Goal: Feedback & Contribution: Submit feedback/report problem

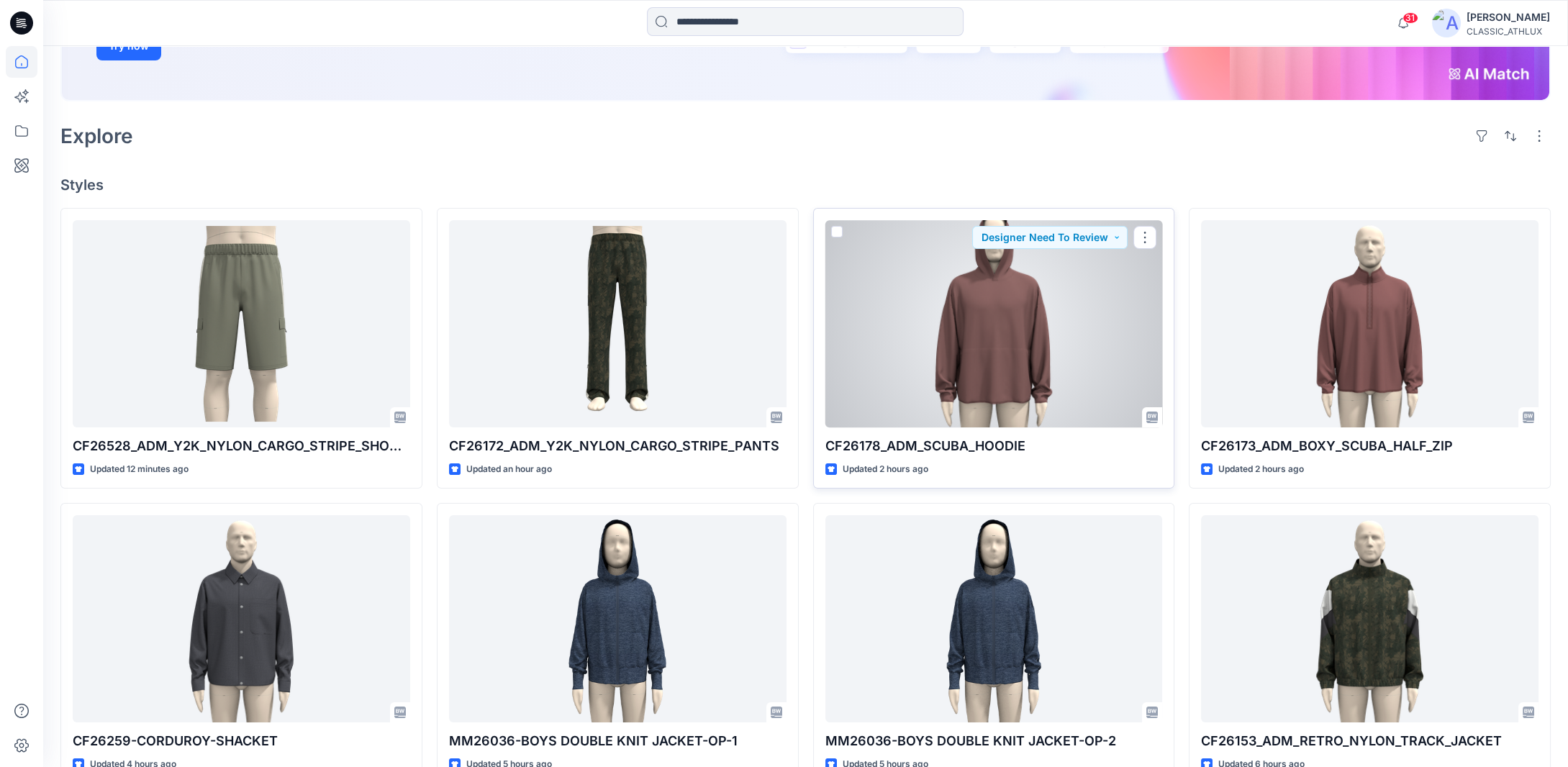
scroll to position [303, 0]
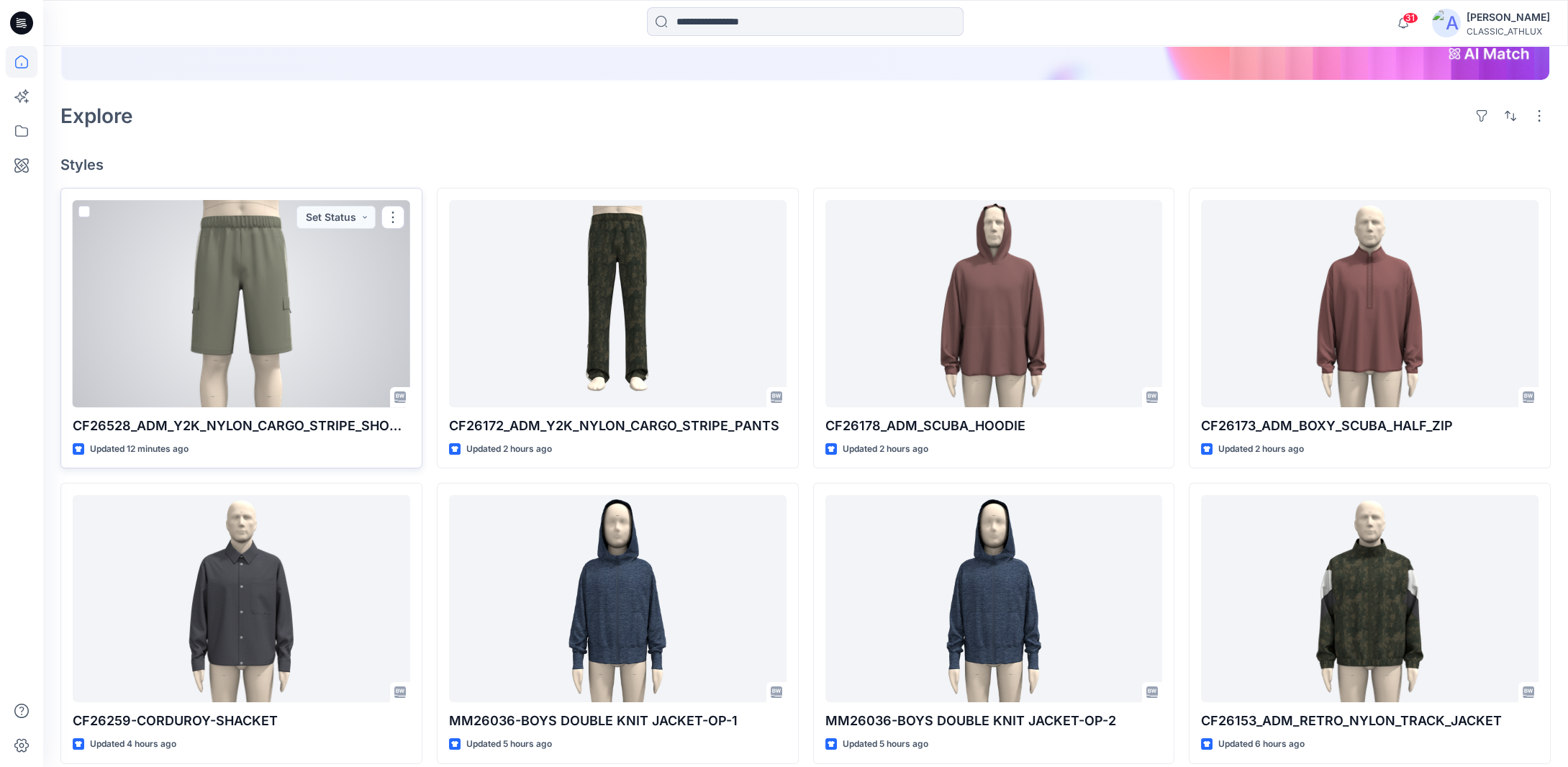
click at [183, 363] on div at bounding box center [242, 303] width 338 height 207
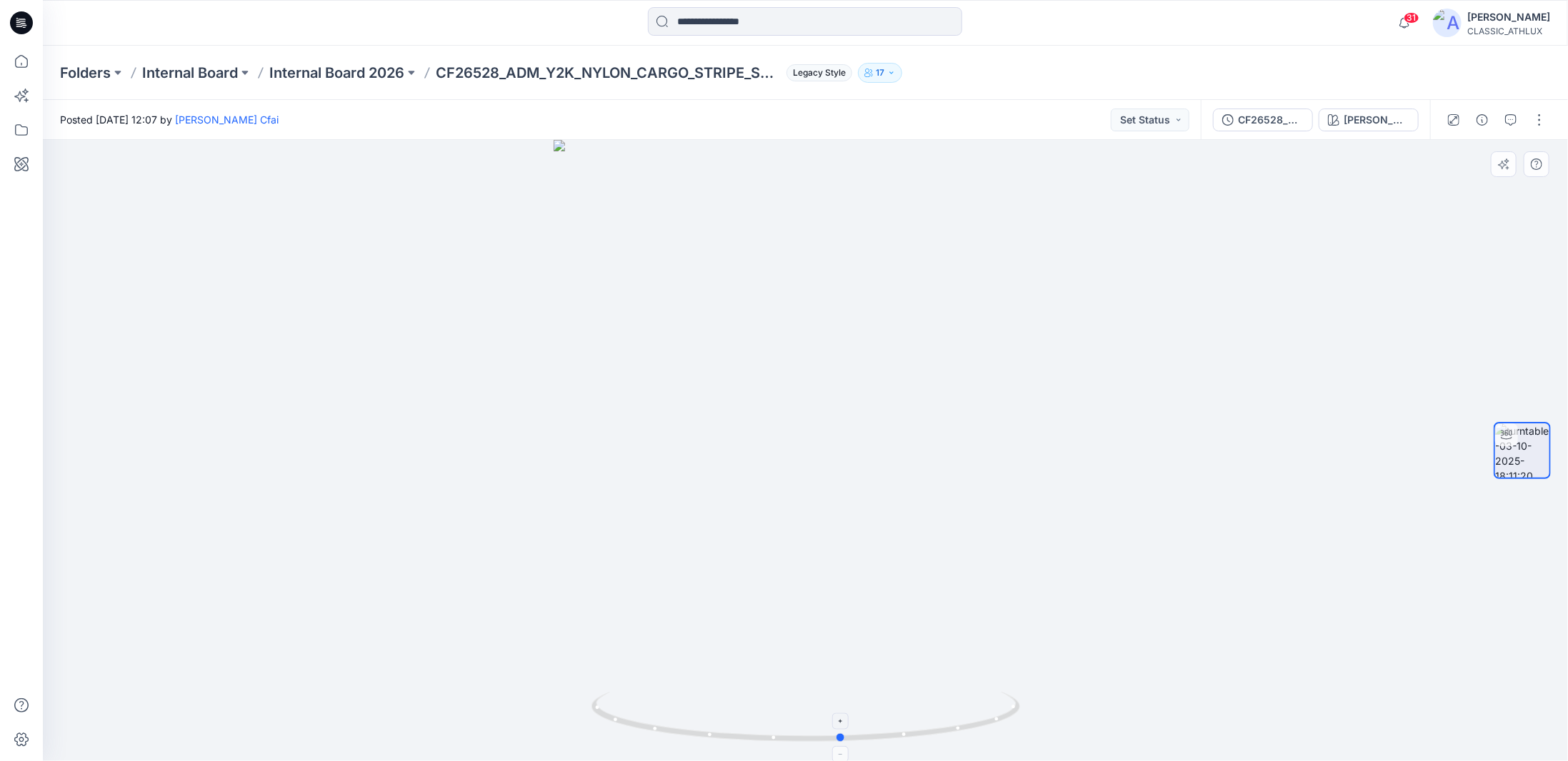
drag, startPoint x: 970, startPoint y: 731, endPoint x: 1020, endPoint y: 697, distance: 60.5
click at [1020, 697] on icon at bounding box center [807, 718] width 432 height 53
click at [308, 69] on p "Internal Board 2026" at bounding box center [337, 72] width 135 height 20
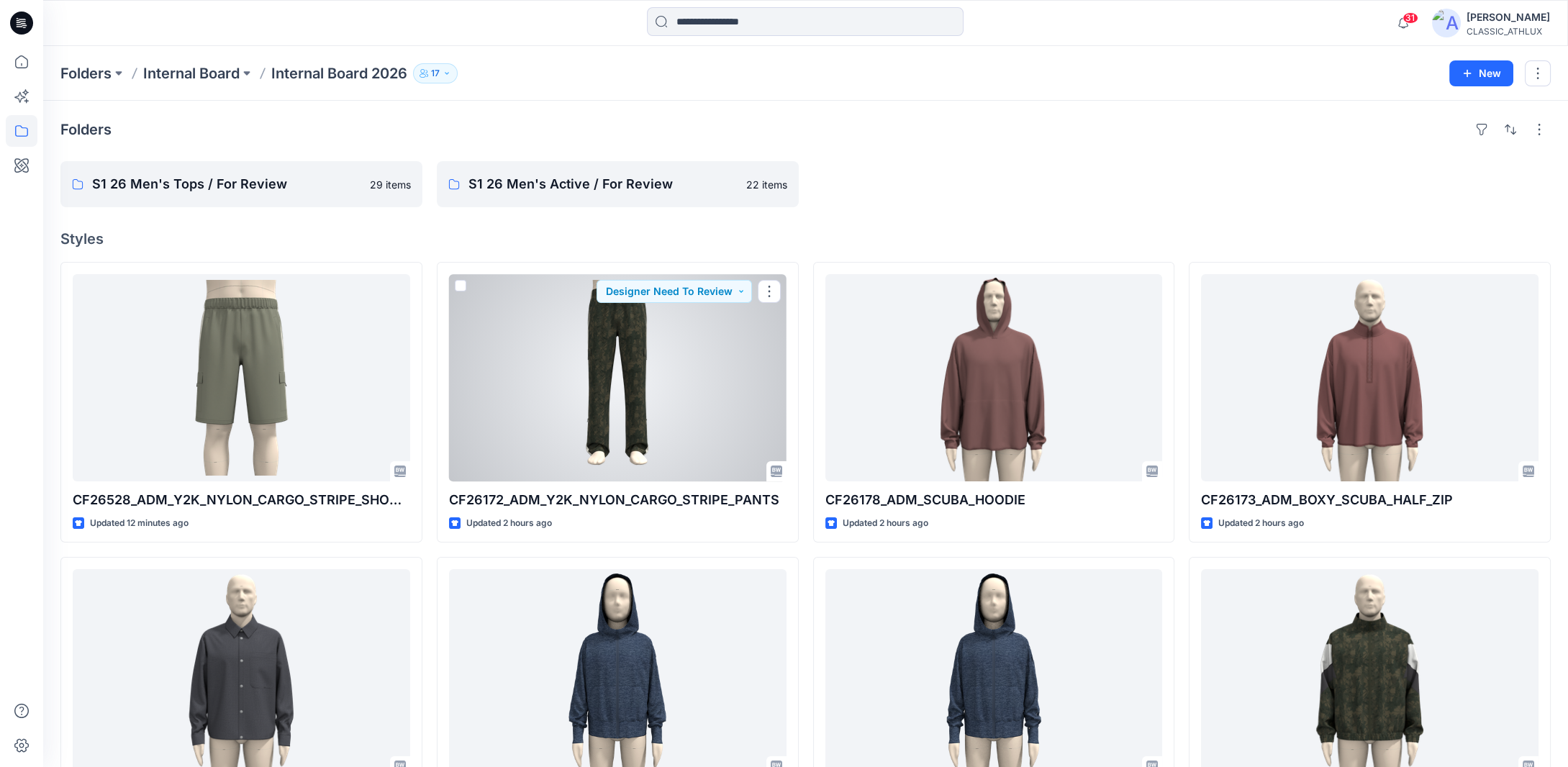
click at [673, 359] on div at bounding box center [618, 377] width 338 height 207
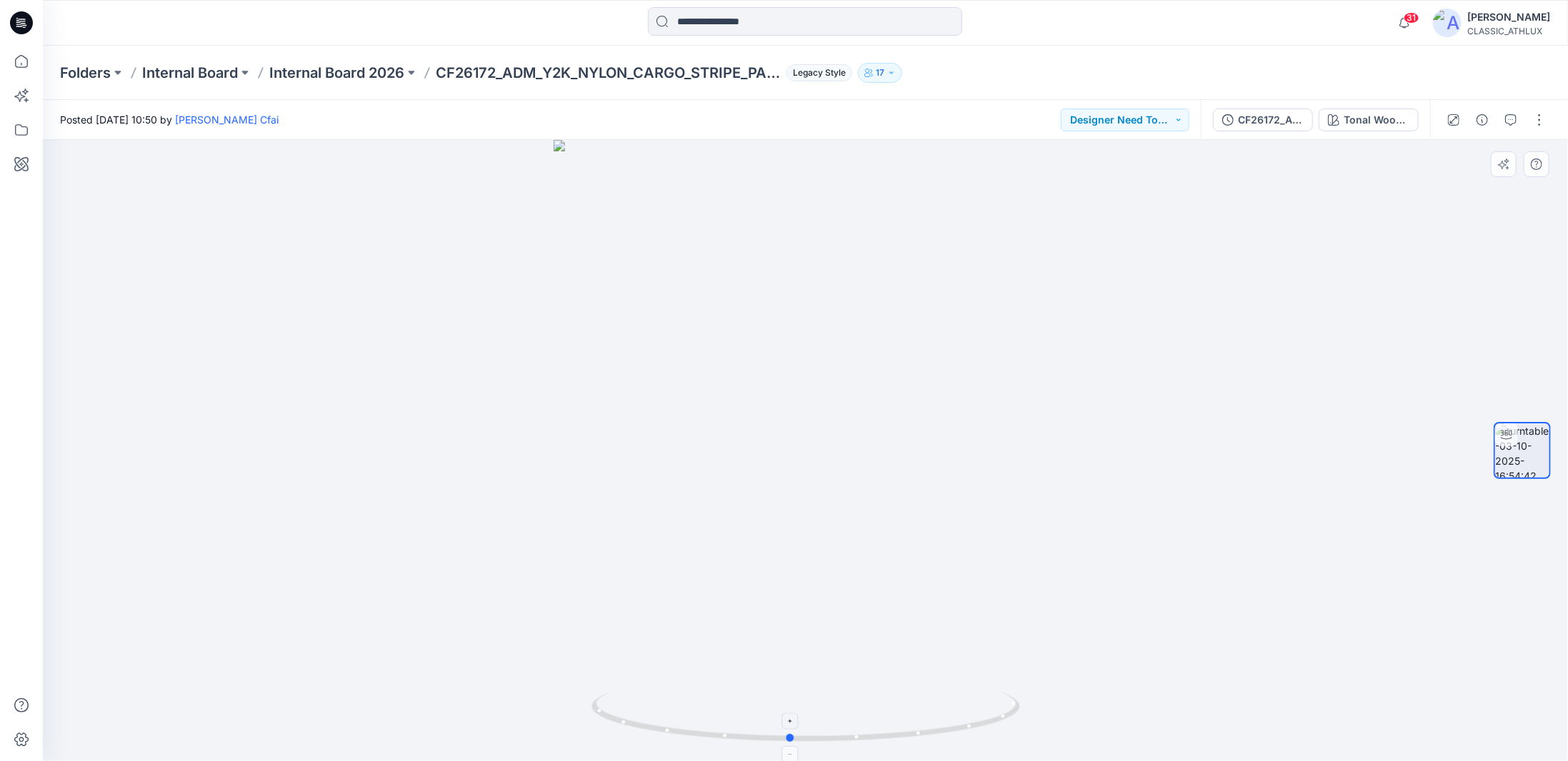
drag, startPoint x: 1012, startPoint y: 711, endPoint x: 997, endPoint y: 716, distance: 15.8
click at [997, 716] on icon at bounding box center [807, 718] width 432 height 53
click at [32, 60] on icon at bounding box center [21, 62] width 32 height 32
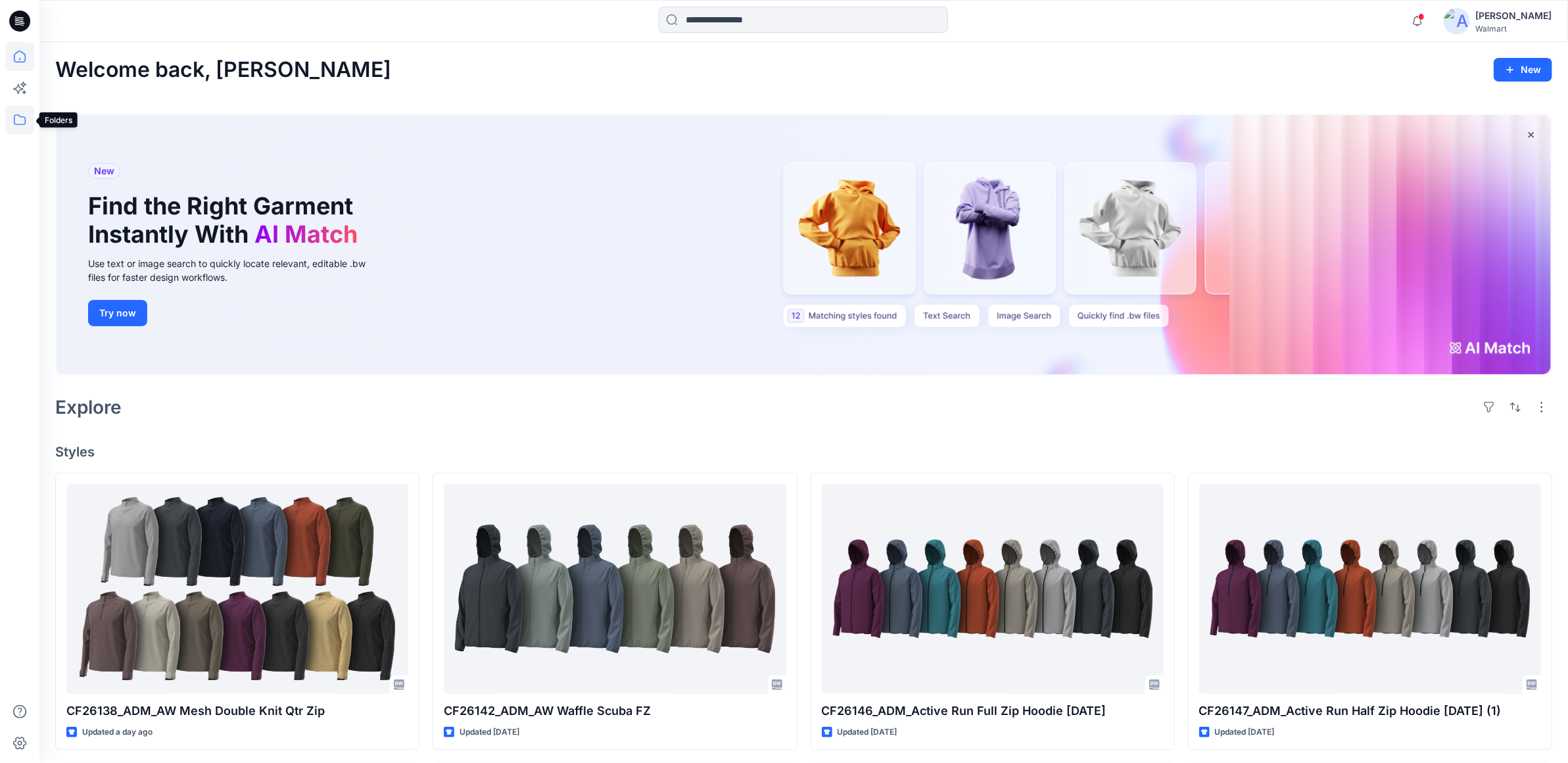
click at [20, 124] on icon at bounding box center [20, 119] width 12 height 10
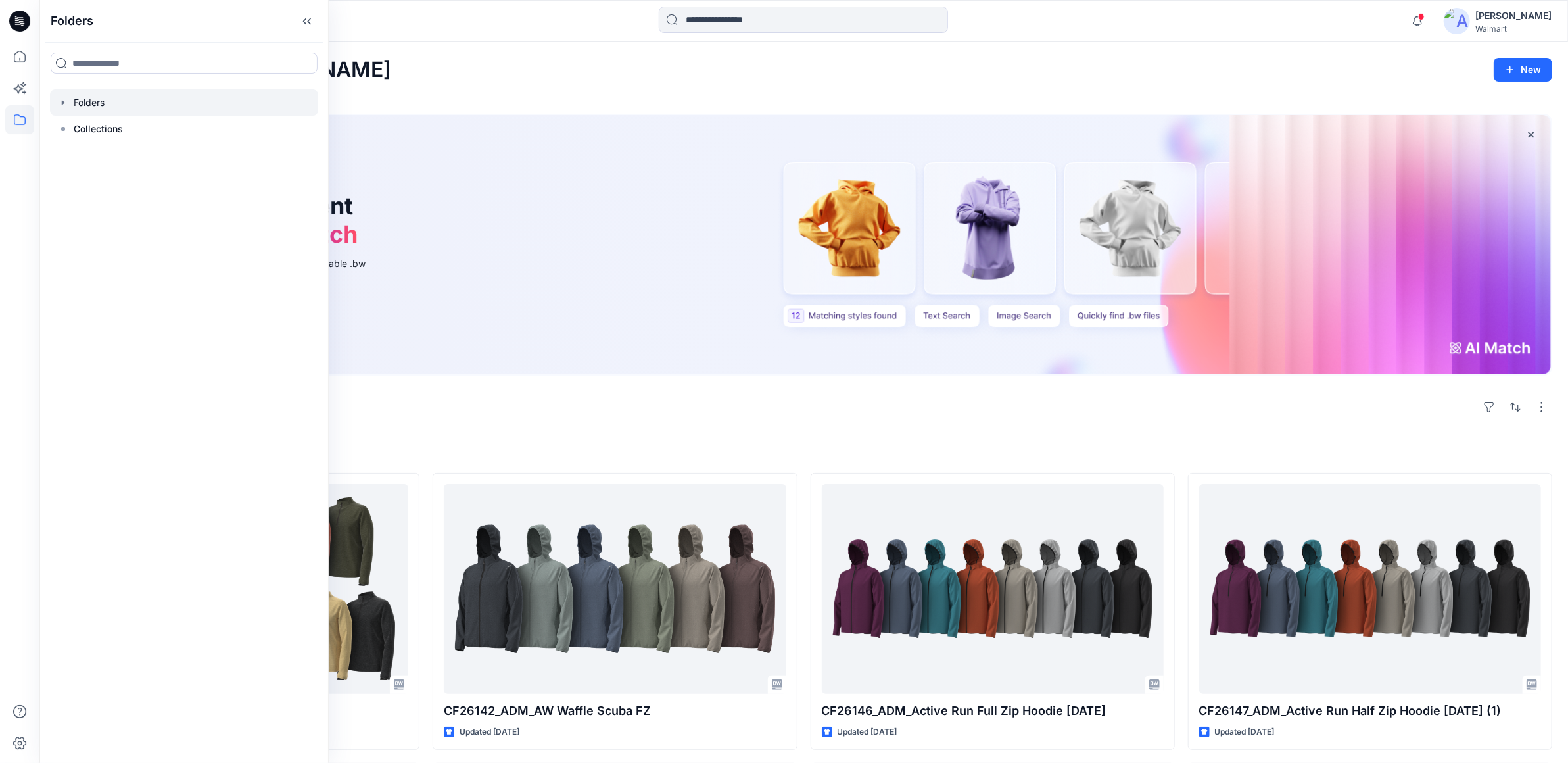
click at [65, 101] on icon "button" at bounding box center [63, 102] width 10 height 10
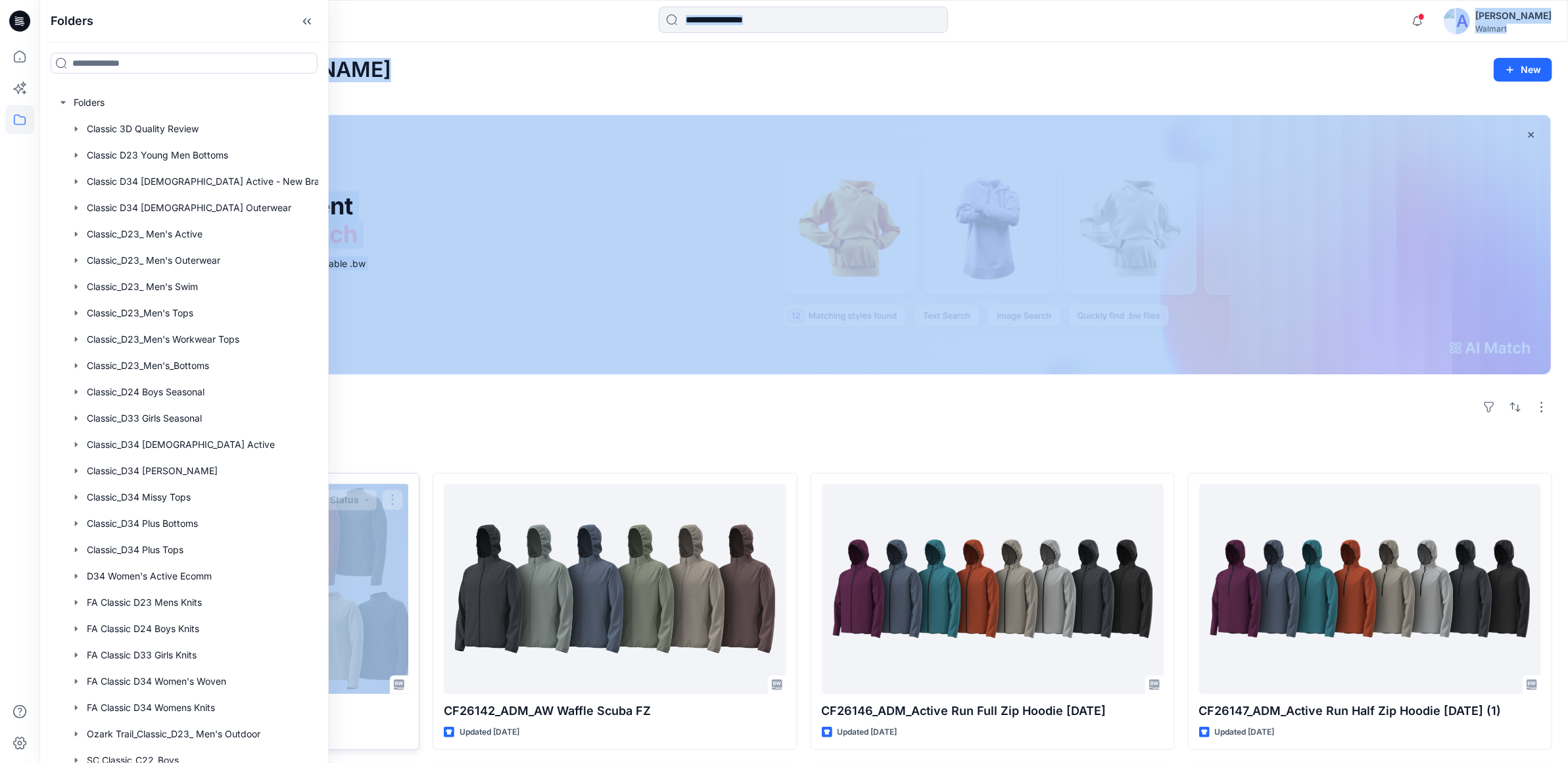
drag, startPoint x: 319, startPoint y: 261, endPoint x: 359, endPoint y: 535, distance: 276.9
click at [359, 535] on div "Folders Folders Classic 3D Quality Review Classic D23 Young Men Bottoms Classic…" at bounding box center [784, 696] width 1568 height 1393
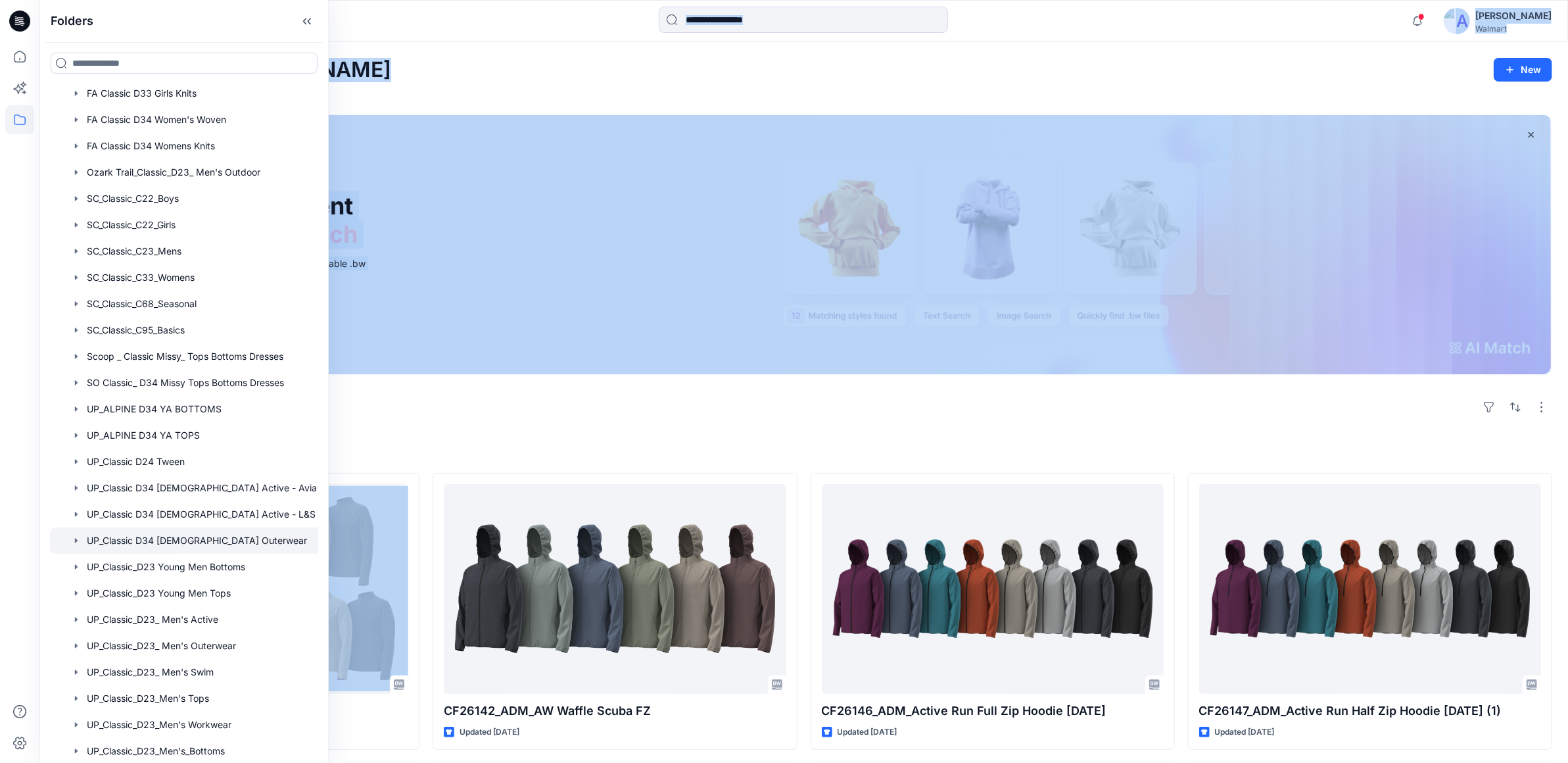
scroll to position [489, 0]
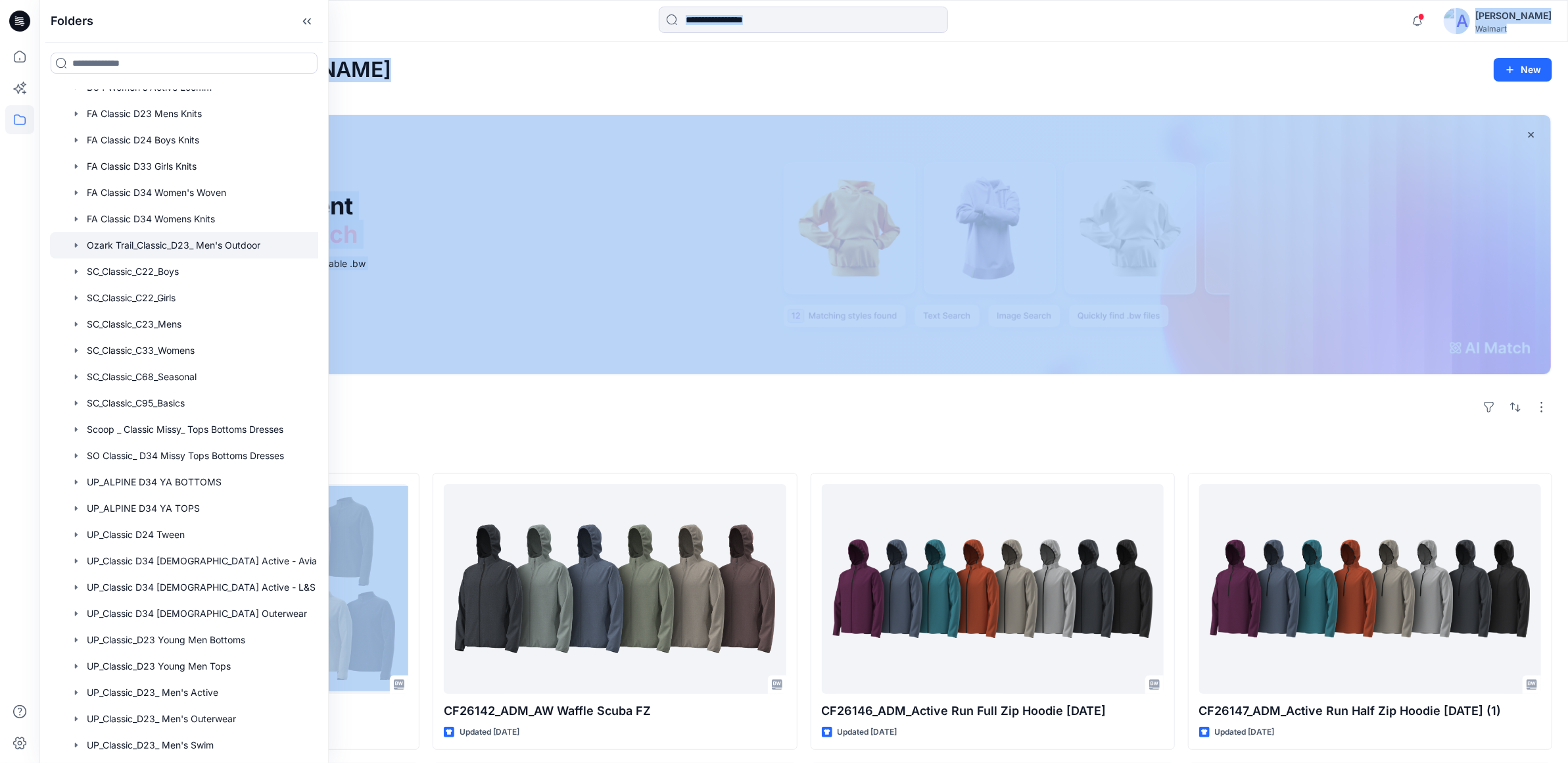
click at [216, 239] on div at bounding box center [200, 245] width 301 height 26
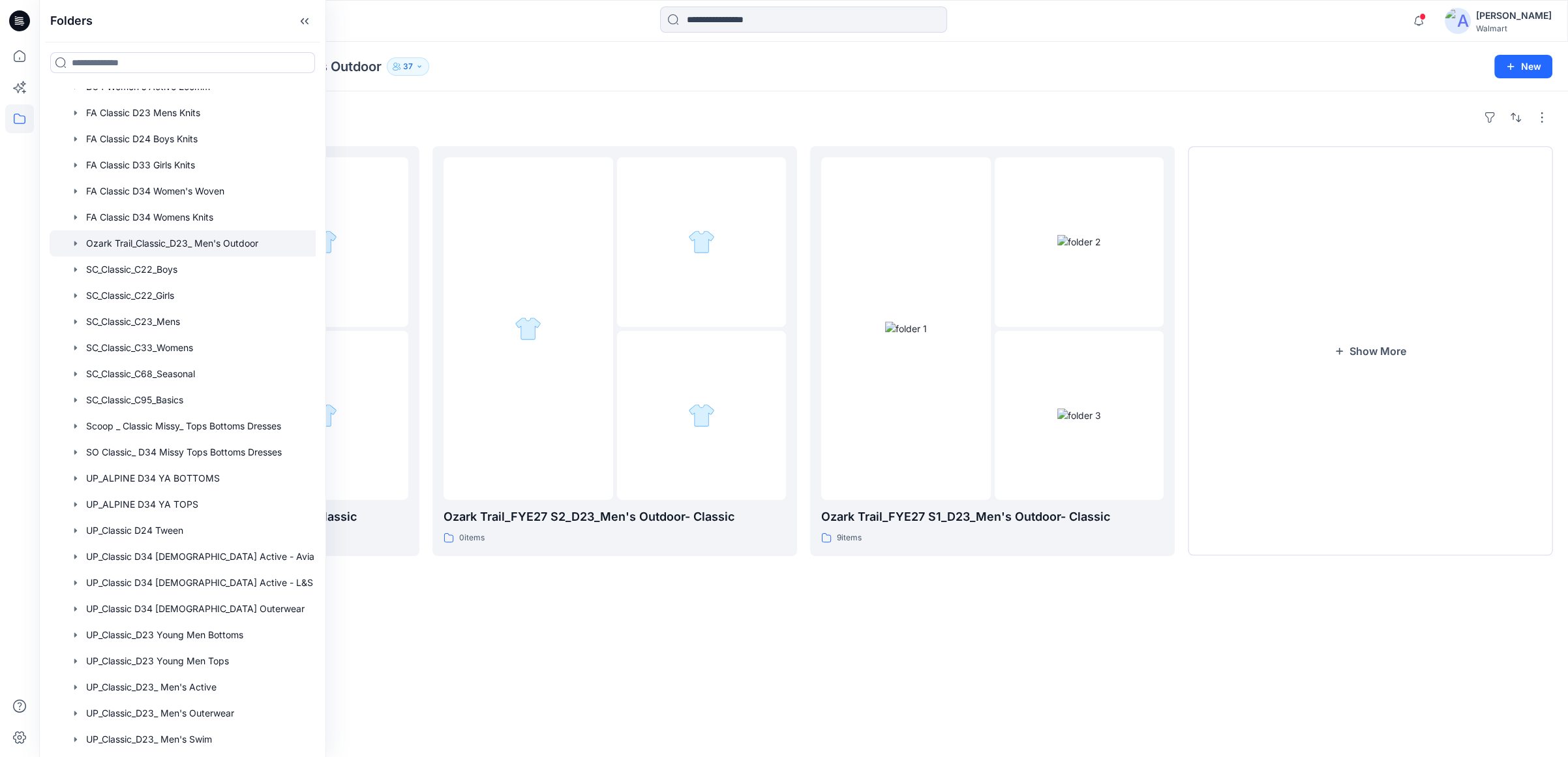
click at [889, 645] on div "Folders Ozark Trail_FYE27 S3_D23_Men's Outdoor- Classic 1 items Ozark Trail_FYE…" at bounding box center [803, 424] width 1529 height 666
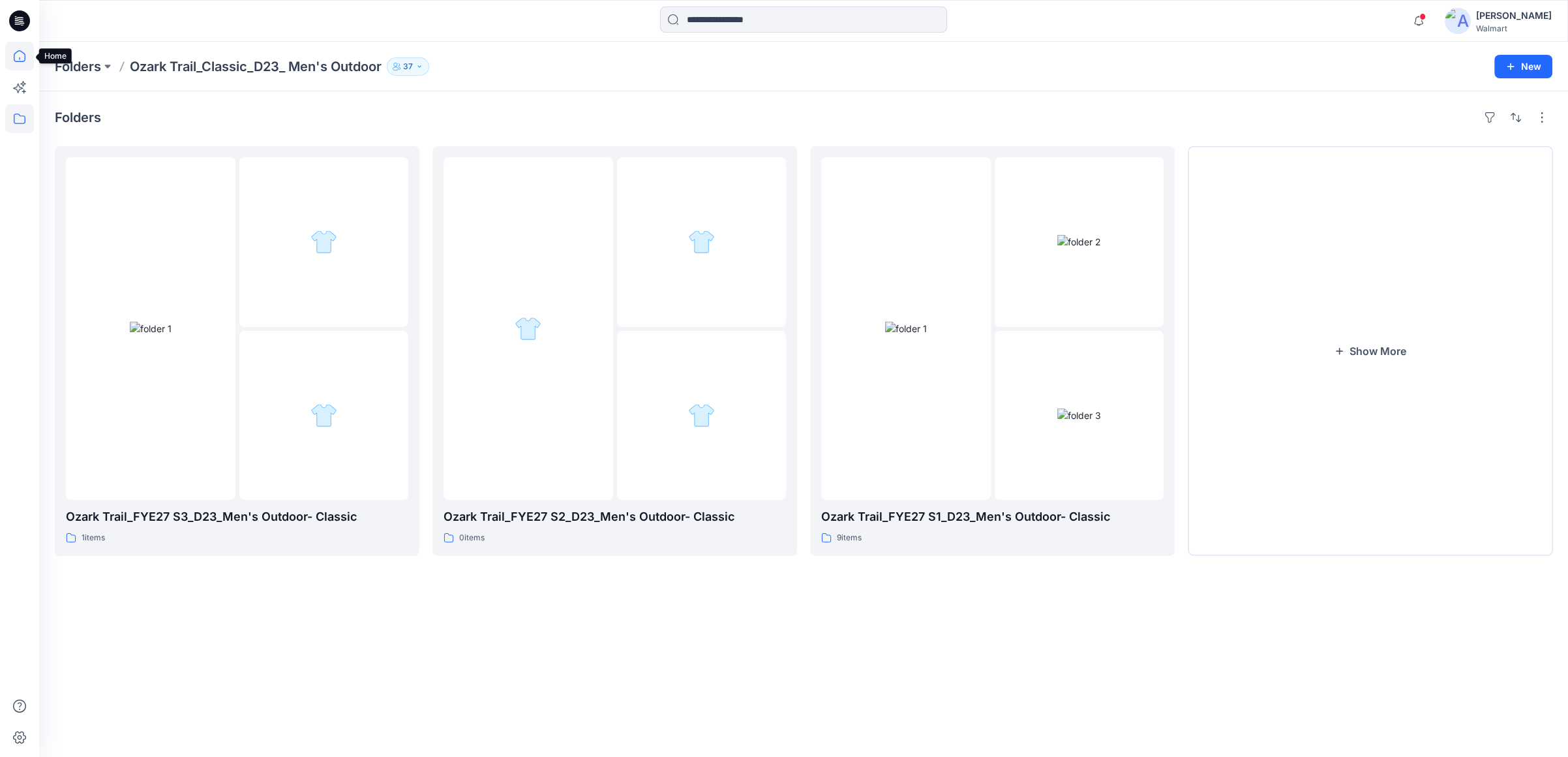
click at [22, 60] on icon at bounding box center [20, 57] width 29 height 29
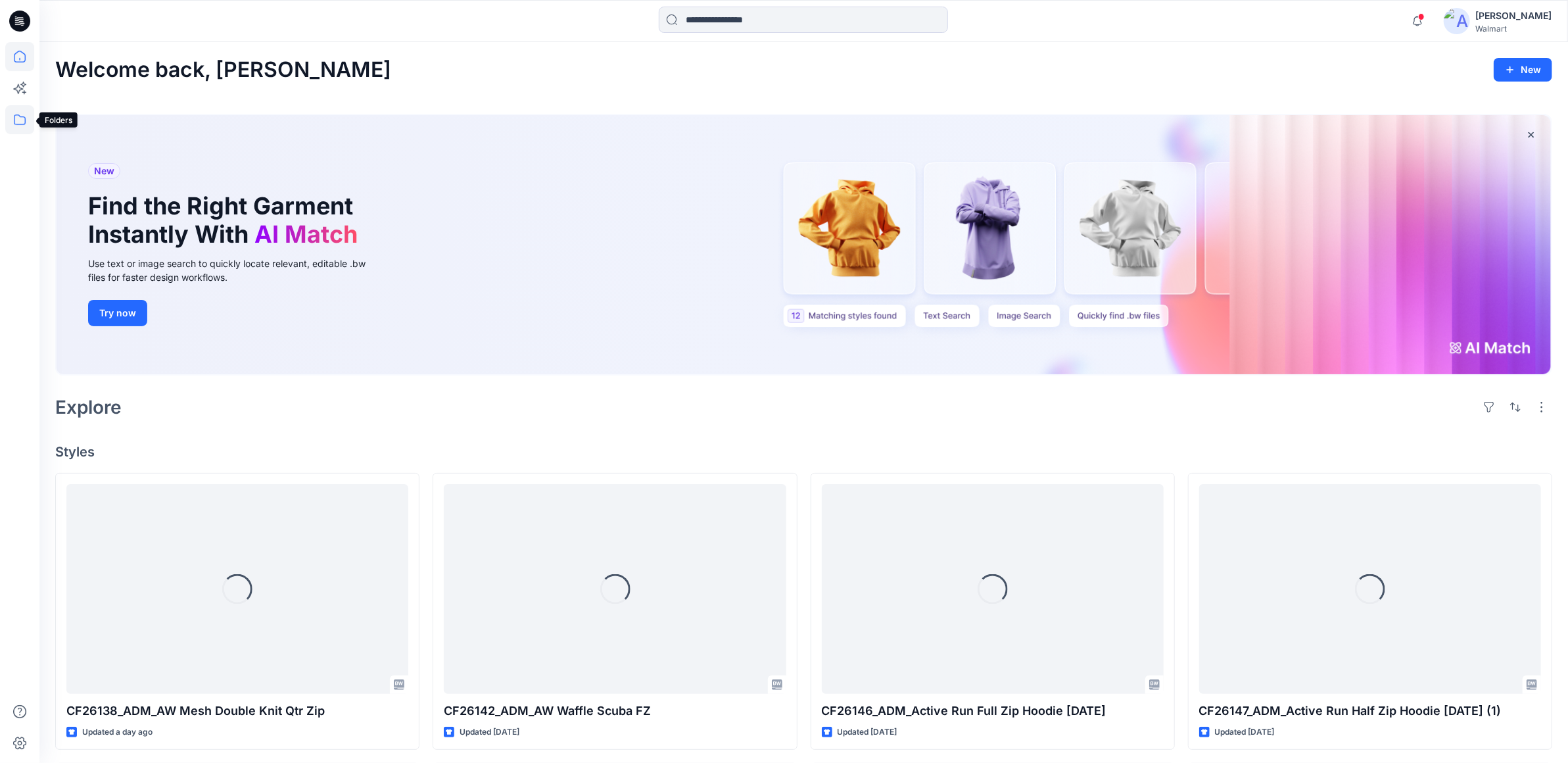
click at [23, 119] on icon at bounding box center [20, 120] width 29 height 29
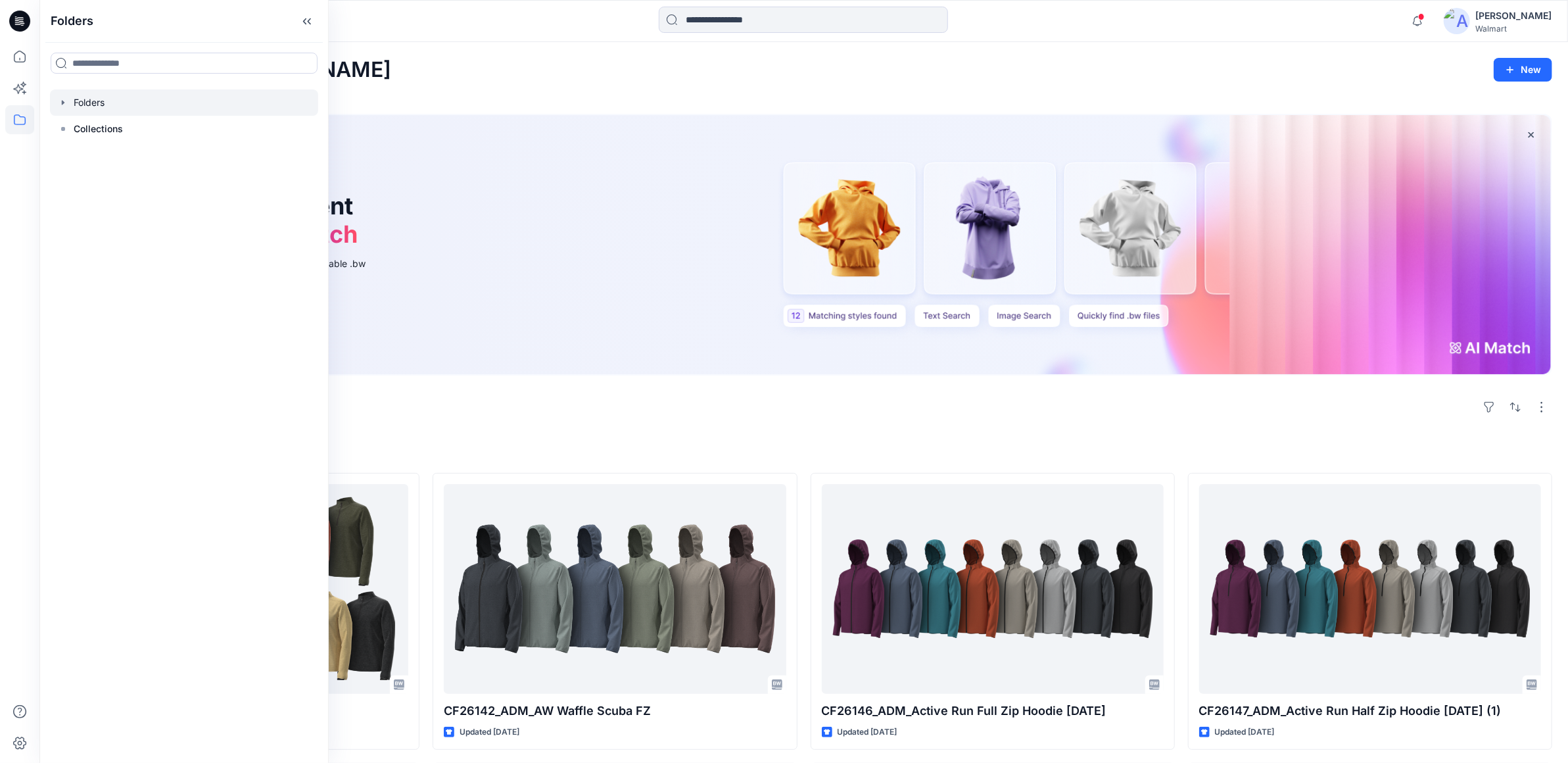
click at [61, 104] on icon "button" at bounding box center [63, 102] width 10 height 10
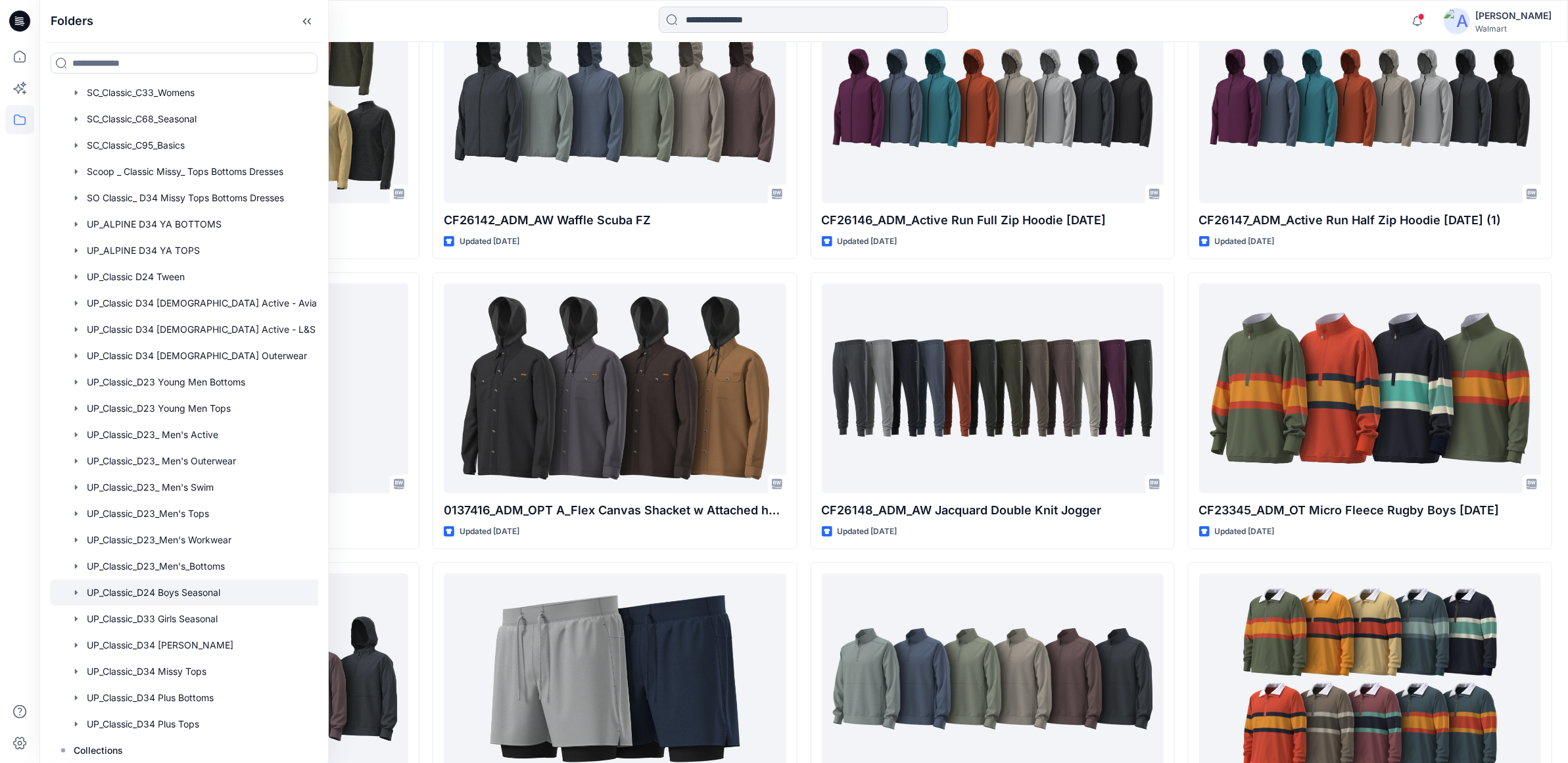
scroll to position [511, 0]
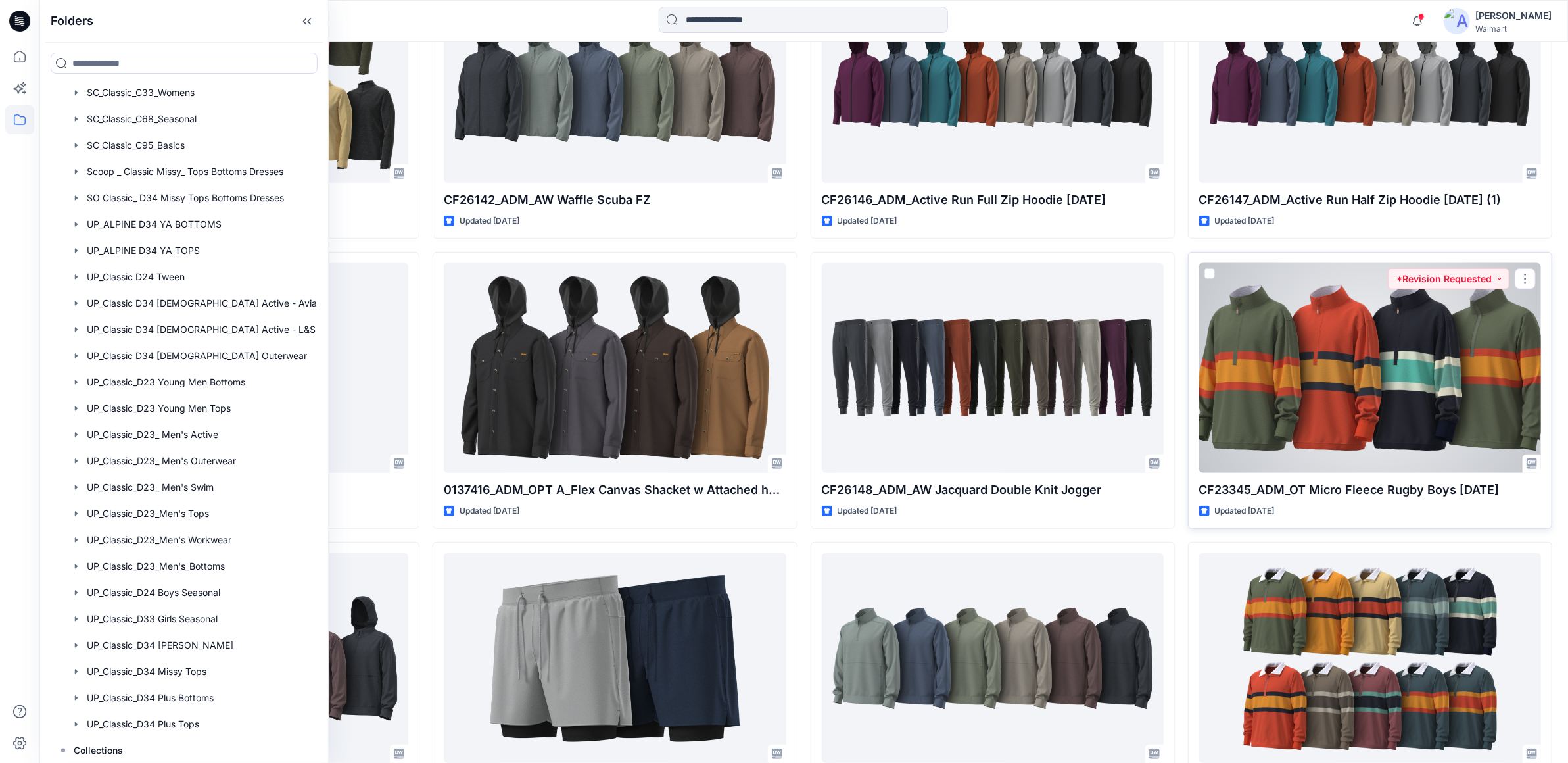
click at [1372, 379] on div at bounding box center [1370, 367] width 342 height 210
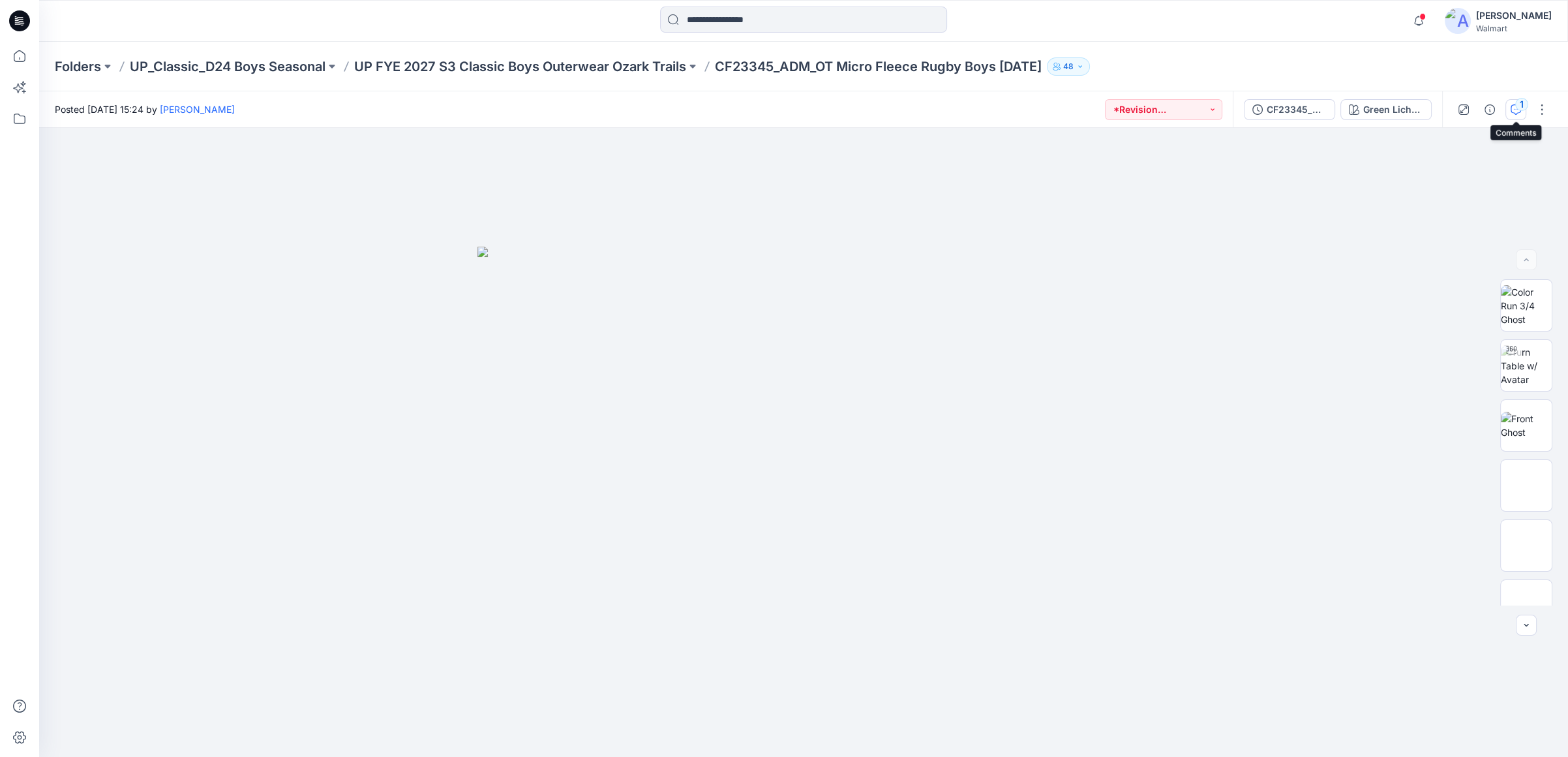
click at [1516, 112] on icon "button" at bounding box center [1515, 110] width 10 height 10
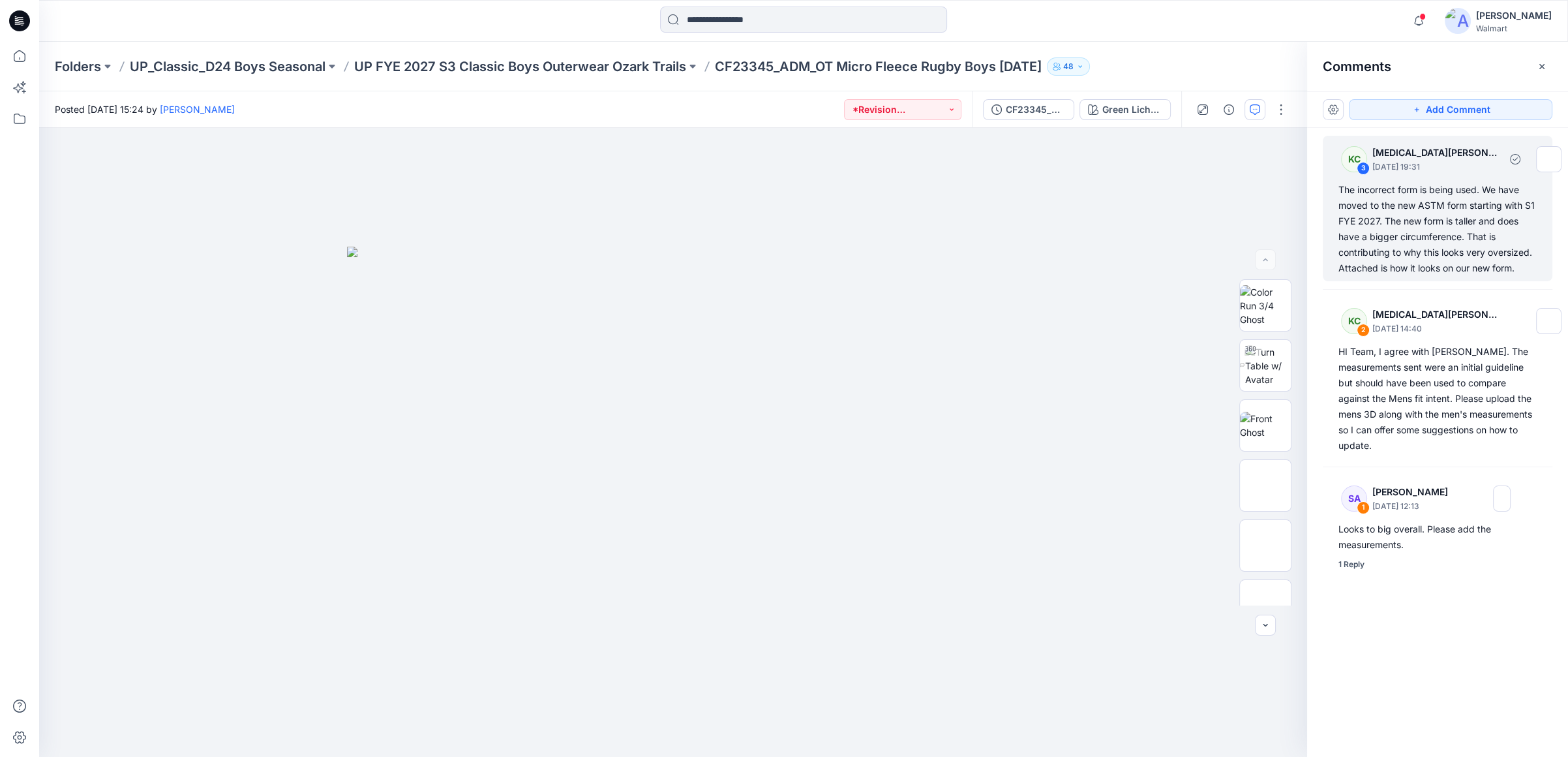
click at [1380, 208] on div "The incorrect form is being used. We have moved to the new ASTM form starting w…" at bounding box center [1437, 229] width 198 height 94
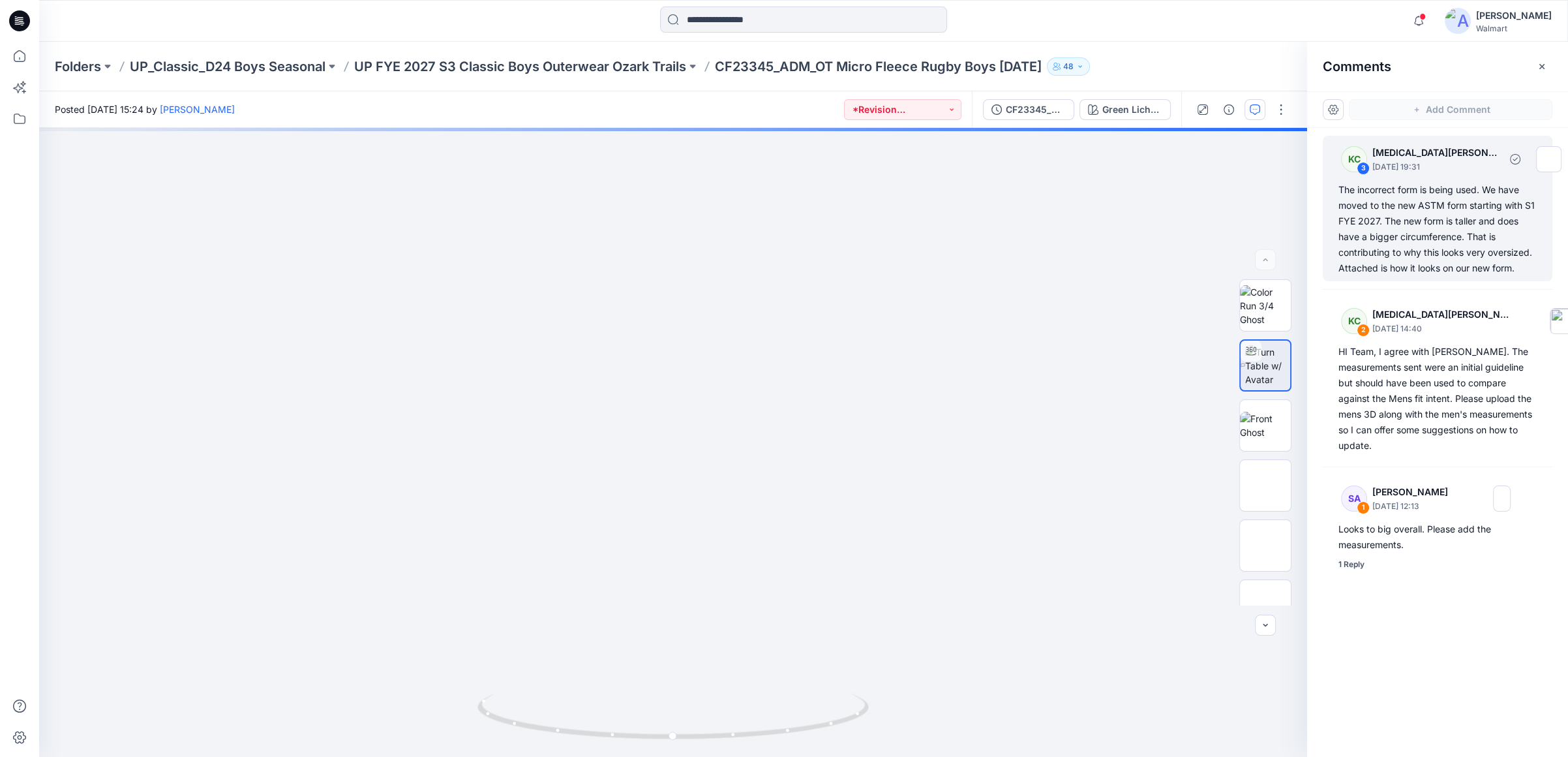
click at [1420, 254] on div "The incorrect form is being used. We have moved to the new ASTM form starting w…" at bounding box center [1437, 229] width 198 height 94
click at [570, 597] on div "Green Lichen / Gold Jade / Flaming Carrot Loading... Material Properties Loadin…" at bounding box center [673, 442] width 1268 height 629
click at [1474, 243] on div "The incorrect form is being used. We have moved to the new ASTM form starting w…" at bounding box center [1437, 229] width 198 height 94
click at [1434, 247] on div "The incorrect form is being used. We have moved to the new ASTM form starting w…" at bounding box center [1437, 229] width 198 height 94
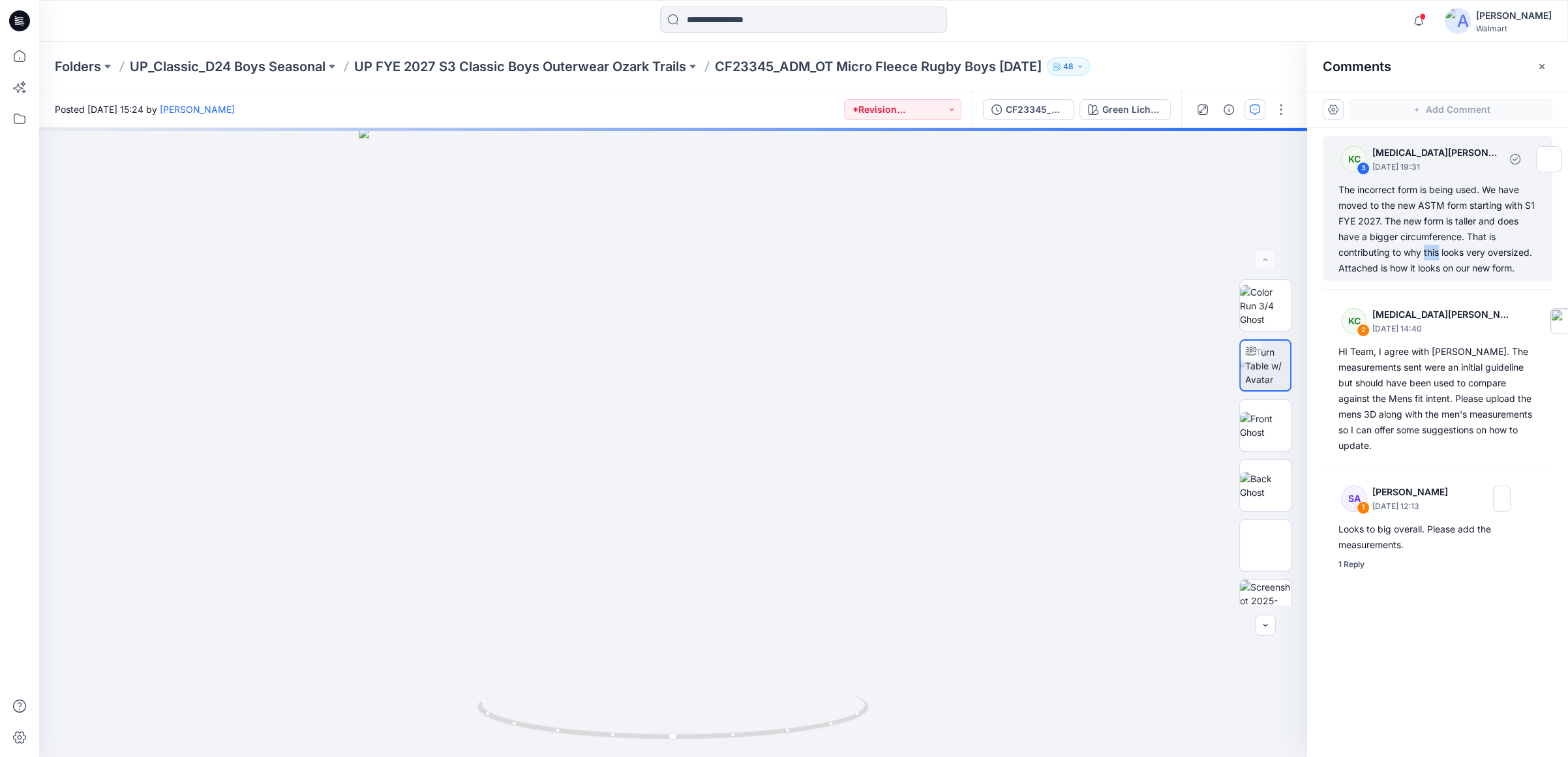
click at [1434, 247] on div "The incorrect form is being used. We have moved to the new ASTM form starting w…" at bounding box center [1437, 229] width 198 height 94
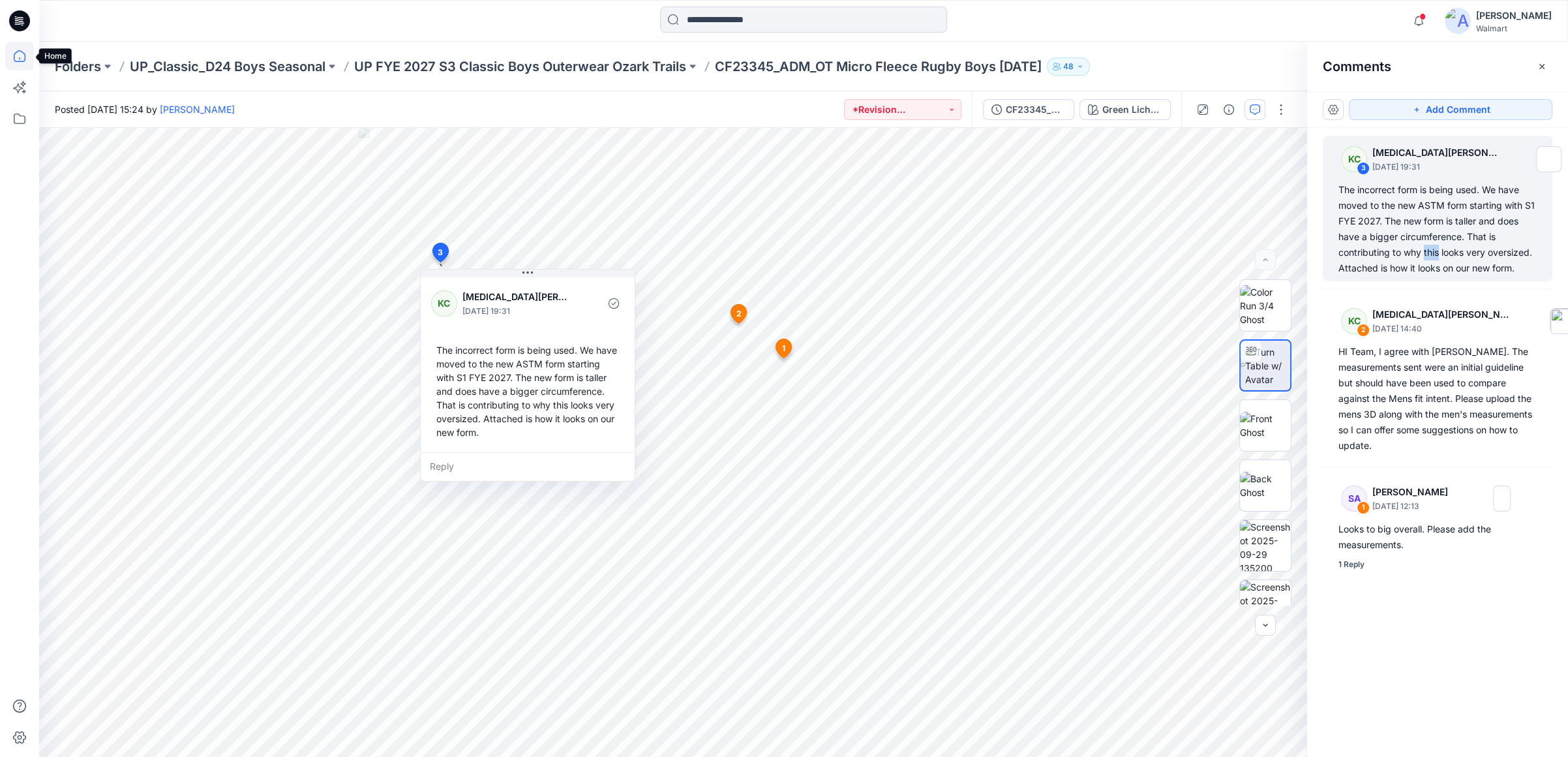
click at [20, 62] on icon at bounding box center [20, 57] width 29 height 29
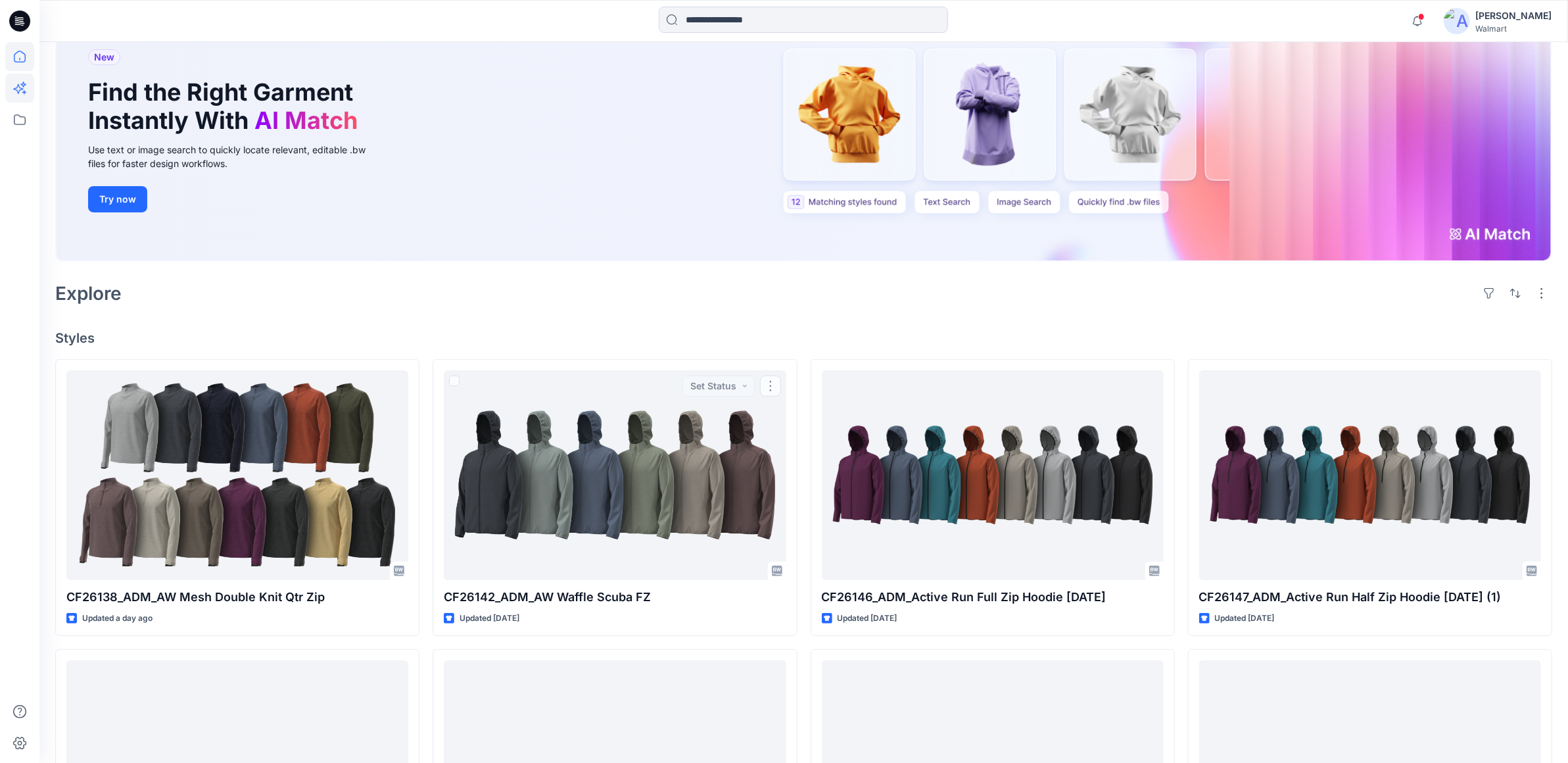
scroll to position [73, 0]
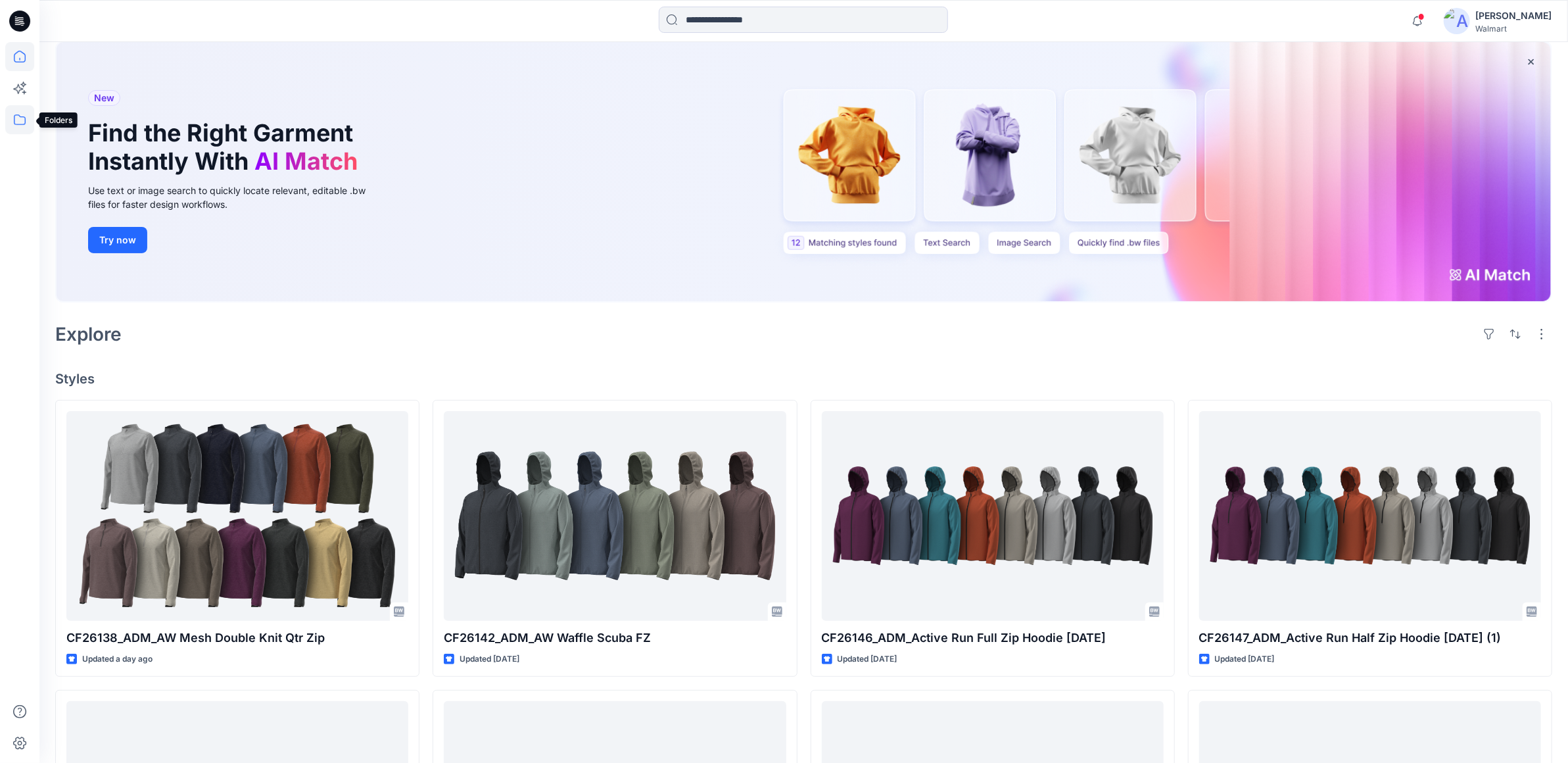
click at [25, 119] on icon at bounding box center [20, 119] width 12 height 10
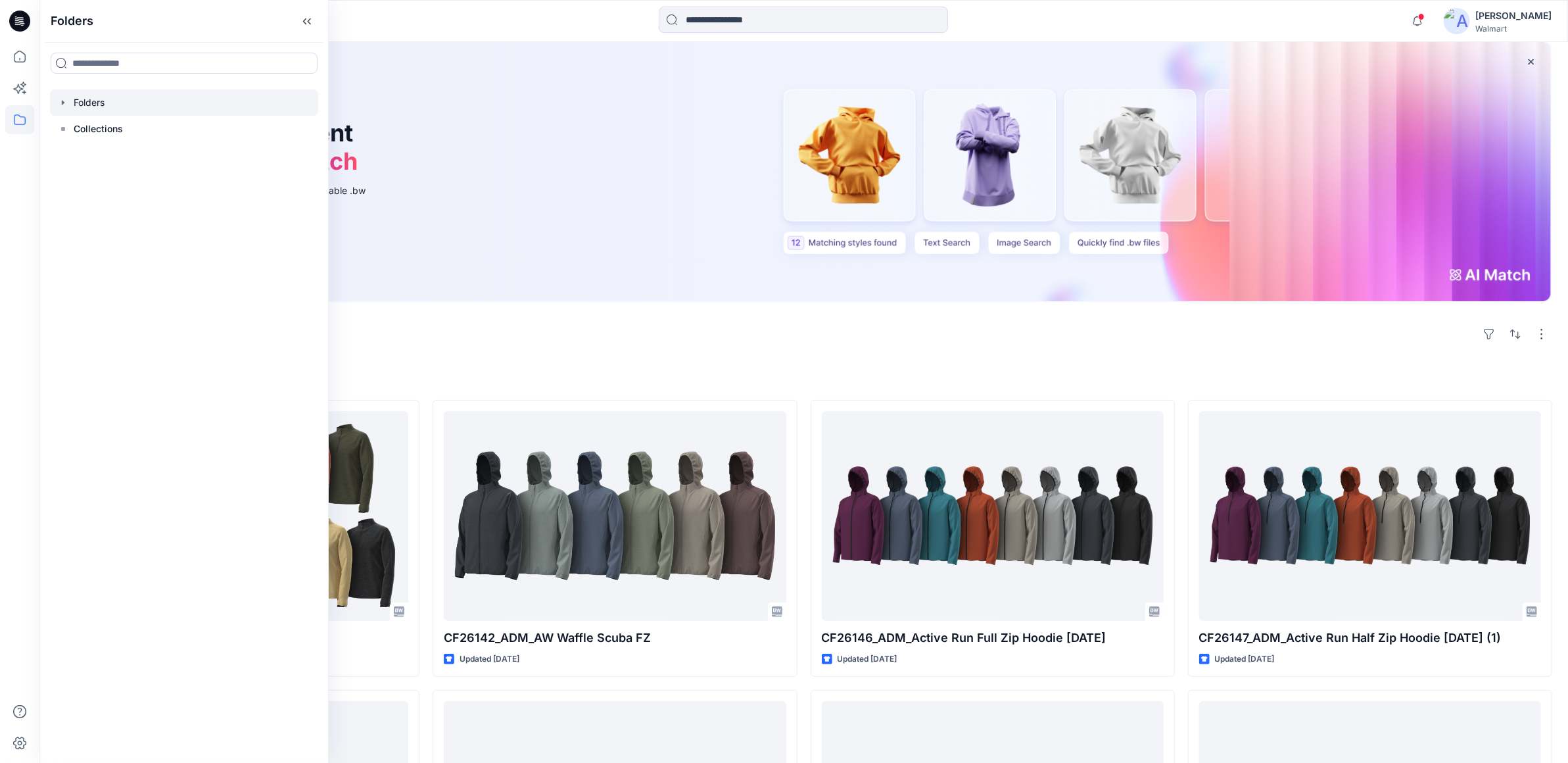
click at [66, 103] on icon "button" at bounding box center [63, 102] width 10 height 10
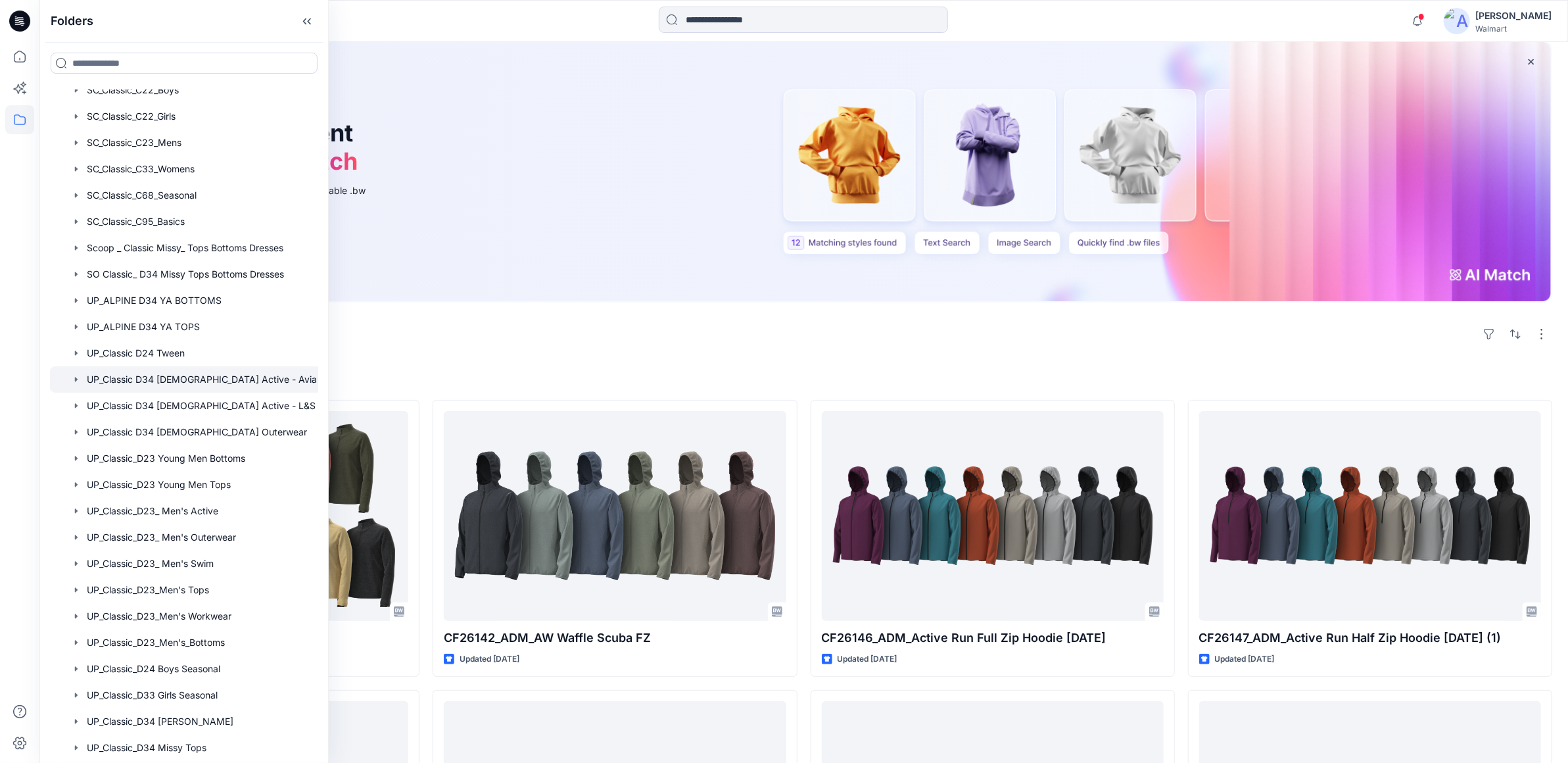
scroll to position [601, 0]
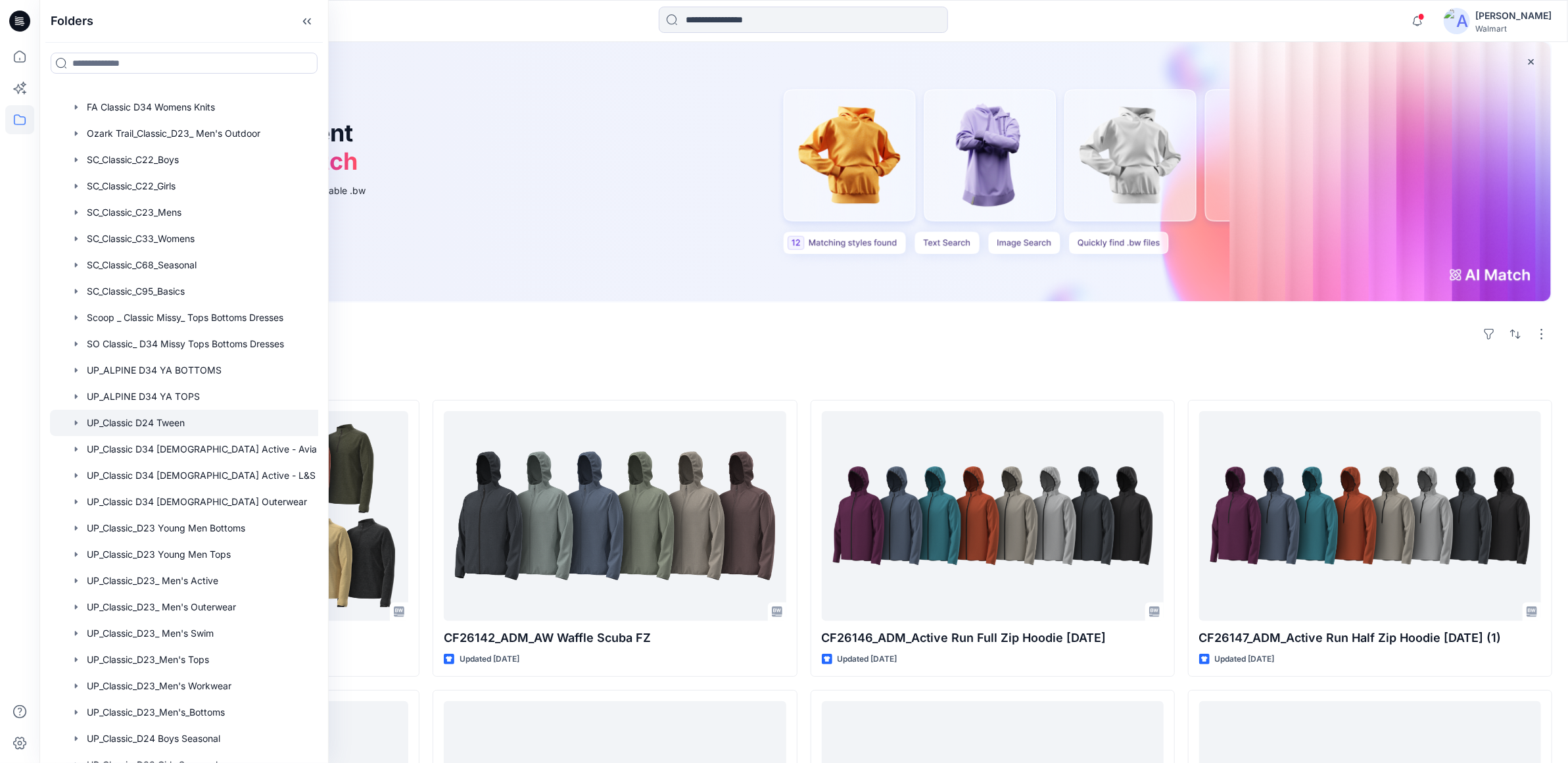
click at [197, 426] on div at bounding box center [200, 423] width 301 height 26
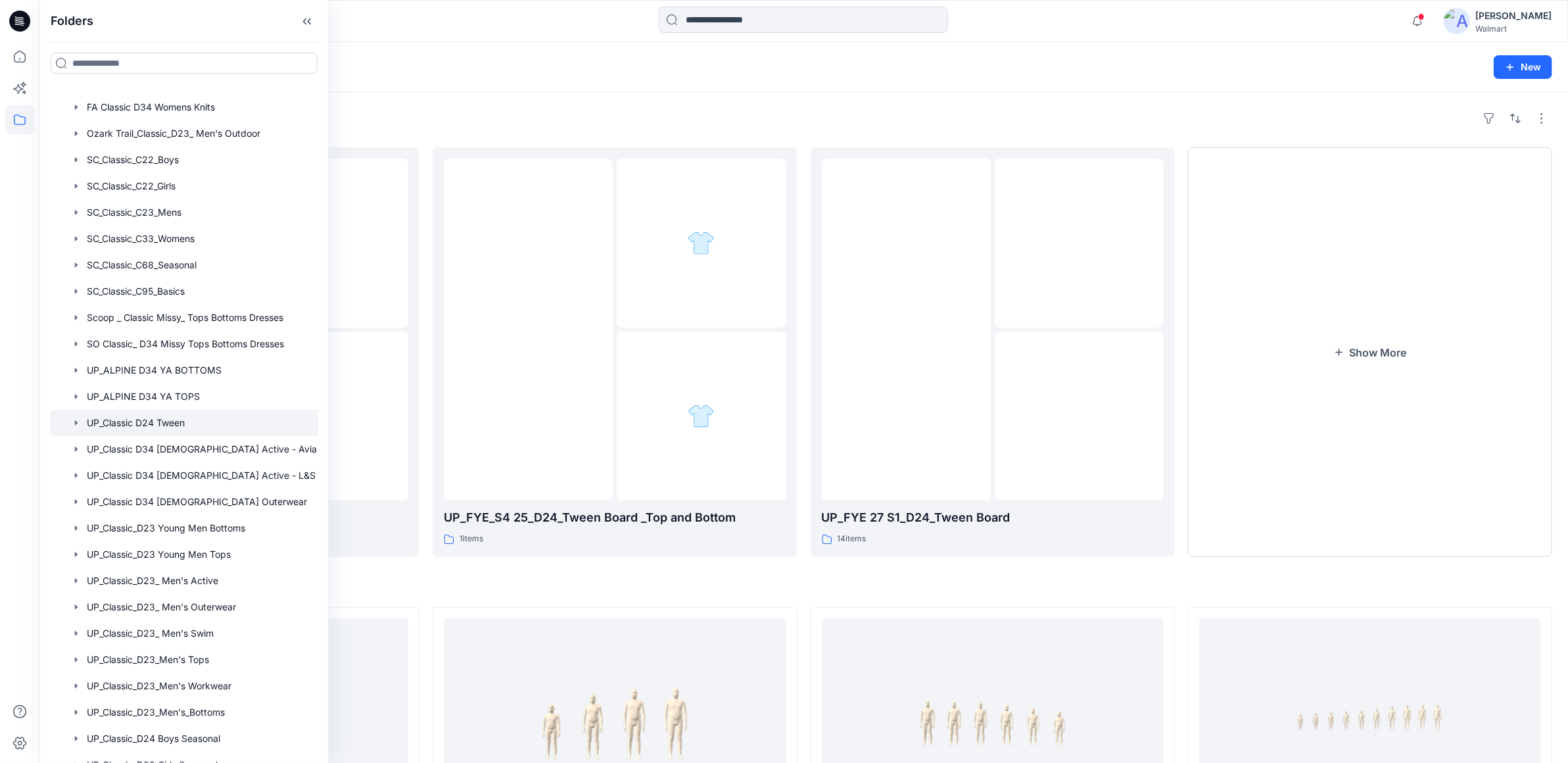
click at [552, 572] on div "Folders UP_FYE 27 S3_D24_Tween Board 13 items UP_FYE_S4 25_D24_Tween Board _Top…" at bounding box center [804, 496] width 1529 height 808
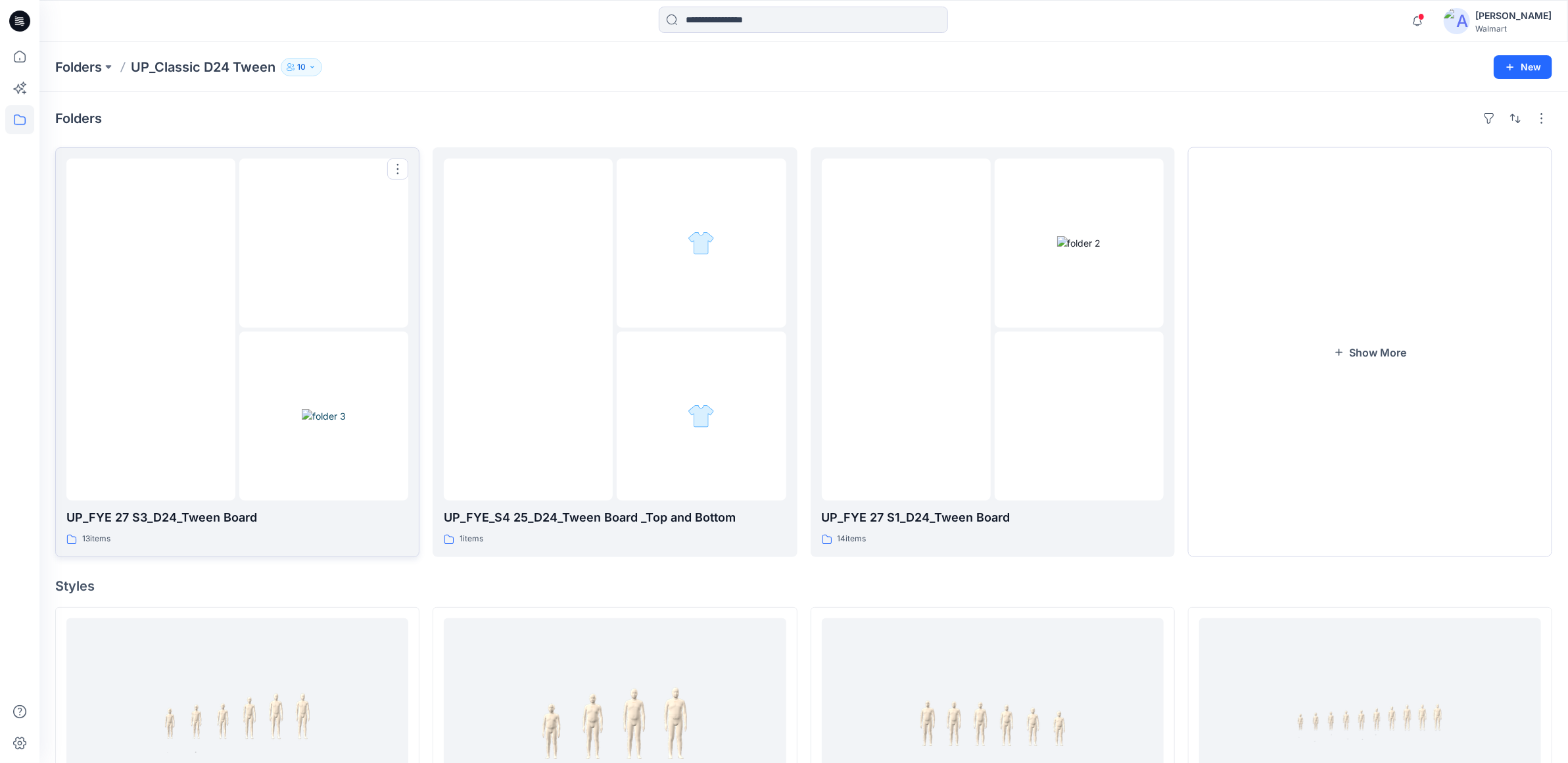
click at [328, 409] on img at bounding box center [324, 416] width 44 height 14
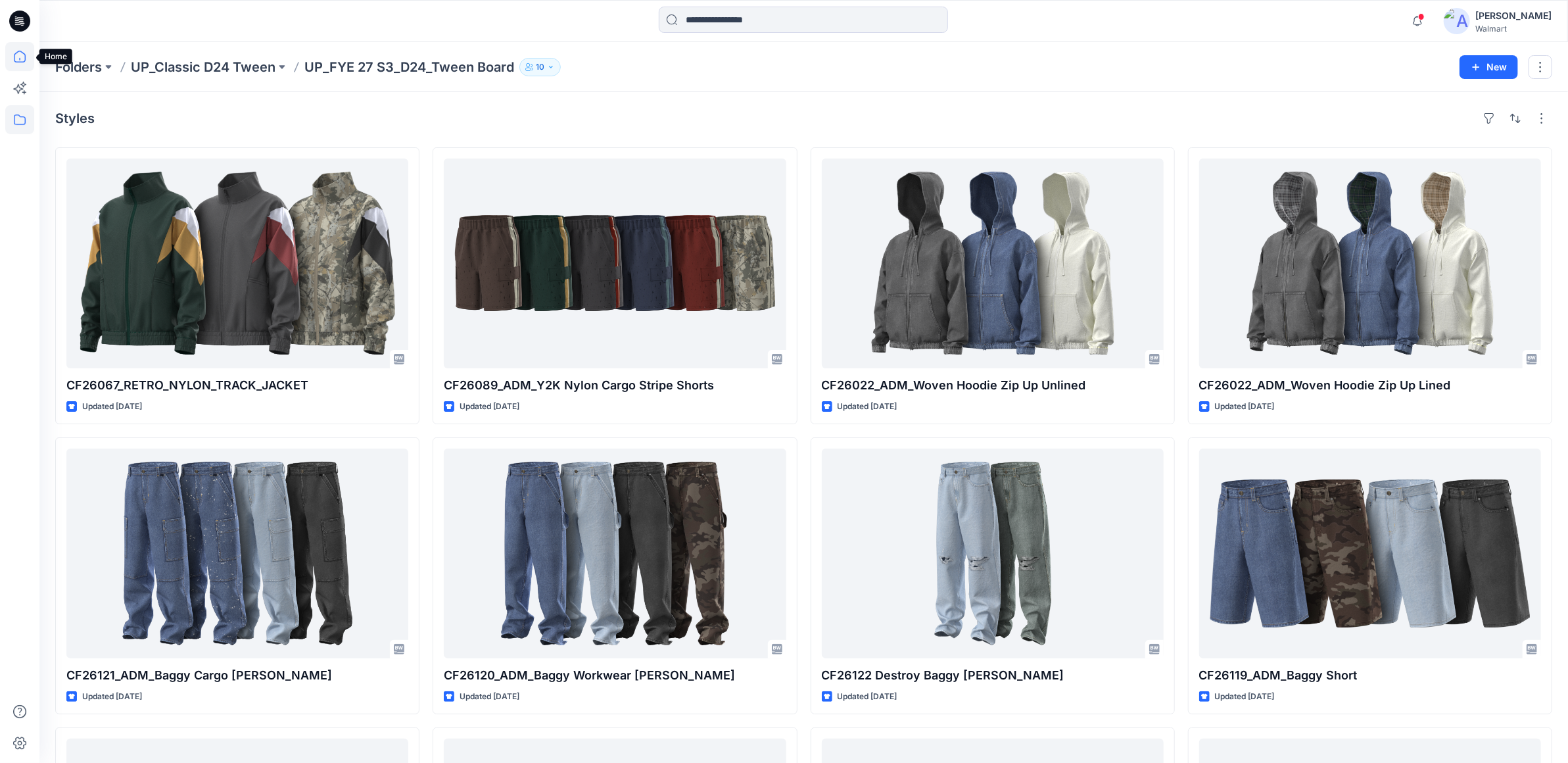
click at [18, 56] on icon at bounding box center [20, 57] width 29 height 29
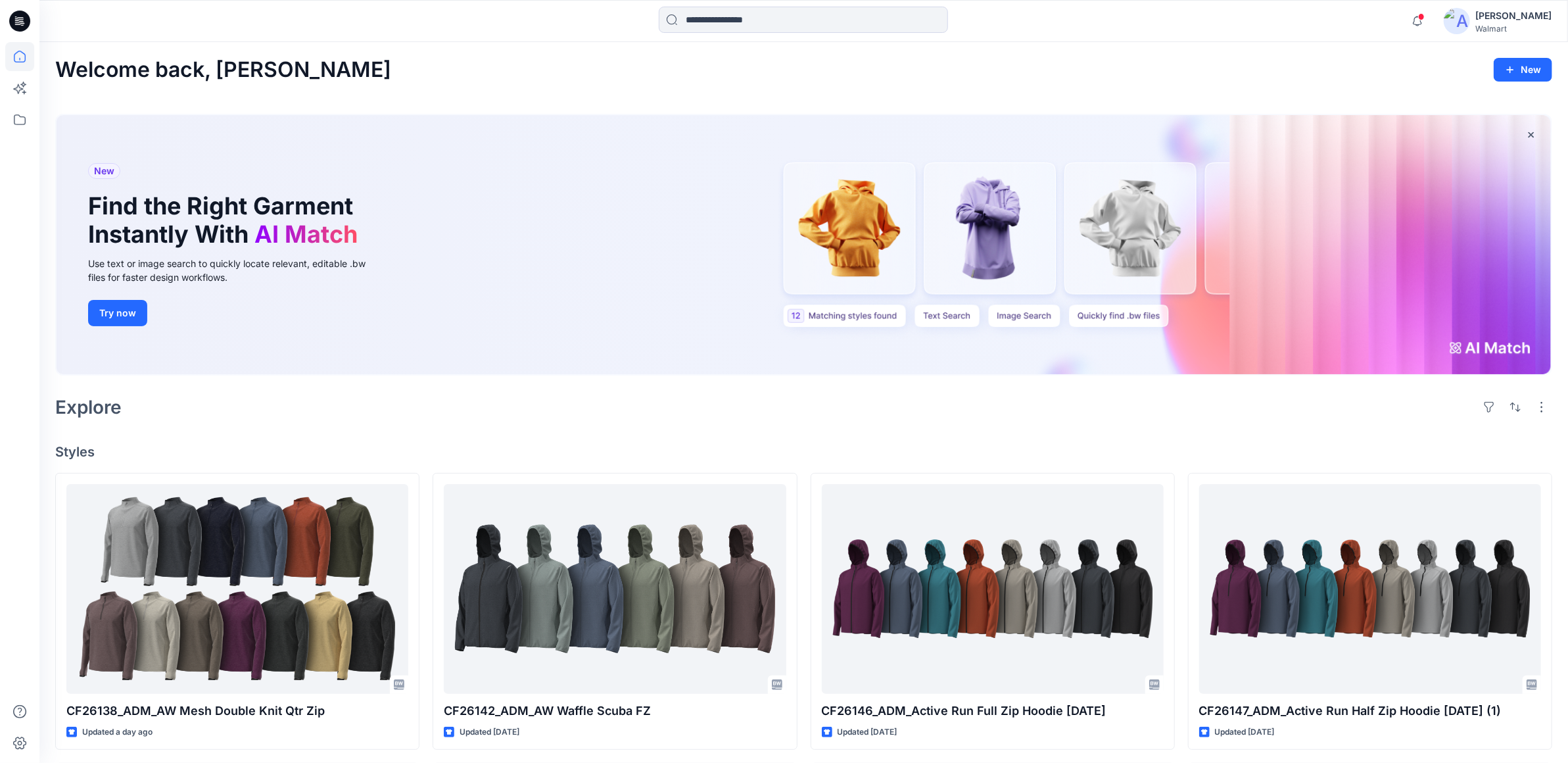
scroll to position [666, 0]
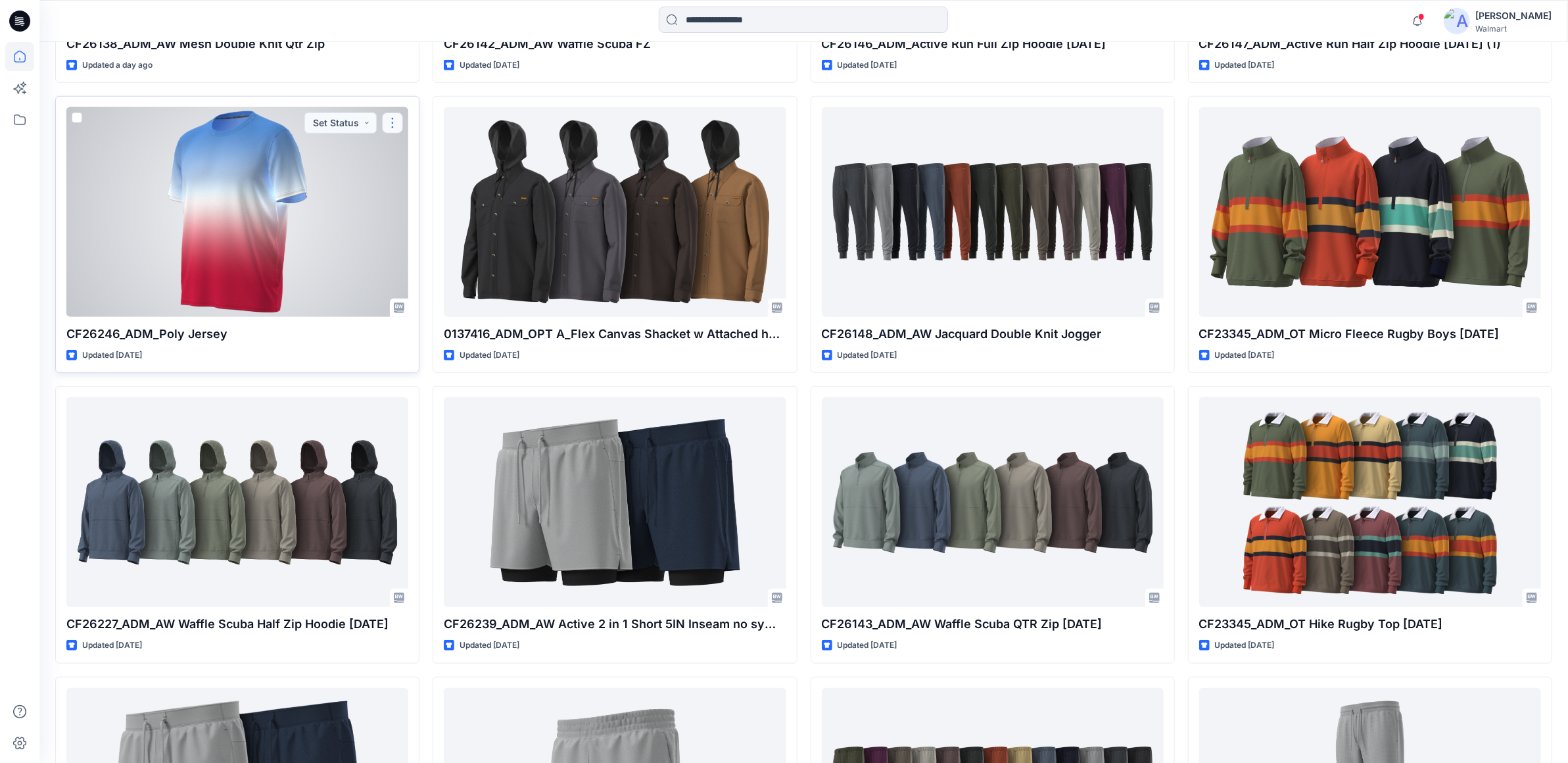
click at [395, 125] on button "button" at bounding box center [392, 123] width 21 height 21
click at [450, 150] on button "Edit" at bounding box center [456, 152] width 142 height 24
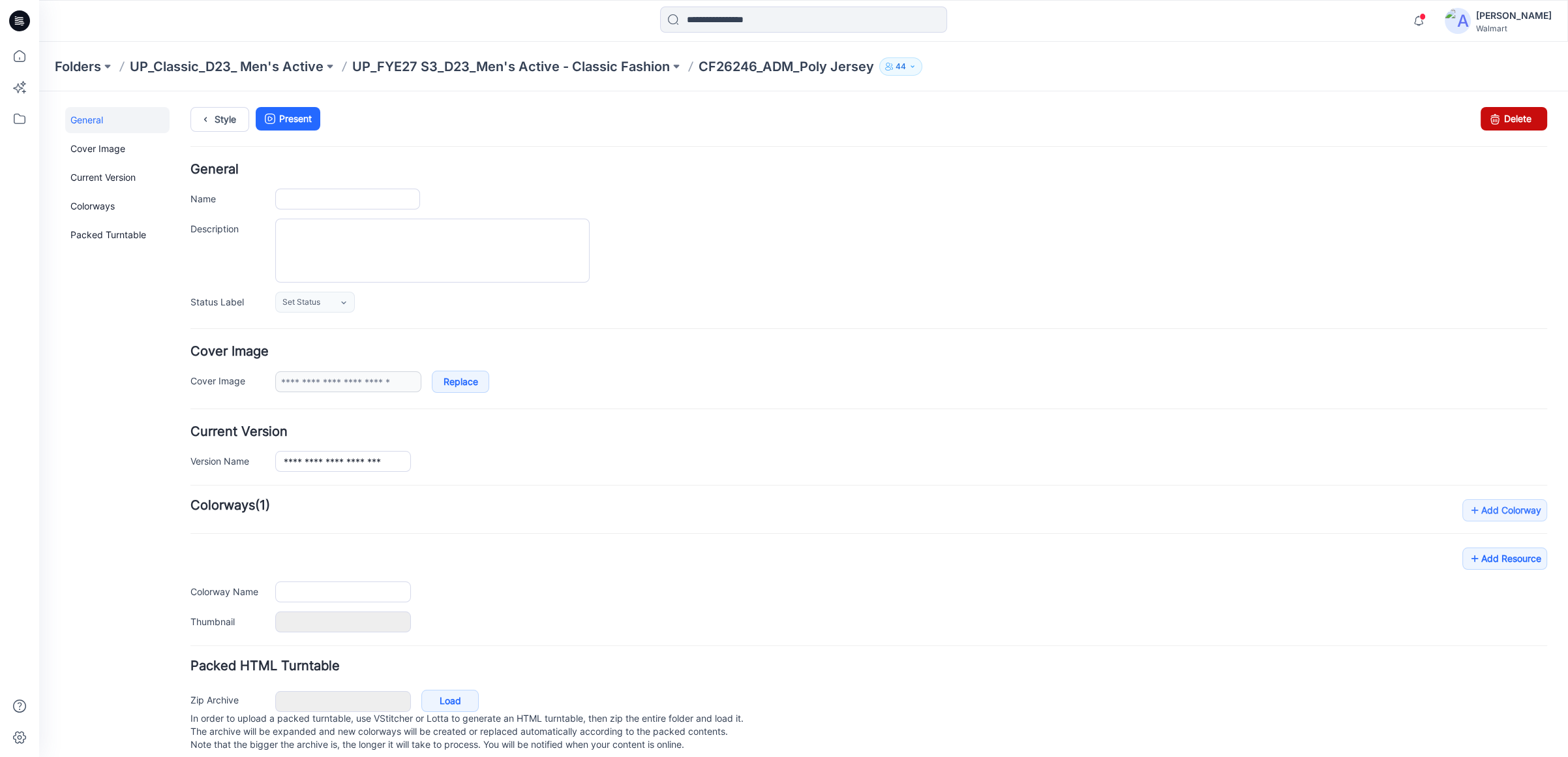
type input "**********"
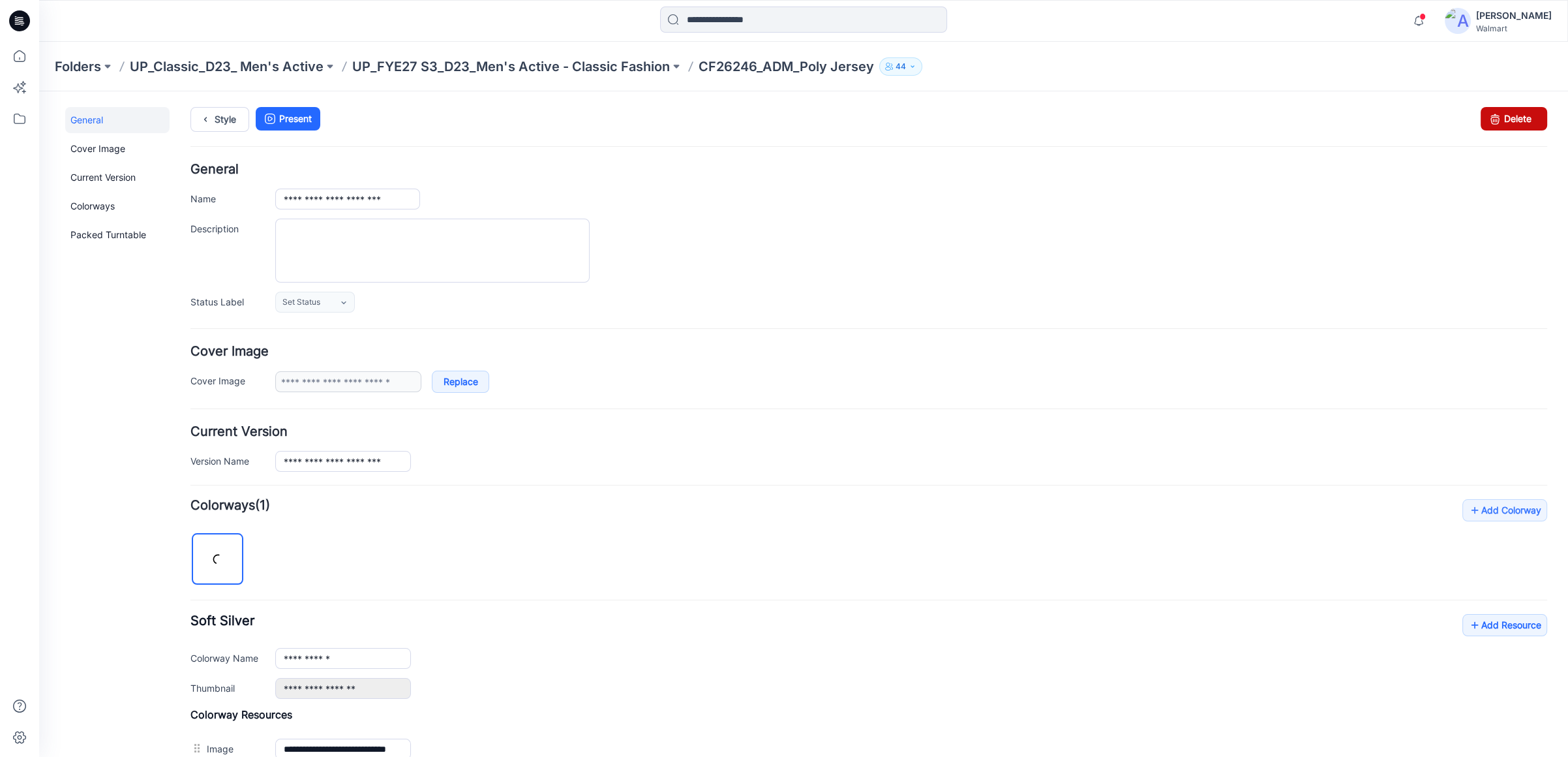
drag, startPoint x: 1513, startPoint y: 113, endPoint x: 884, endPoint y: 147, distance: 629.9
click at [1513, 113] on link "Delete" at bounding box center [1514, 118] width 67 height 23
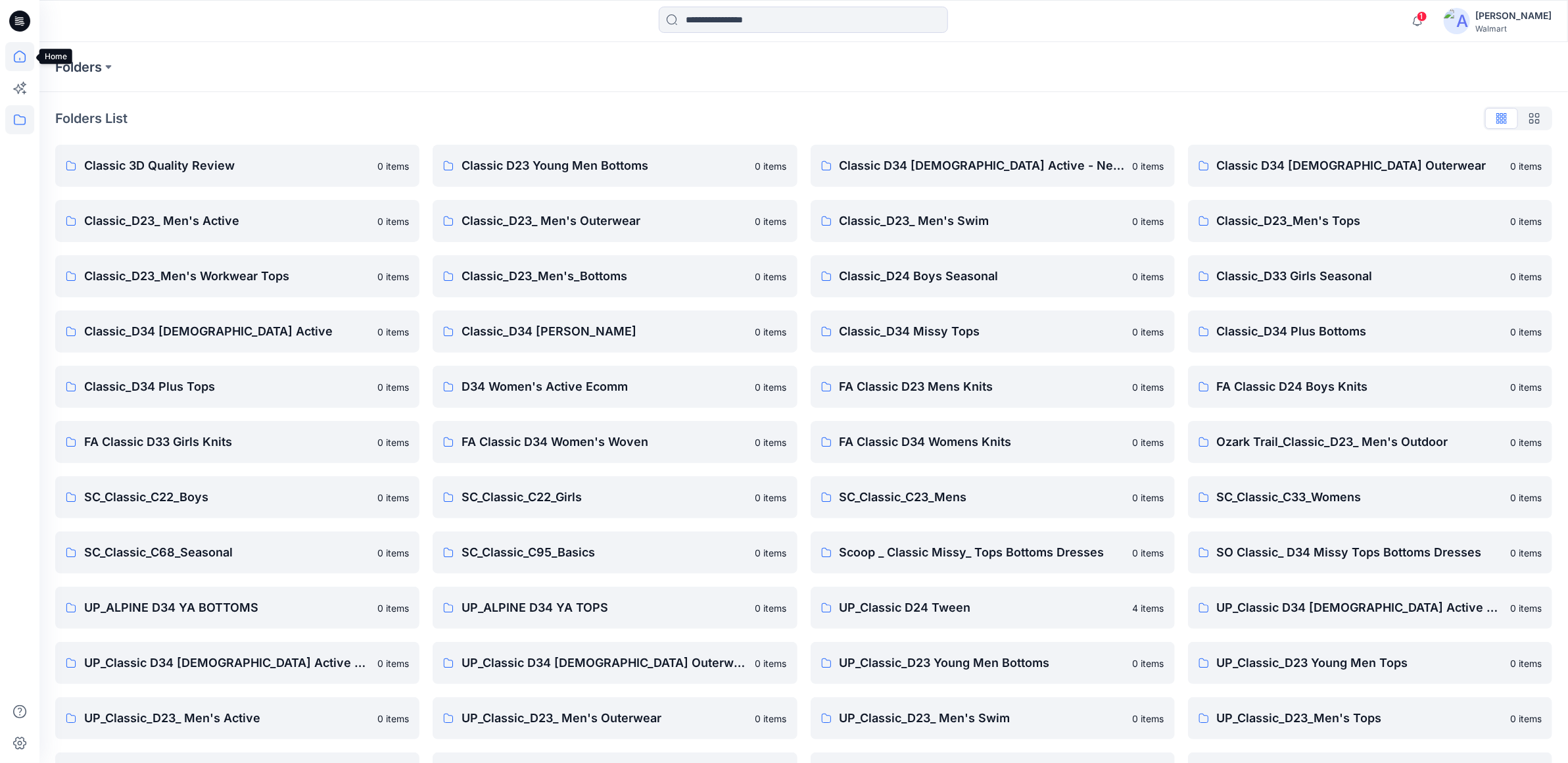
click at [16, 54] on icon at bounding box center [20, 57] width 29 height 29
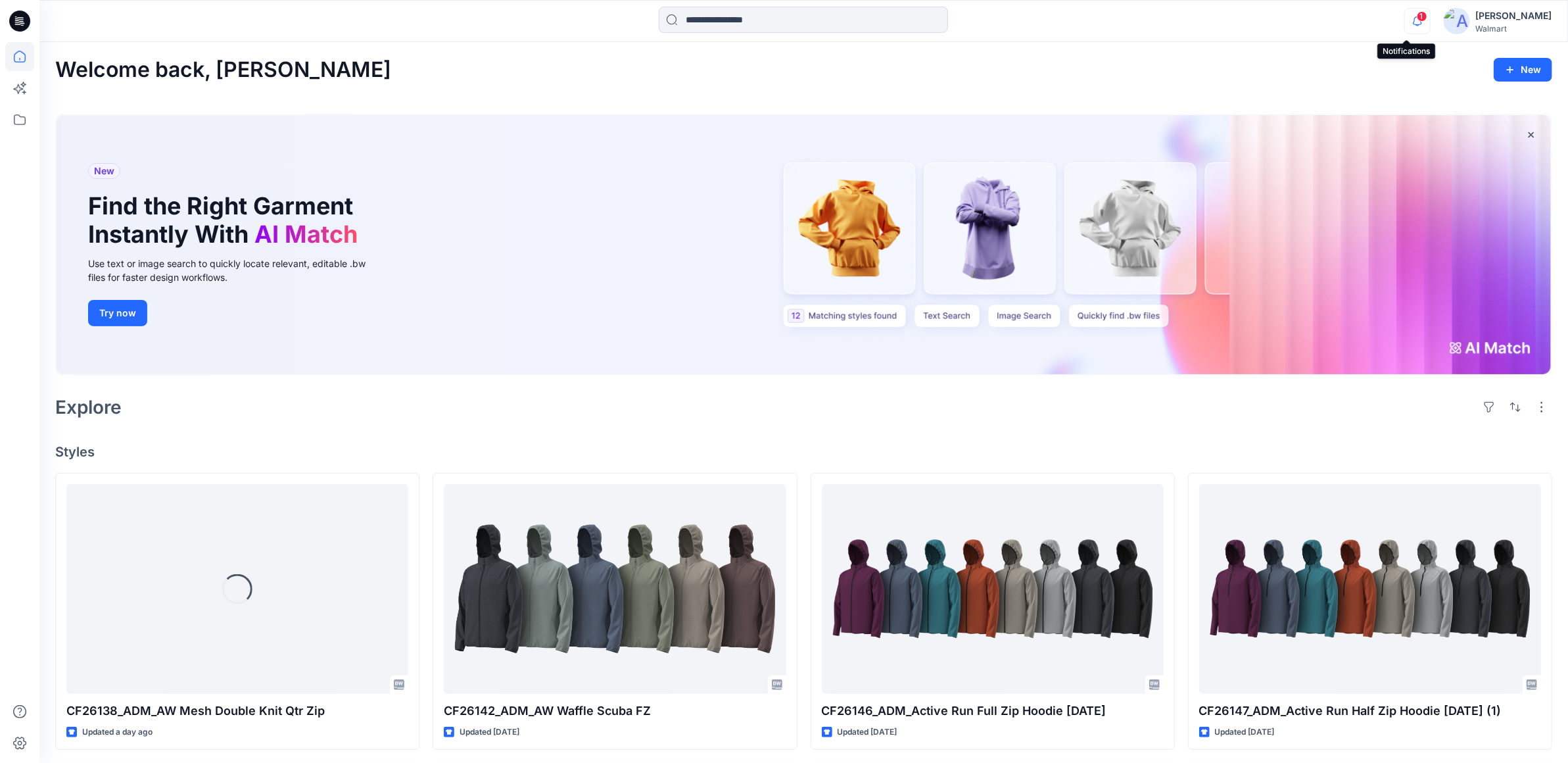
click at [1413, 21] on icon "button" at bounding box center [1417, 20] width 10 height 9
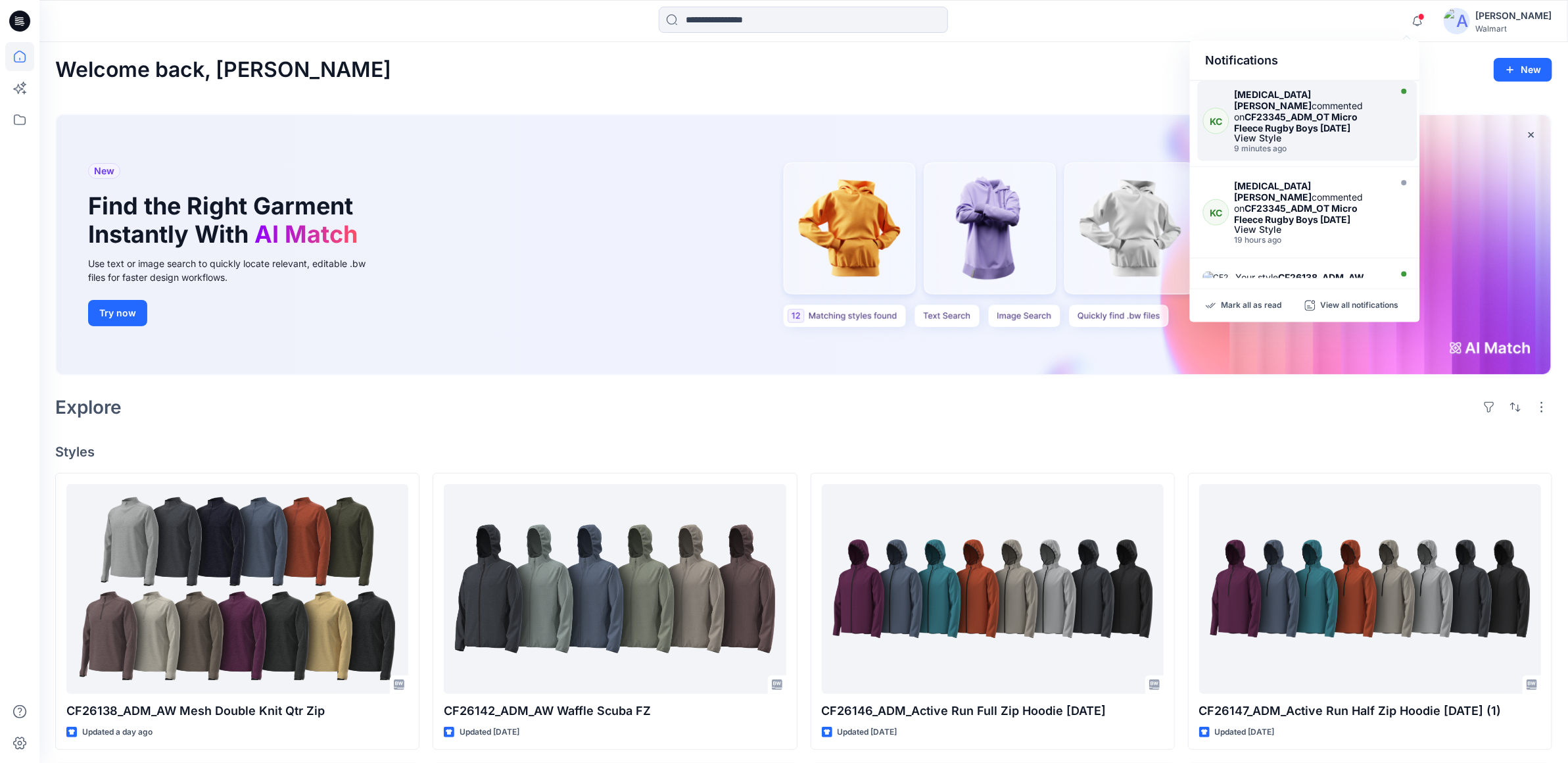
click at [1282, 111] on strong "CF23345_ADM_OT Micro Fleece Rugby Boys [DATE]" at bounding box center [1297, 122] width 124 height 23
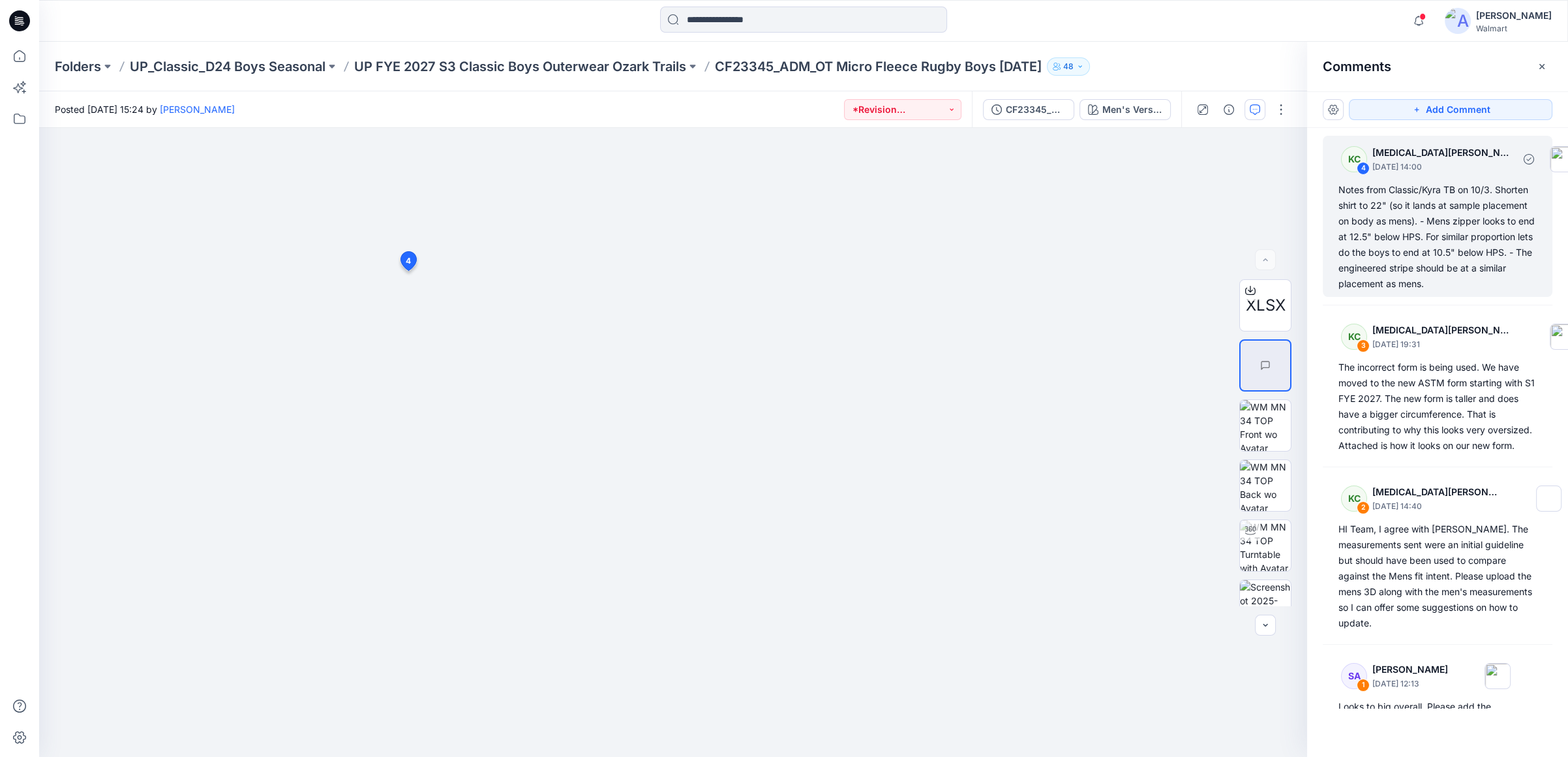
click at [1405, 256] on div "Notes from Classic/Kyra TB on 10/3. Shorten shirt to 22" (so it lands at sample…" at bounding box center [1437, 237] width 198 height 110
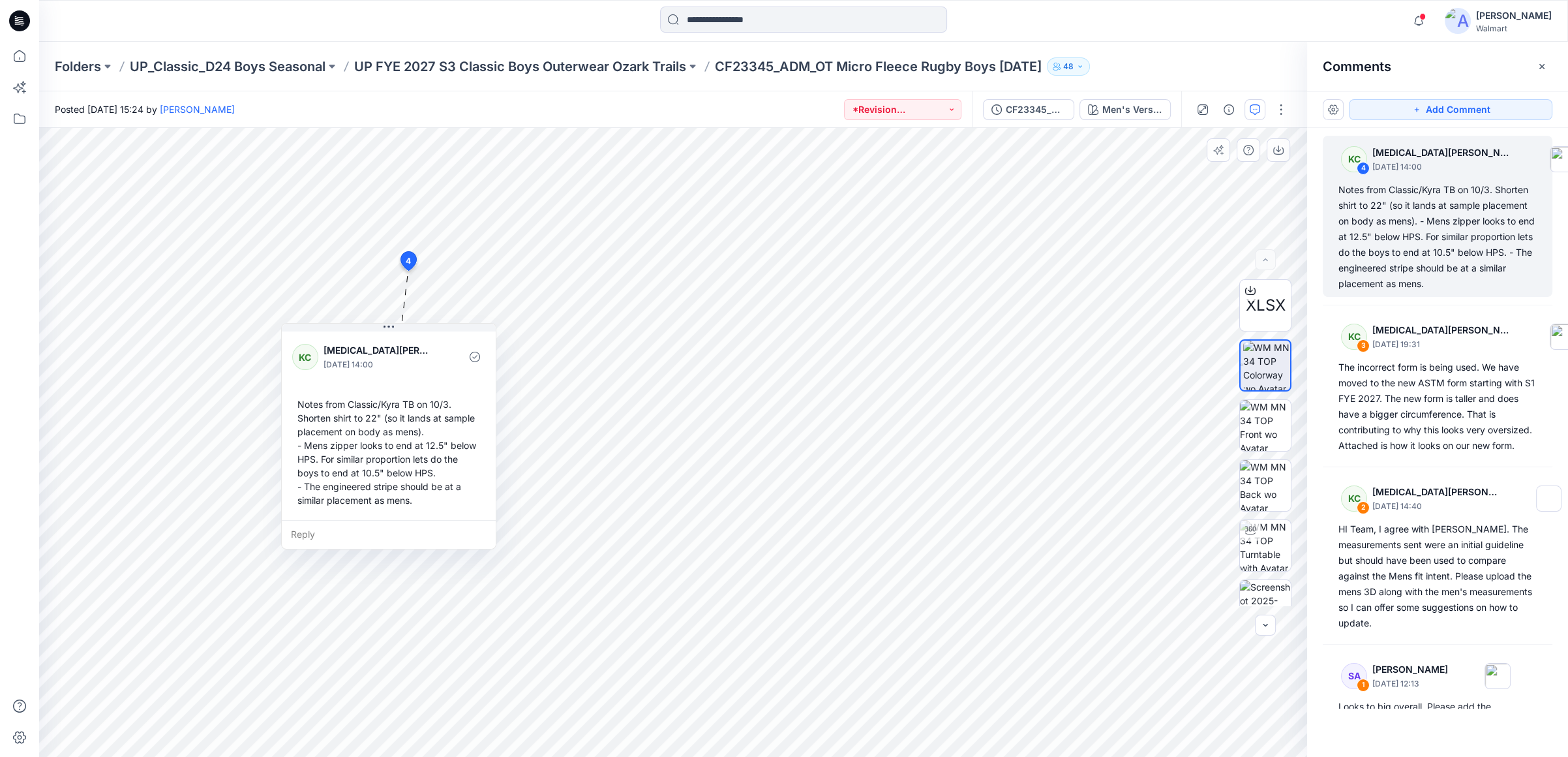
click at [308, 536] on div "Reply" at bounding box center [388, 534] width 214 height 29
click at [305, 540] on textarea at bounding box center [388, 535] width 214 height 31
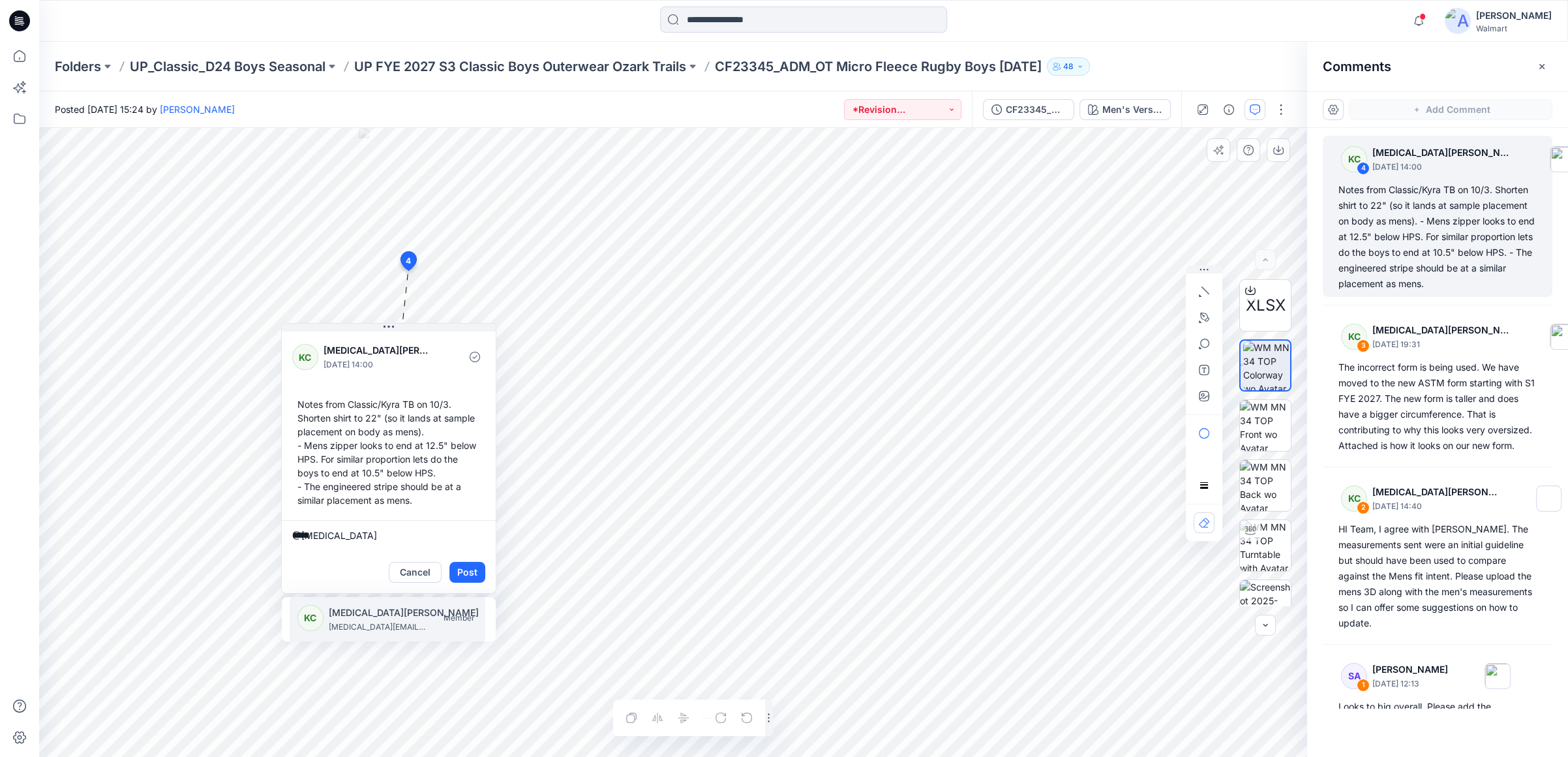
click at [332, 617] on p "Kyra Cobb" at bounding box center [403, 613] width 150 height 16
click at [278, 517] on div "**********" at bounding box center [673, 442] width 1268 height 629
click at [473, 547] on textarea "**********" at bounding box center [388, 535] width 214 height 31
drag, startPoint x: 464, startPoint y: 545, endPoint x: 359, endPoint y: 538, distance: 105.2
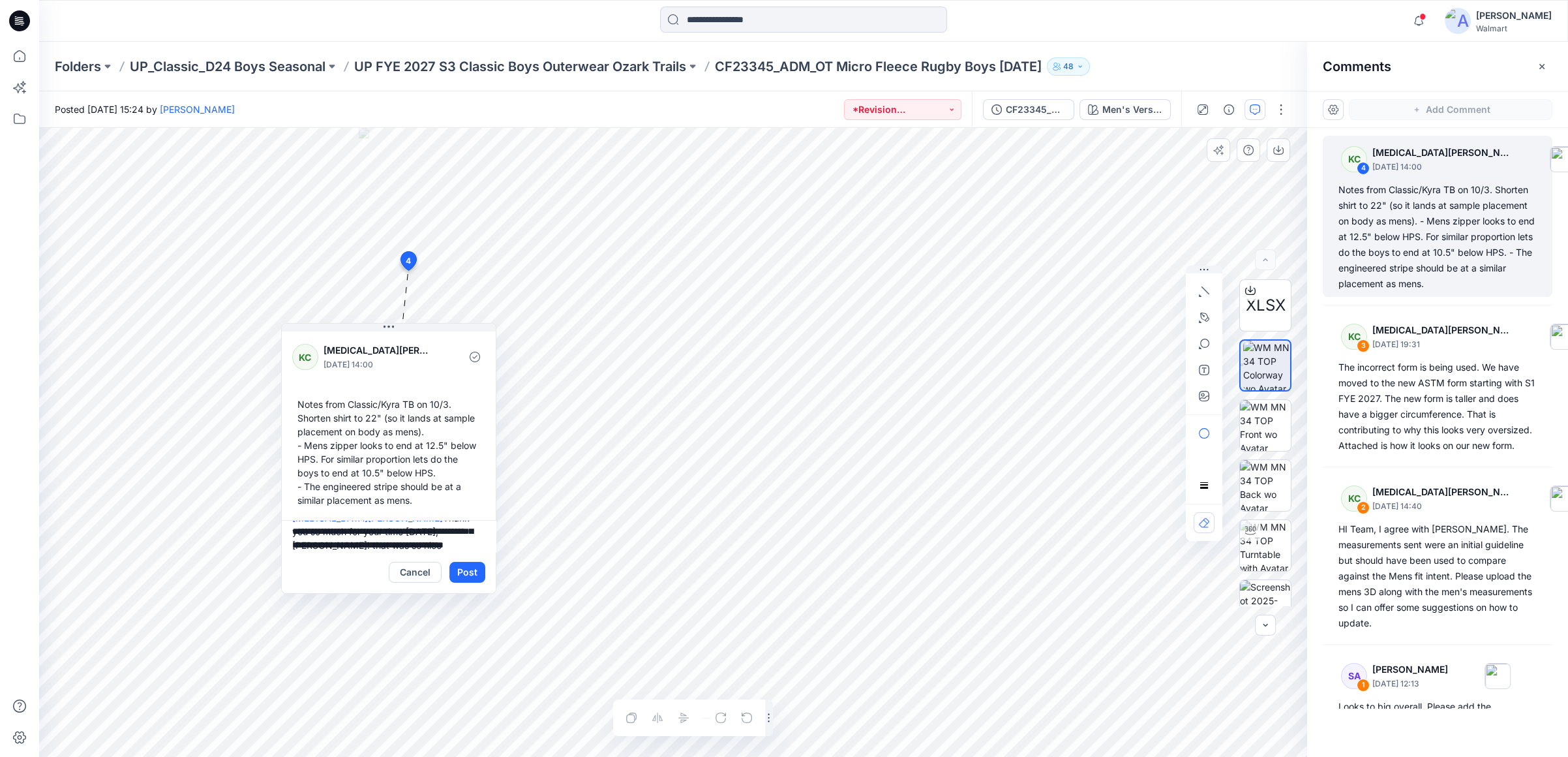
click at [359, 538] on textarea "**********" at bounding box center [388, 535] width 214 height 31
drag, startPoint x: 340, startPoint y: 531, endPoint x: 459, endPoint y: 552, distance: 120.8
click at [459, 552] on div "**********" at bounding box center [388, 556] width 214 height 73
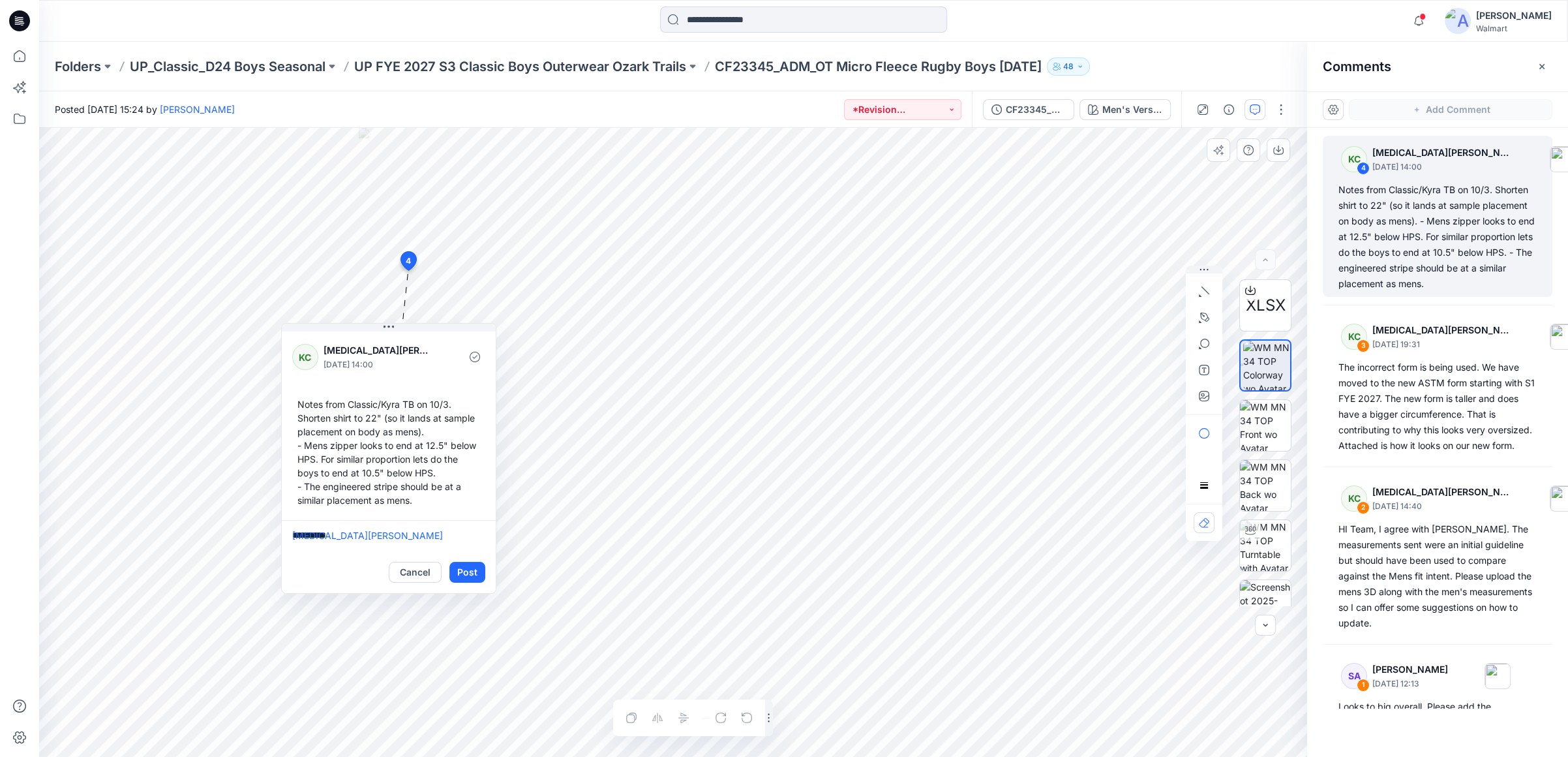
paste textarea "**********"
click at [434, 495] on div "Notes from Classic/Kyra TB on 10/3. Shorten shirt to 22" (so it lands at sample…" at bounding box center [389, 451] width 193 height 120
drag, startPoint x: 364, startPoint y: 548, endPoint x: 351, endPoint y: 548, distance: 13.0
click at [351, 548] on textarea "**********" at bounding box center [388, 535] width 214 height 31
click at [365, 543] on textarea "**********" at bounding box center [388, 535] width 214 height 31
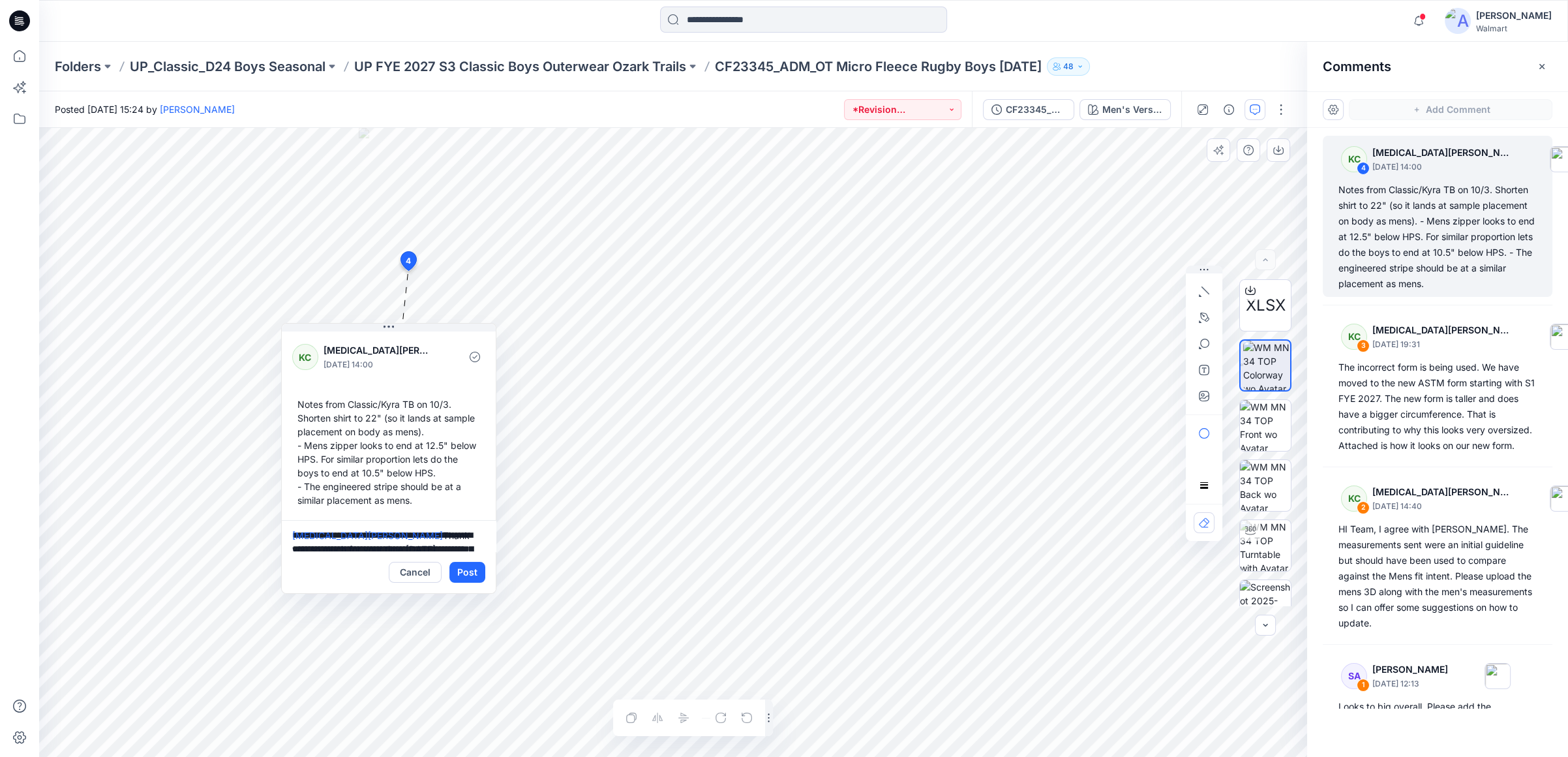
click at [362, 546] on textarea "**********" at bounding box center [388, 535] width 214 height 31
drag, startPoint x: 385, startPoint y: 536, endPoint x: 457, endPoint y: 548, distance: 73.0
click at [457, 548] on textarea "**********" at bounding box center [388, 535] width 214 height 31
paste textarea "**********"
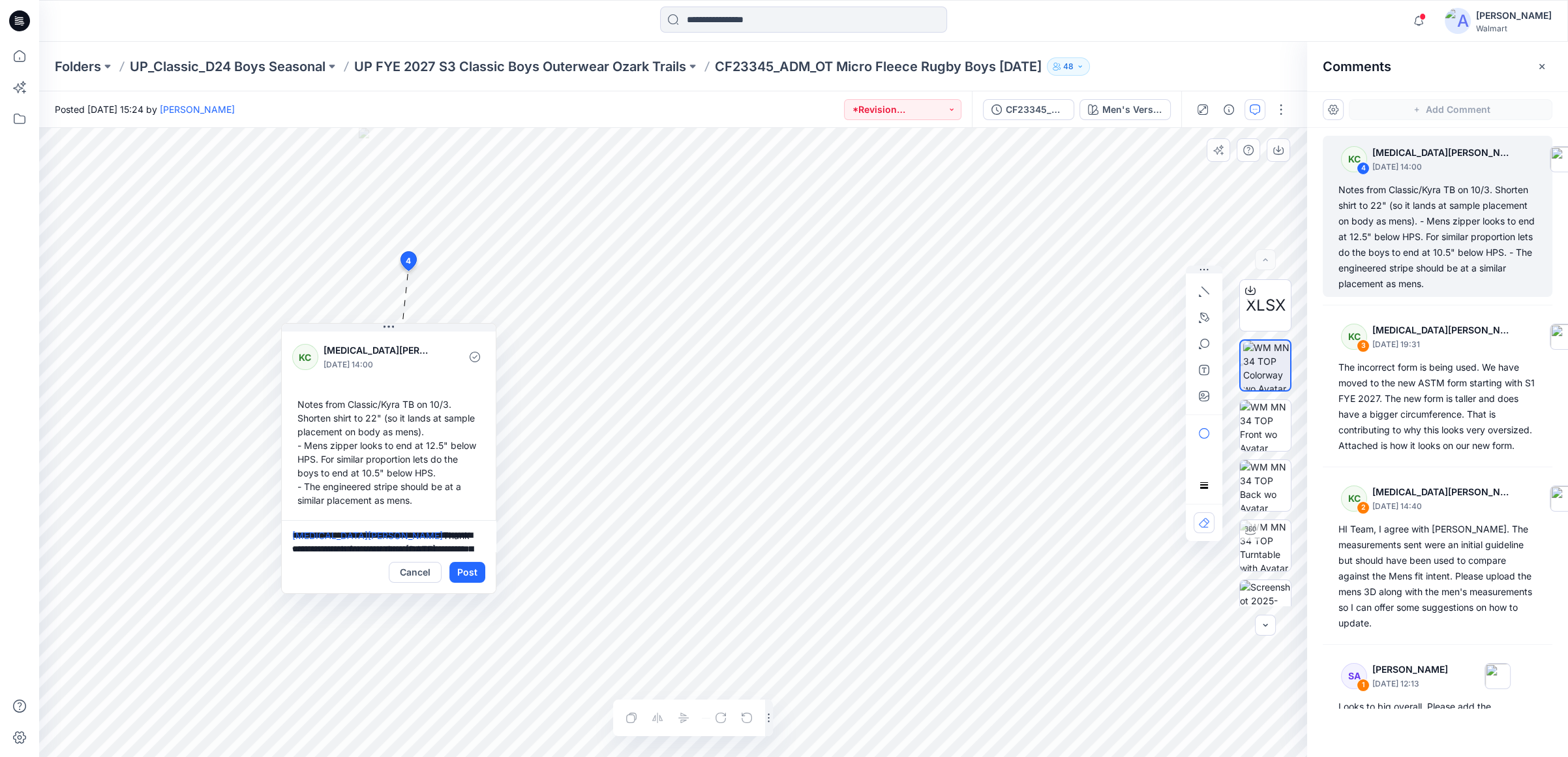
click at [364, 547] on textarea "**********" at bounding box center [388, 535] width 214 height 31
drag, startPoint x: 342, startPoint y: 544, endPoint x: 370, endPoint y: 539, distance: 28.4
click at [370, 539] on textarea "**********" at bounding box center [388, 535] width 214 height 31
click at [369, 539] on textarea "**********" at bounding box center [388, 535] width 214 height 31
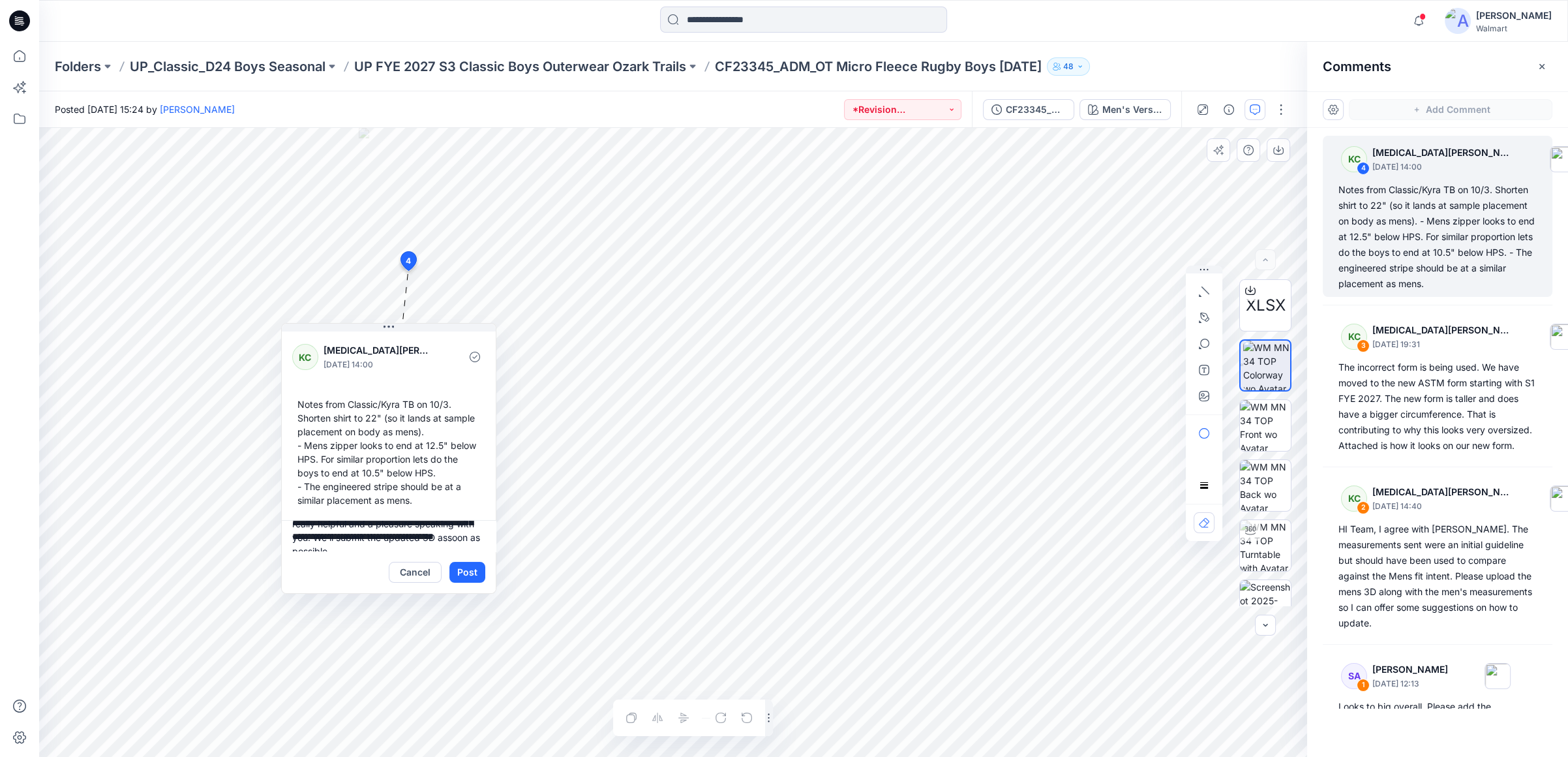
drag, startPoint x: 361, startPoint y: 538, endPoint x: 453, endPoint y: 533, distance: 92.1
click at [453, 533] on textarea "**********" at bounding box center [388, 535] width 214 height 31
type textarea "**********"
click at [470, 570] on button "Post" at bounding box center [467, 572] width 36 height 21
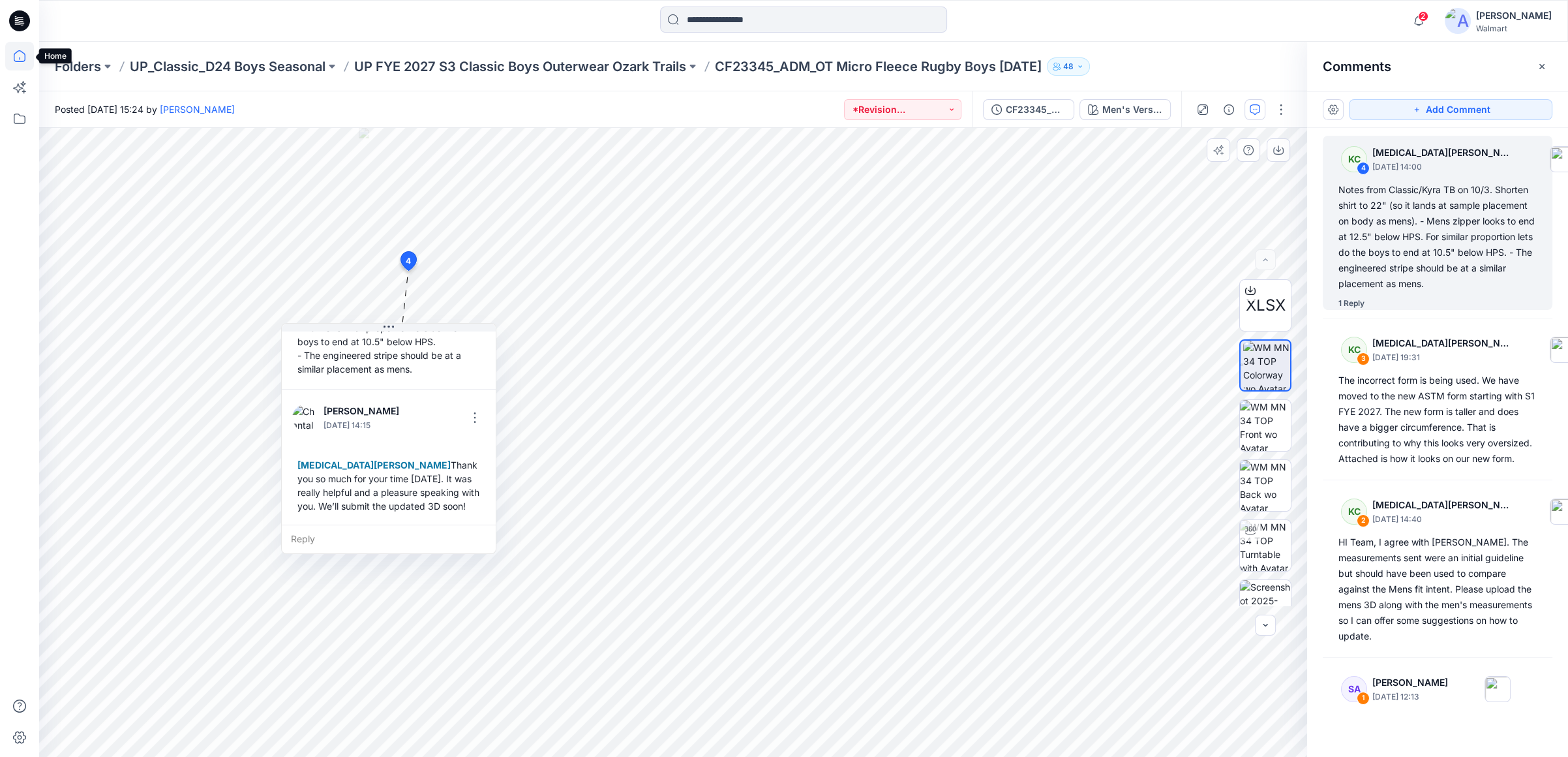
click at [22, 56] on icon at bounding box center [20, 57] width 29 height 29
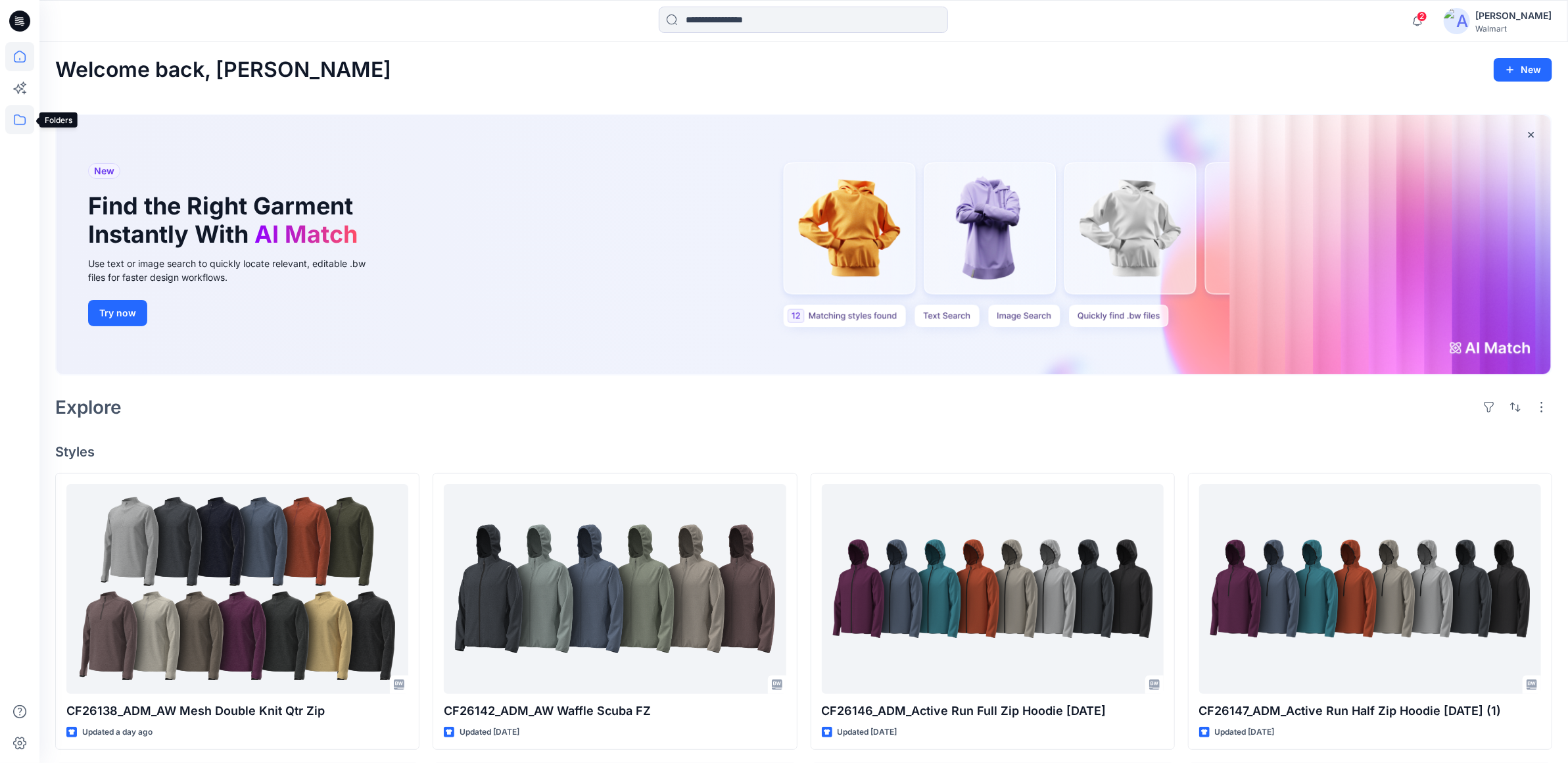
click at [24, 121] on icon at bounding box center [20, 120] width 29 height 29
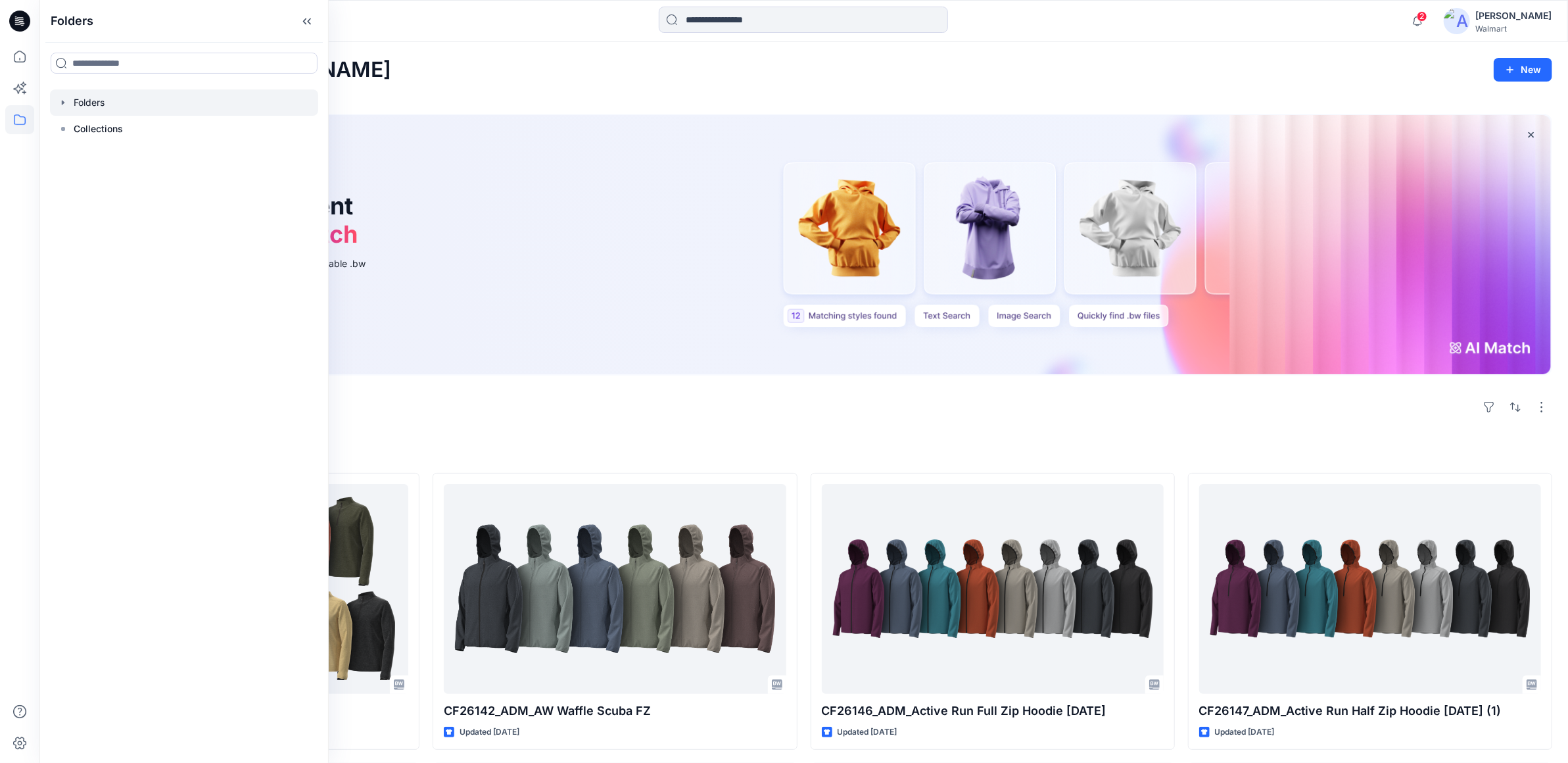
click at [68, 101] on div at bounding box center [184, 102] width 269 height 26
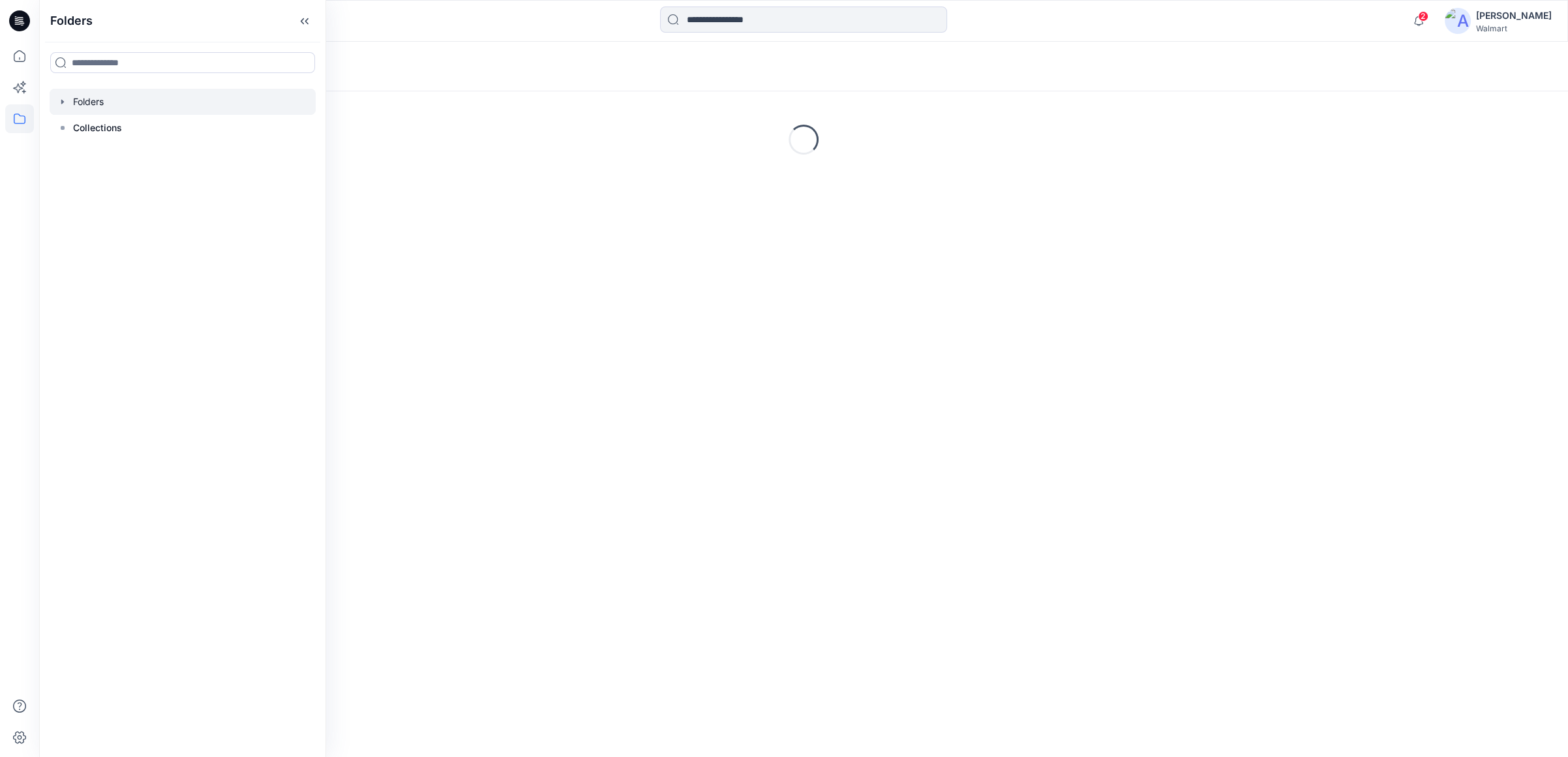
click at [61, 105] on icon "button" at bounding box center [62, 102] width 10 height 10
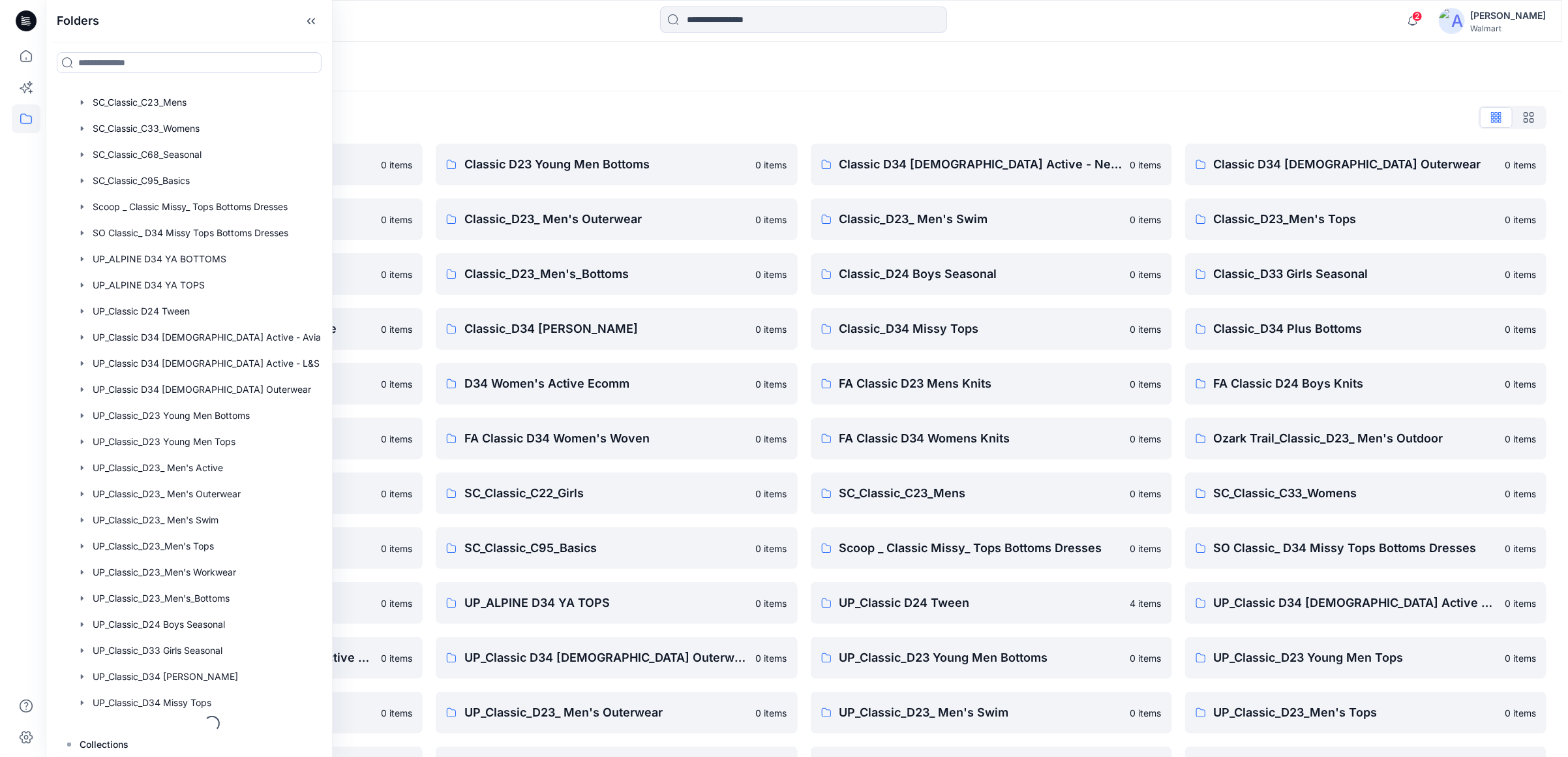
scroll to position [740, 0]
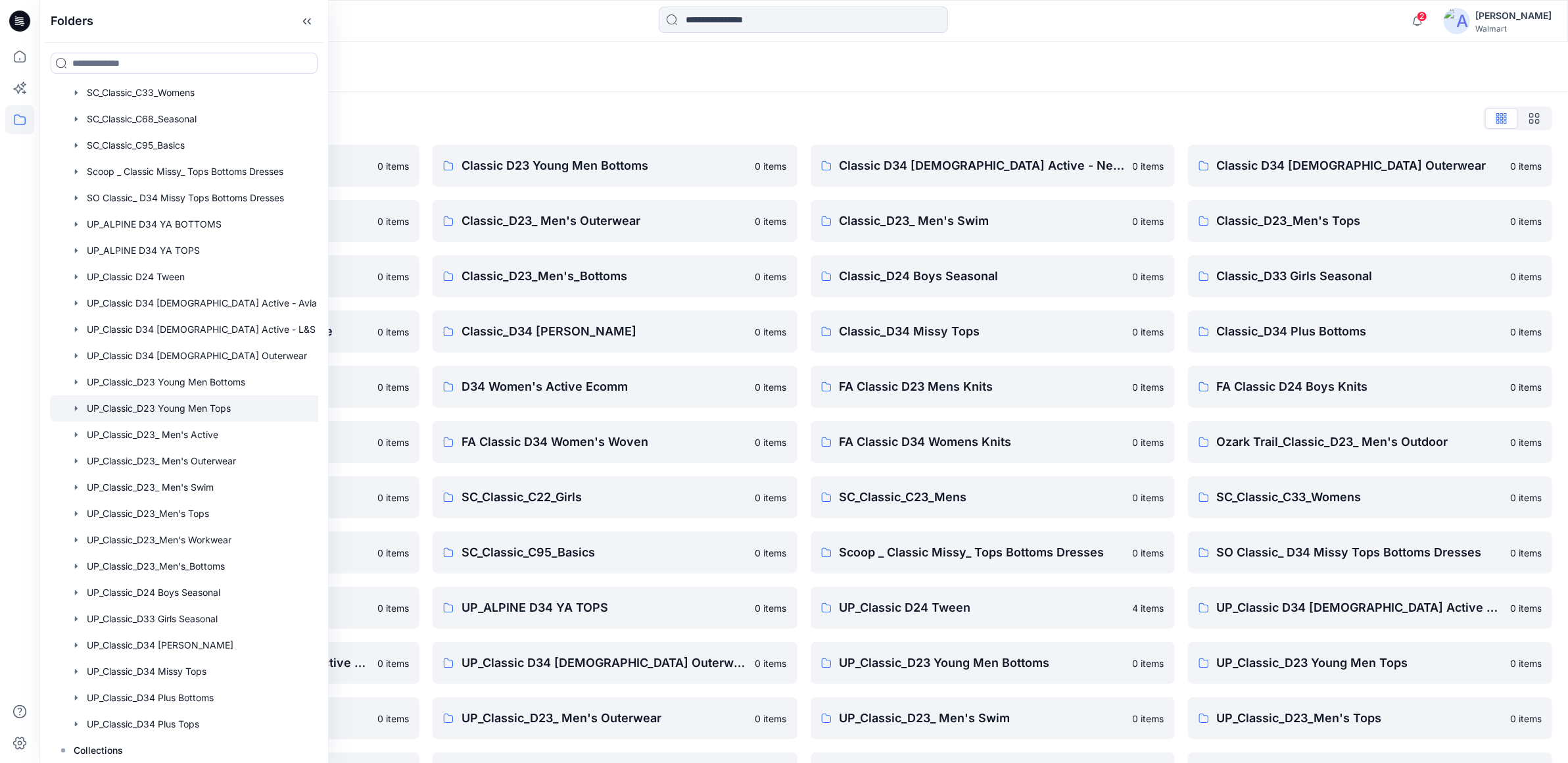
click at [187, 406] on div at bounding box center [200, 408] width 301 height 26
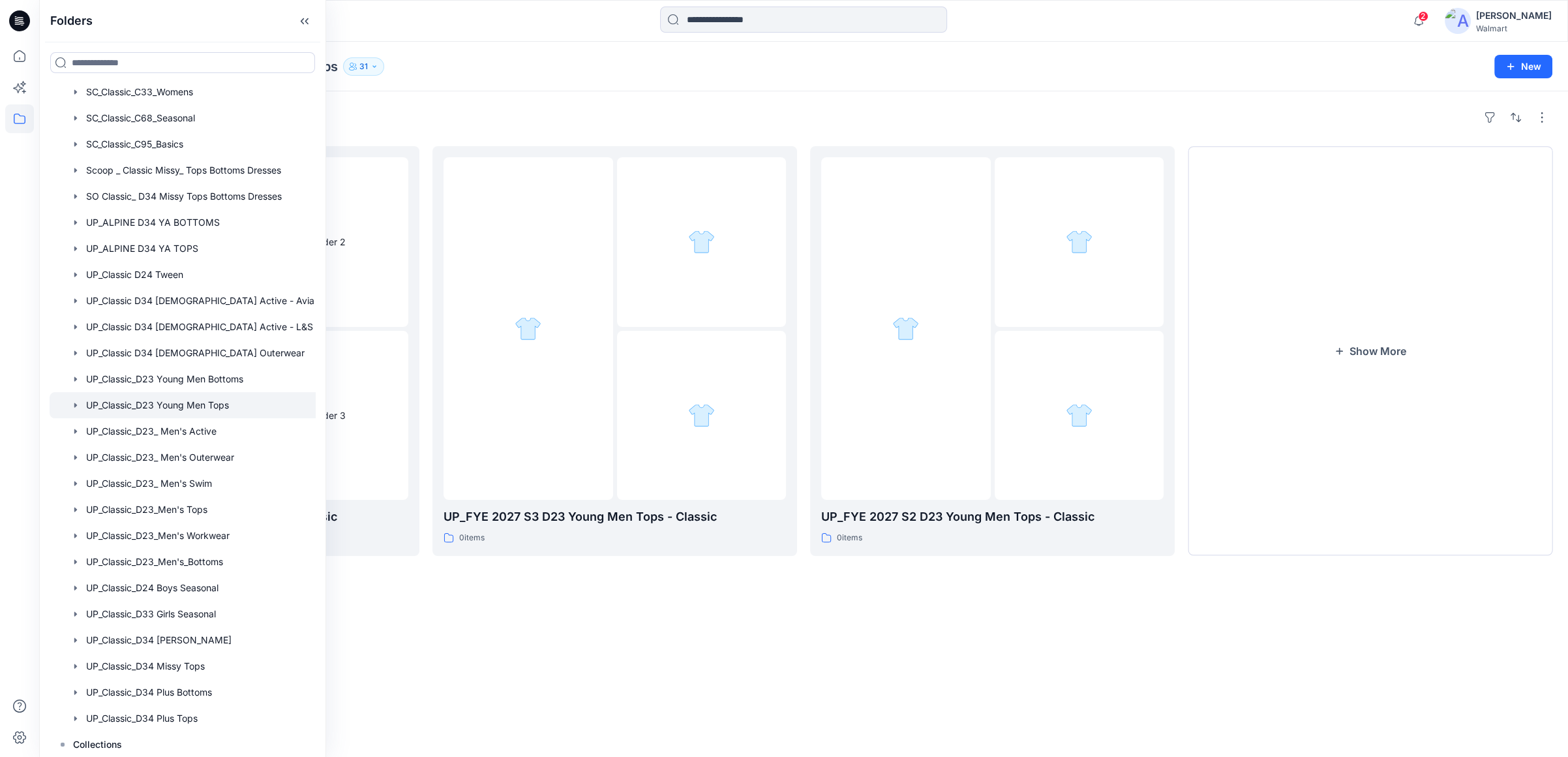
click at [861, 618] on div "Folders UP_FYE 2027 S1 D23 Young Men Tops - Classic 5 items UP_FYE 2027 S3 D23 …" at bounding box center [803, 424] width 1529 height 666
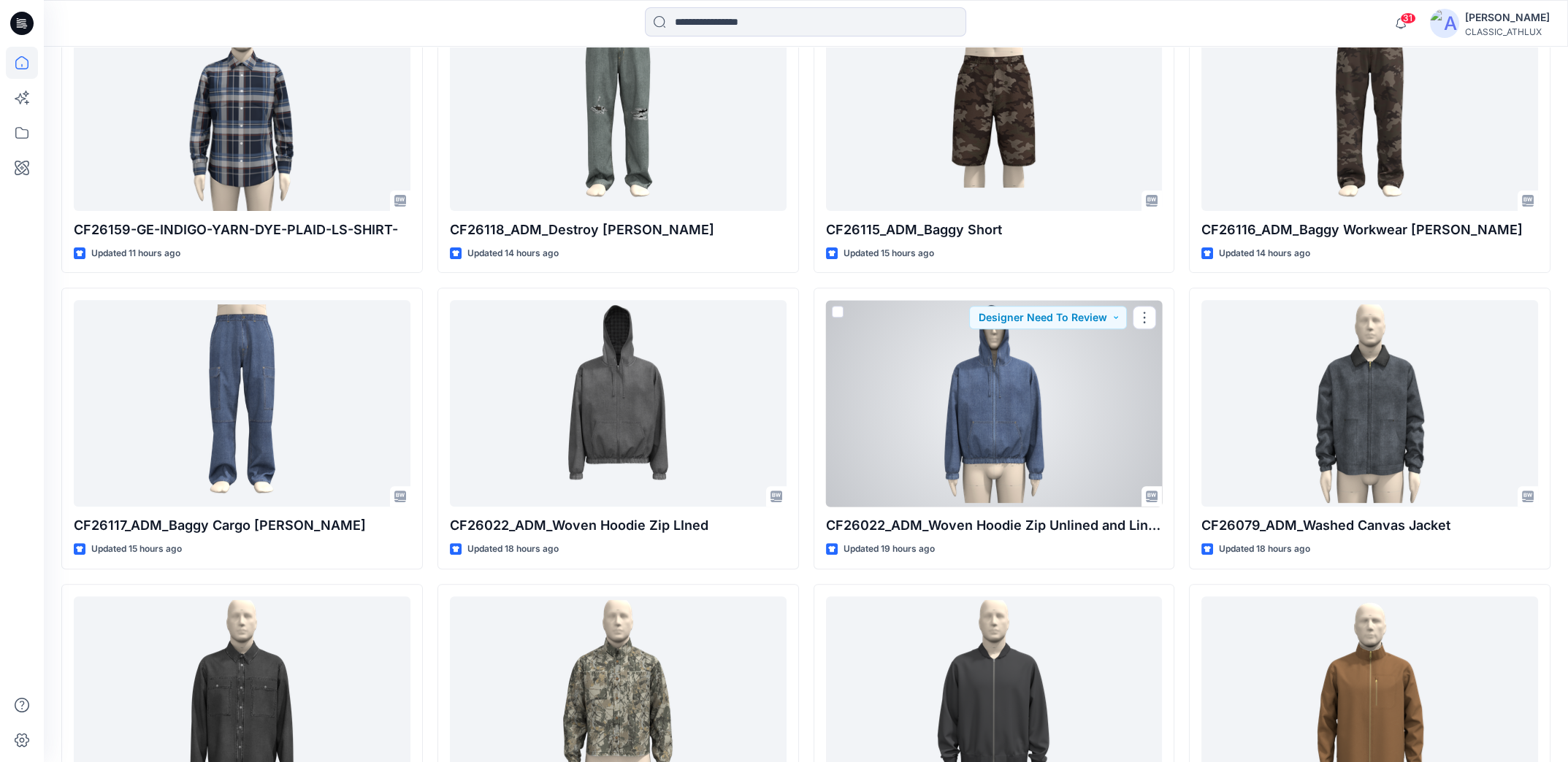
scroll to position [1168, 0]
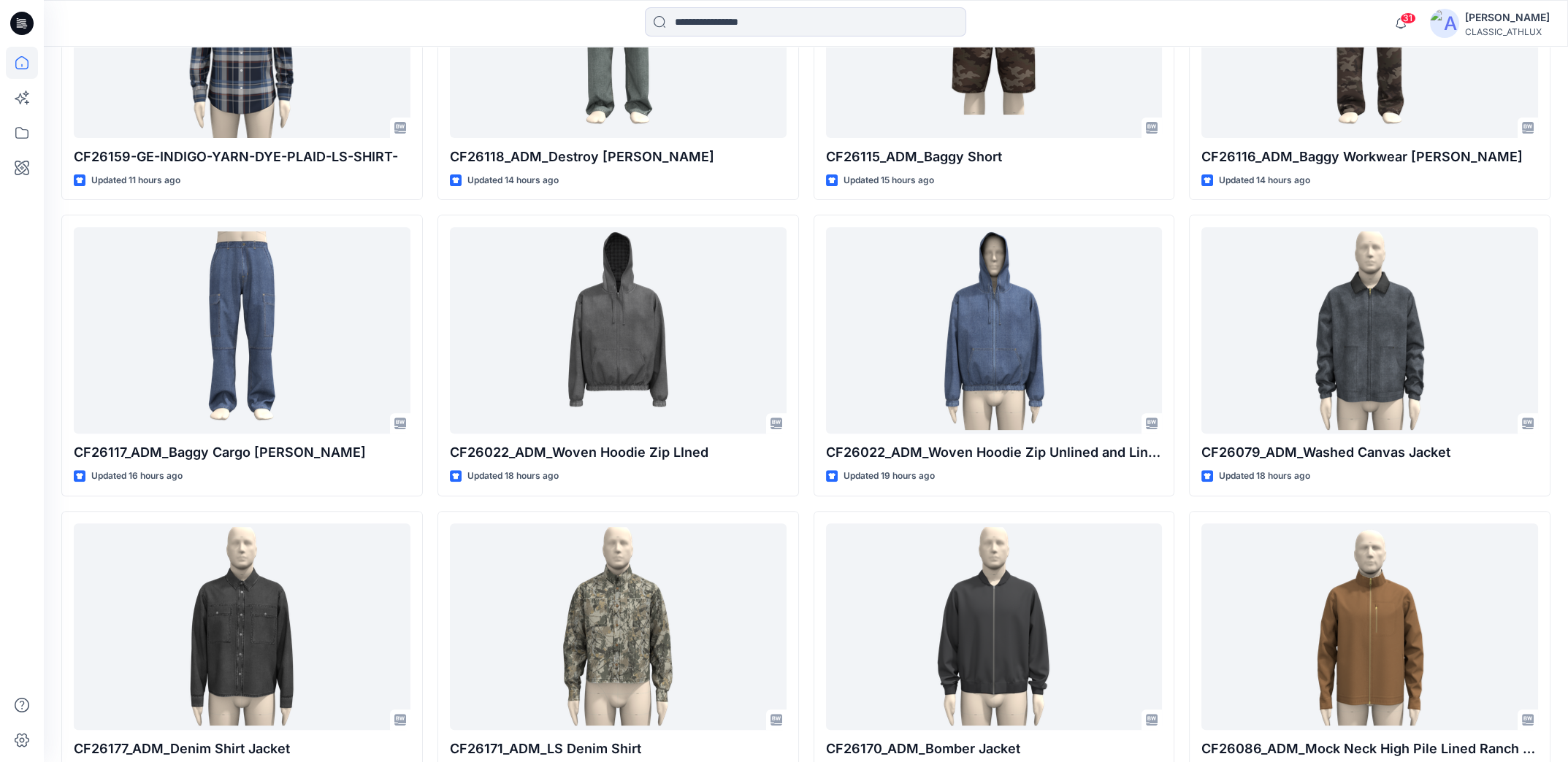
click at [35, 406] on div at bounding box center [22, 405] width 32 height 716
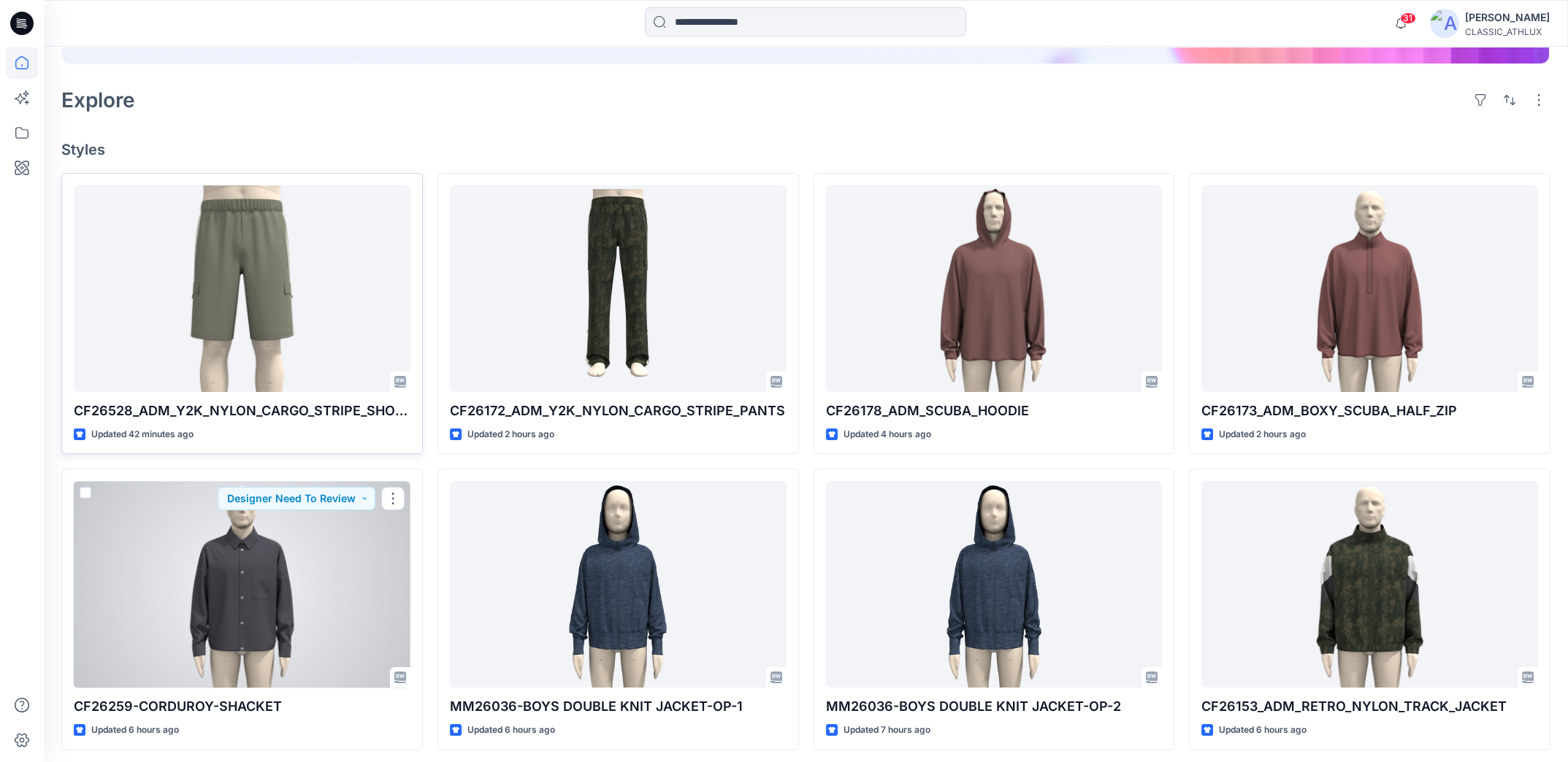
scroll to position [292, 0]
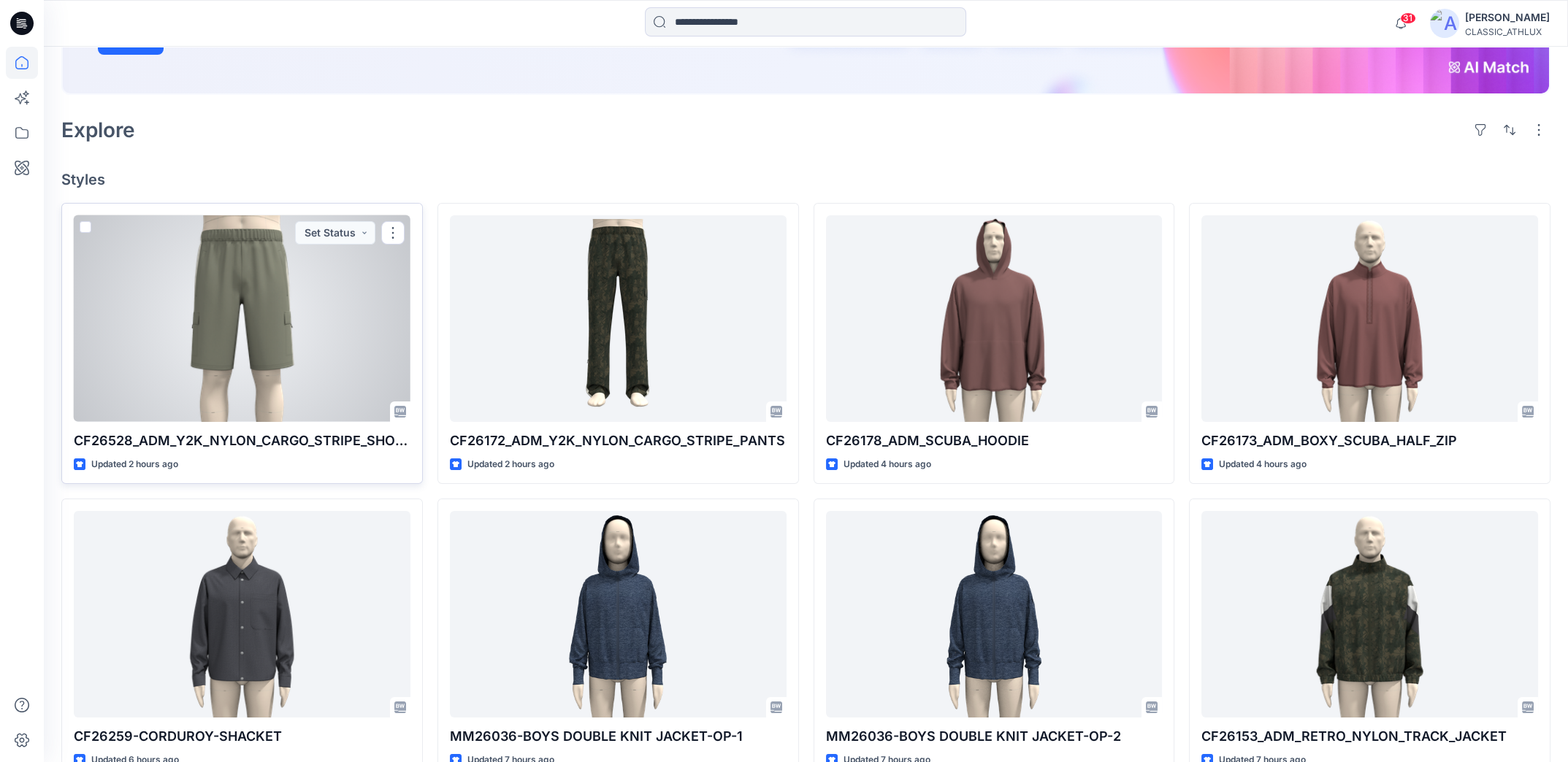
click at [304, 277] on div at bounding box center [242, 318] width 336 height 206
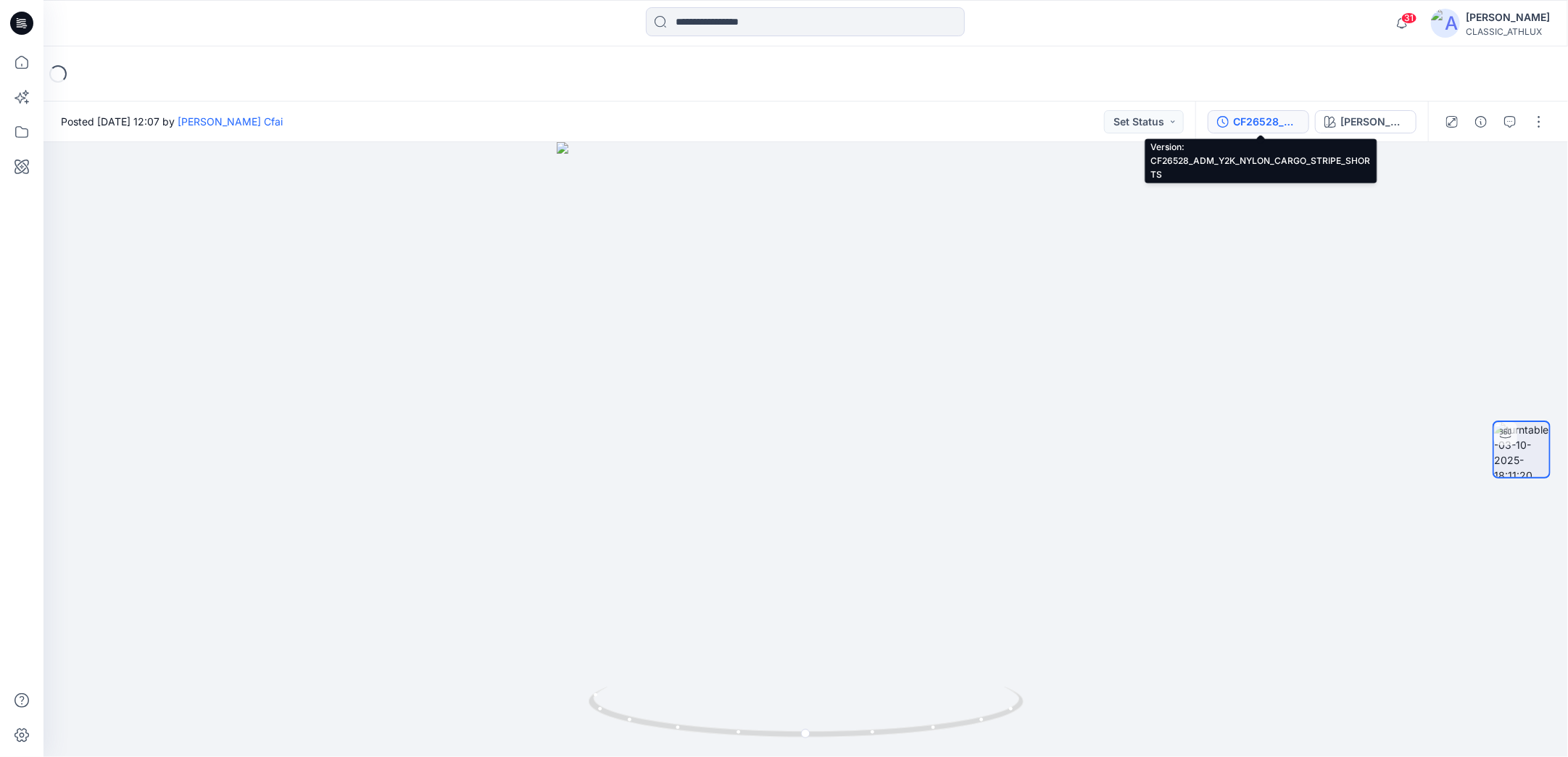
click at [1270, 119] on div "CF26528_ADM_Y2K_NYLON_CARGO_STRIPE_SHORTS" at bounding box center [1266, 122] width 67 height 16
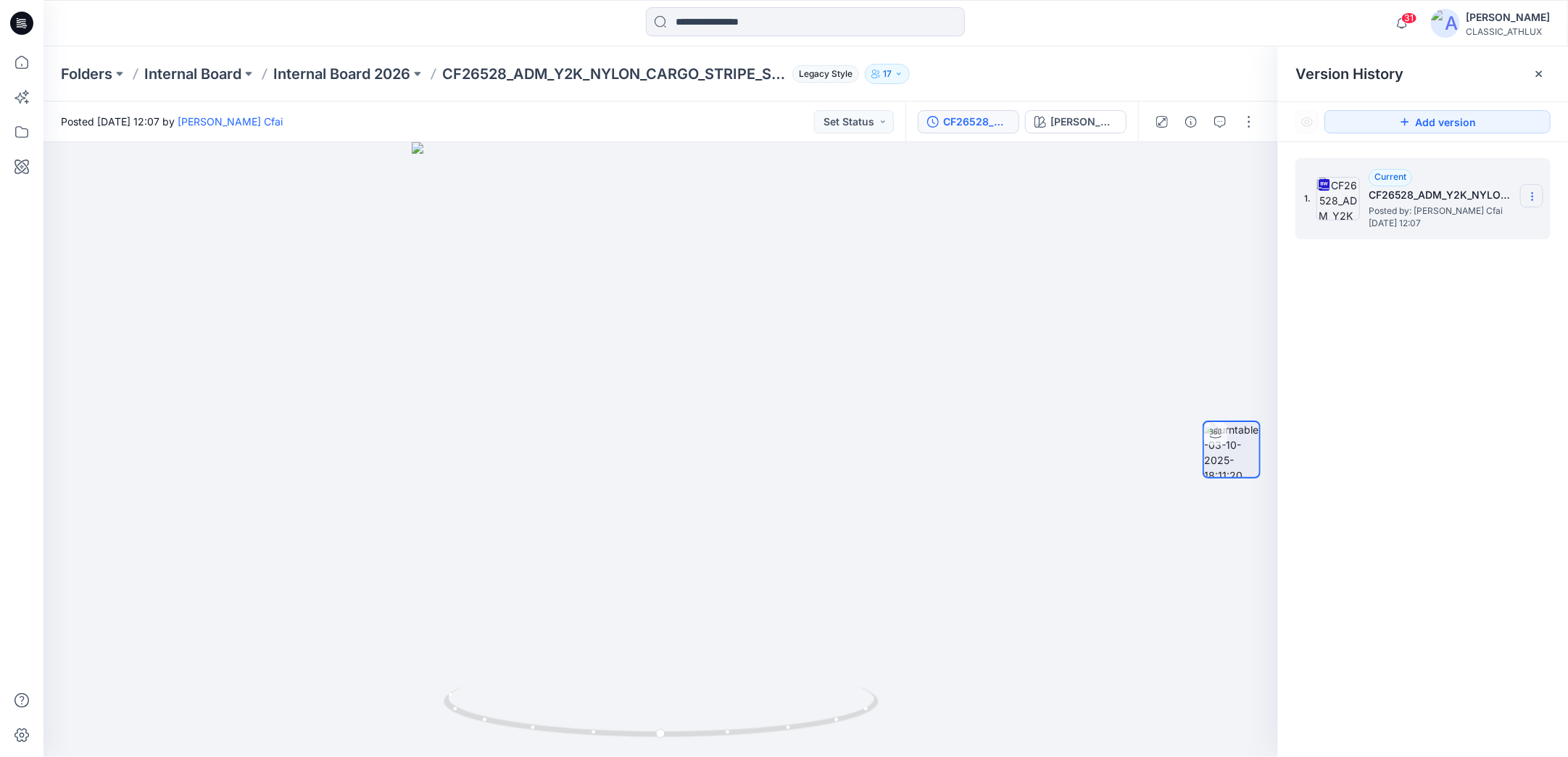
click at [1529, 195] on icon at bounding box center [1533, 196] width 11 height 11
click at [1435, 228] on span "Download Source BW File" at bounding box center [1459, 225] width 122 height 18
click at [375, 77] on p "Internal Board 2026" at bounding box center [342, 73] width 137 height 20
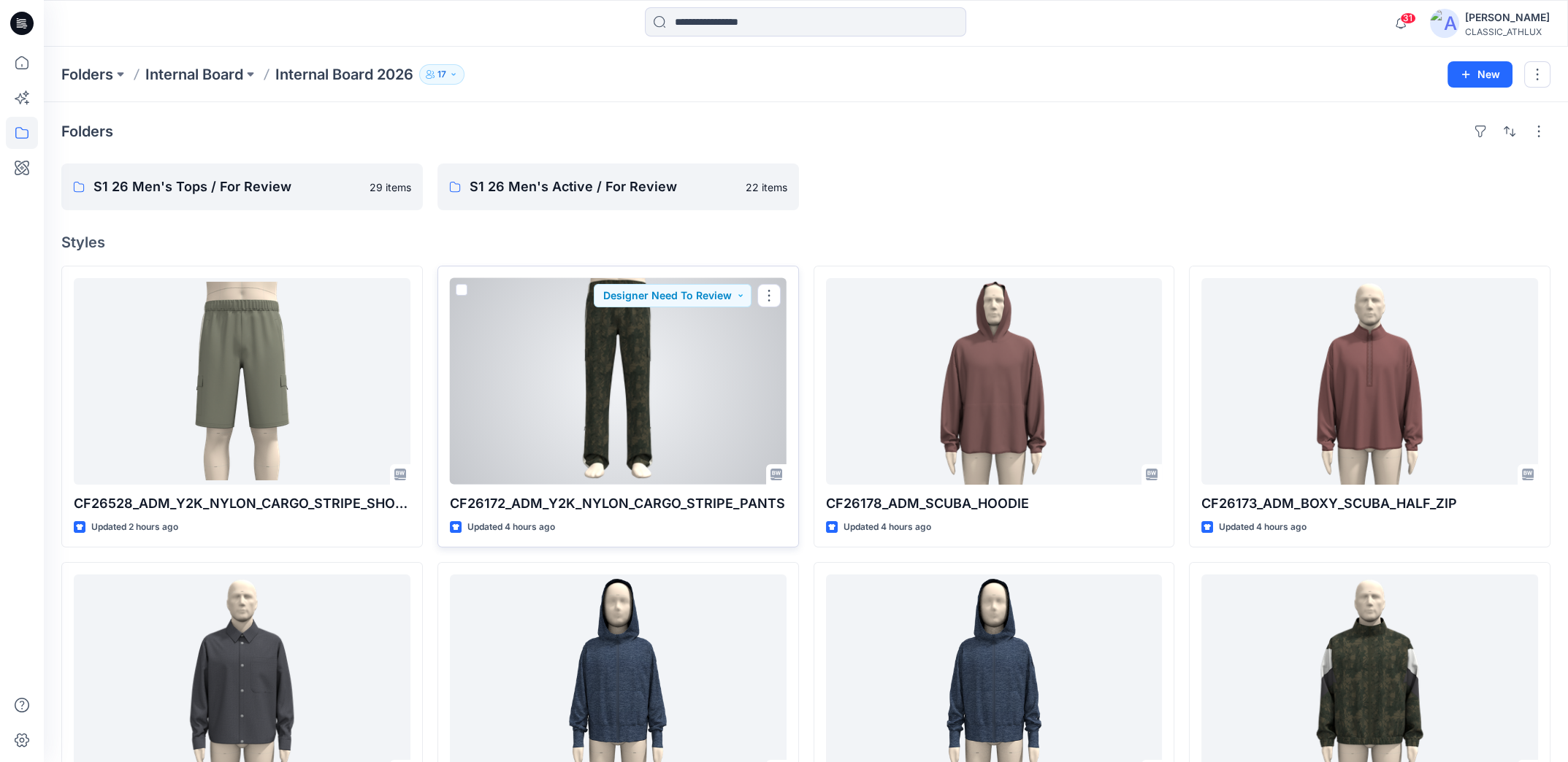
click at [491, 411] on div at bounding box center [618, 381] width 336 height 206
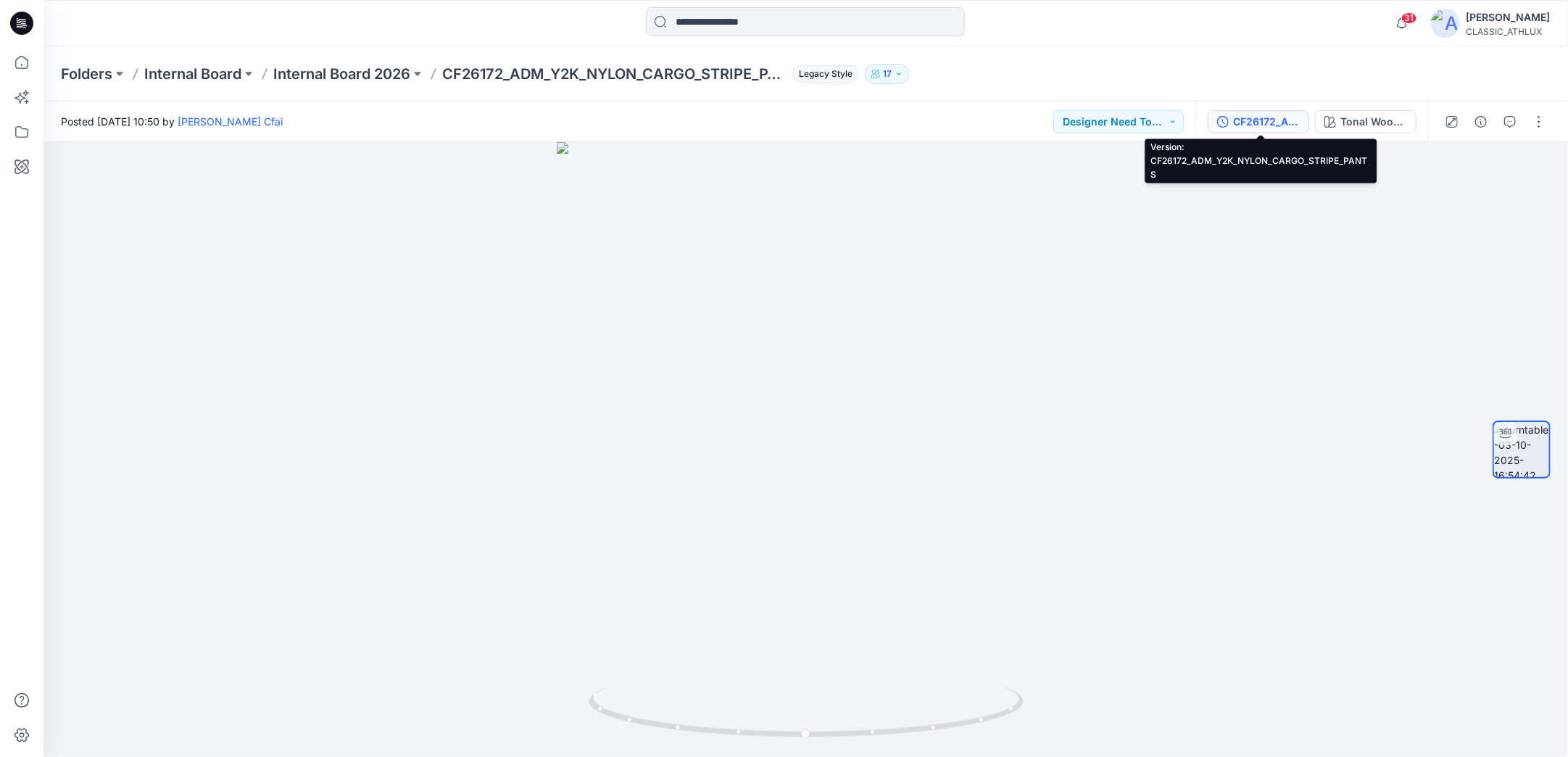
click at [1244, 116] on div "CF26172_ADM_Y2K_NYLON_CARGO_STRIPE_PANTS" at bounding box center [1266, 122] width 67 height 16
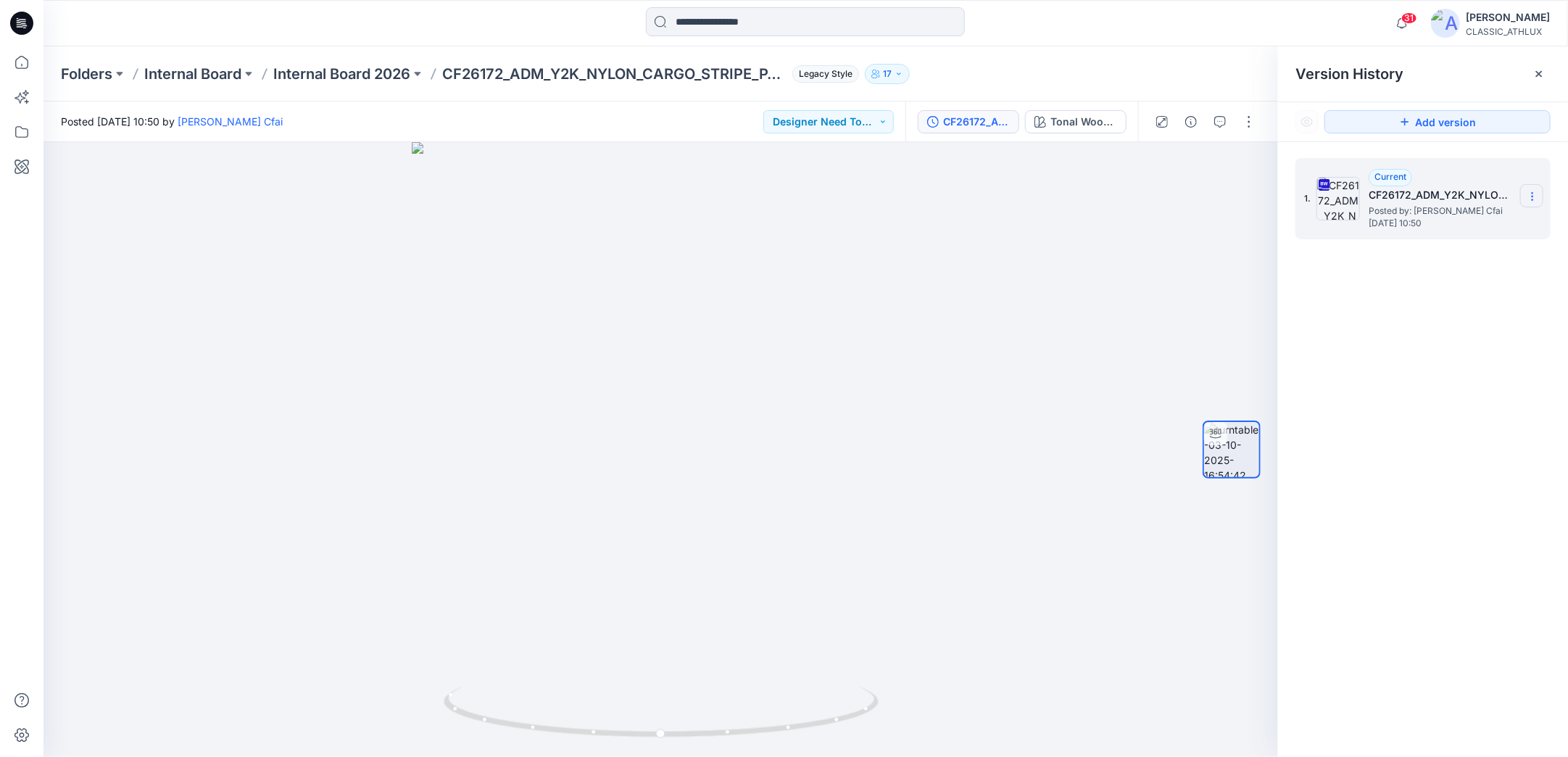
click at [1536, 199] on icon at bounding box center [1533, 196] width 11 height 11
click at [1412, 229] on span "Download Source BW File" at bounding box center [1459, 225] width 122 height 18
click at [359, 78] on p "Internal Board 2026" at bounding box center [342, 73] width 137 height 20
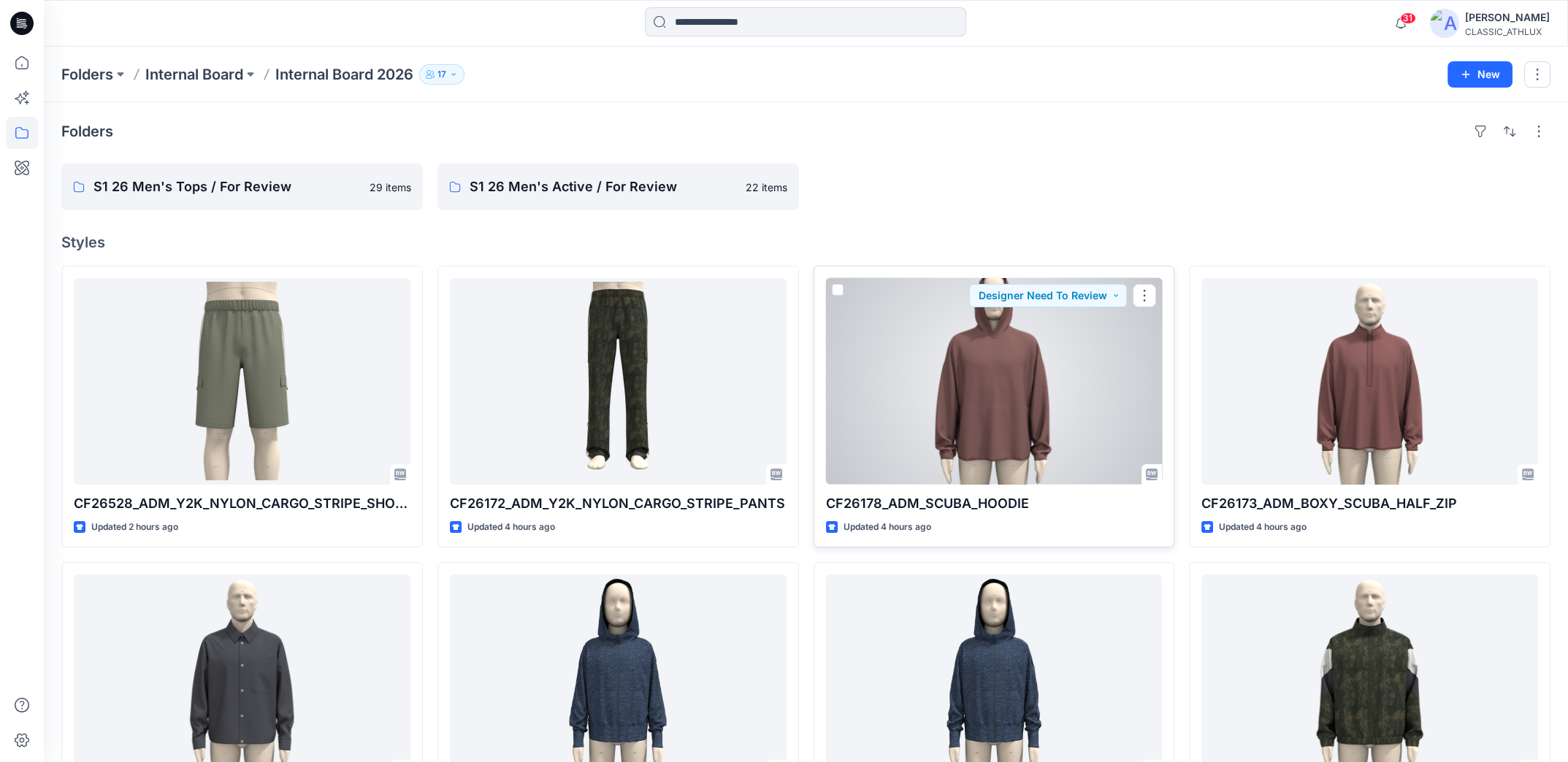
click at [963, 418] on div at bounding box center [994, 381] width 336 height 206
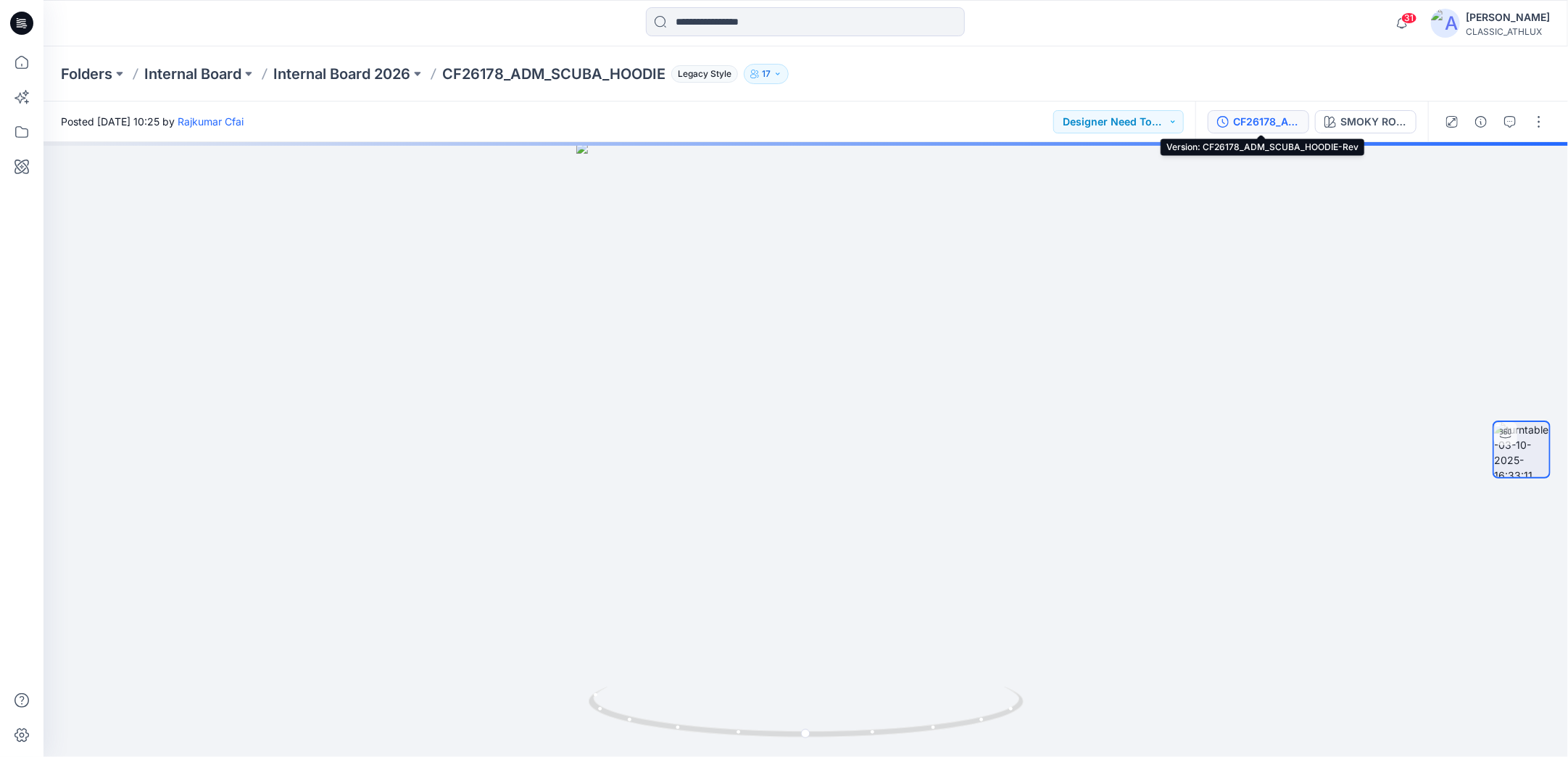
click at [1278, 120] on div "CF26178_ADM_SCUBA_HOODIE-Rev" at bounding box center [1266, 122] width 67 height 16
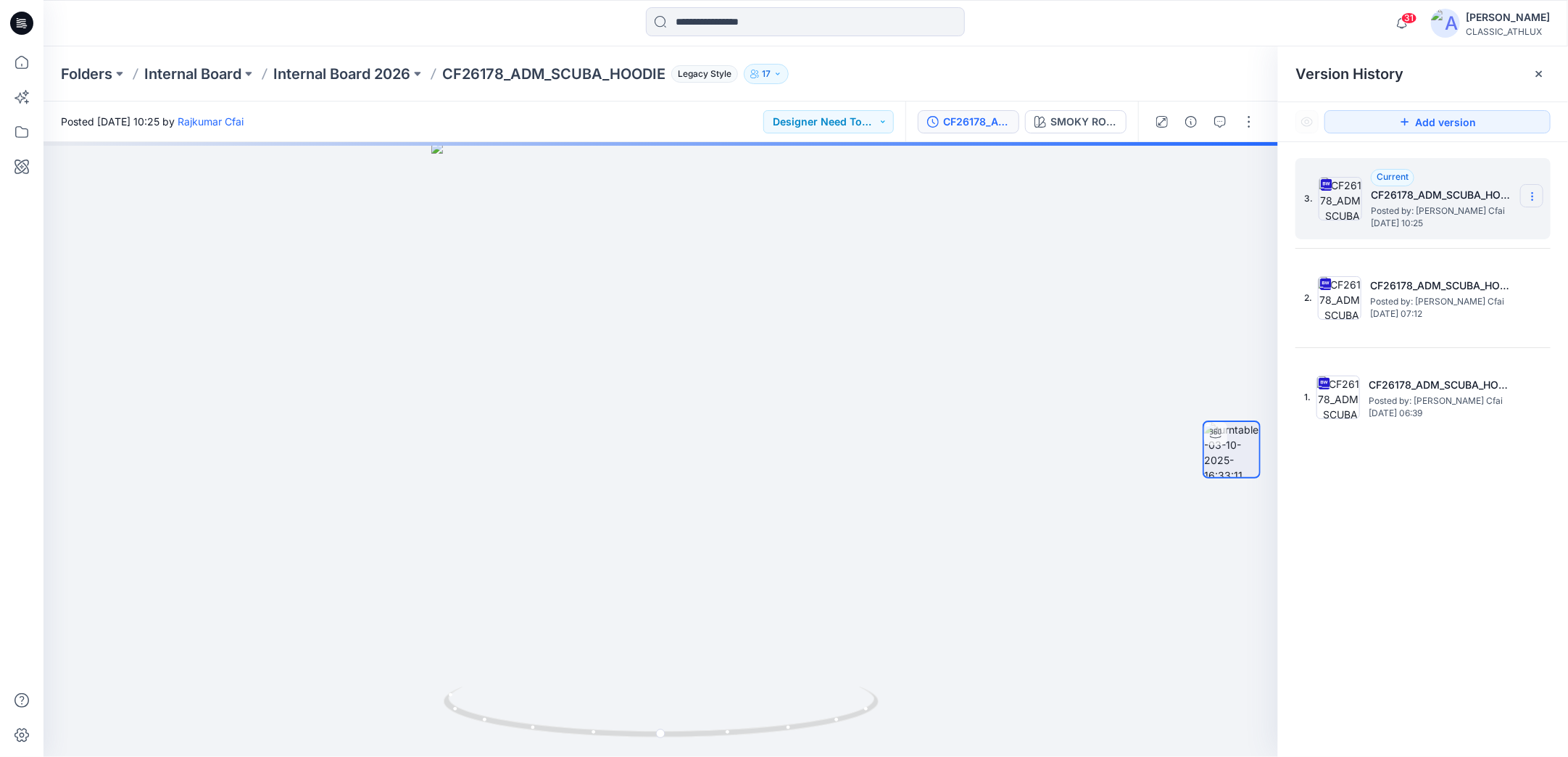
click at [1535, 194] on icon at bounding box center [1533, 196] width 11 height 11
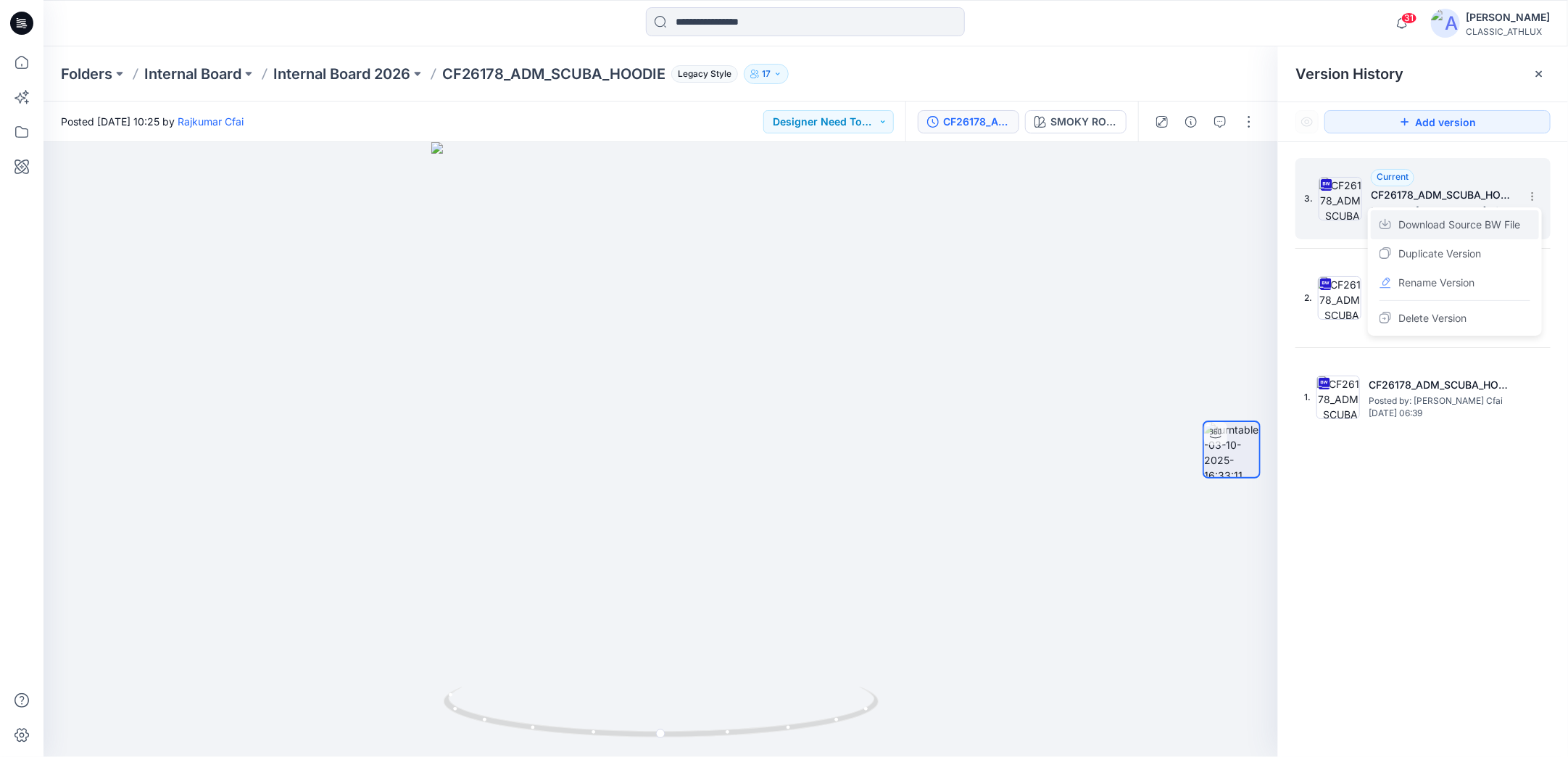
click at [1437, 231] on span "Download Source BW File" at bounding box center [1459, 225] width 122 height 18
click at [373, 74] on p "Internal Board 2026" at bounding box center [342, 73] width 137 height 20
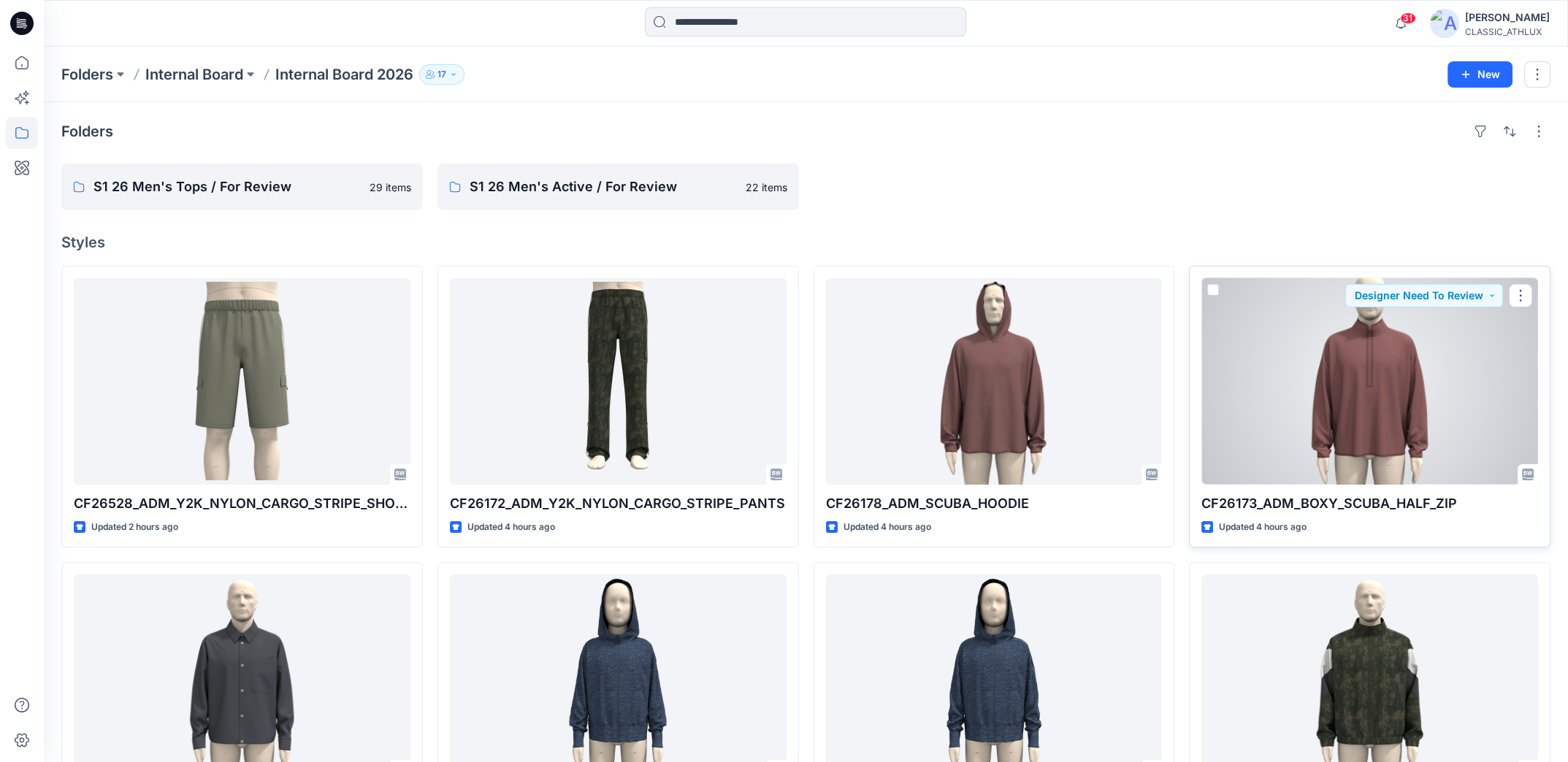
click at [1465, 405] on div at bounding box center [1369, 381] width 336 height 206
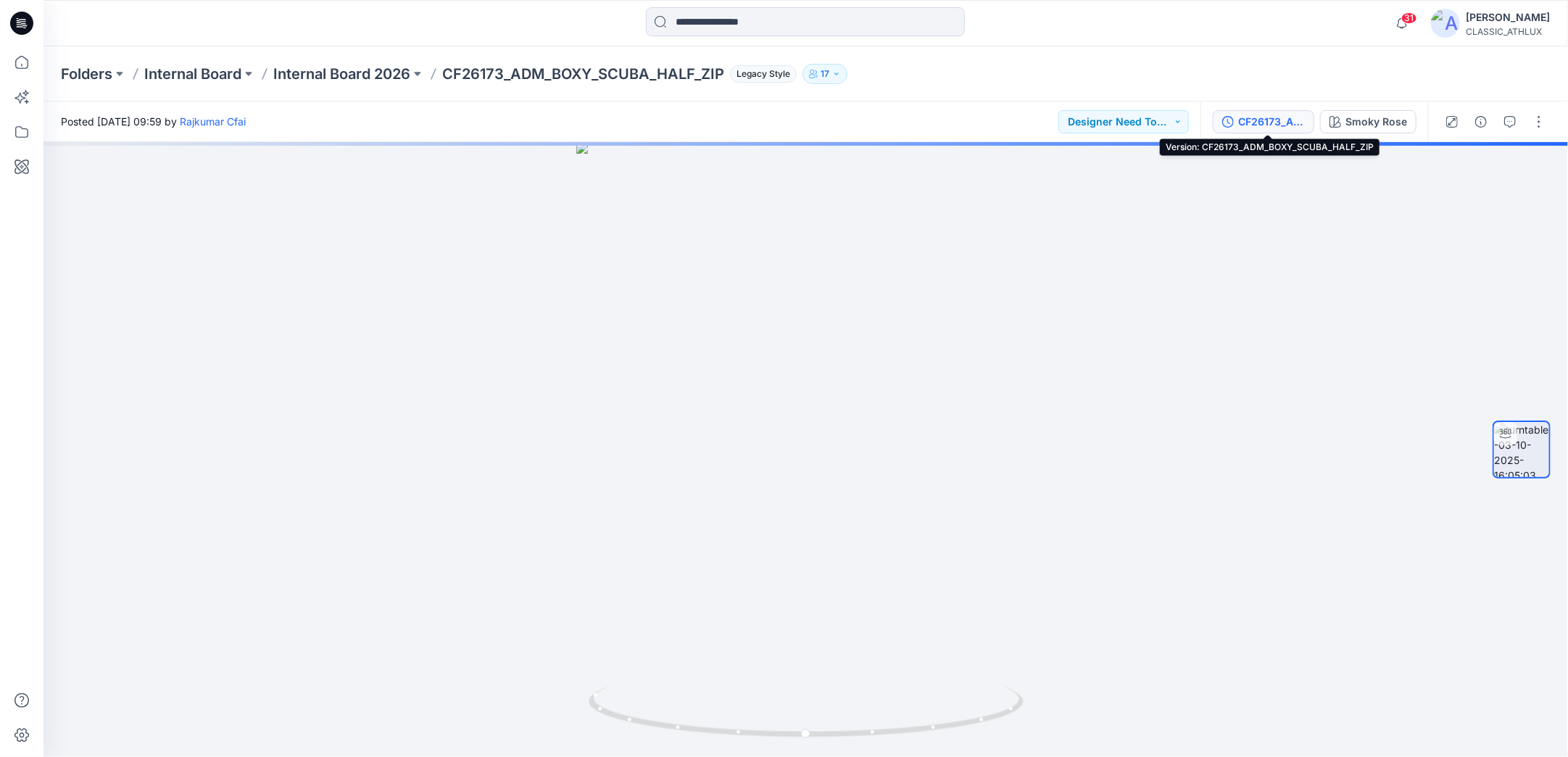
click at [1282, 126] on div "CF26173_ADM_BOXY_SCUBA_HALF_ZIP" at bounding box center [1271, 122] width 67 height 16
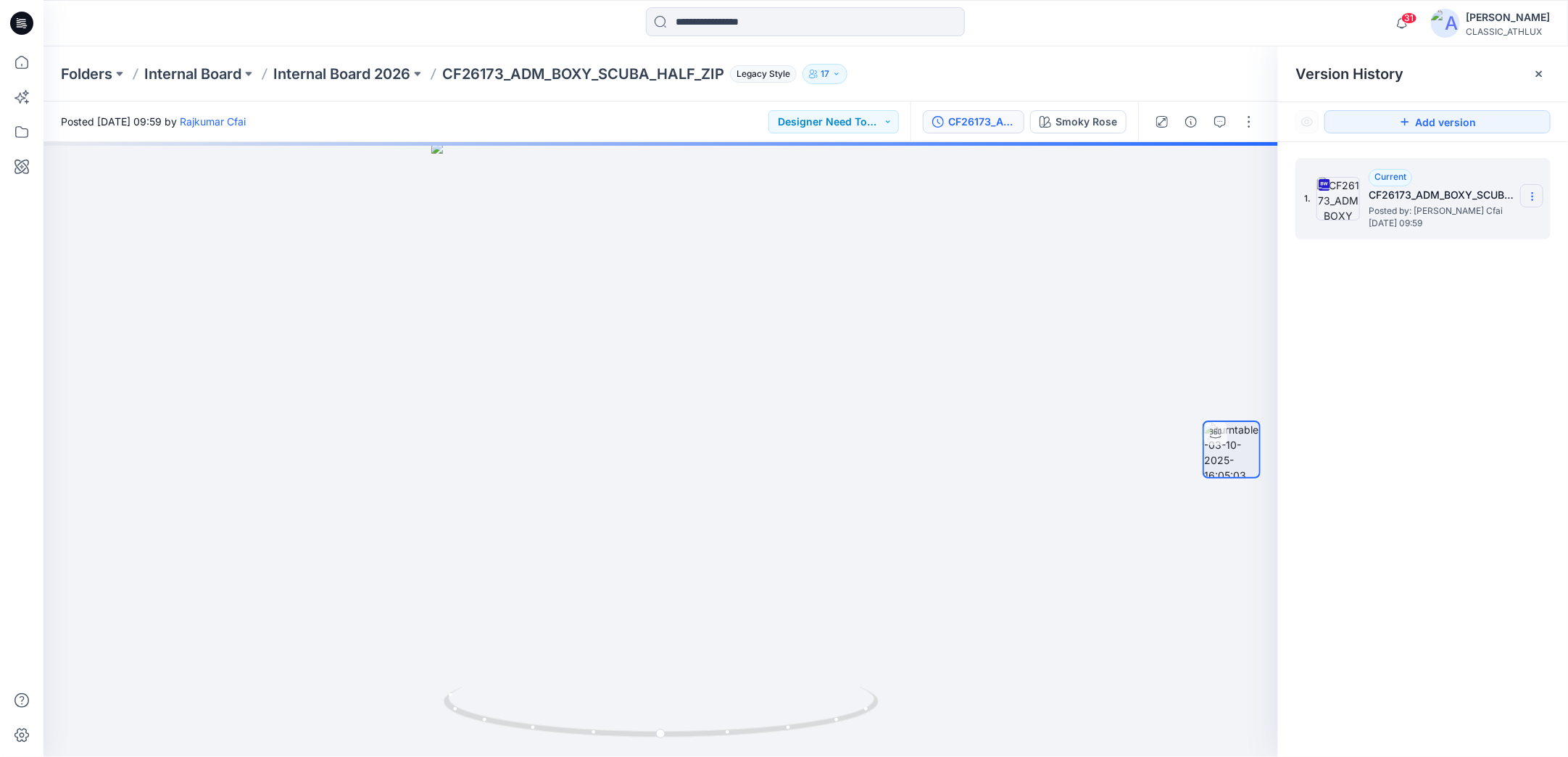
click at [1531, 196] on icon at bounding box center [1533, 196] width 11 height 11
click at [1445, 225] on span "Download Source BW File" at bounding box center [1459, 225] width 122 height 18
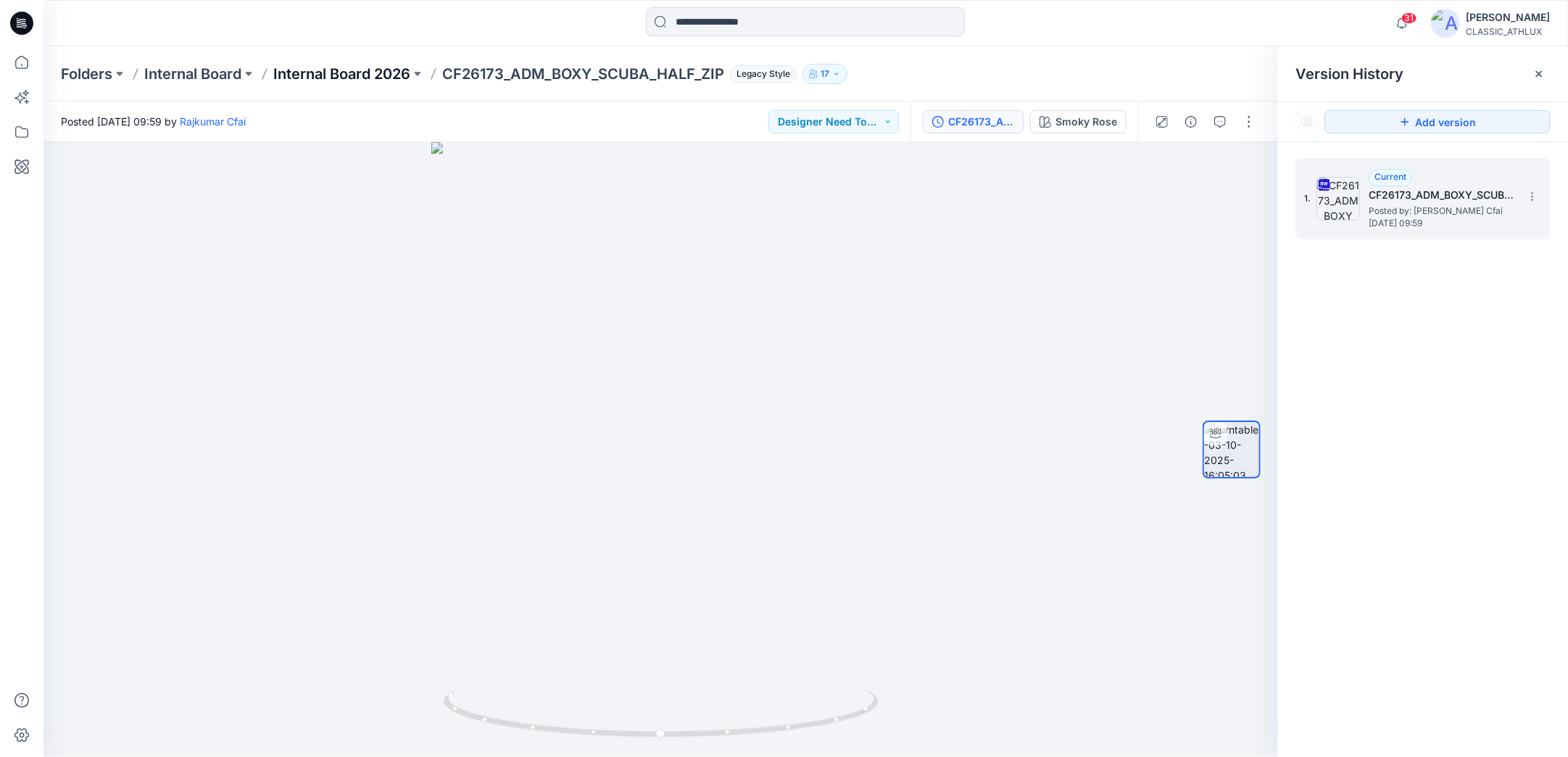
click at [391, 73] on p "Internal Board 2026" at bounding box center [342, 73] width 137 height 20
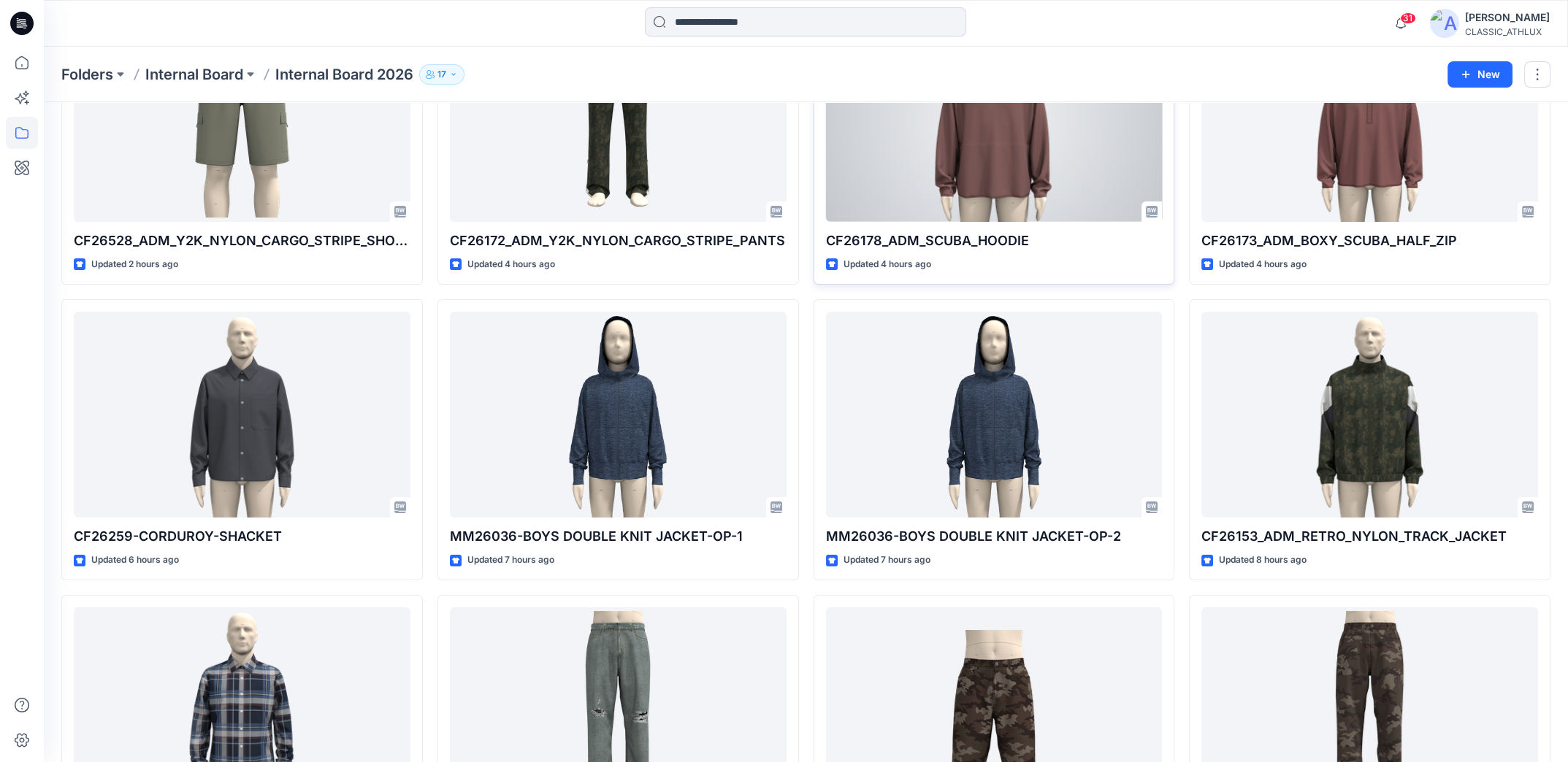
scroll to position [292, 0]
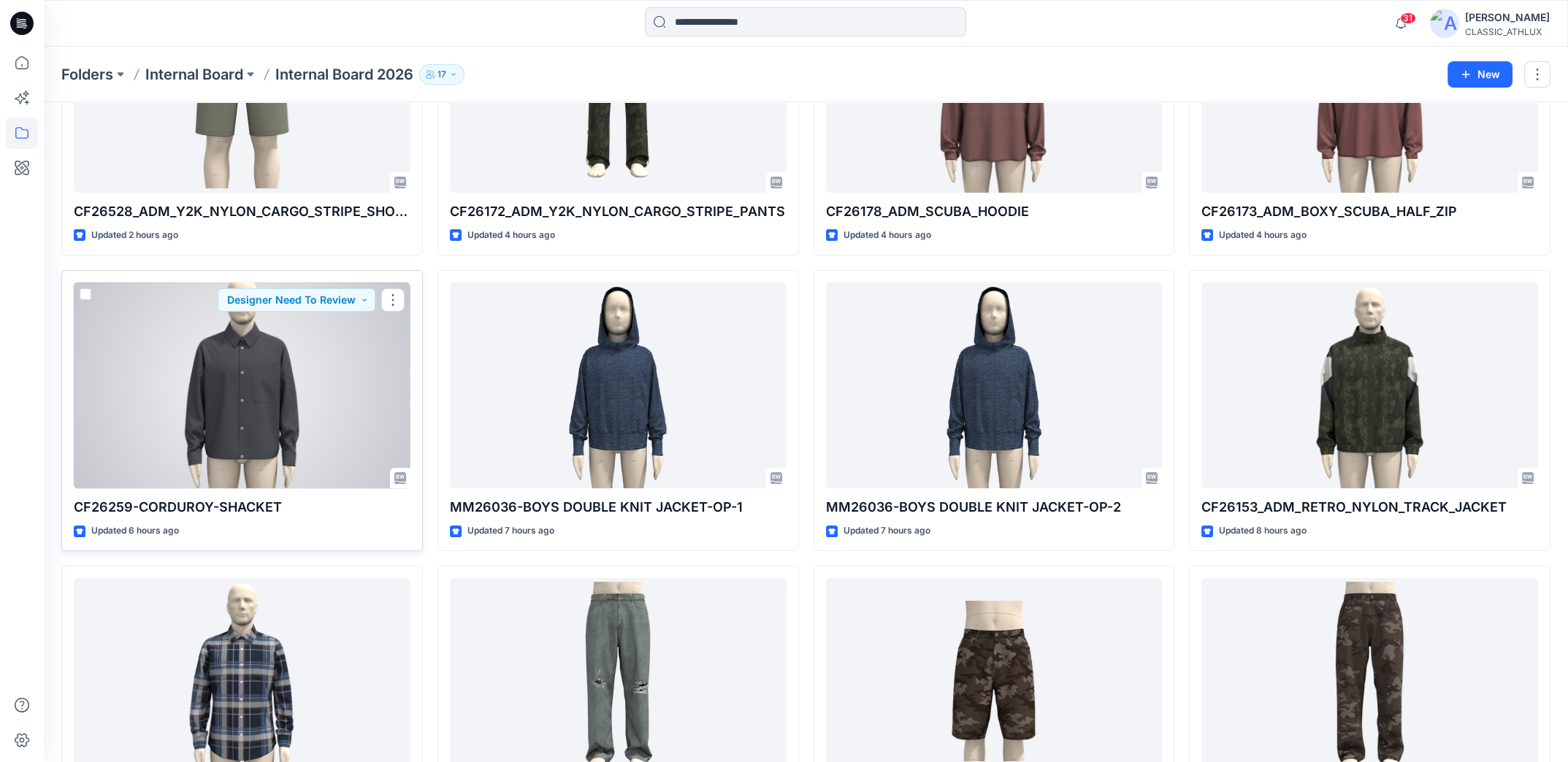
click at [167, 344] on div at bounding box center [242, 386] width 336 height 206
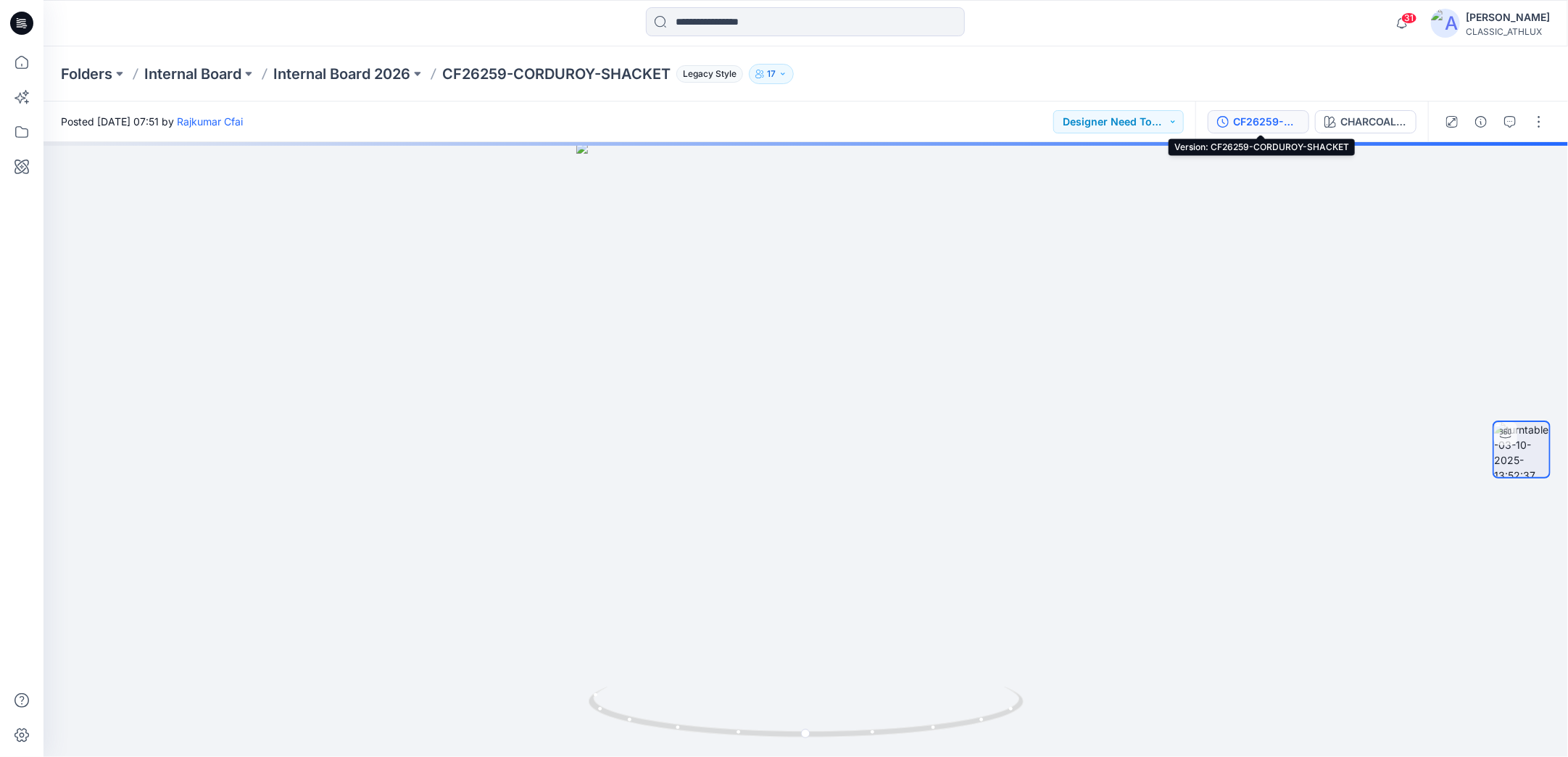
click at [1288, 120] on div "CF26259-CORDUROY-SHACKET" at bounding box center [1266, 122] width 67 height 16
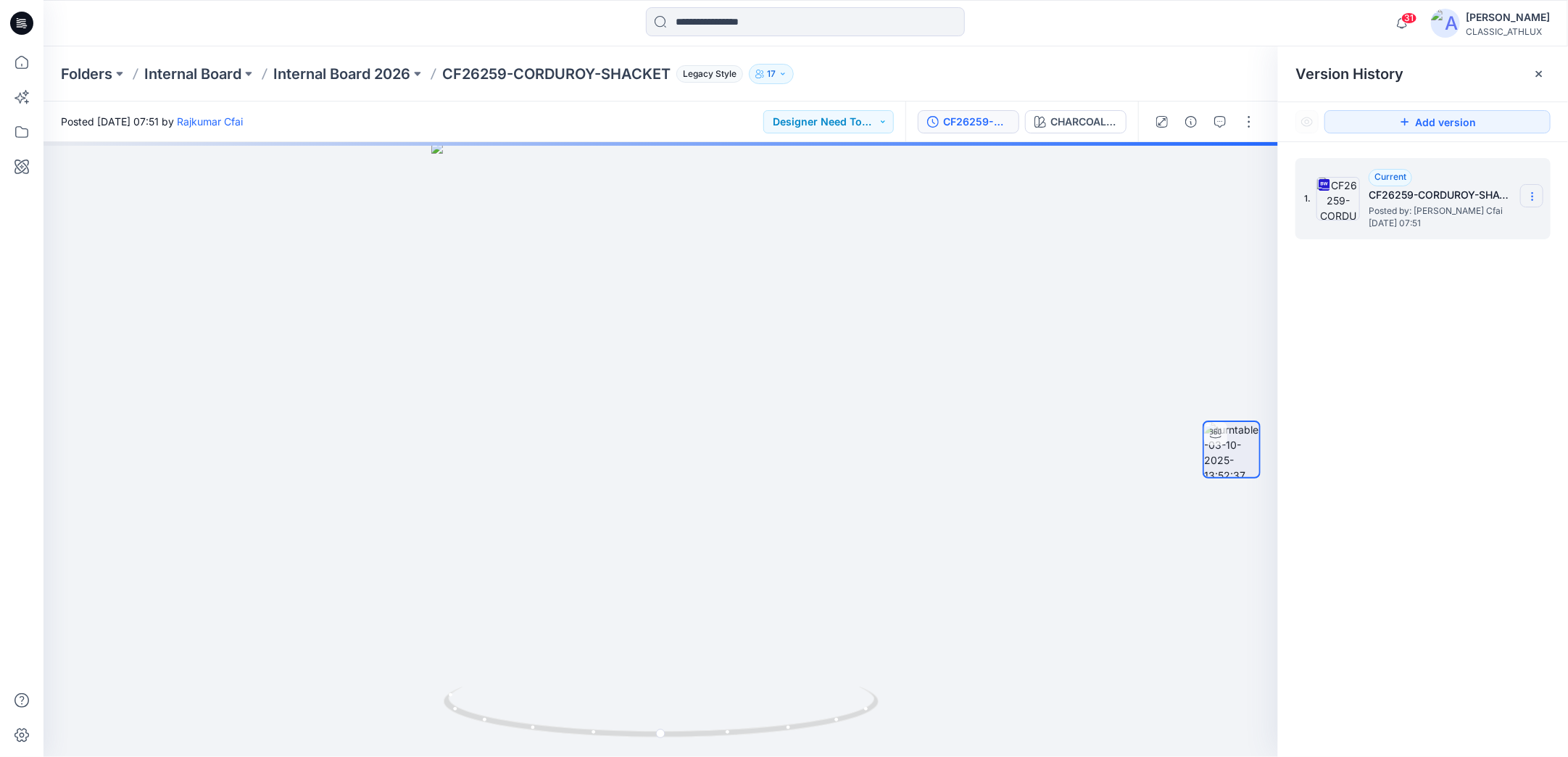
click at [1529, 197] on icon at bounding box center [1533, 196] width 11 height 11
click at [1407, 228] on span "Download Source BW File" at bounding box center [1459, 225] width 122 height 18
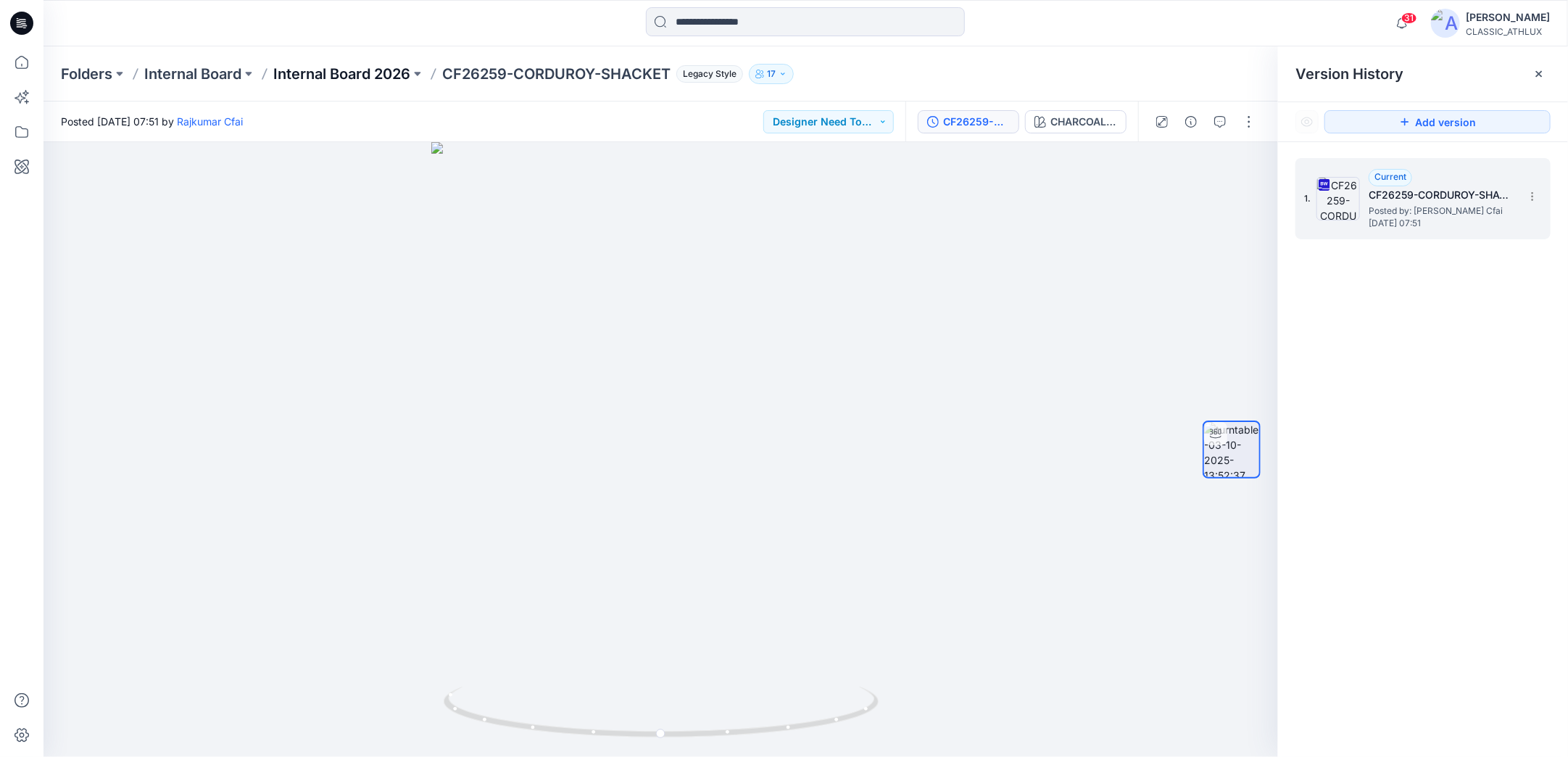
click at [376, 65] on p "Internal Board 2026" at bounding box center [342, 73] width 137 height 20
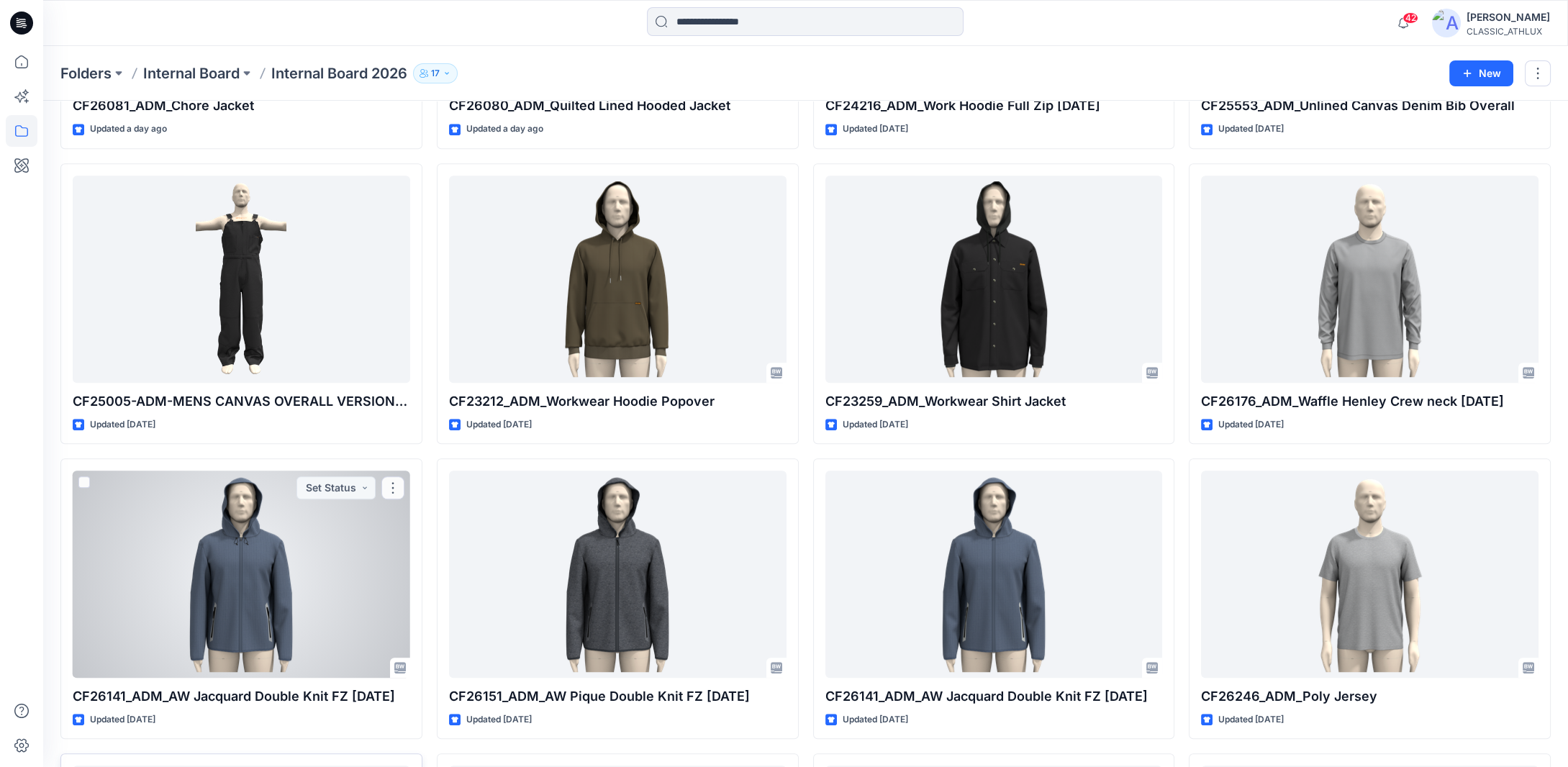
scroll to position [1799, 0]
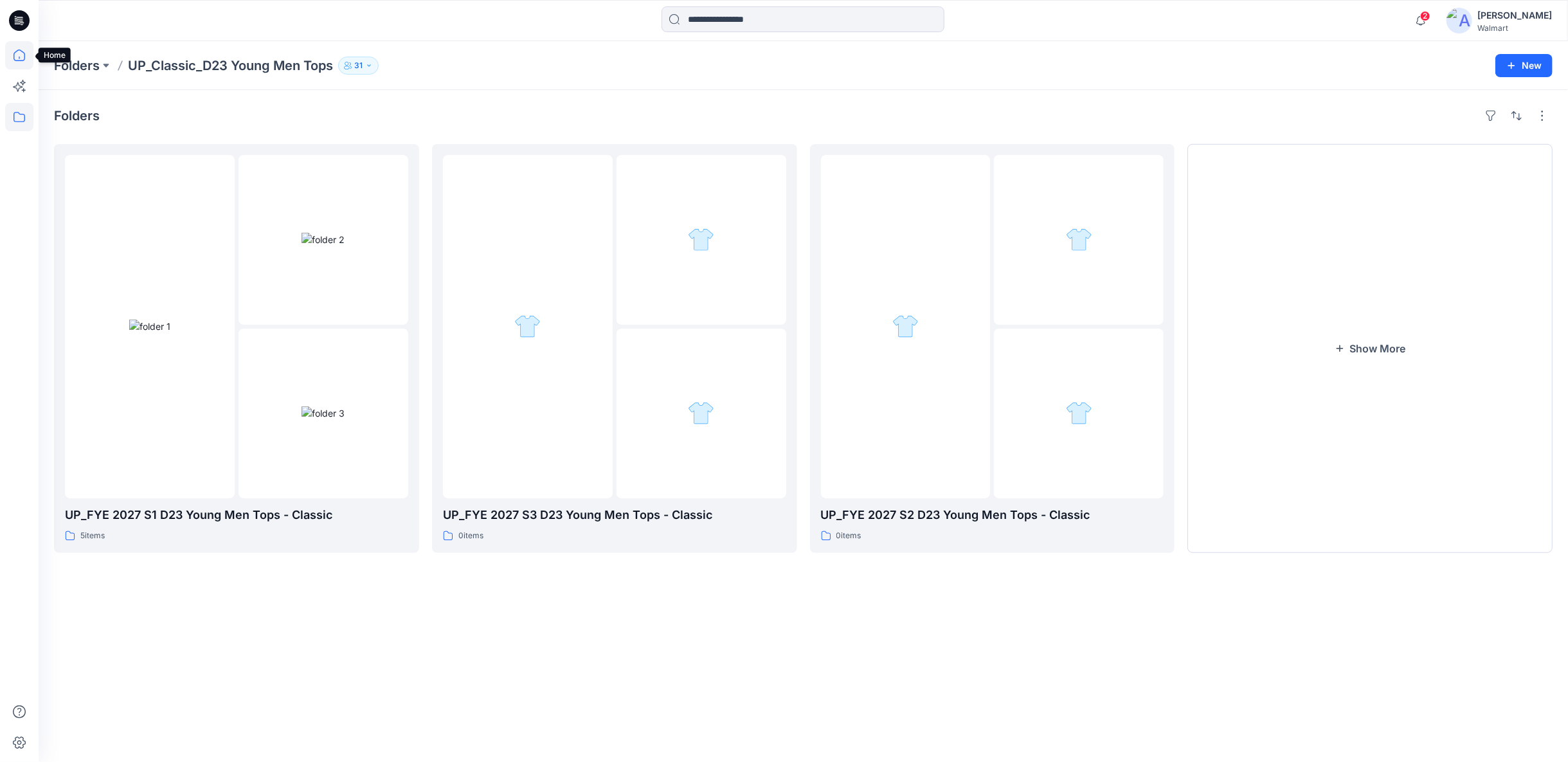
click at [26, 57] on icon at bounding box center [19, 56] width 29 height 29
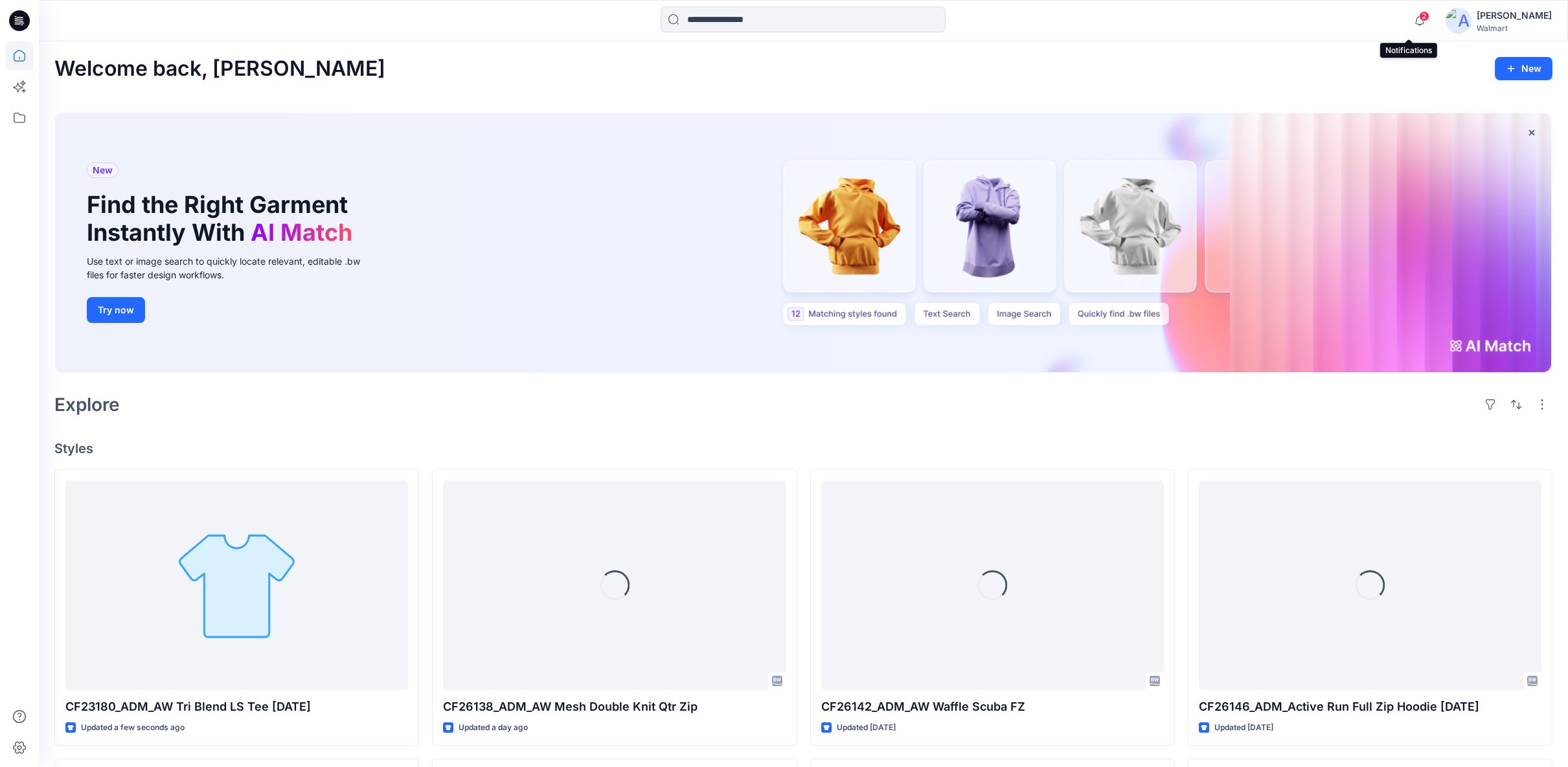
click at [1419, 16] on span "2" at bounding box center [1424, 16] width 10 height 10
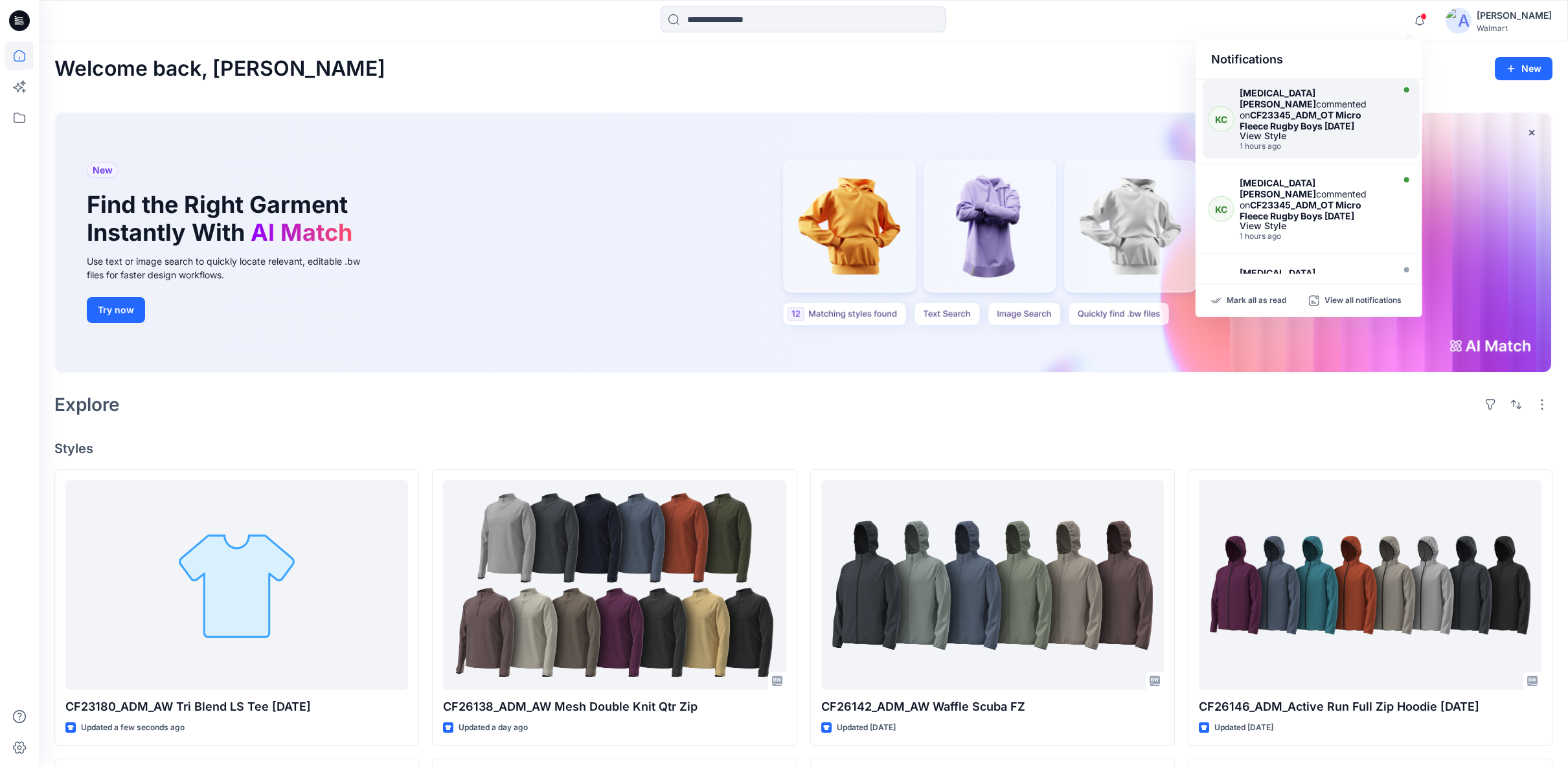
click at [1322, 115] on strong "CF23345_ADM_OT Micro Fleece Rugby Boys [DATE]" at bounding box center [1300, 120] width 122 height 22
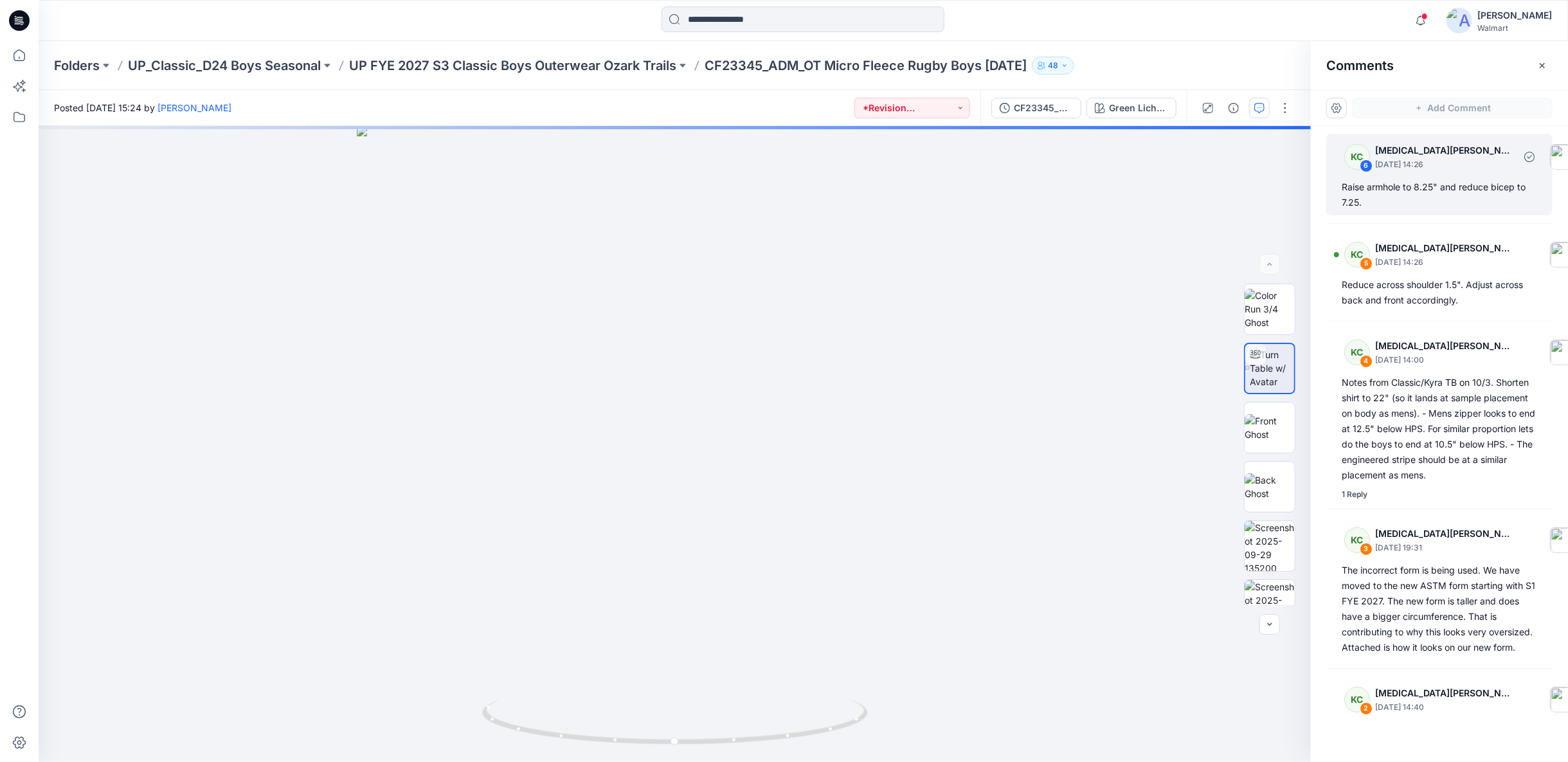
click at [1454, 183] on div "Raise armhole to 8.25" and reduce bicep to 7.25." at bounding box center [1439, 195] width 195 height 31
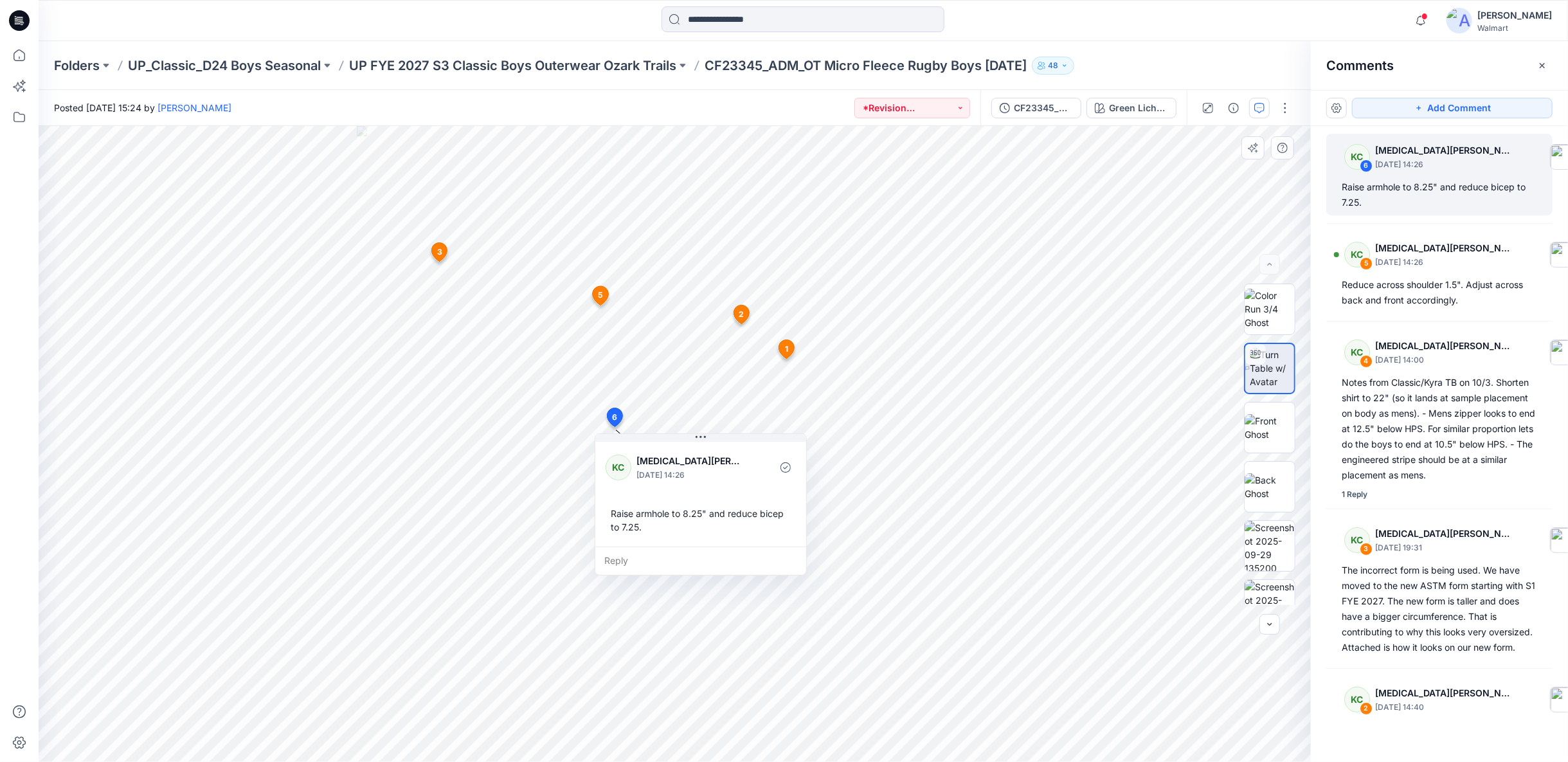
click at [619, 562] on div "Reply" at bounding box center [700, 561] width 211 height 29
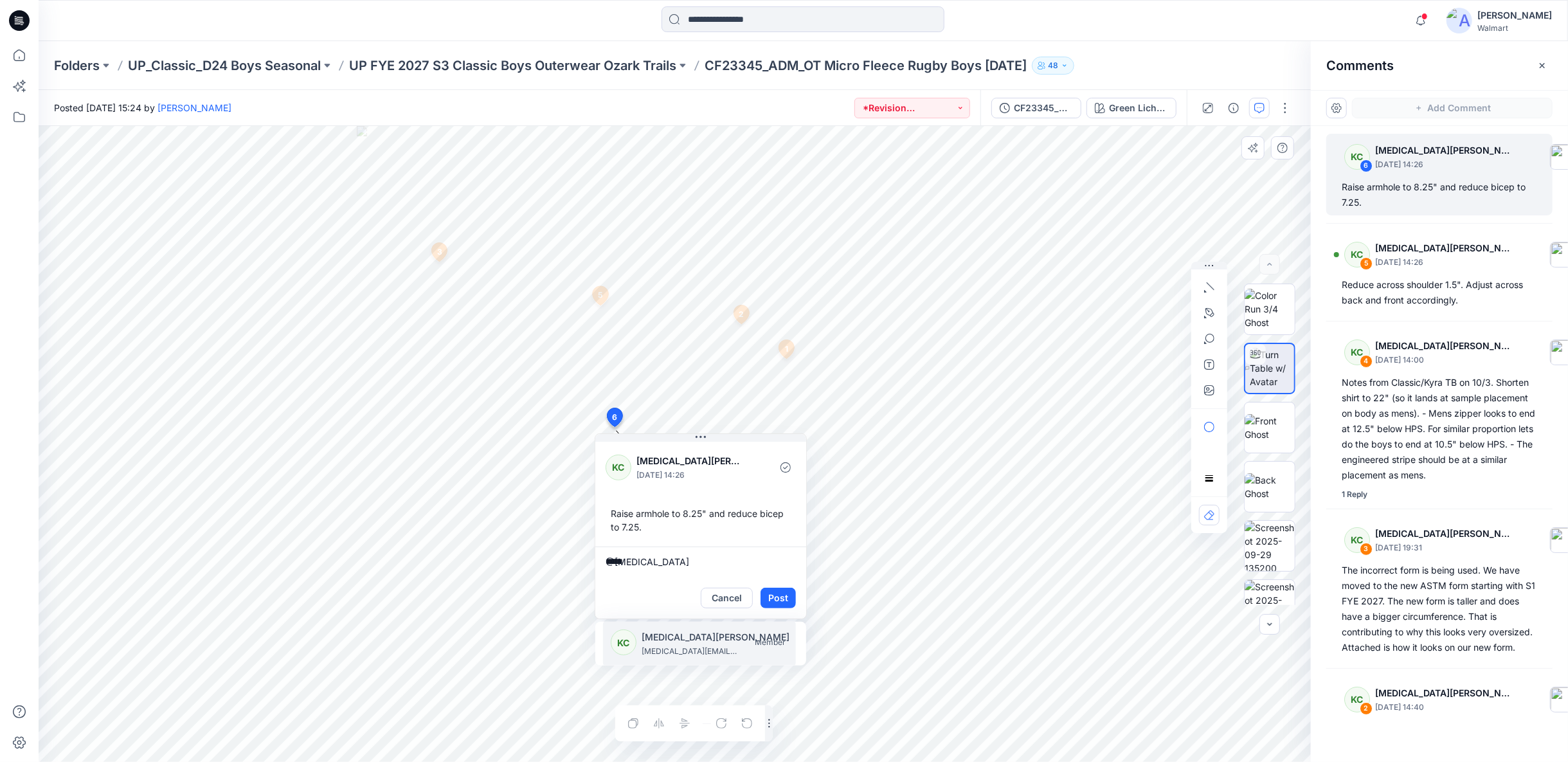
click at [712, 647] on p "kyra.cobb@walmart.com" at bounding box center [690, 651] width 97 height 13
type textarea "**********"
click at [775, 603] on button "Post" at bounding box center [778, 597] width 35 height 21
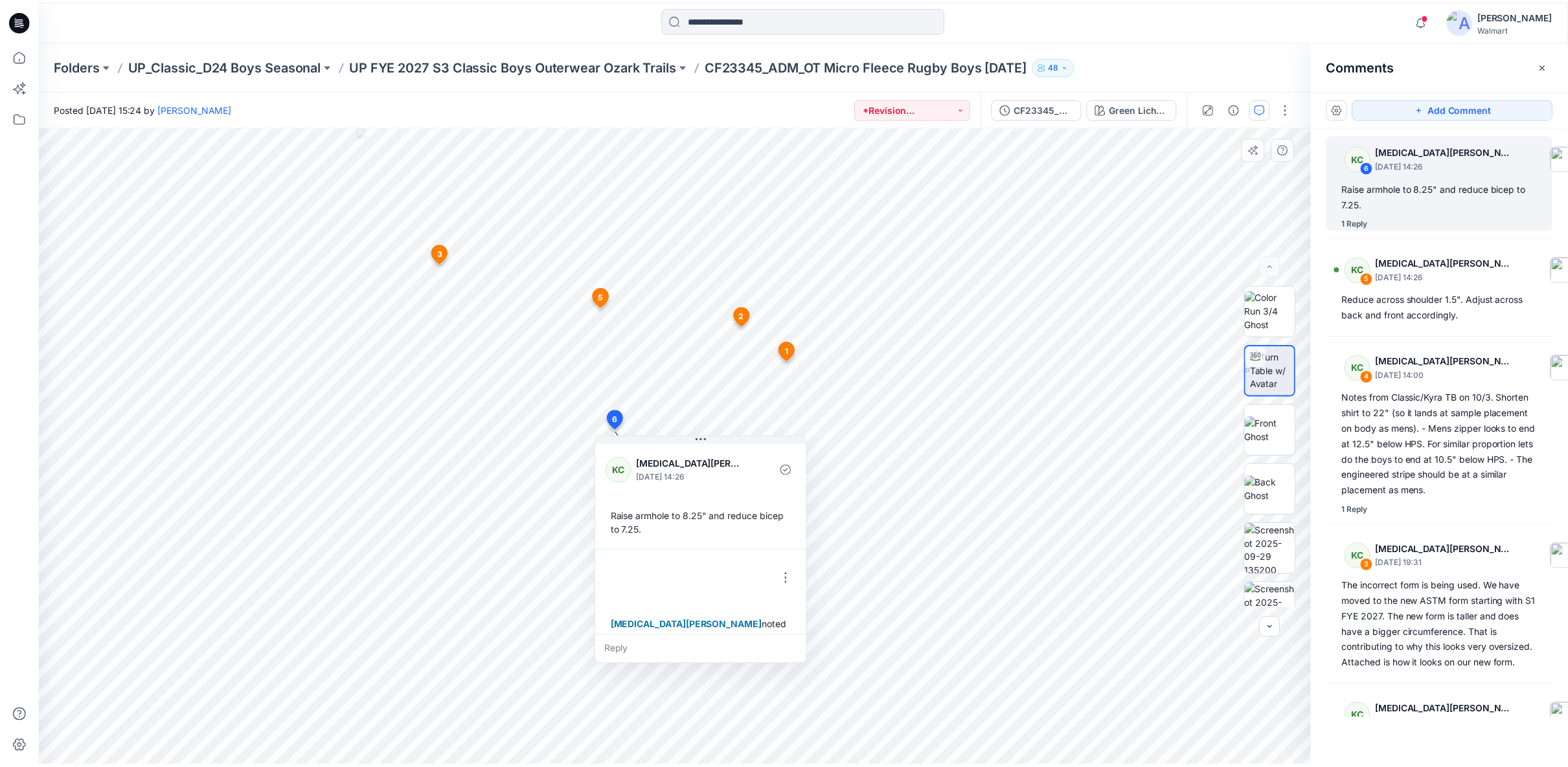
scroll to position [9, 0]
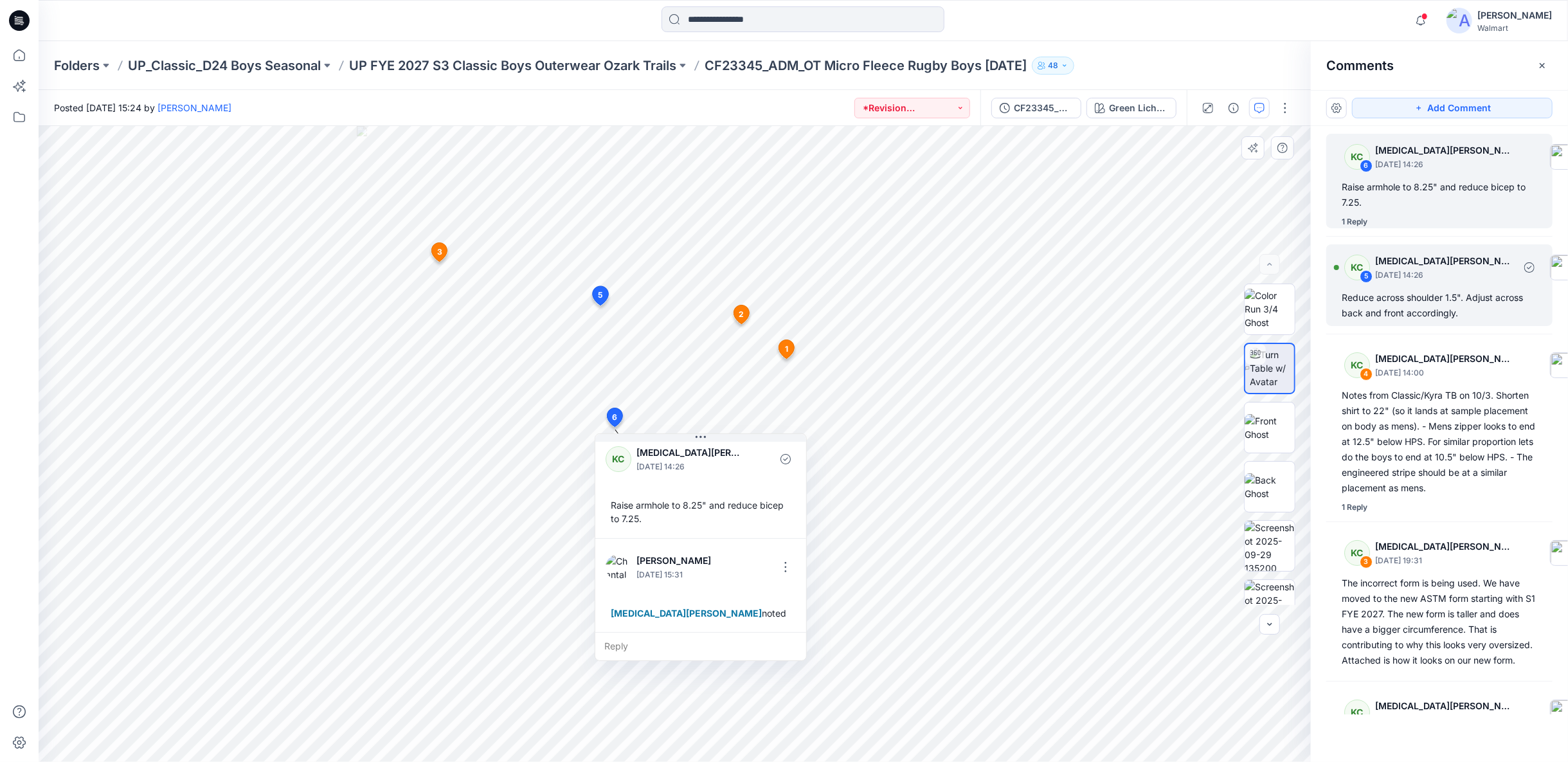
click at [1403, 282] on div "KC 5 Kyra Cobb October 03, 2025 14:26" at bounding box center [1460, 267] width 252 height 35
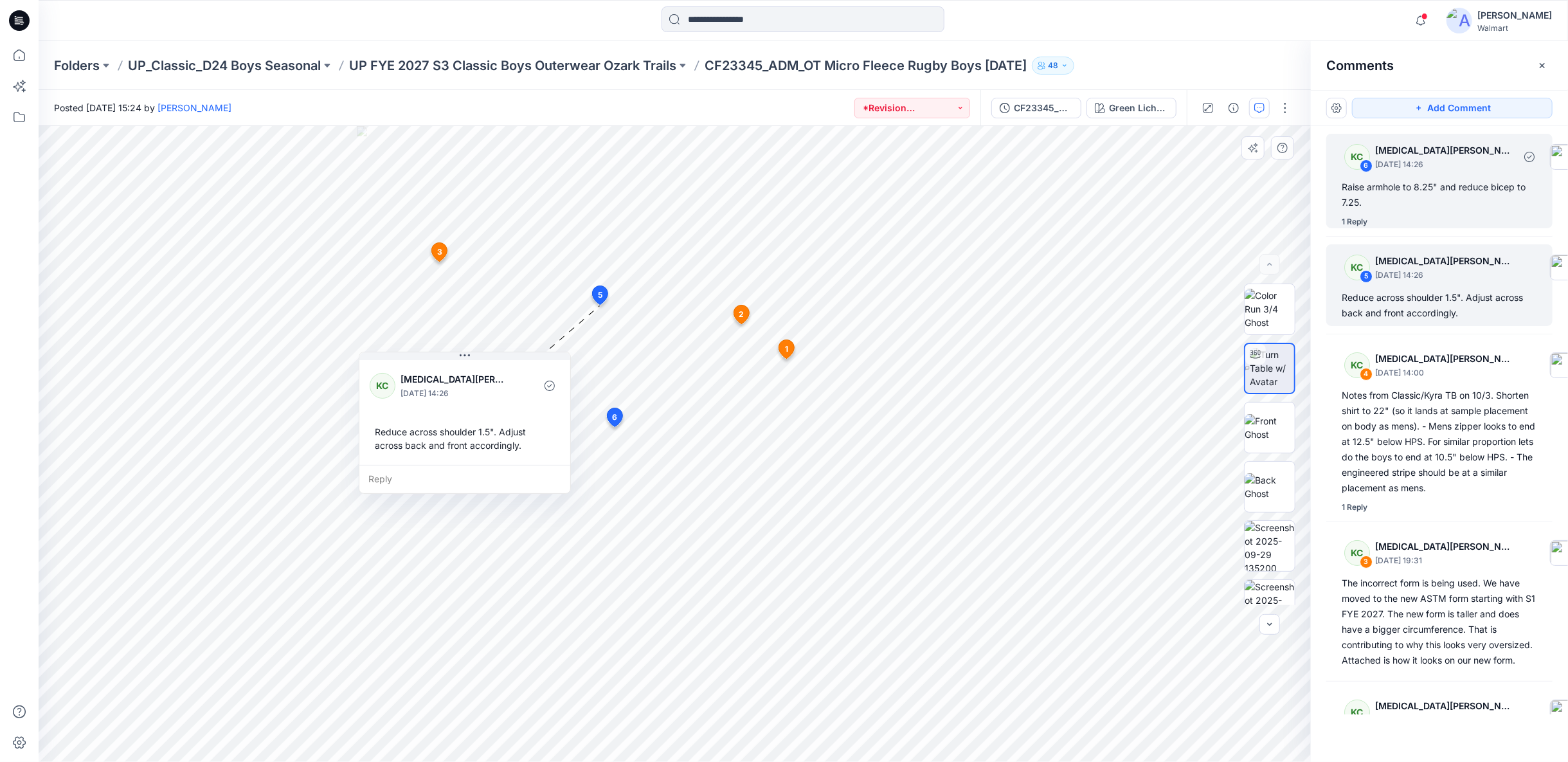
click at [1418, 195] on div "Raise armhole to 8.25" and reduce bicep to 7.25." at bounding box center [1439, 195] width 195 height 31
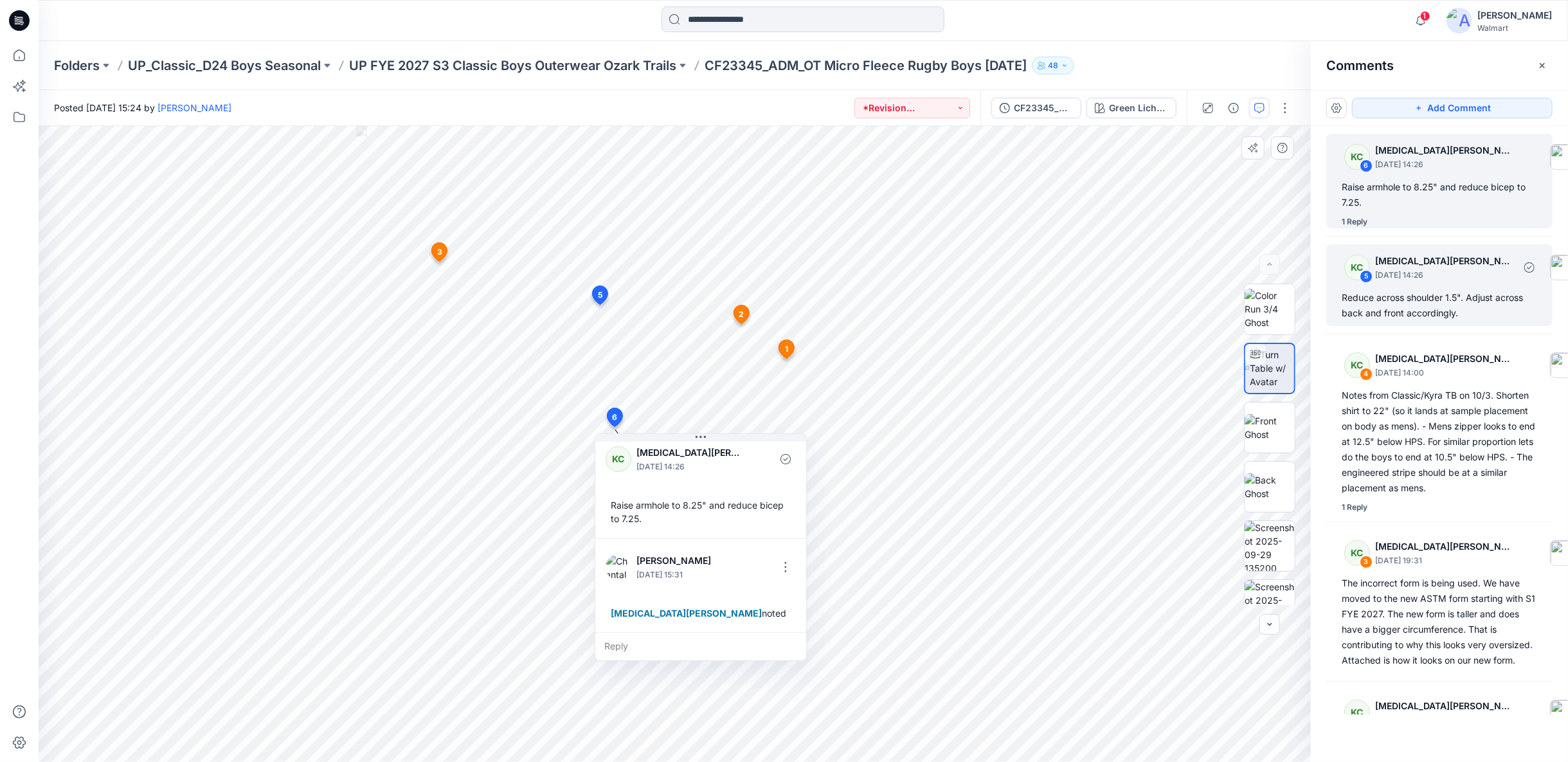
click at [1415, 295] on div "Reduce across shoulder 1.5". Adjust across back and front accordingly." at bounding box center [1439, 305] width 195 height 31
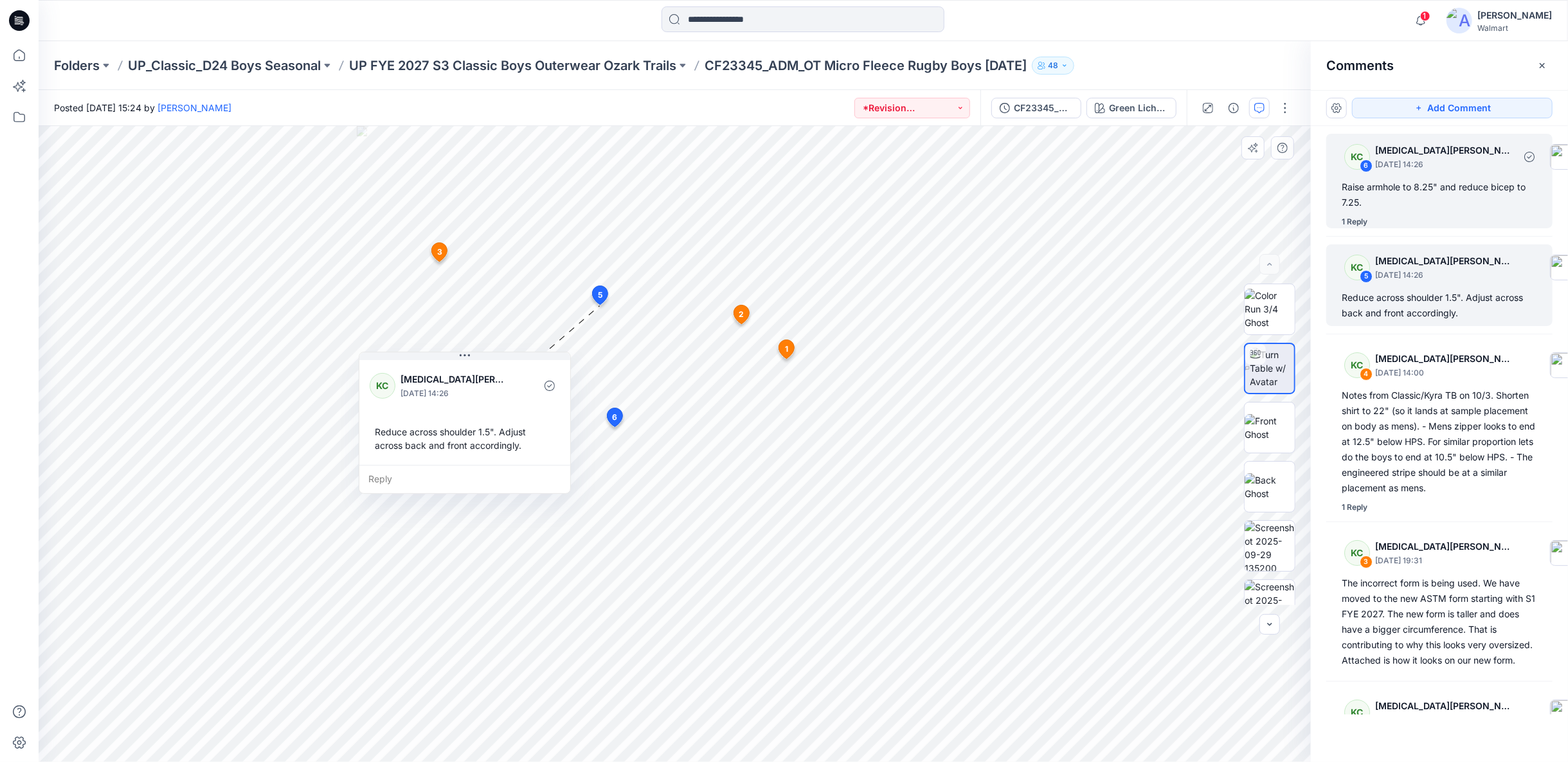
click at [1459, 208] on div "Raise armhole to 8.25" and reduce bicep to 7.25." at bounding box center [1439, 195] width 195 height 31
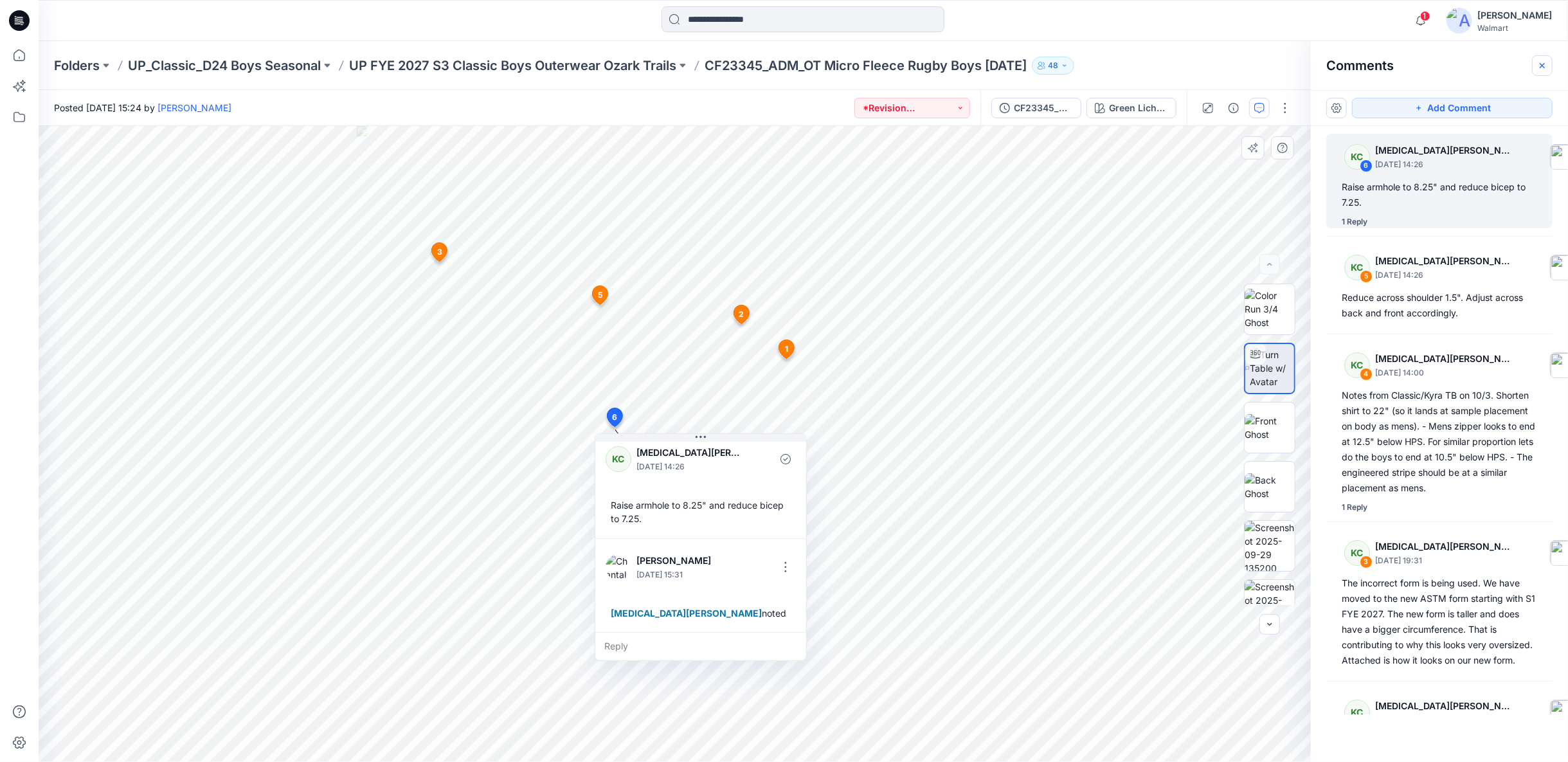
click at [1543, 65] on icon "button" at bounding box center [1542, 64] width 5 height 5
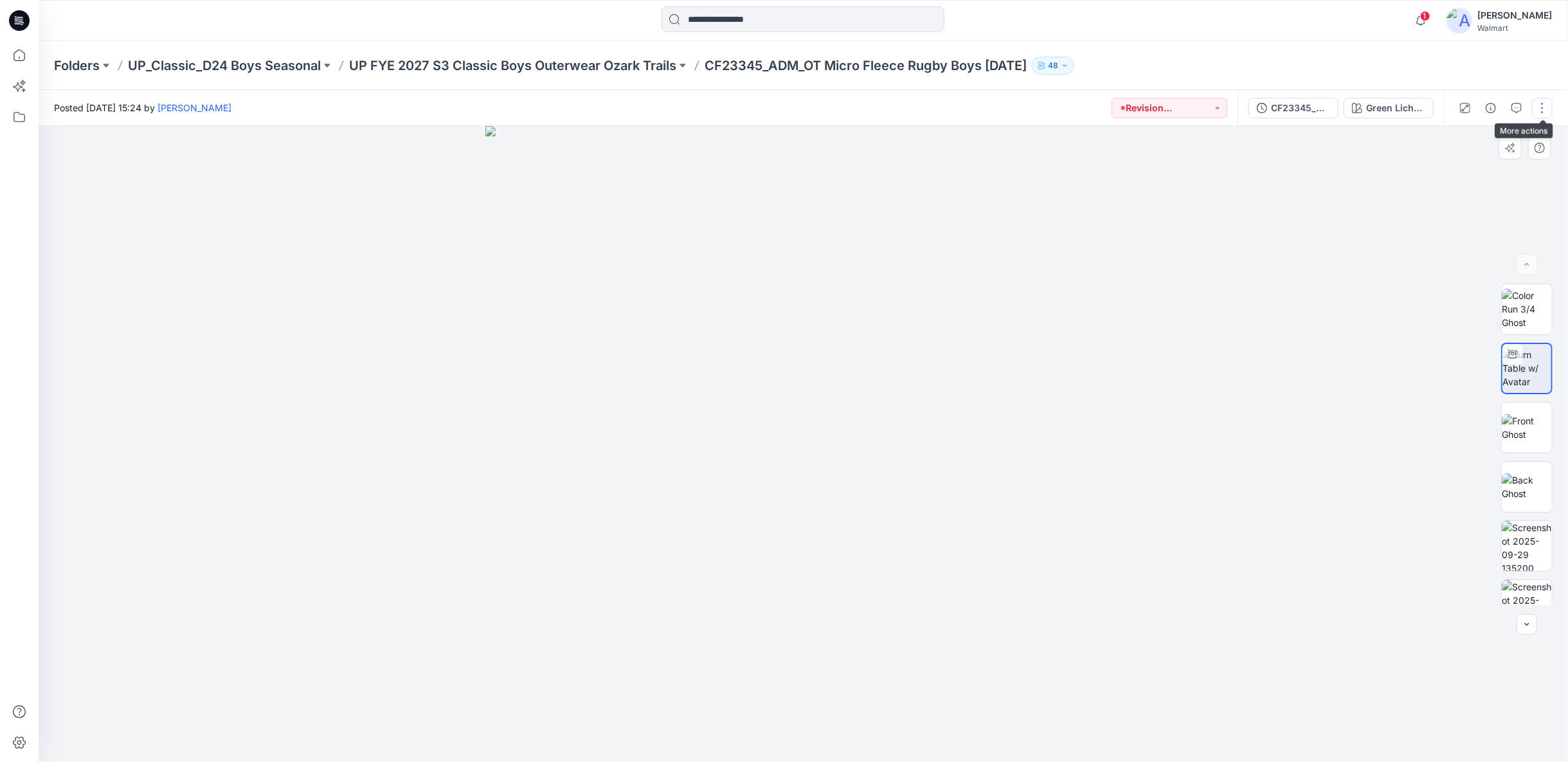
click at [1542, 108] on button "button" at bounding box center [1542, 108] width 21 height 21
click at [1458, 245] on p "Duplicate to..." at bounding box center [1481, 245] width 59 height 14
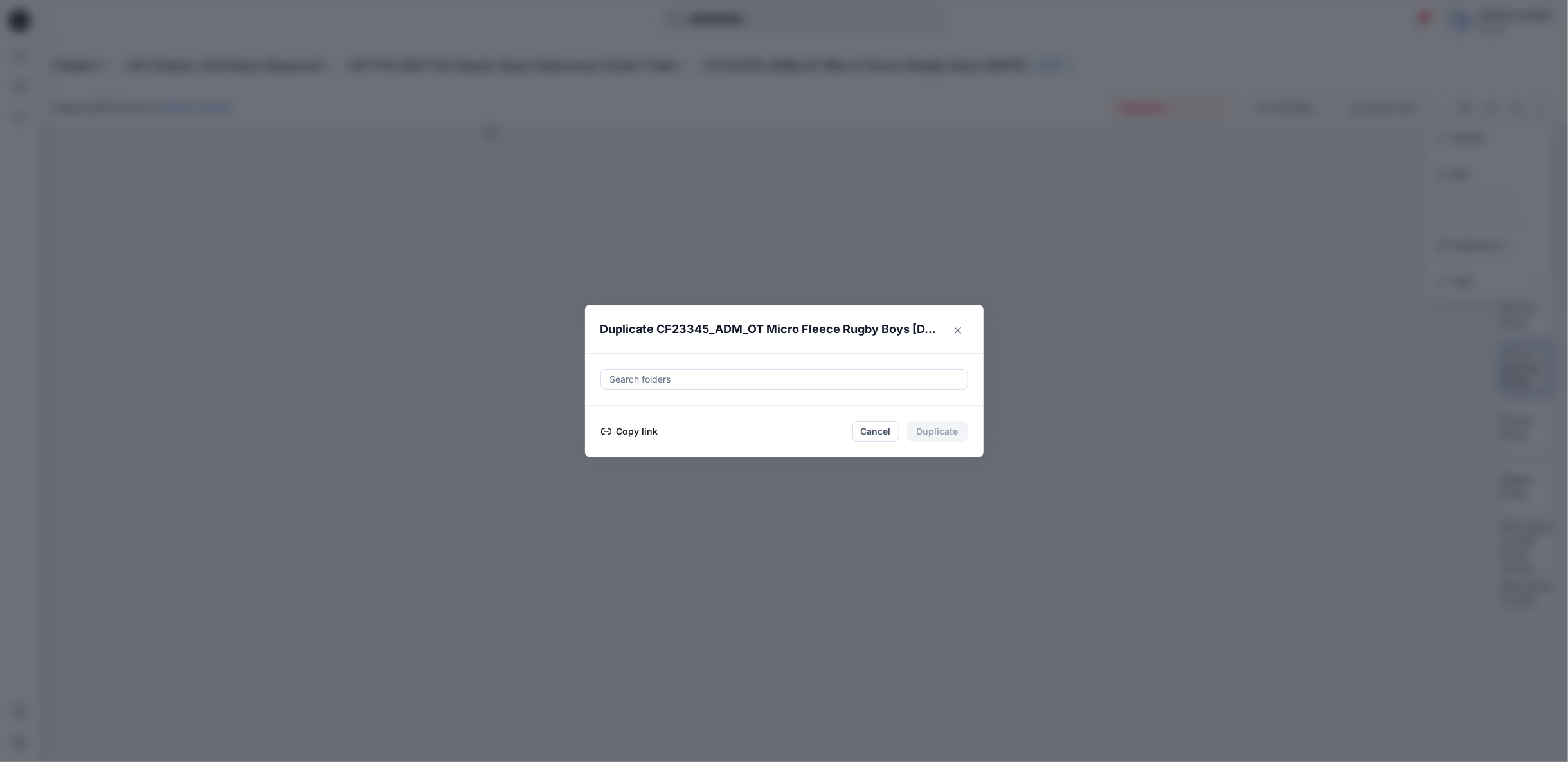
click at [621, 432] on button "Copy link" at bounding box center [629, 431] width 59 height 16
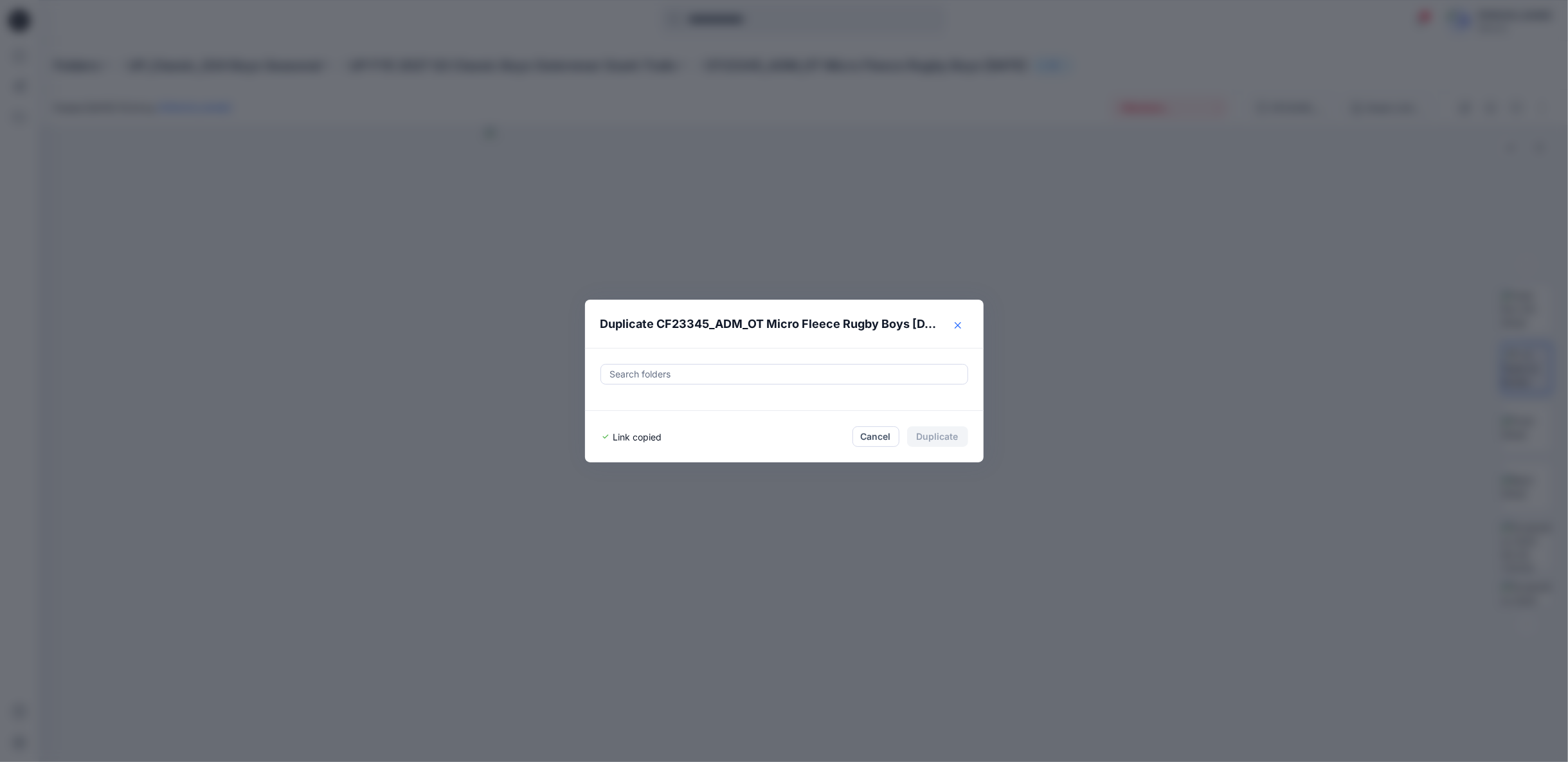
click at [962, 324] on button "Close" at bounding box center [958, 325] width 21 height 21
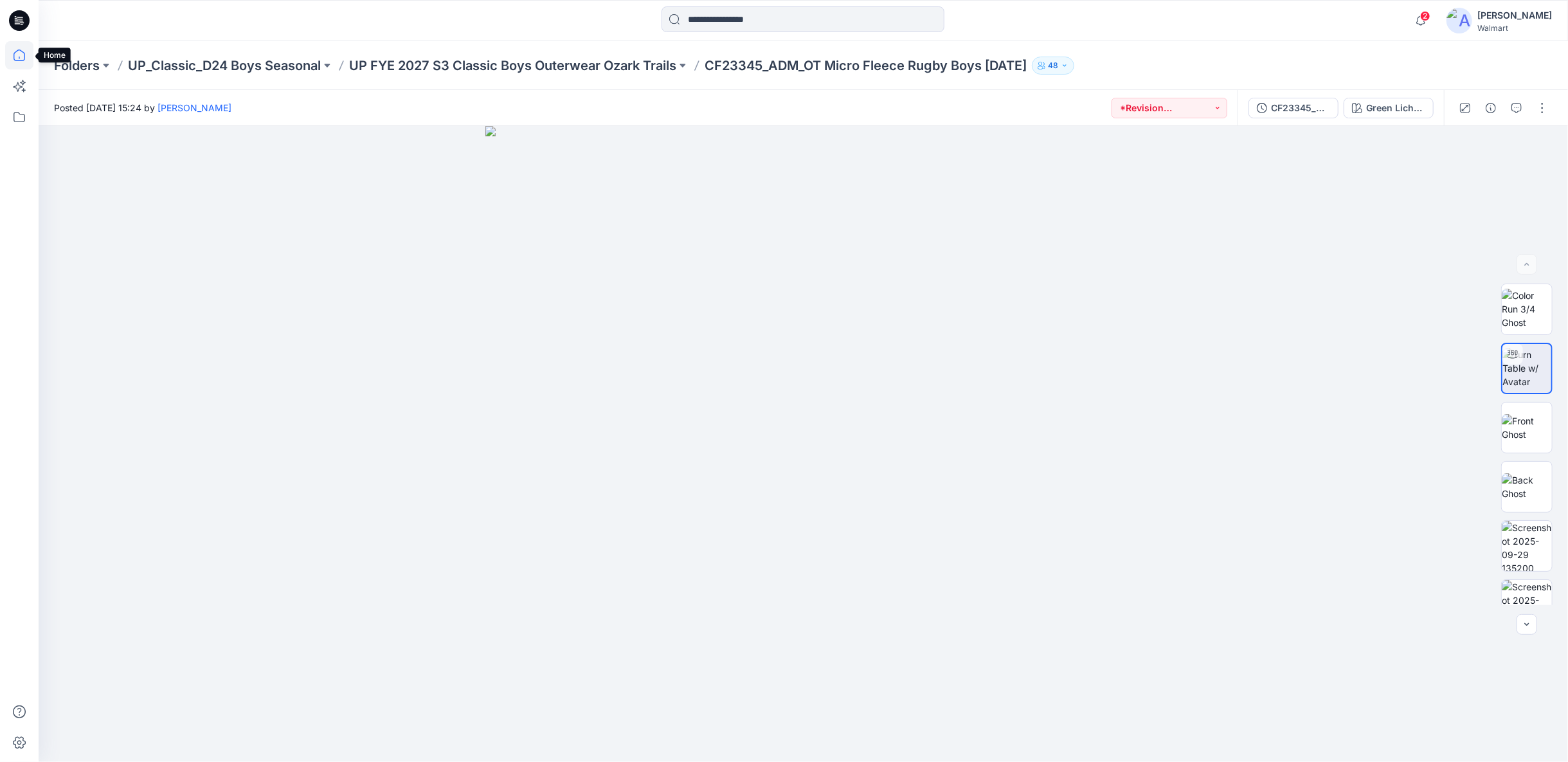
click at [15, 57] on icon at bounding box center [19, 56] width 29 height 29
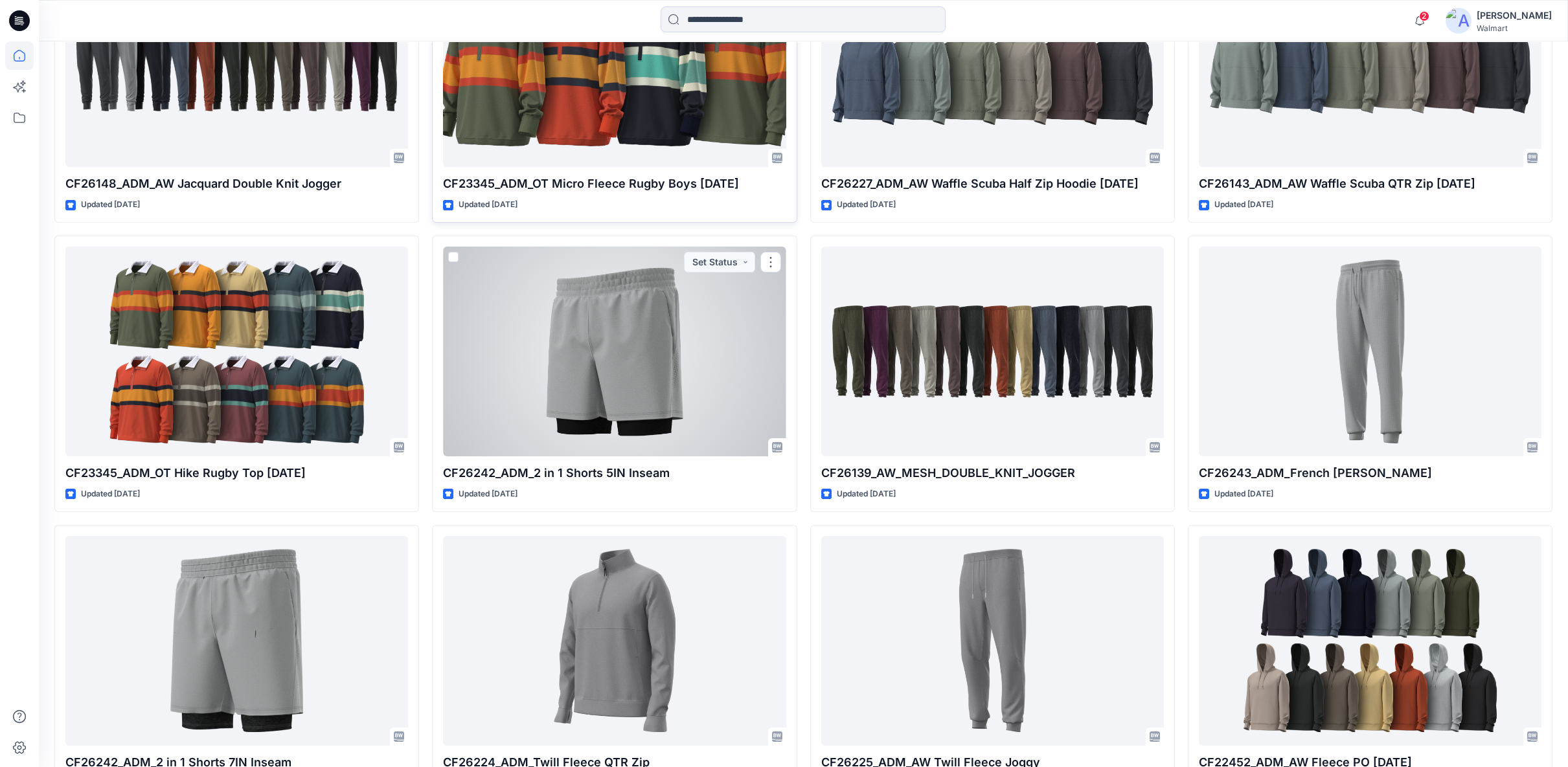
scroll to position [1121, 0]
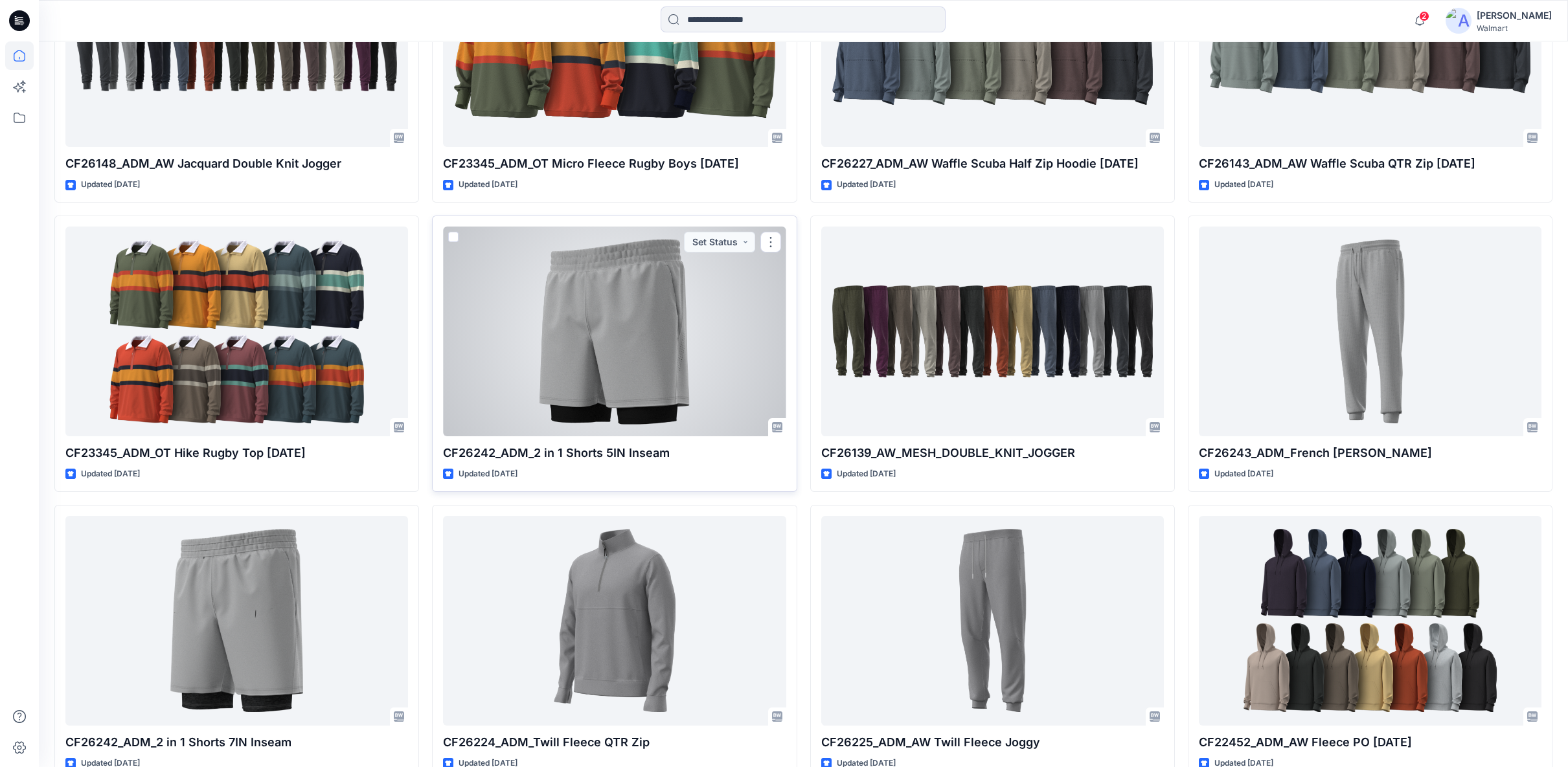
click at [700, 380] on div at bounding box center [614, 331] width 342 height 210
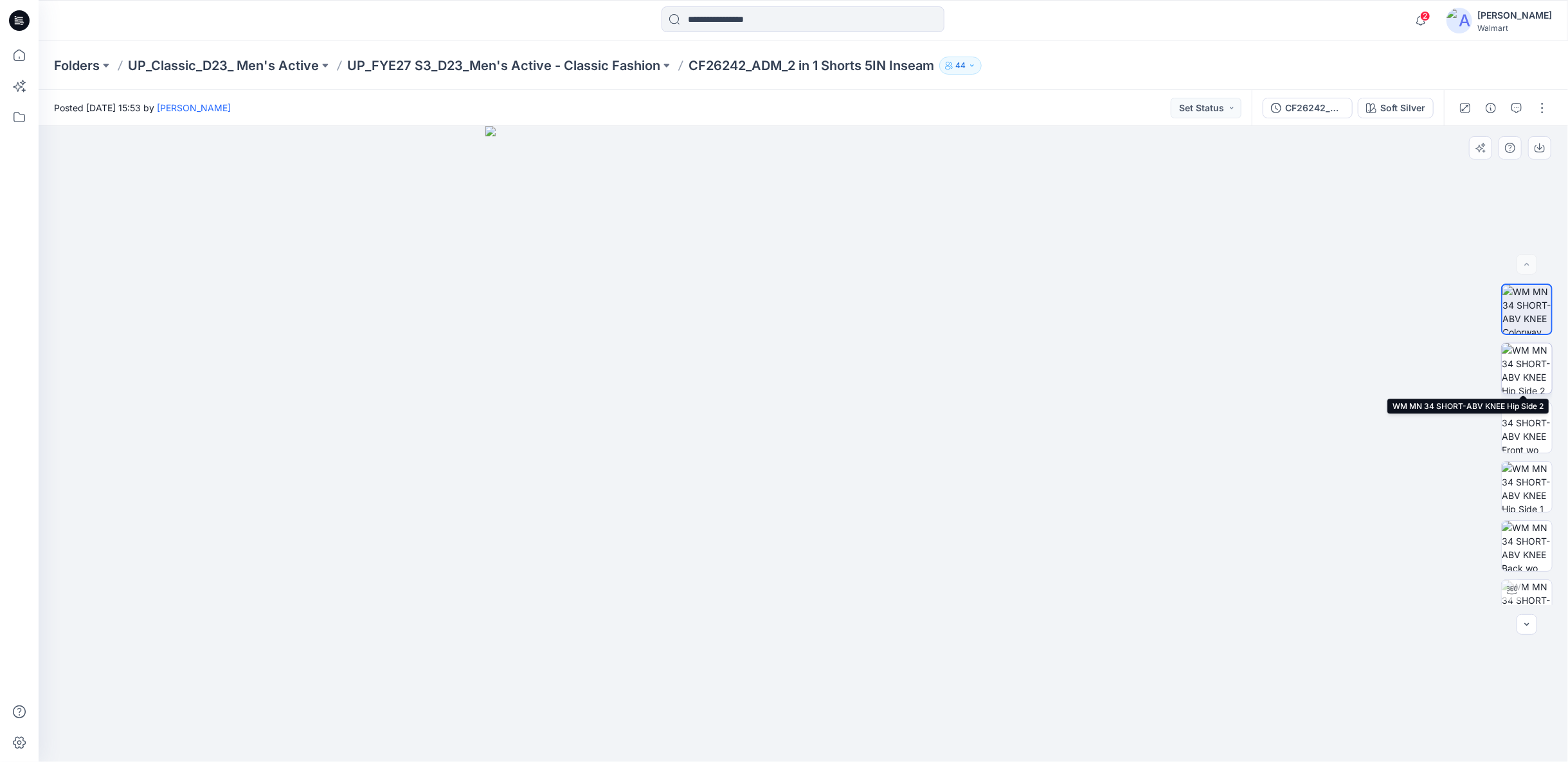
click at [1519, 363] on img at bounding box center [1527, 368] width 50 height 50
click at [518, 68] on p "UP_FYE27 S3_D23_Men's Active - Classic Fashion" at bounding box center [504, 65] width 313 height 18
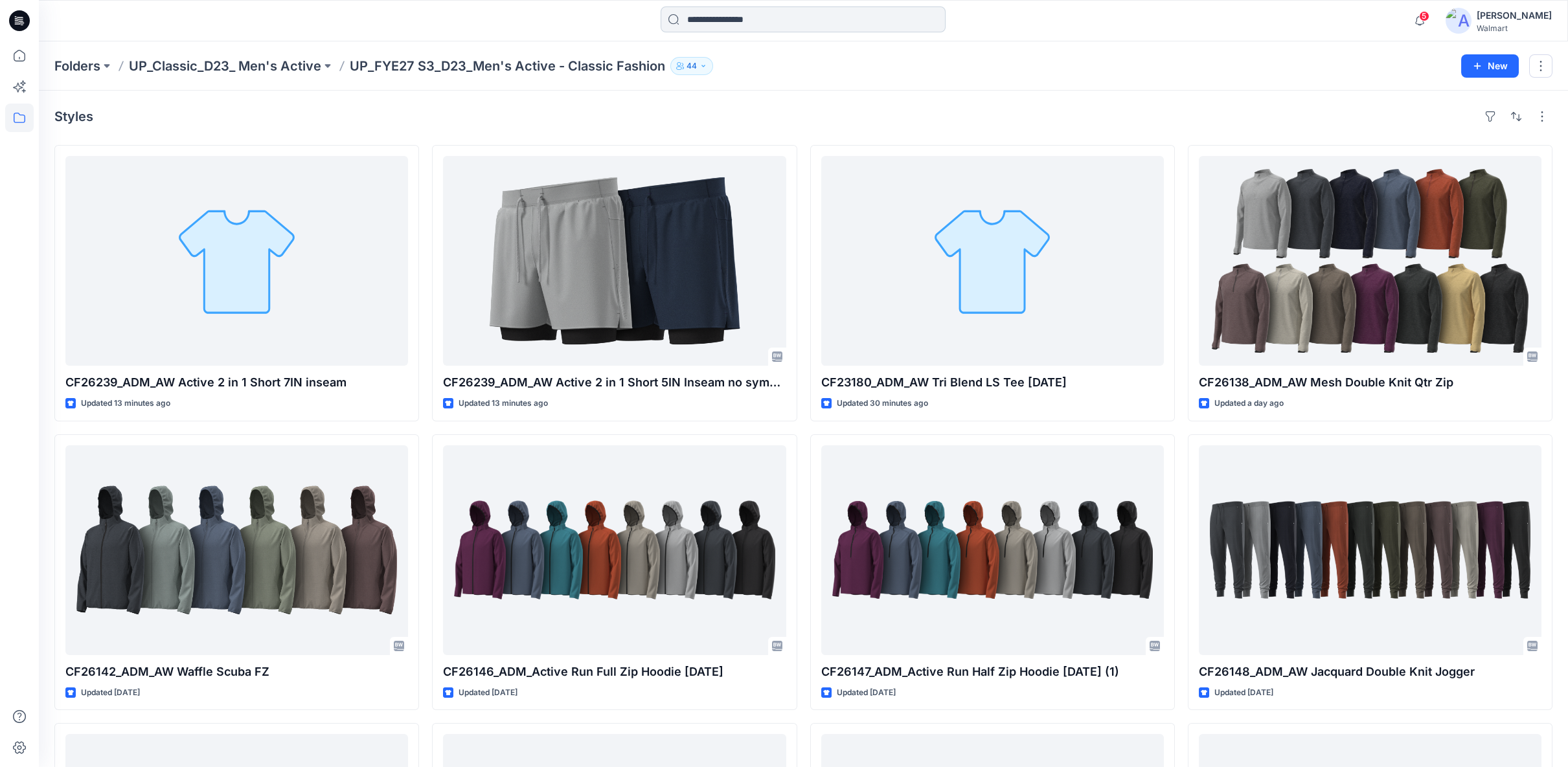
click at [796, 22] on input at bounding box center [803, 19] width 285 height 26
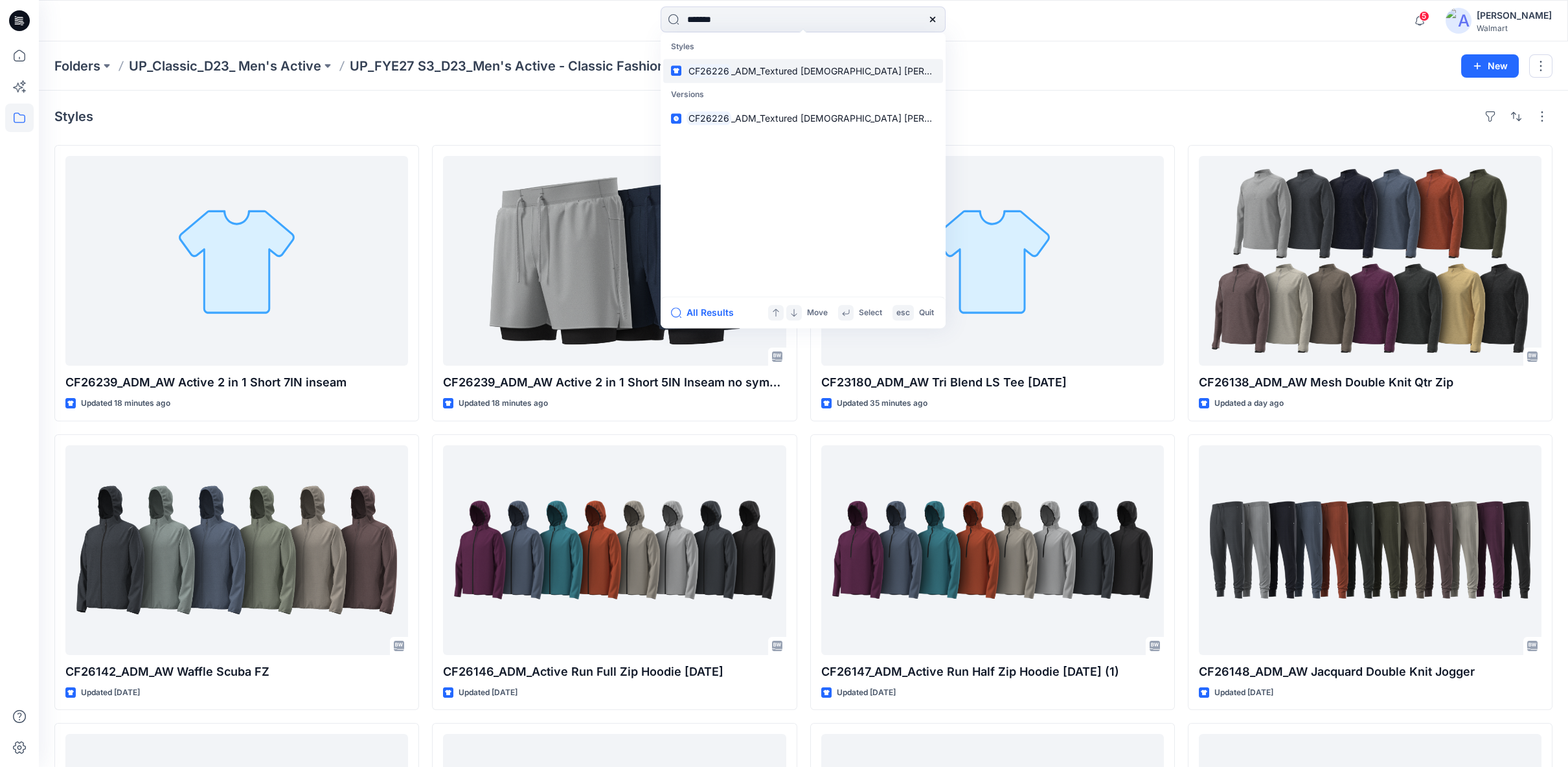
type input "*******"
click at [798, 67] on span "_ADM_Textured French Terry Jogger" at bounding box center [855, 71] width 247 height 11
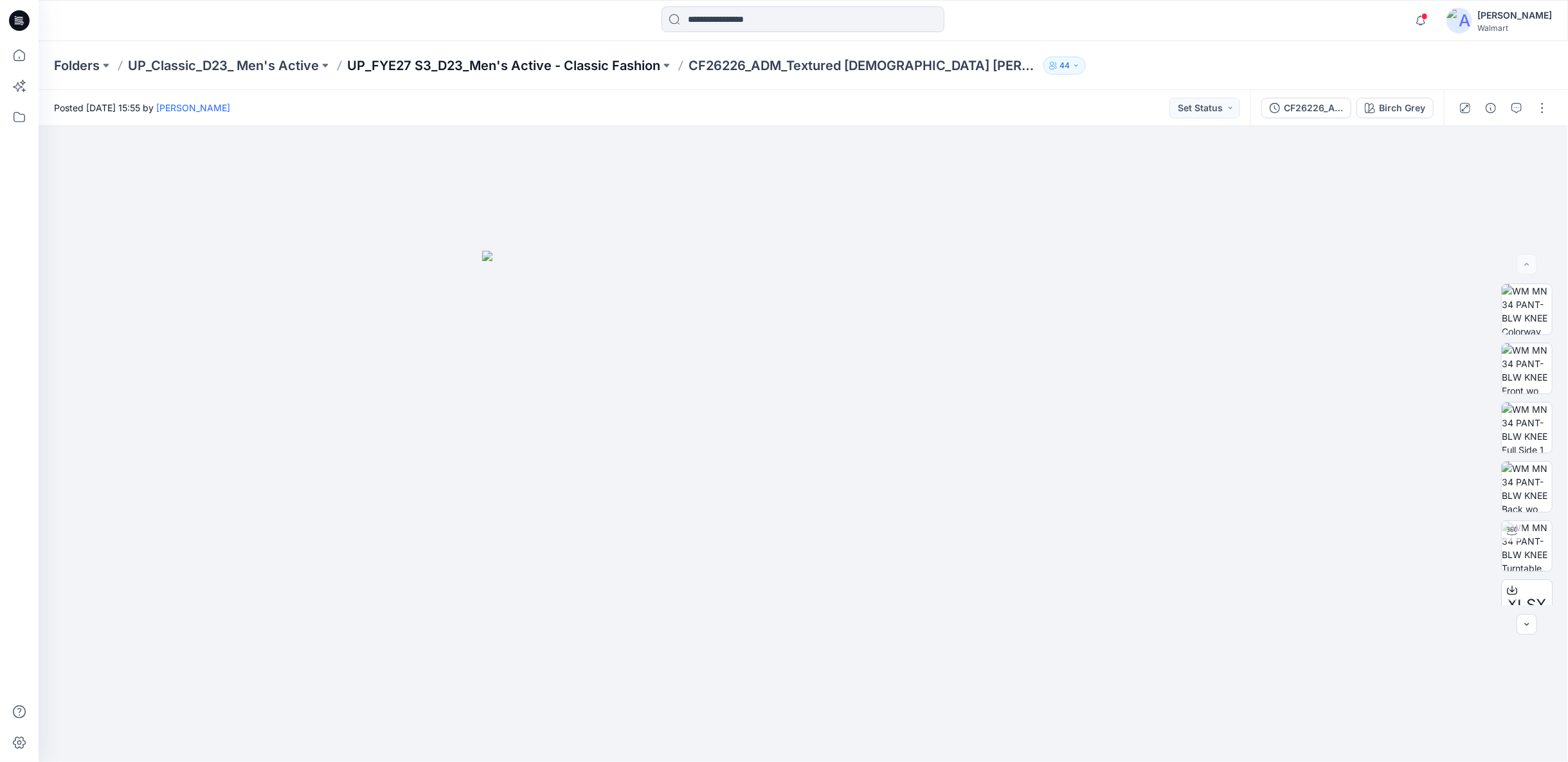
click at [496, 59] on p "UP_FYE27 S3_D23_Men's Active - Classic Fashion" at bounding box center [504, 65] width 313 height 18
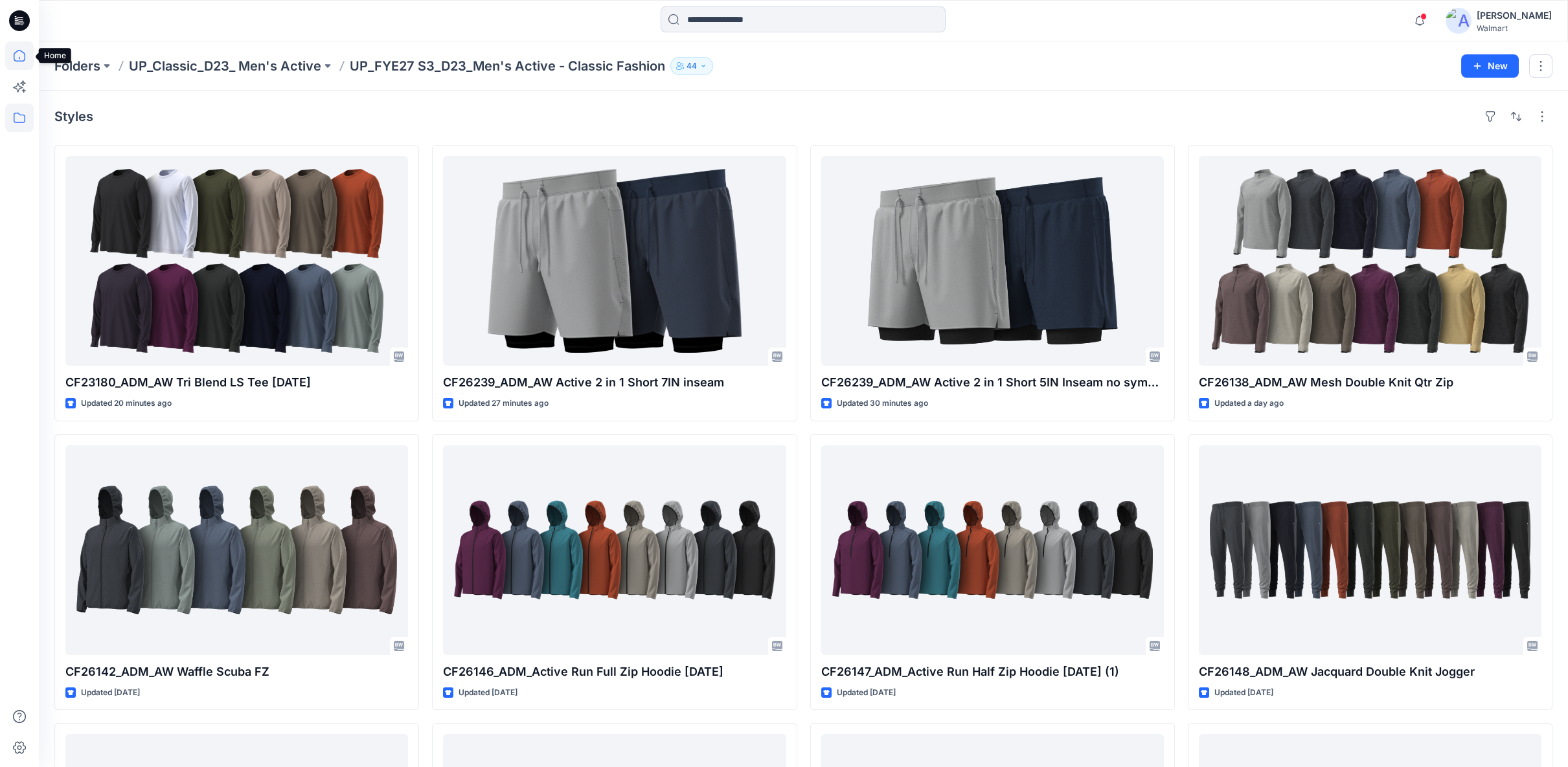
click at [17, 59] on icon at bounding box center [19, 56] width 29 height 29
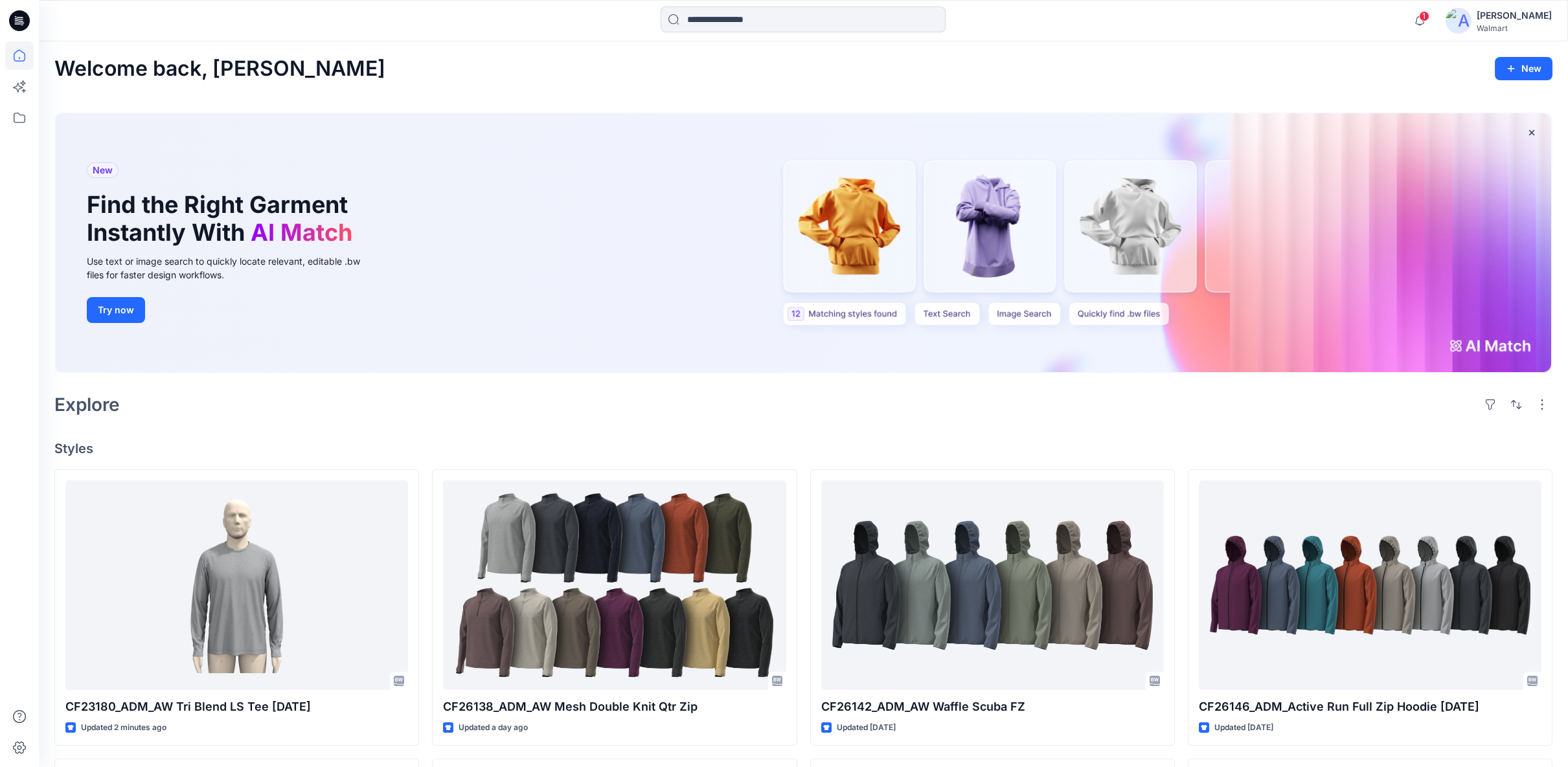
click at [266, 443] on h4 "Styles" at bounding box center [803, 449] width 1498 height 16
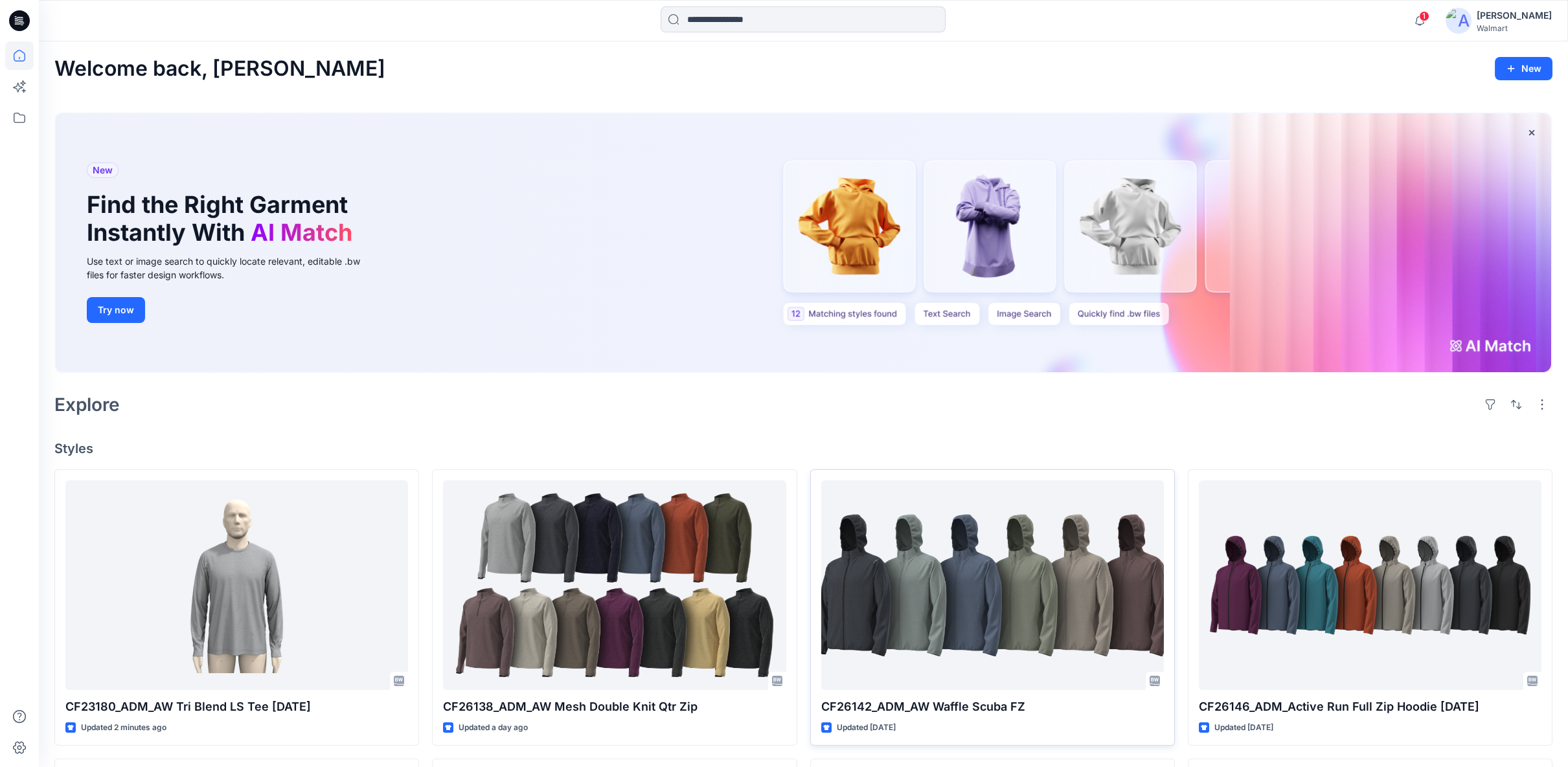
scroll to position [287, 0]
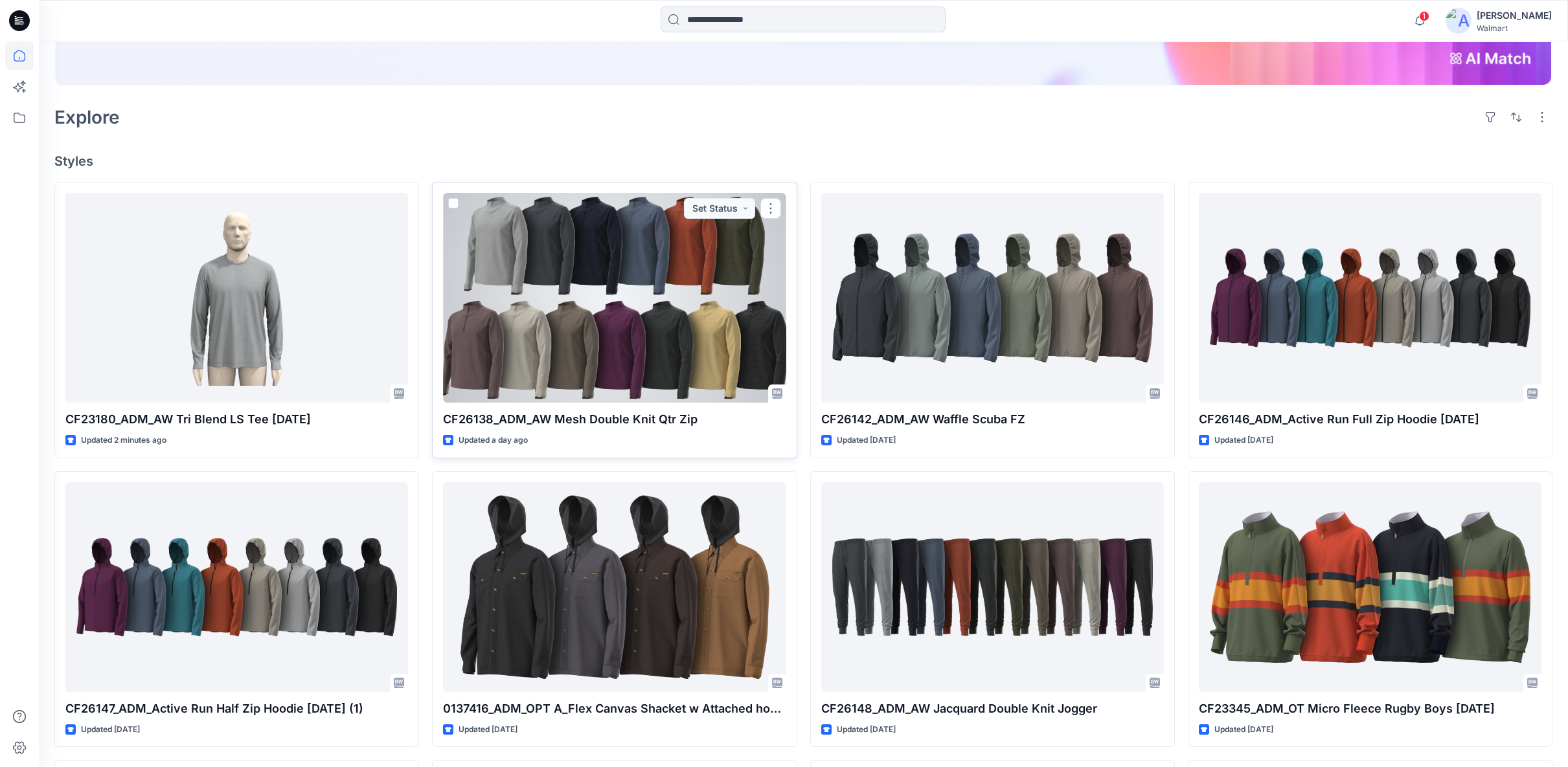
click at [723, 322] on div at bounding box center [614, 297] width 342 height 210
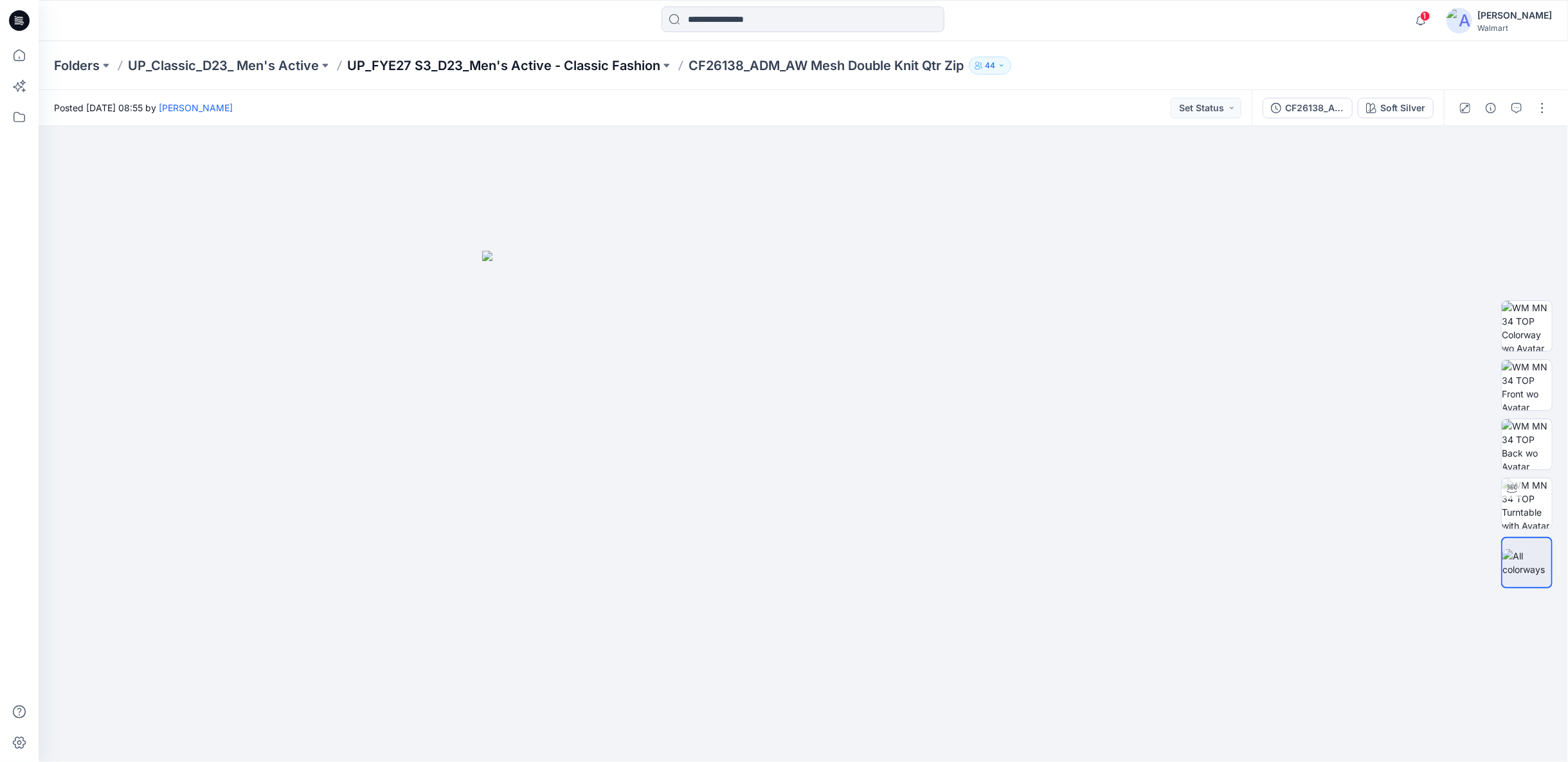
click at [599, 64] on p "UP_FYE27 S3_D23_Men's Active - Classic Fashion" at bounding box center [504, 65] width 313 height 18
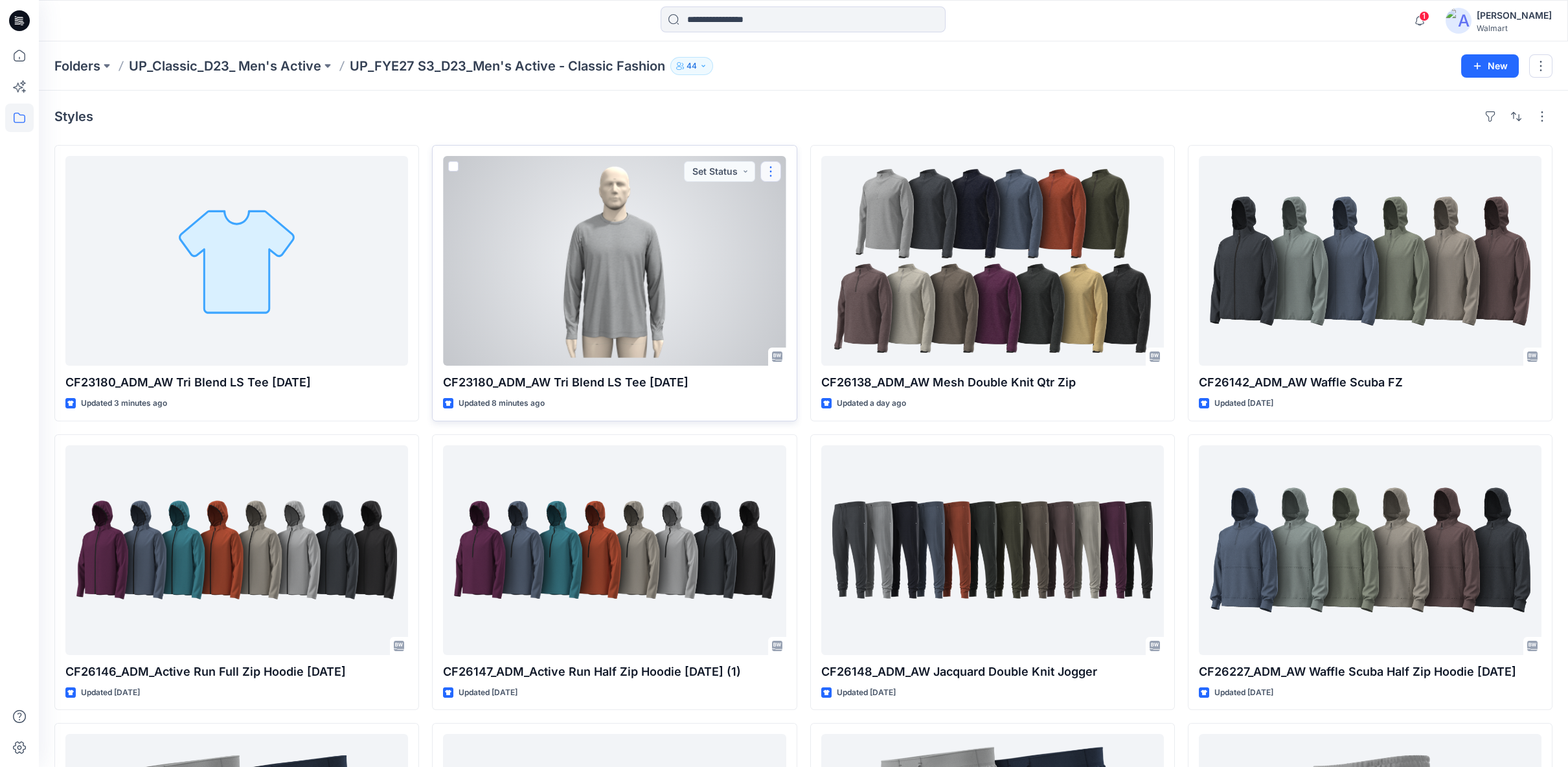
click at [772, 176] on button "button" at bounding box center [770, 171] width 21 height 21
click at [788, 203] on p "Edit" at bounding box center [794, 201] width 16 height 14
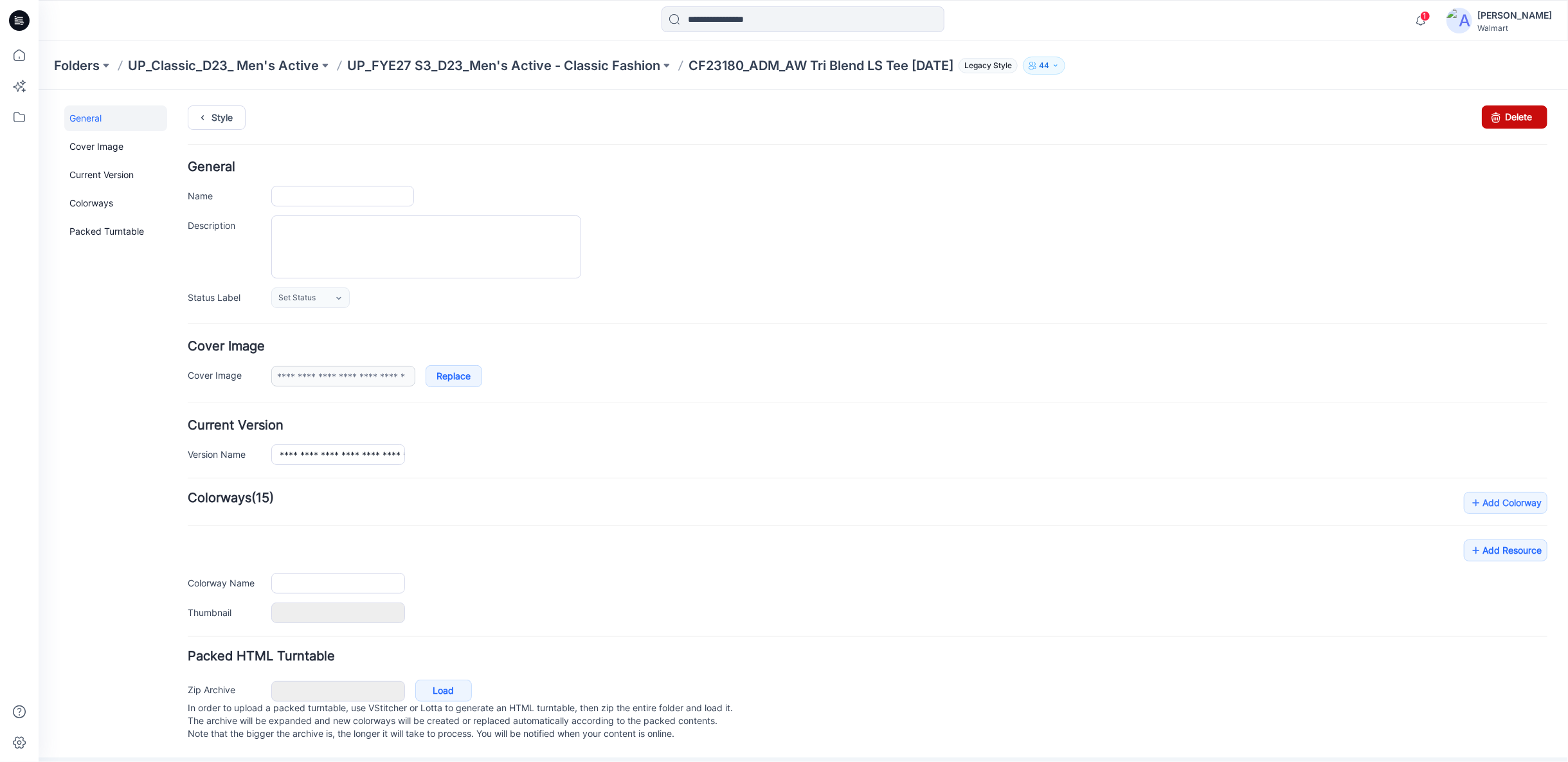
type input "**********"
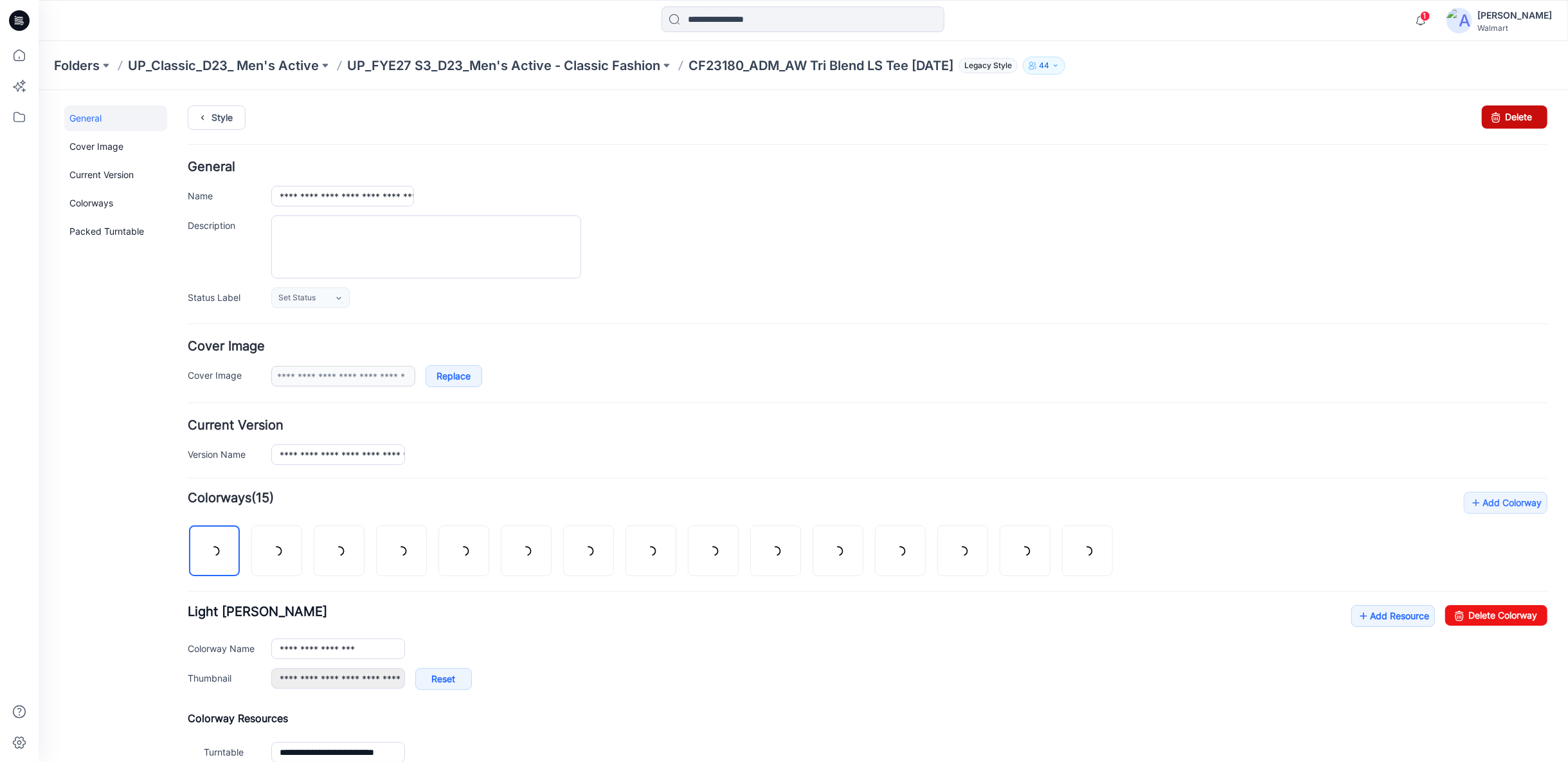
click at [1512, 119] on link "Delete" at bounding box center [1514, 116] width 66 height 23
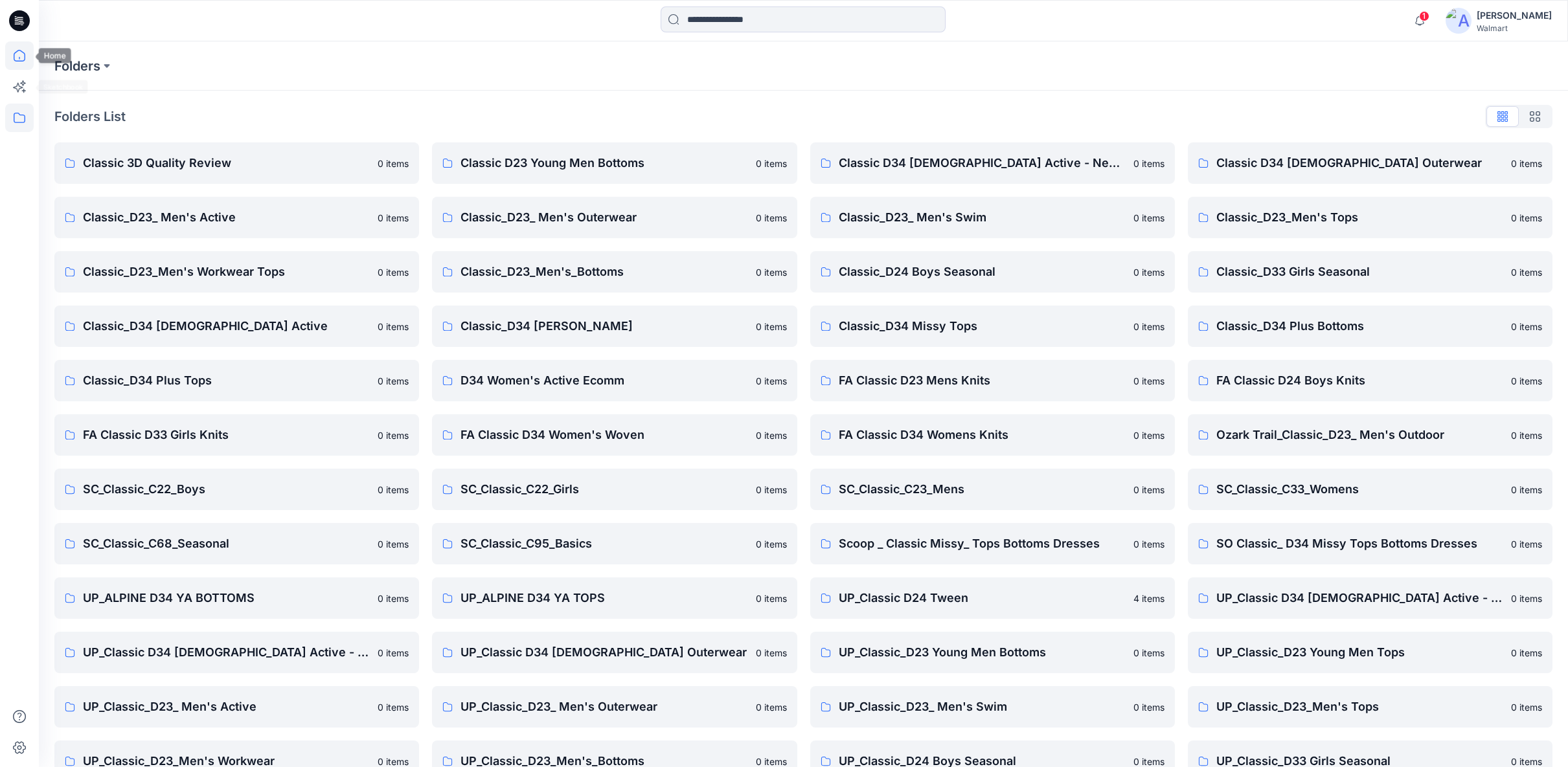
click at [23, 59] on icon at bounding box center [19, 56] width 29 height 29
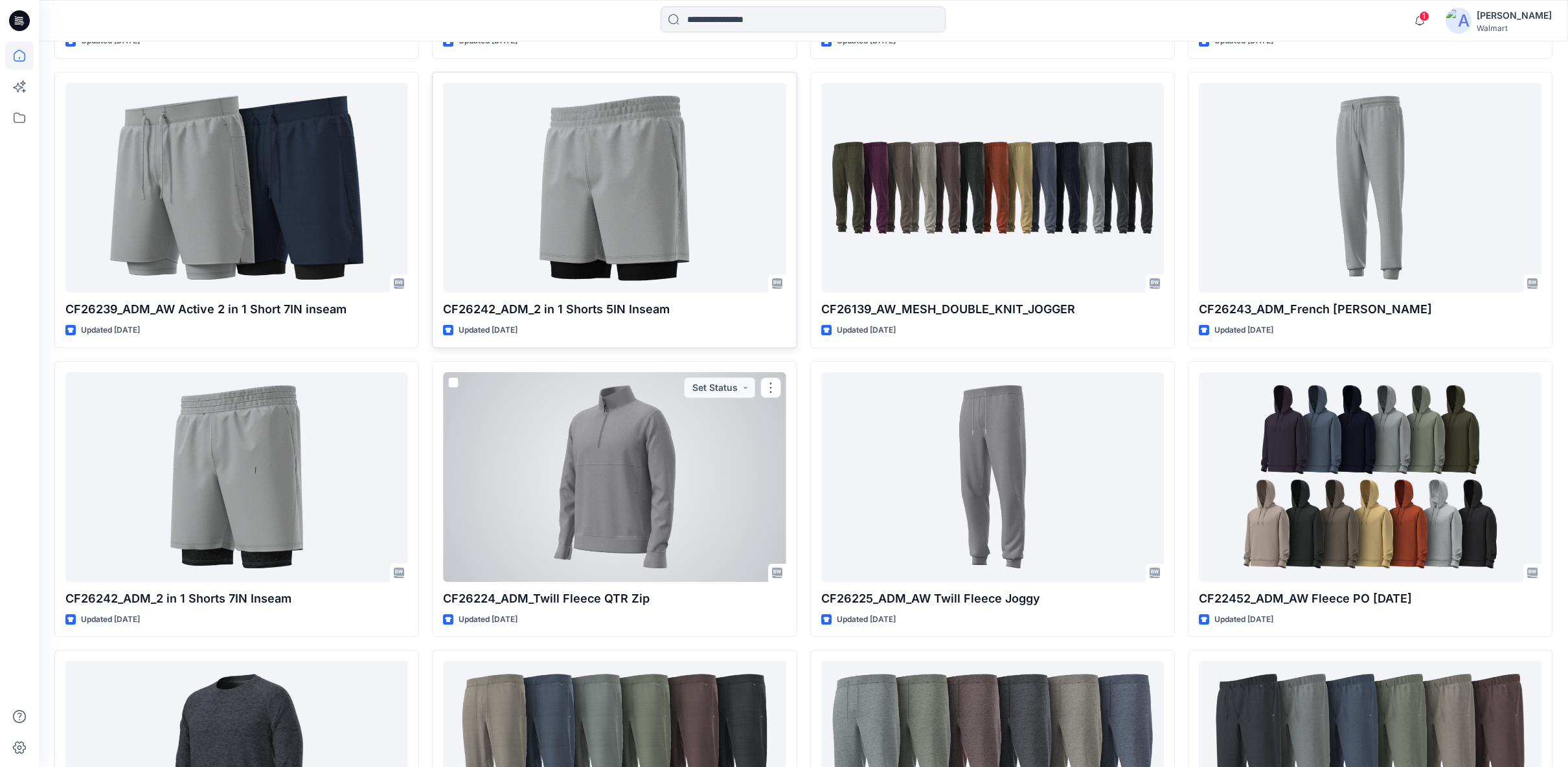
scroll to position [1484, 0]
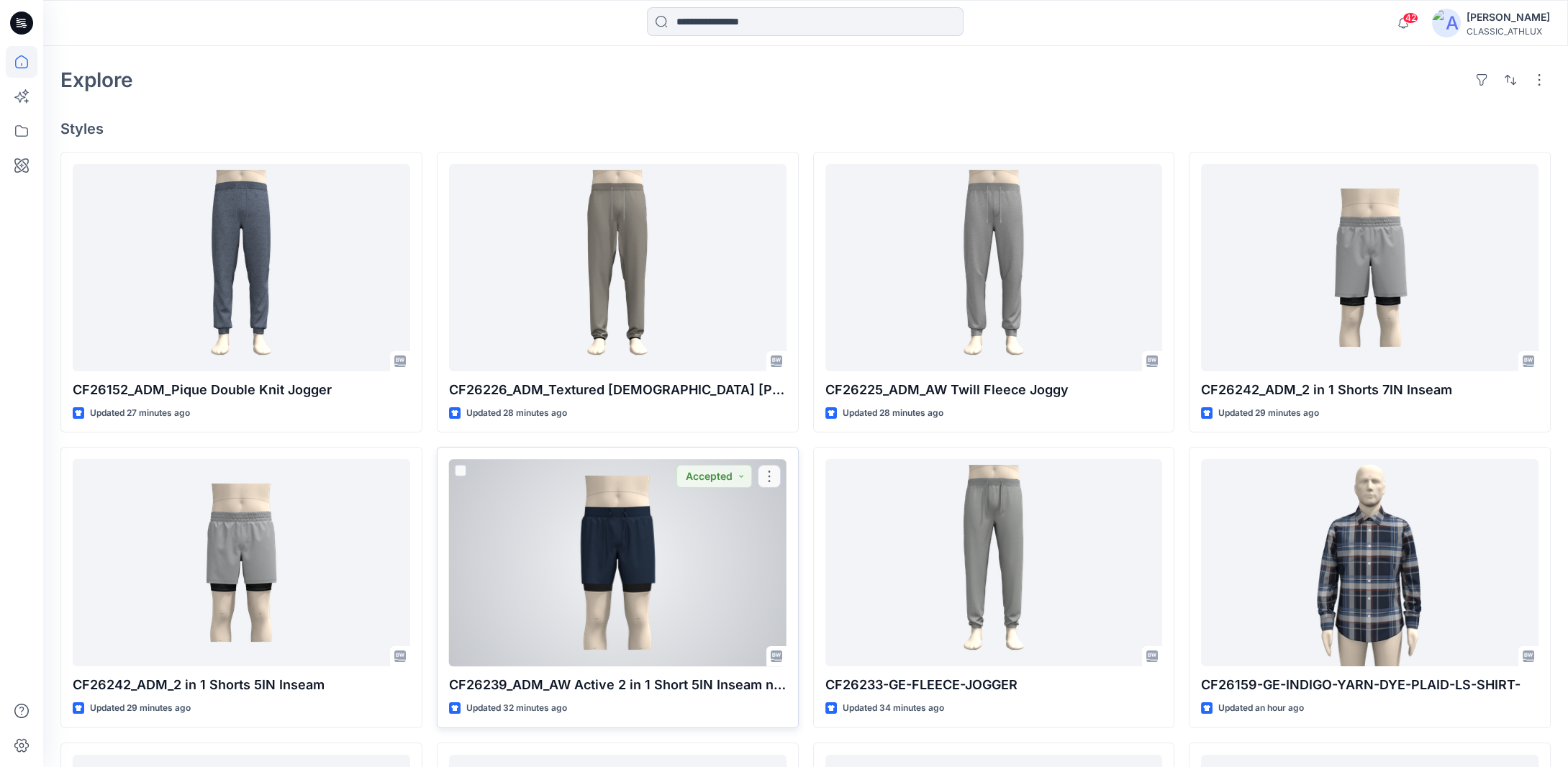
scroll to position [359, 0]
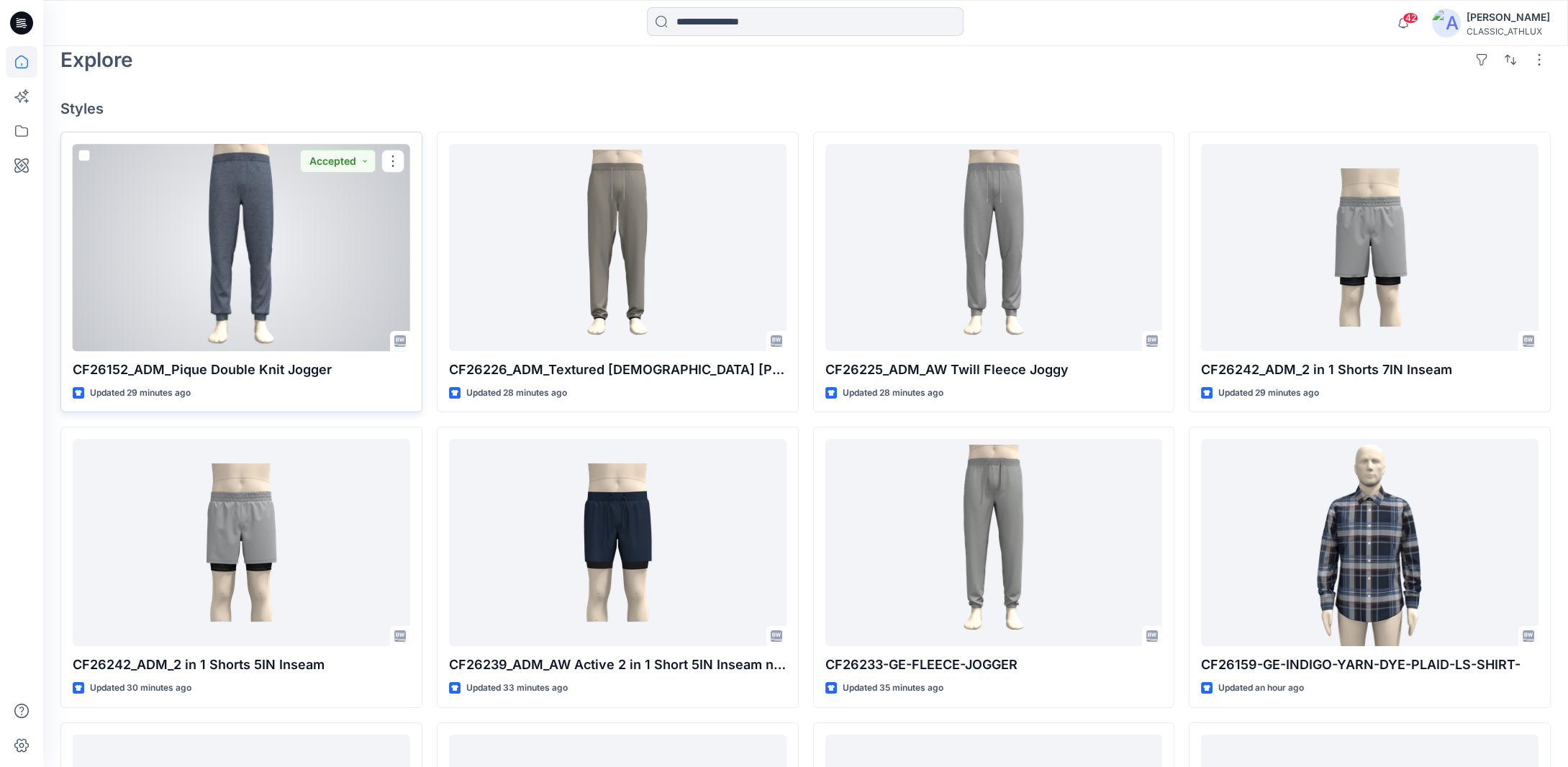
click at [184, 231] on div at bounding box center [242, 247] width 338 height 207
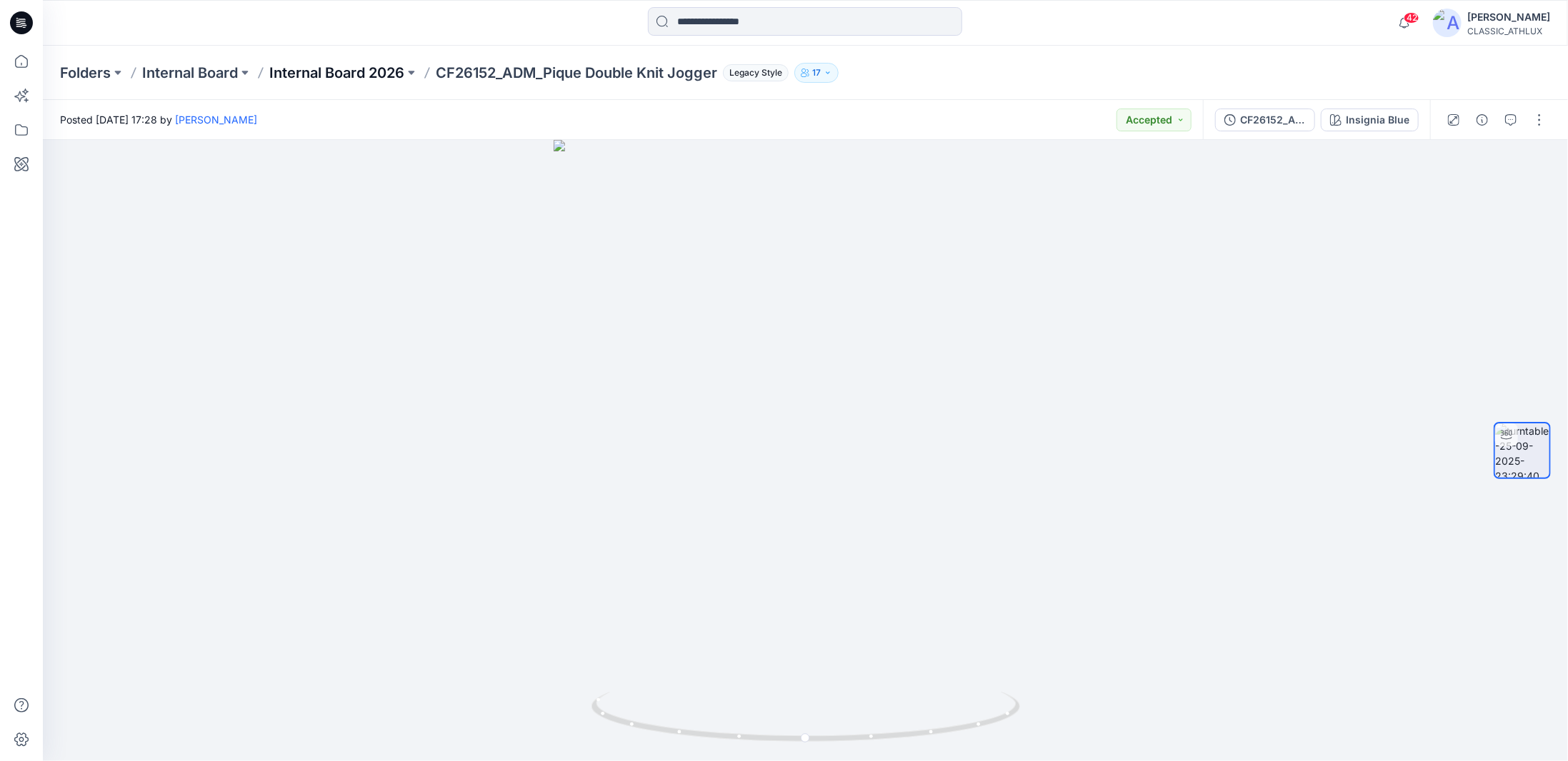
click at [371, 74] on p "Internal Board 2026" at bounding box center [337, 72] width 135 height 20
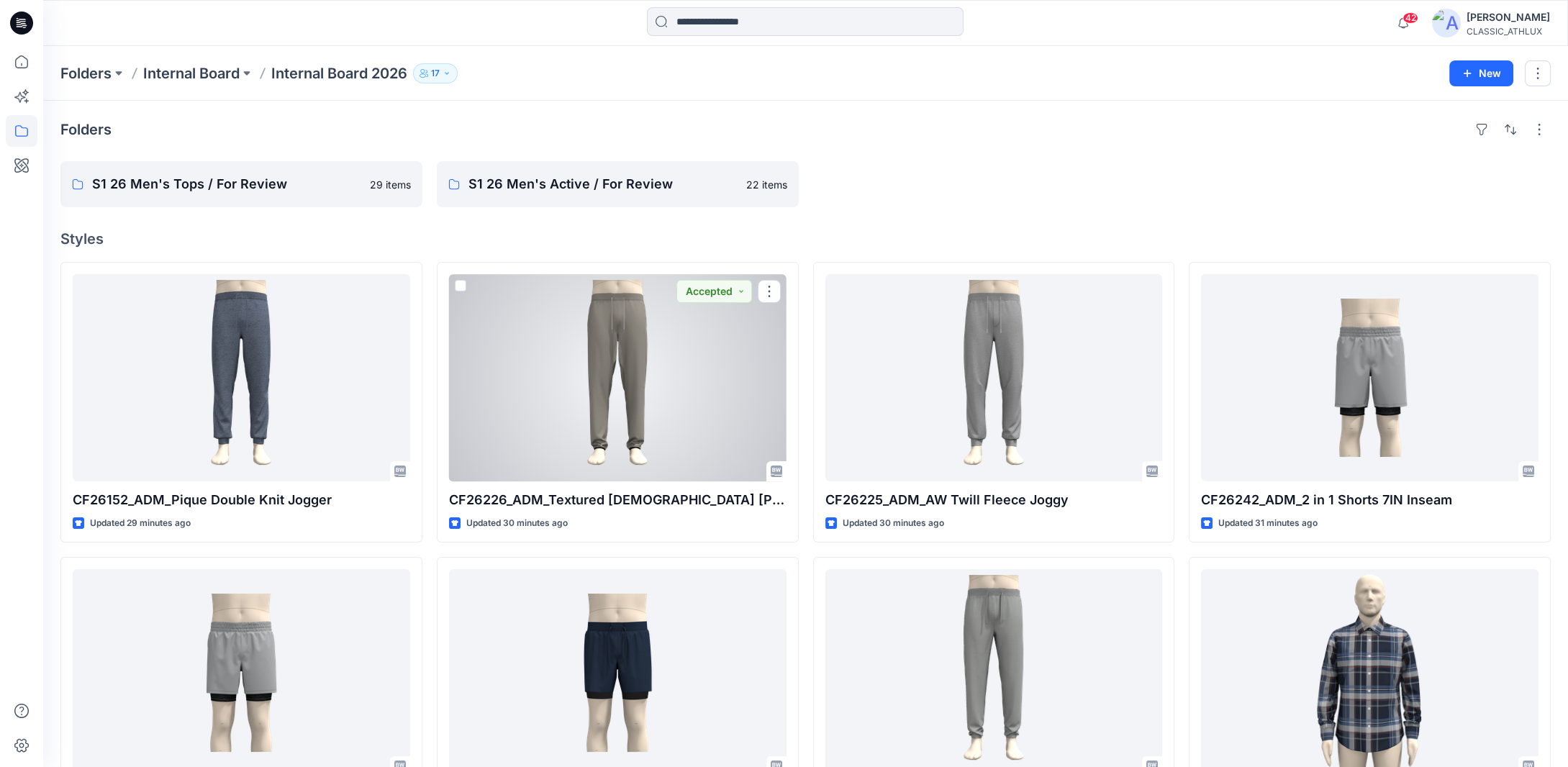
drag, startPoint x: 601, startPoint y: 411, endPoint x: 593, endPoint y: 417, distance: 10.0
click at [601, 411] on div at bounding box center [618, 377] width 338 height 207
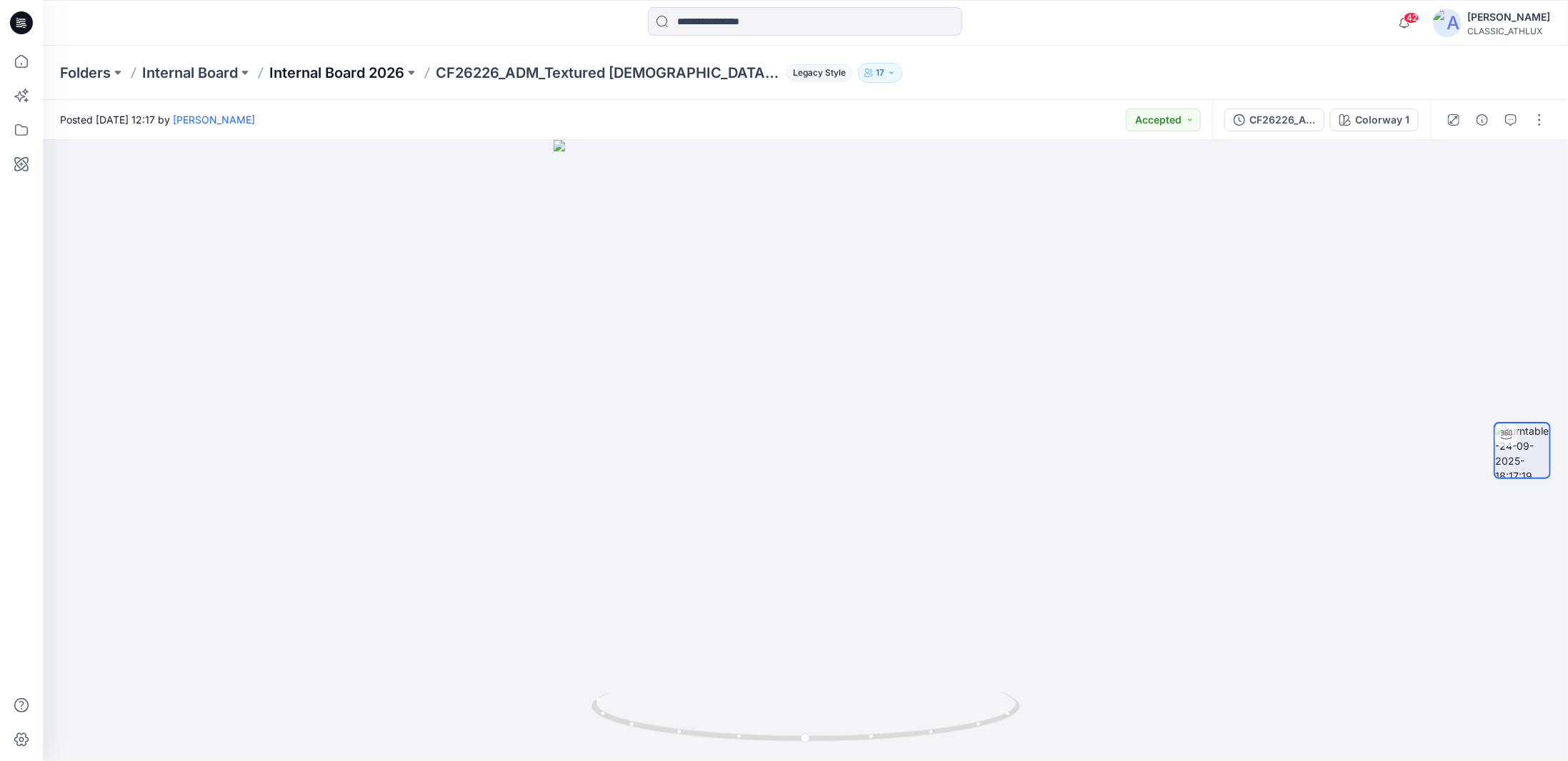
click at [405, 75] on p "Internal Board 2026" at bounding box center [337, 72] width 135 height 20
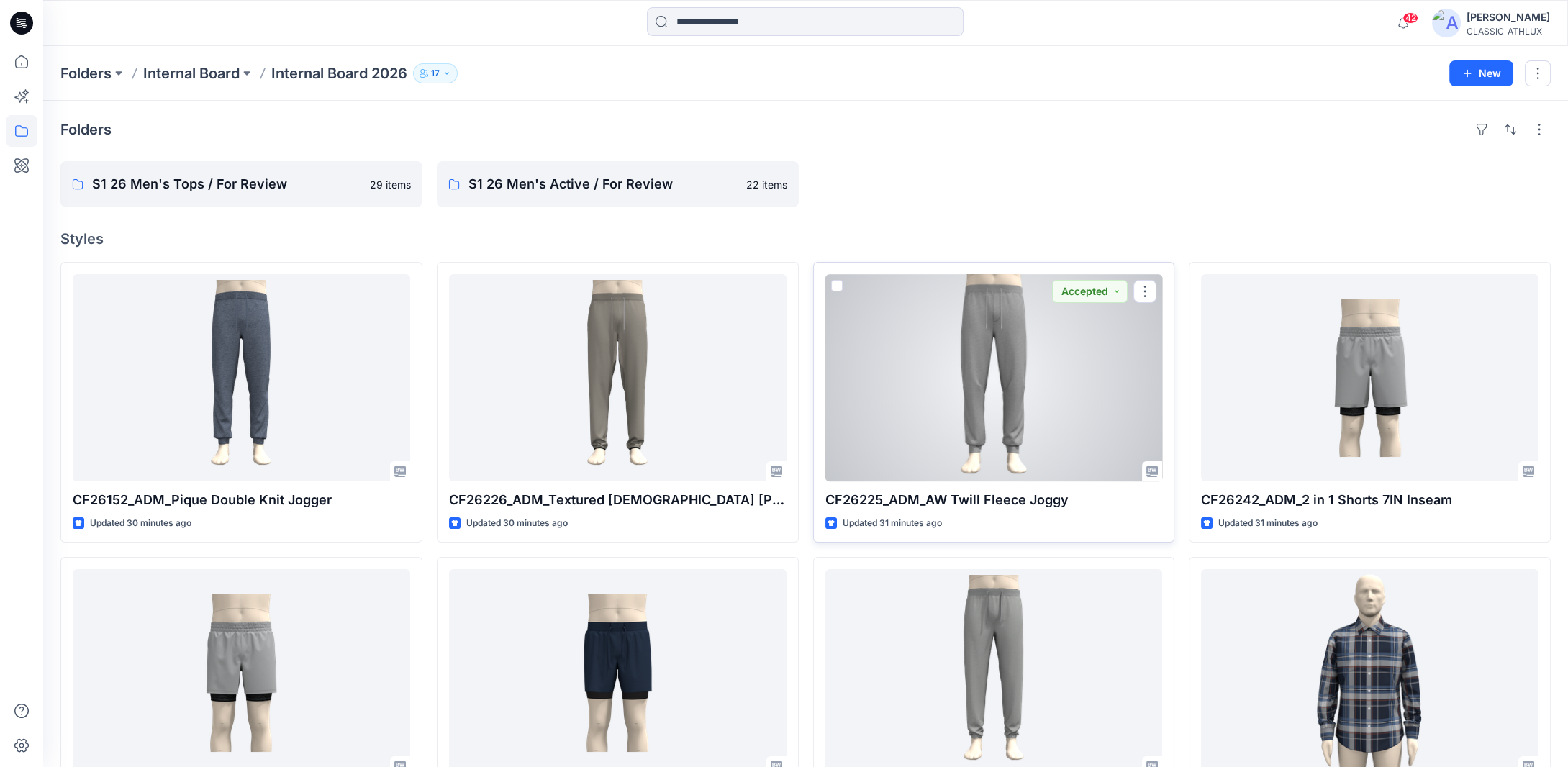
click at [1013, 407] on div at bounding box center [995, 377] width 338 height 207
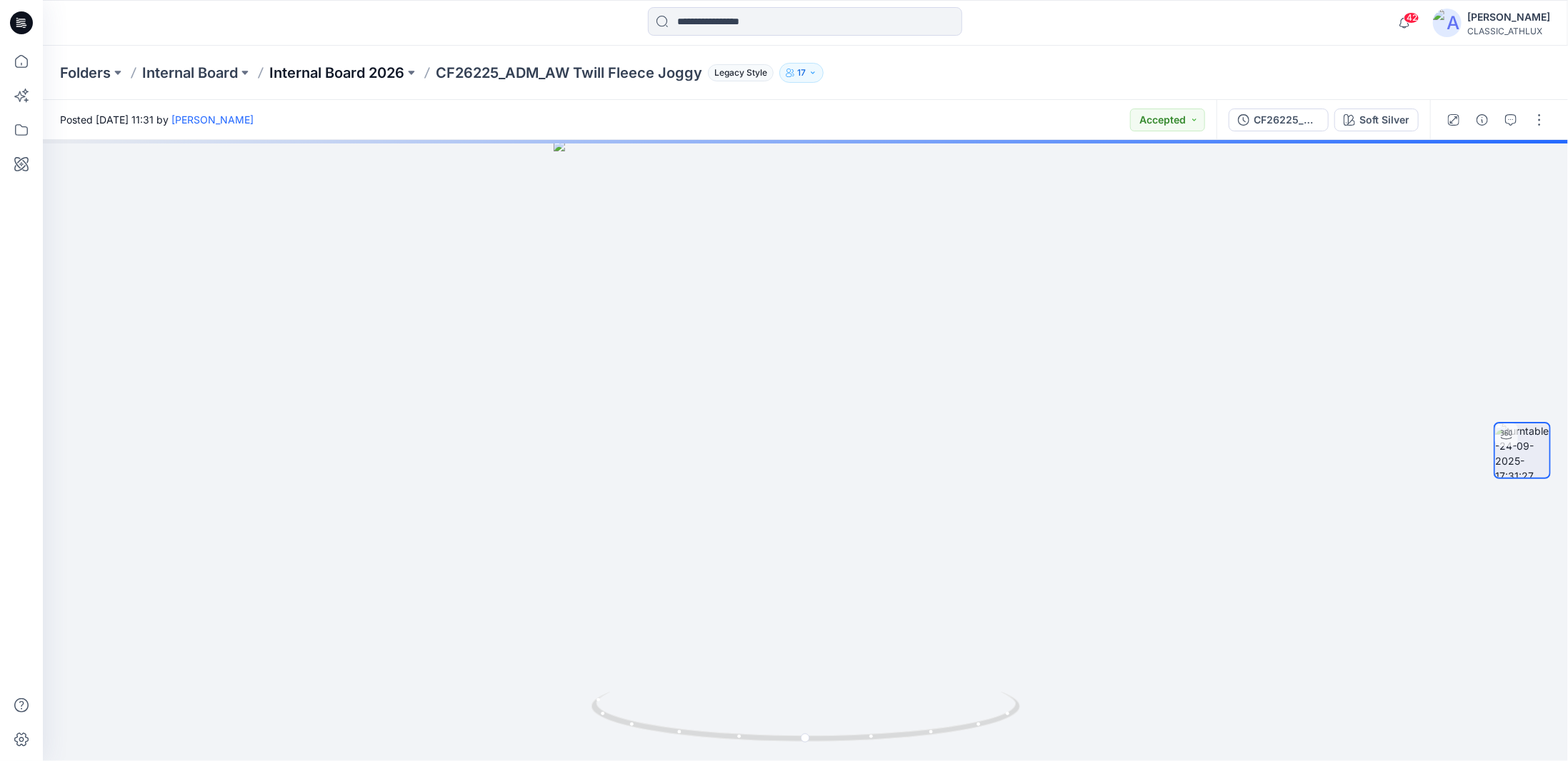
click at [362, 74] on p "Internal Board 2026" at bounding box center [337, 72] width 135 height 20
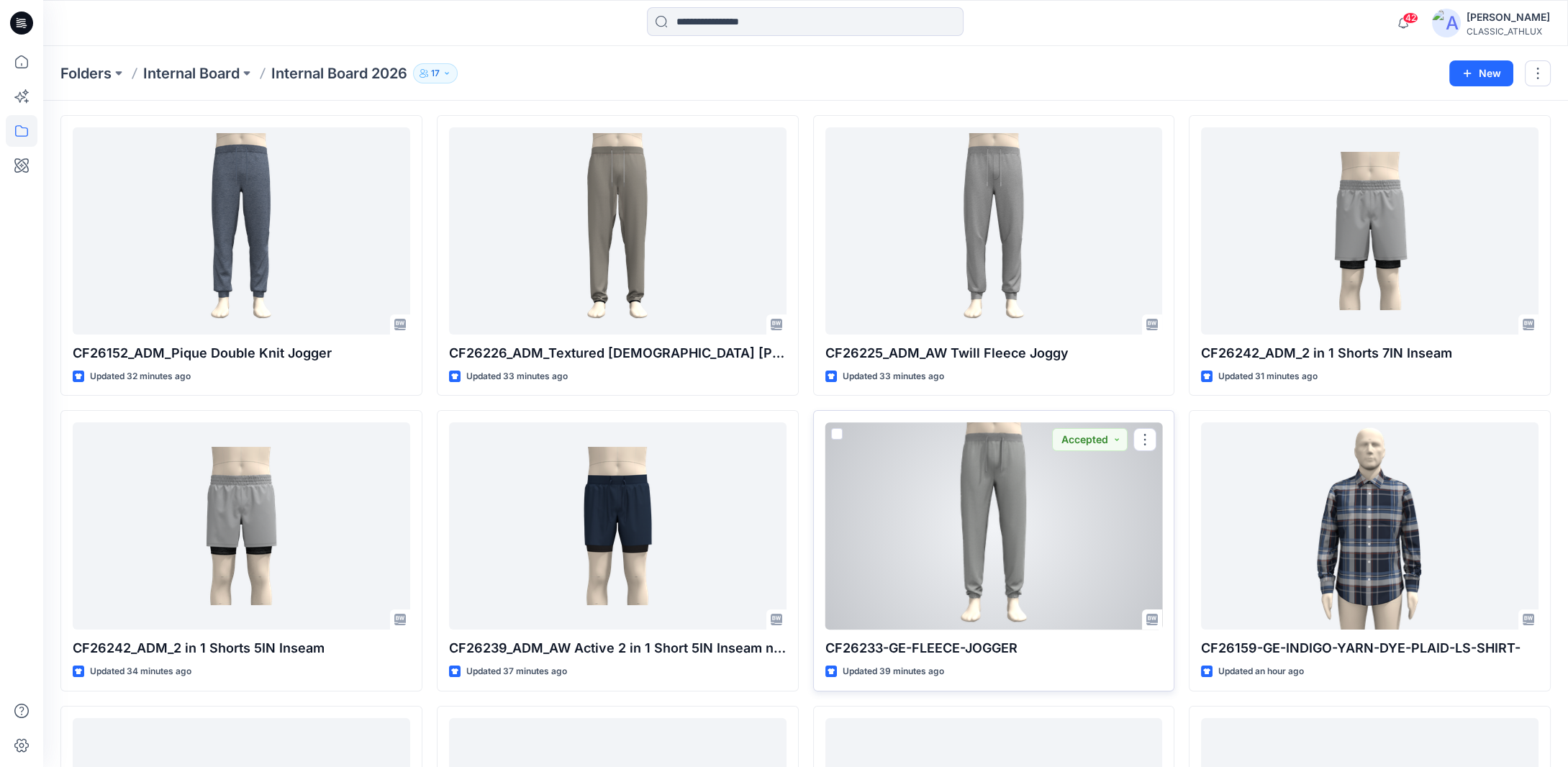
scroll to position [216, 0]
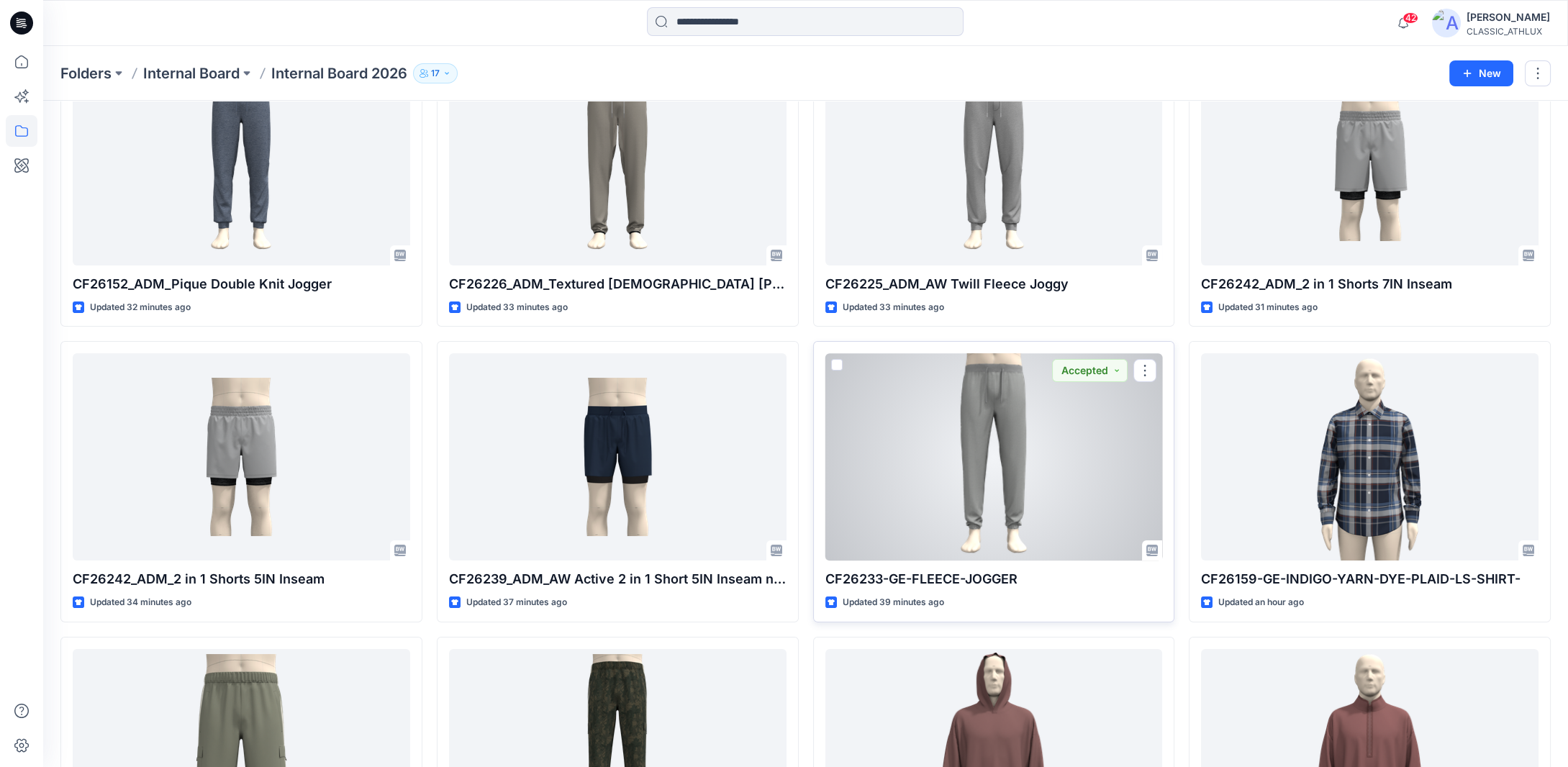
click at [1029, 536] on div at bounding box center [995, 456] width 338 height 207
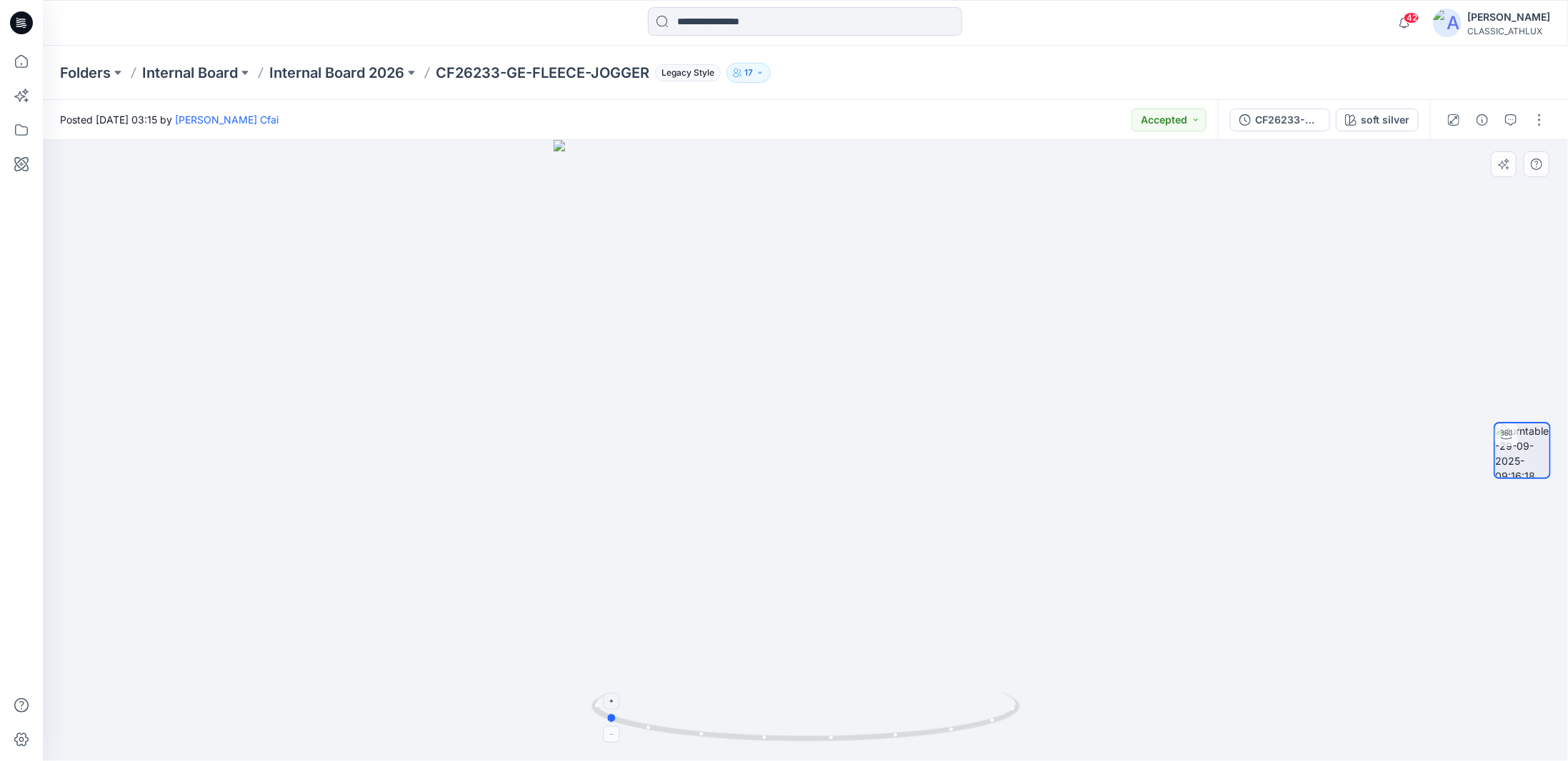
drag, startPoint x: 857, startPoint y: 741, endPoint x: 654, endPoint y: 723, distance: 203.8
click at [654, 723] on icon at bounding box center [807, 718] width 432 height 53
click at [1304, 126] on div "CF26233-GE-FLEECE-JOGGER" at bounding box center [1287, 120] width 66 height 16
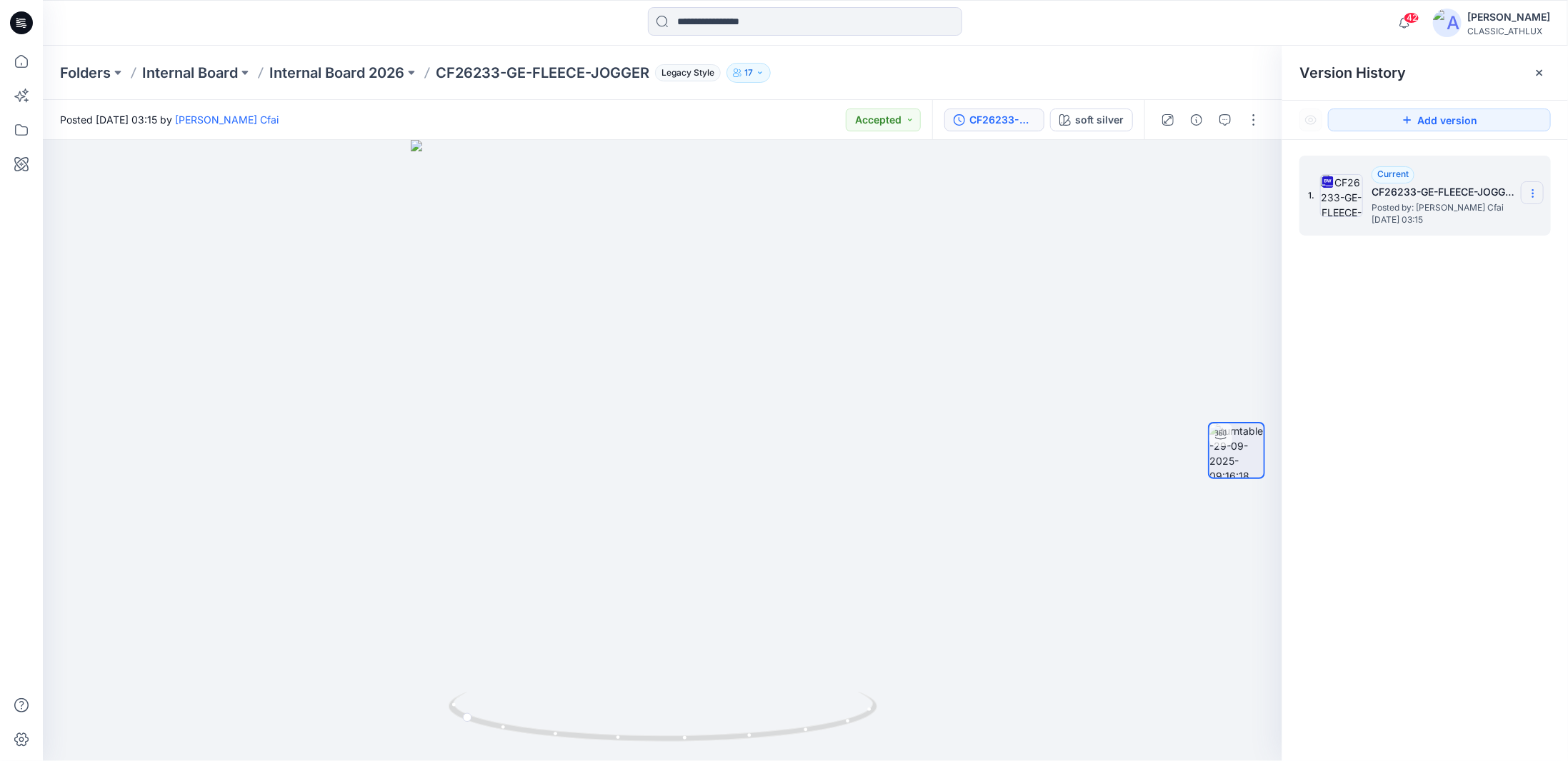
click at [1531, 195] on icon at bounding box center [1532, 193] width 11 height 11
click at [1423, 230] on div "Download Source BW File" at bounding box center [1456, 222] width 166 height 29
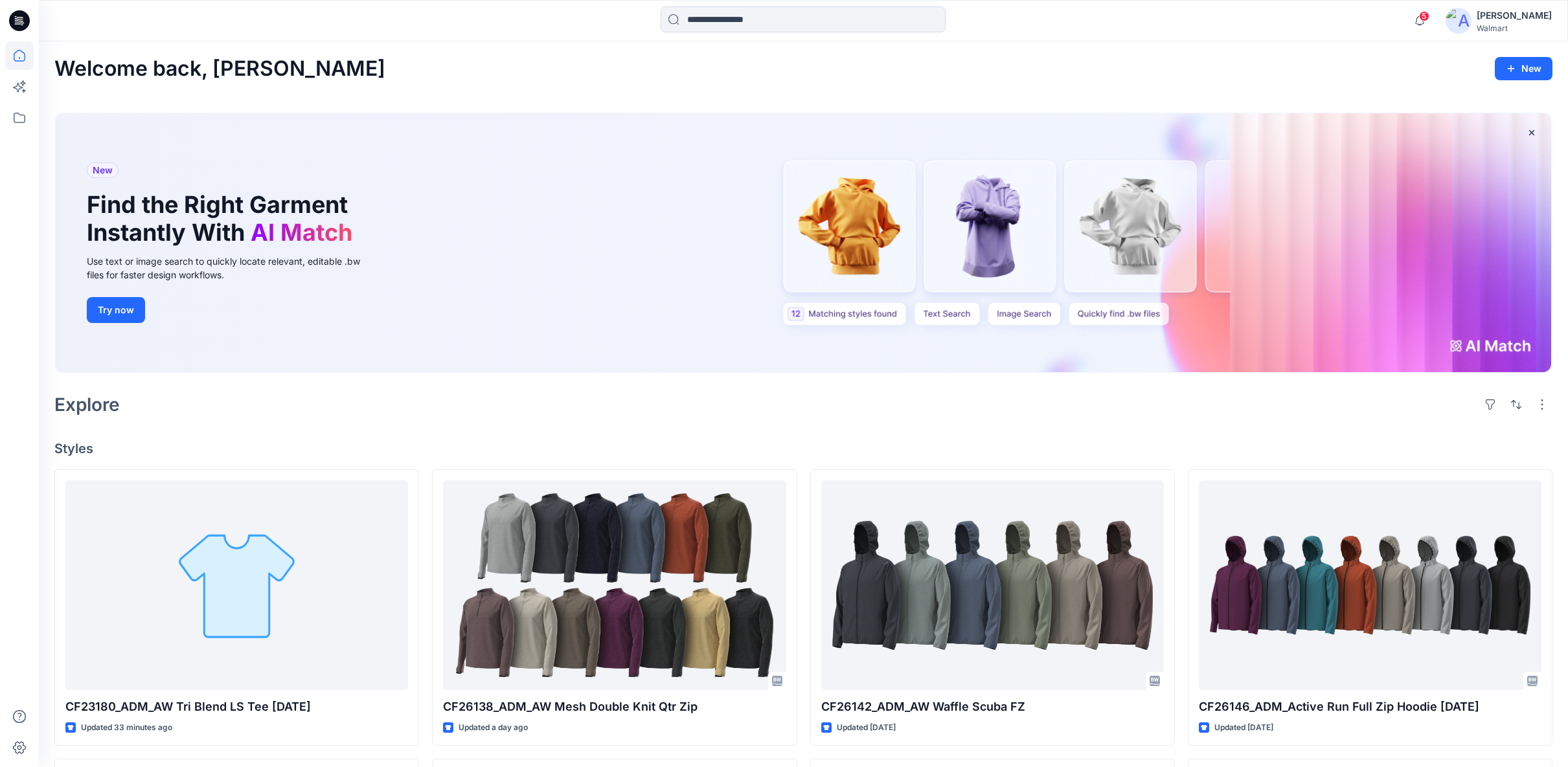
scroll to position [1484, 0]
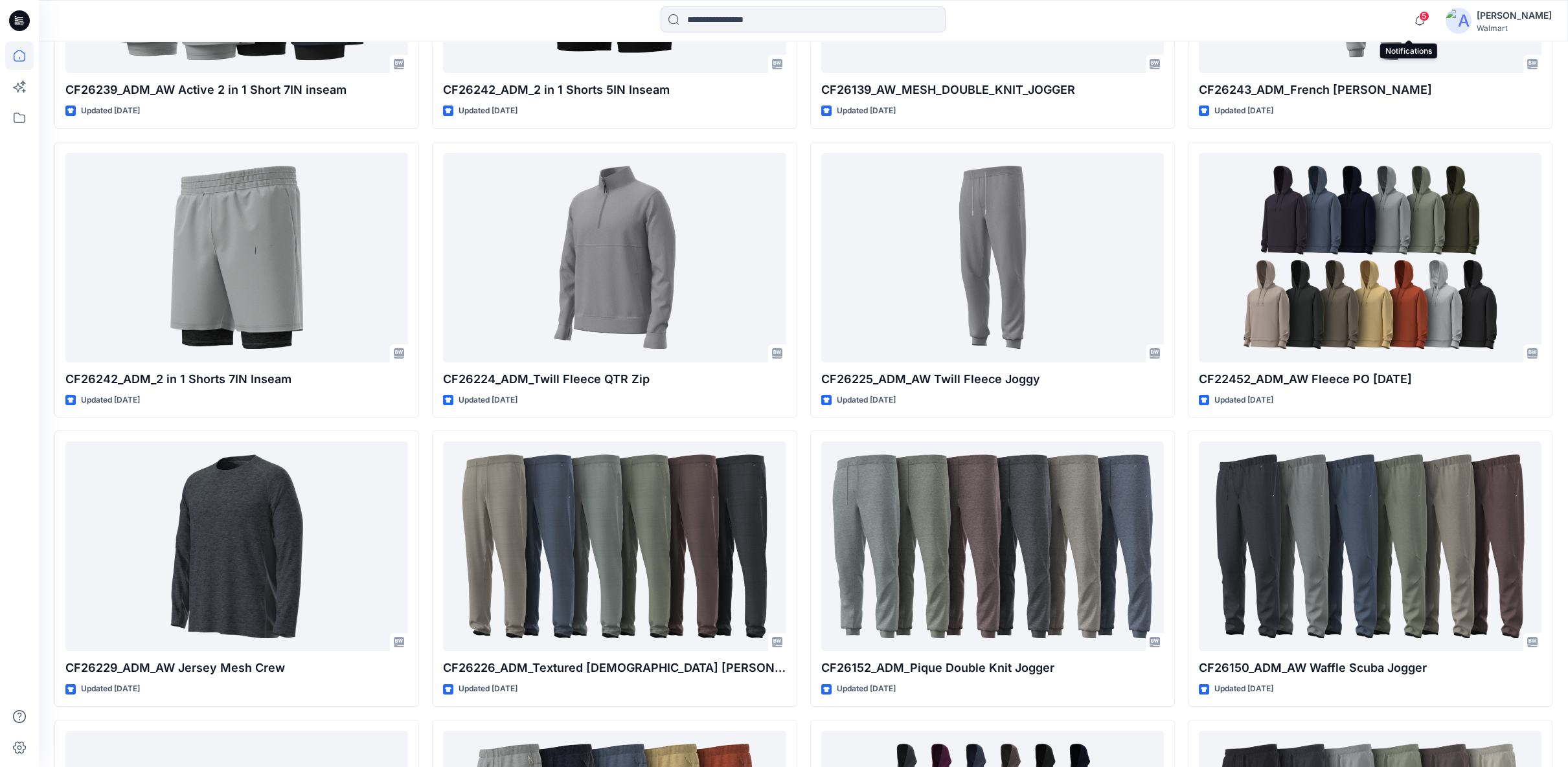
click at [1419, 16] on span "5" at bounding box center [1424, 16] width 10 height 10
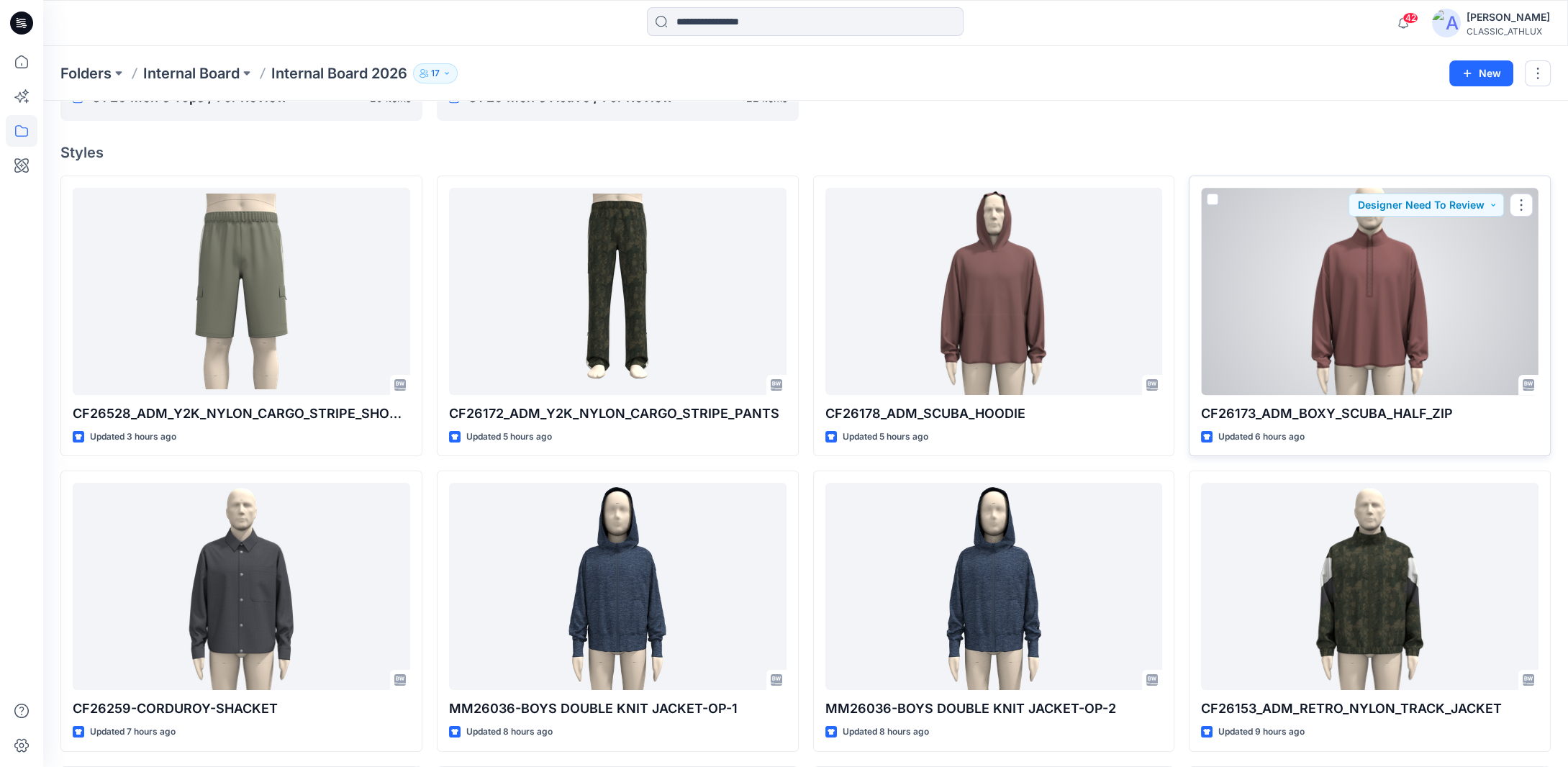
scroll to position [144, 0]
